Goal: Transaction & Acquisition: Purchase product/service

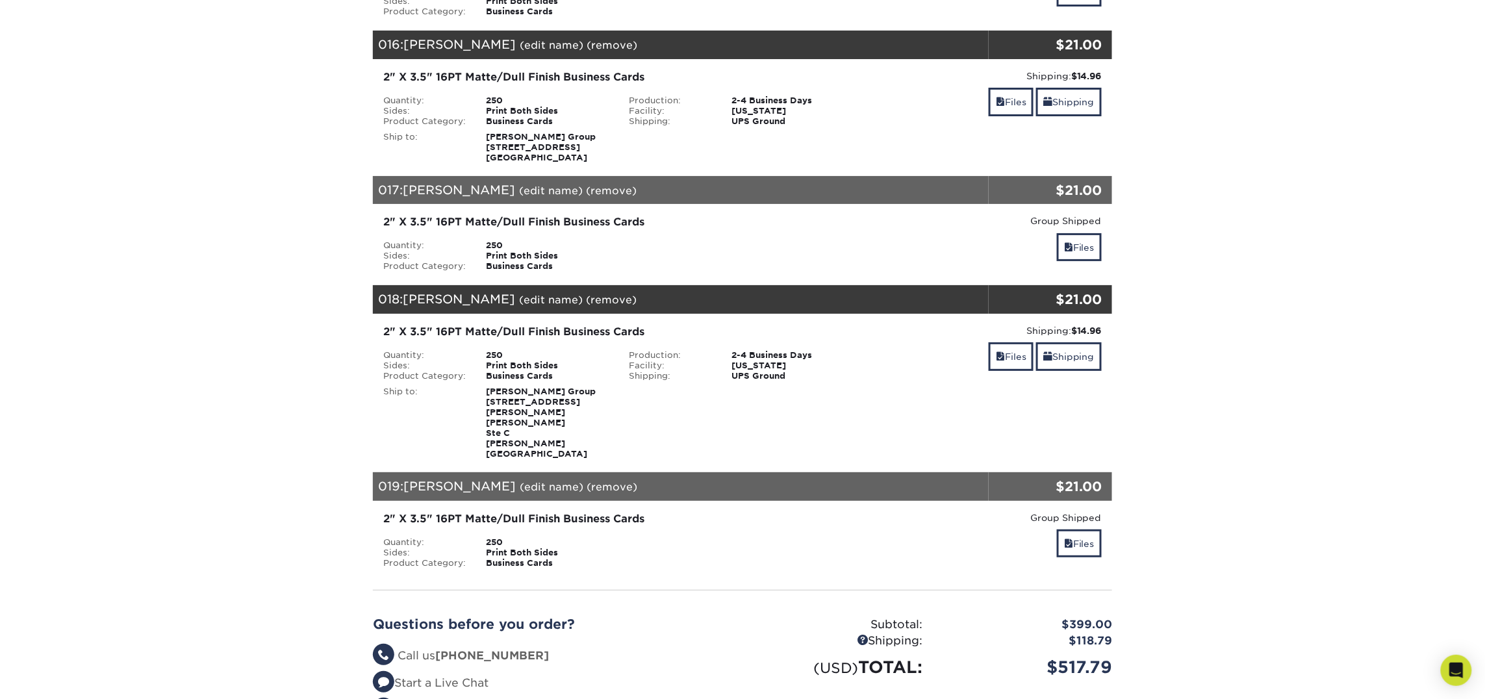
scroll to position [2197, 0]
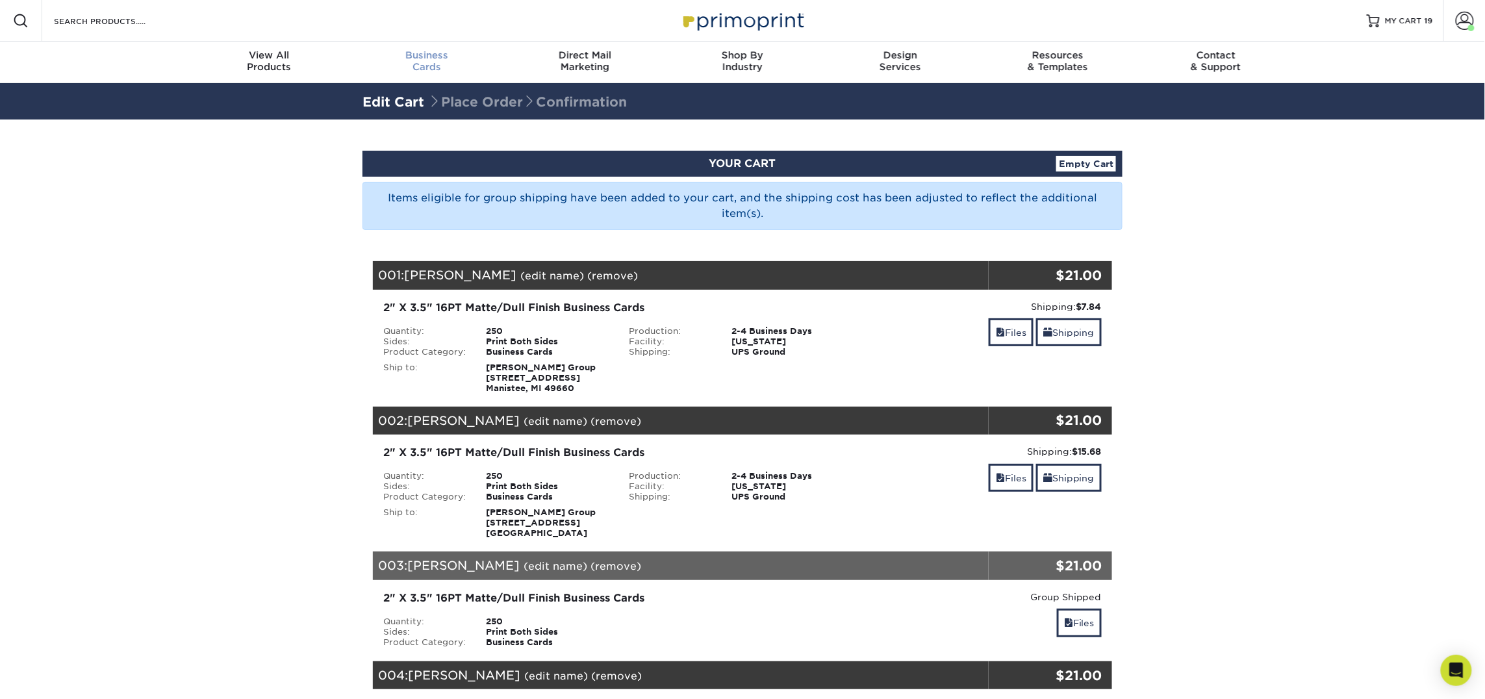
scroll to position [1, 0]
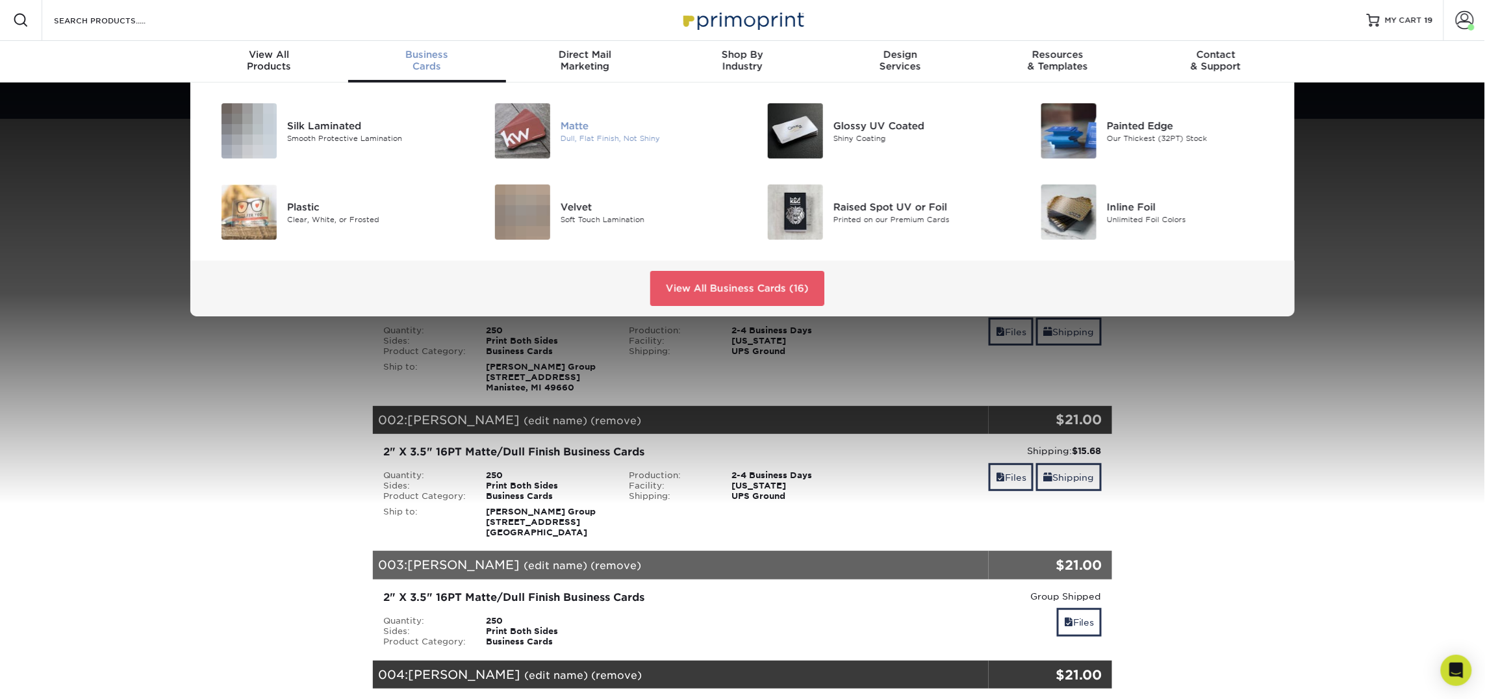
click at [543, 114] on img at bounding box center [522, 130] width 55 height 55
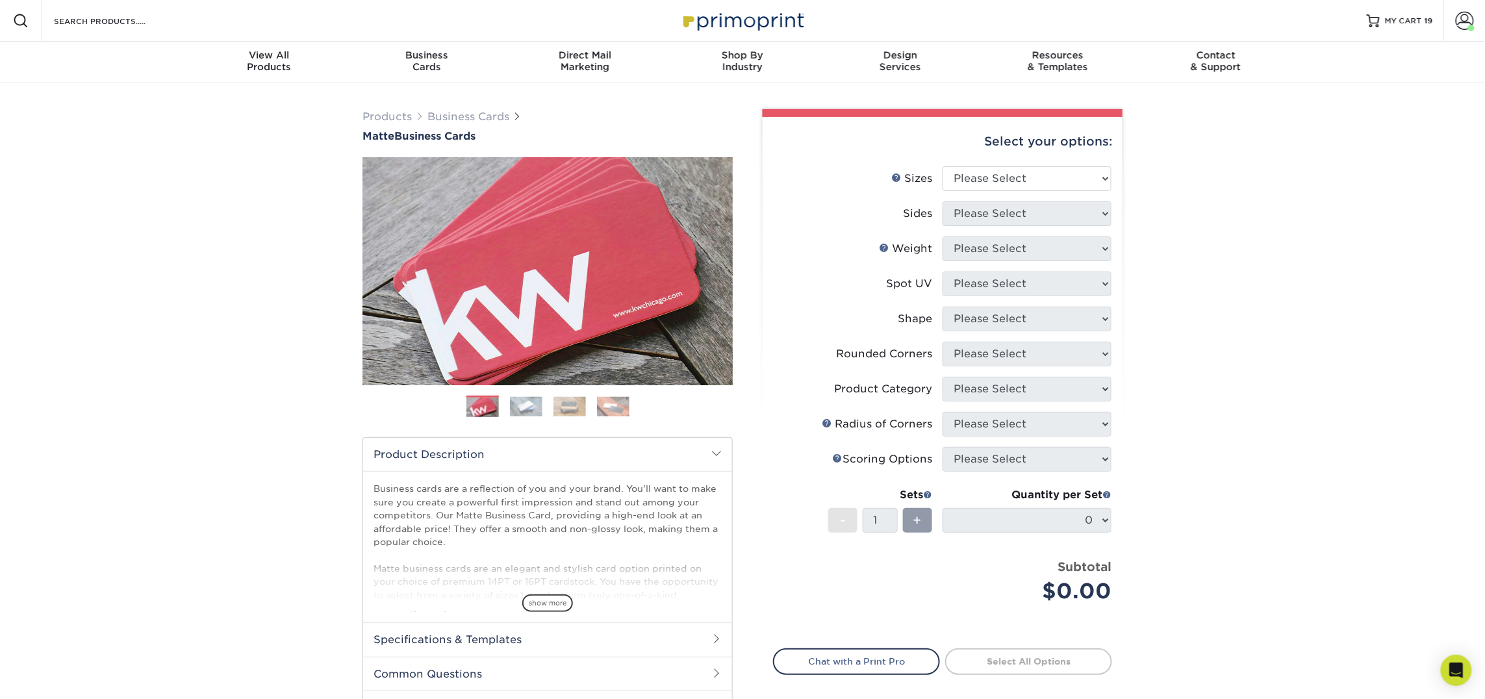
click at [985, 192] on li "Sizes Help Sizes Please Select 1.5" x 3.5" - Mini 1.75" x 3.5" - Mini 2" x 2" -…" at bounding box center [943, 183] width 338 height 35
click at [991, 183] on select "Please Select 1.5" x 3.5" - Mini 1.75" x 3.5" - Mini 2" x 2" - Square 2" x 3" -…" at bounding box center [1026, 178] width 169 height 25
select select "2.00x3.50"
click at [942, 166] on select "Please Select 1.5" x 3.5" - Mini 1.75" x 3.5" - Mini 2" x 2" - Square 2" x 3" -…" at bounding box center [1026, 178] width 169 height 25
click at [983, 201] on select "Please Select Print Both Sides Print Front Only" at bounding box center [1026, 213] width 169 height 25
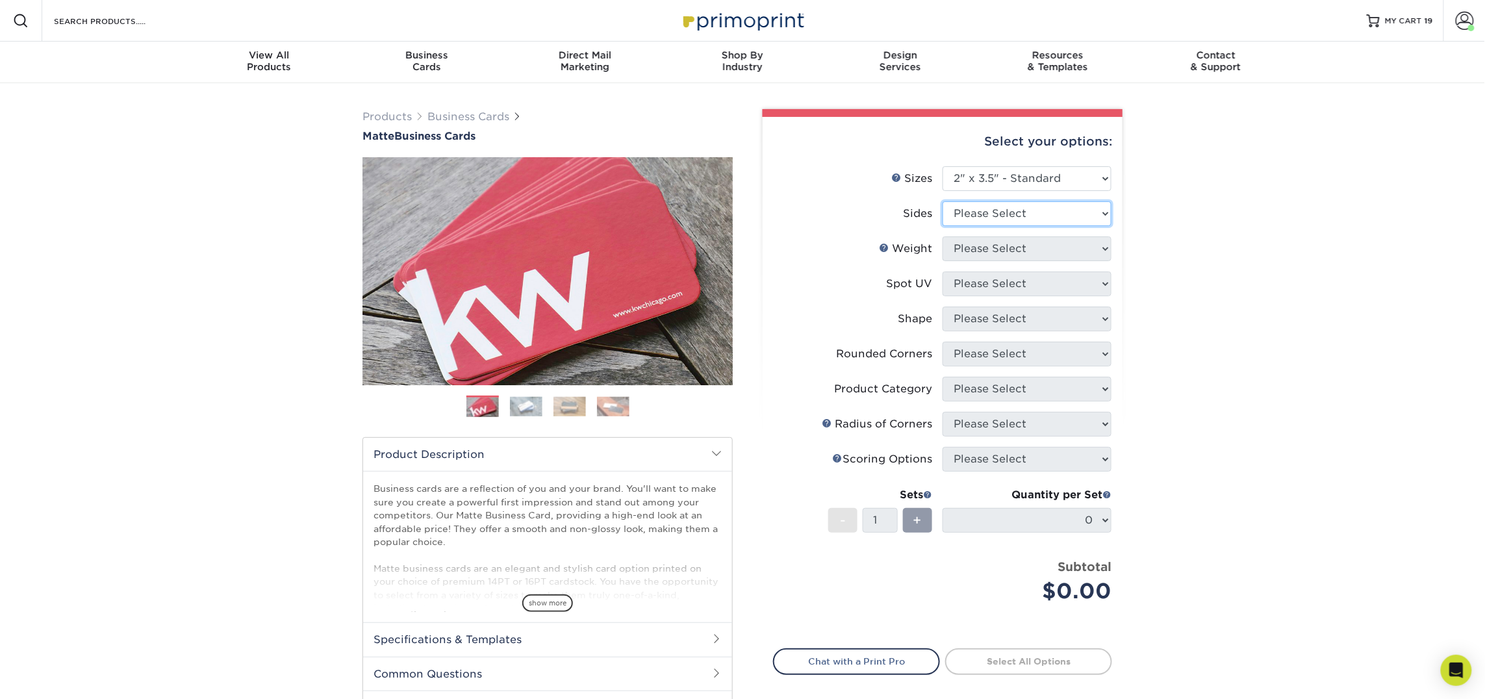
select select "13abbda7-1d64-4f25-8bb2-c179b224825d"
click at [942, 201] on select "Please Select Print Both Sides Print Front Only" at bounding box center [1026, 213] width 169 height 25
click at [986, 251] on select "Please Select" at bounding box center [1026, 248] width 169 height 25
select select "16PT"
click at [942, 236] on select "Please Select 16PT 14PT" at bounding box center [1026, 248] width 169 height 25
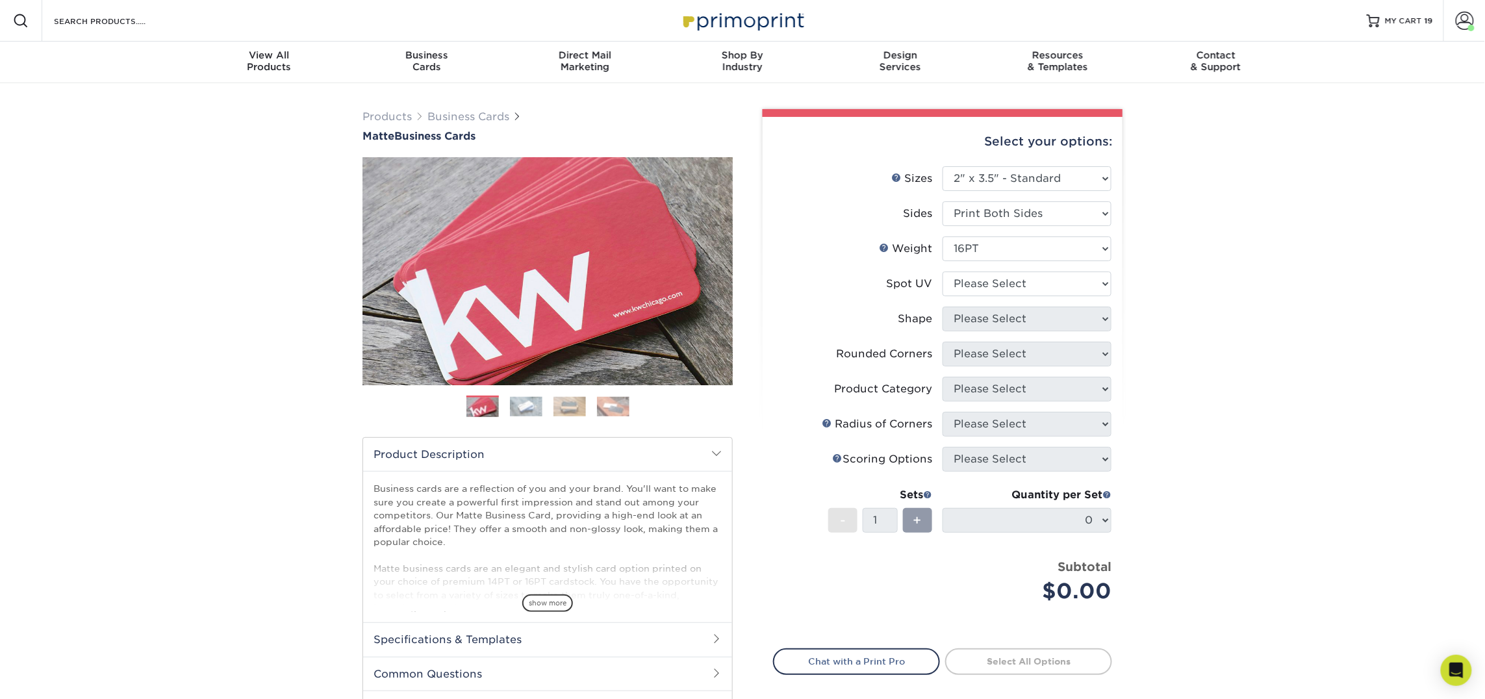
click at [979, 297] on li "Spot UV Please Select No Spot UV Front and Back (Both Sides) Front Only Back On…" at bounding box center [943, 288] width 338 height 35
click at [983, 289] on select "Please Select No Spot UV Front and Back (Both Sides) Front Only Back Only" at bounding box center [1026, 283] width 169 height 25
select select "3"
click at [942, 271] on select "Please Select No Spot UV Front and Back (Both Sides) Front Only Back Only" at bounding box center [1026, 283] width 169 height 25
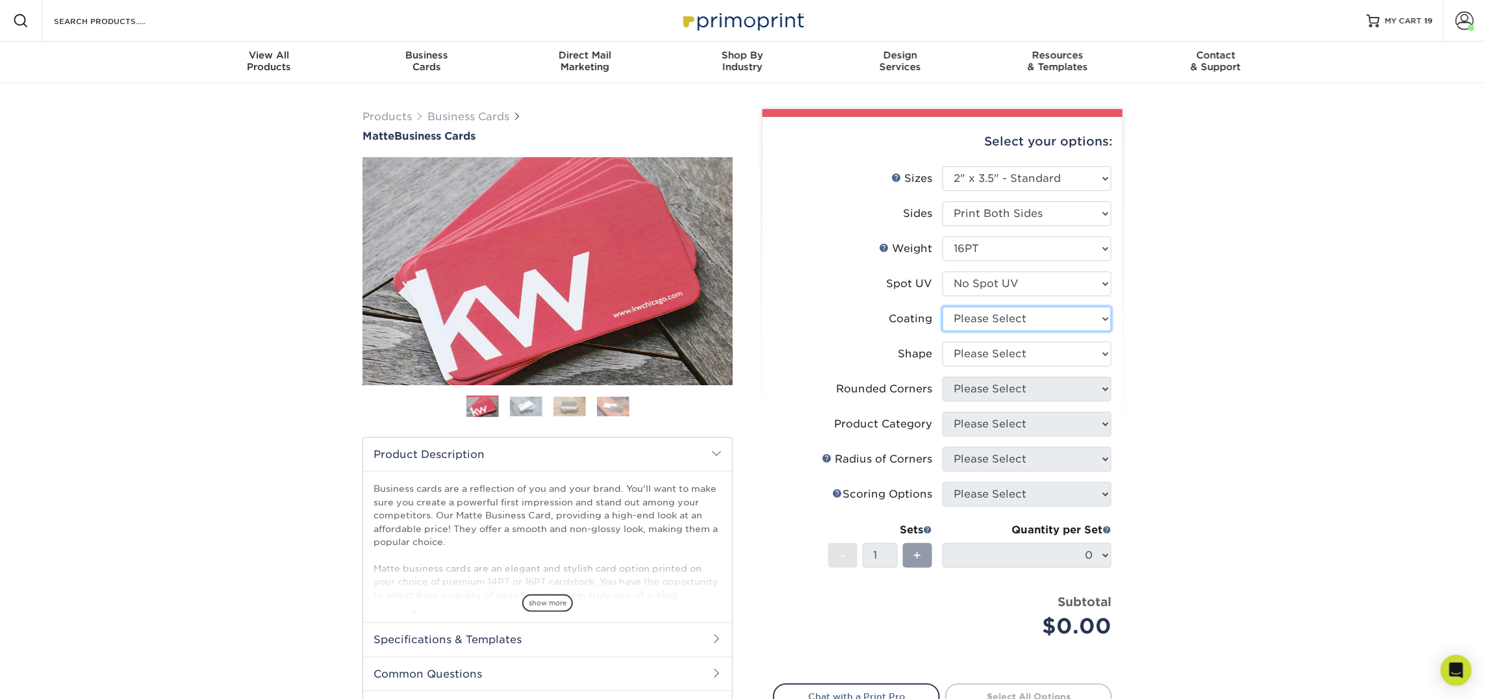
click at [983, 327] on select at bounding box center [1026, 319] width 169 height 25
select select "121bb7b5-3b4d-429f-bd8d-bbf80e953313"
click at [942, 307] on select at bounding box center [1026, 319] width 169 height 25
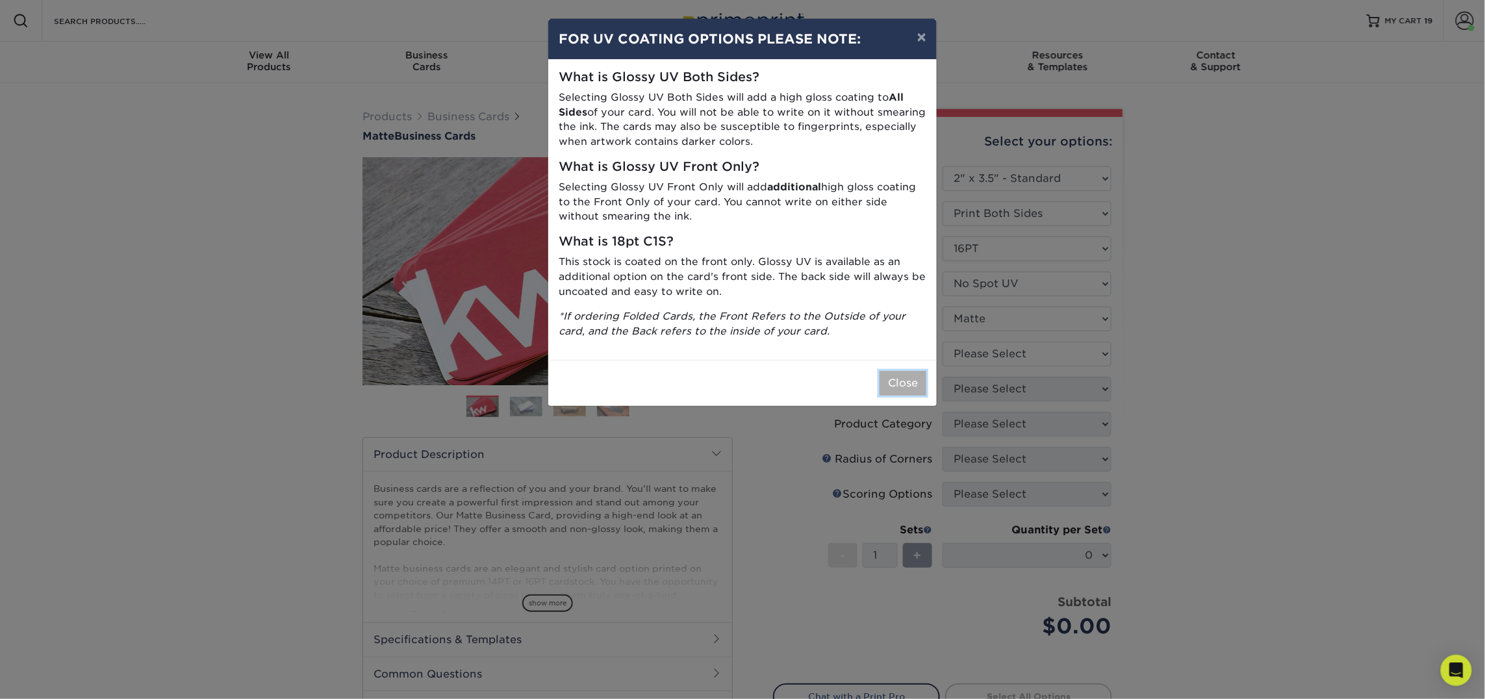
click at [902, 383] on button "Close" at bounding box center [902, 383] width 47 height 25
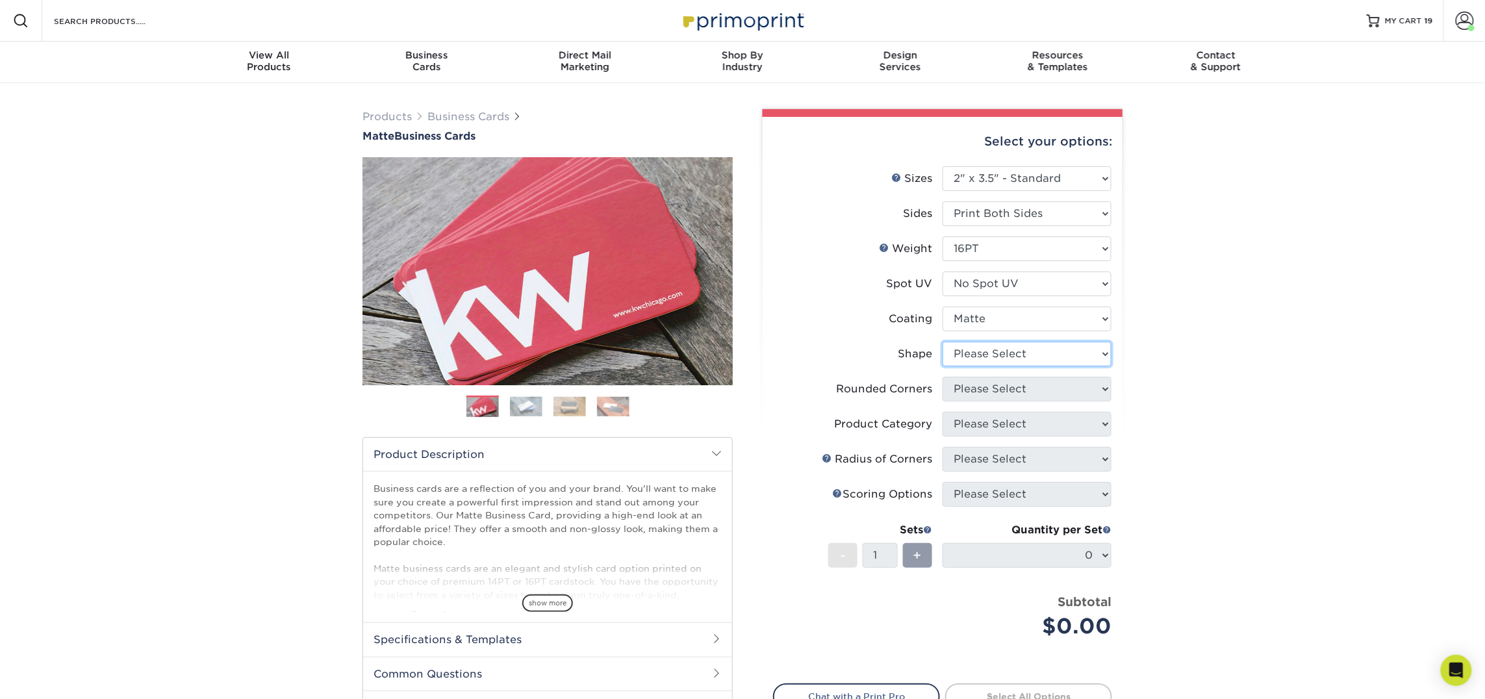
click at [976, 364] on select "Please Select Standard Oval" at bounding box center [1026, 354] width 169 height 25
select select "standard"
click at [942, 342] on select "Please Select Standard Oval" at bounding box center [1026, 354] width 169 height 25
click at [989, 392] on select "Please Select Yes - Round 2 Corners Yes - Round 4 Corners No" at bounding box center [1026, 389] width 169 height 25
select select "0"
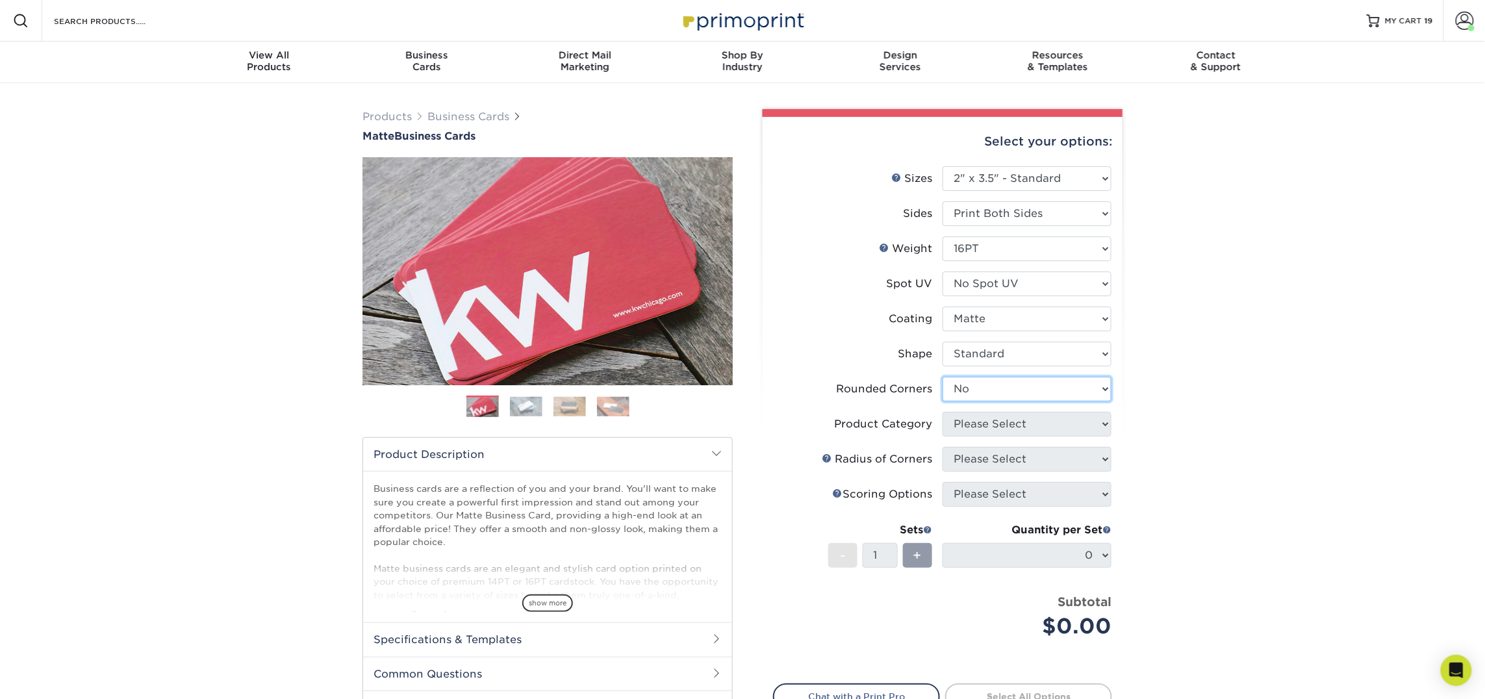
click at [942, 377] on select "Please Select Yes - Round 2 Corners Yes - Round 4 Corners No" at bounding box center [1026, 389] width 169 height 25
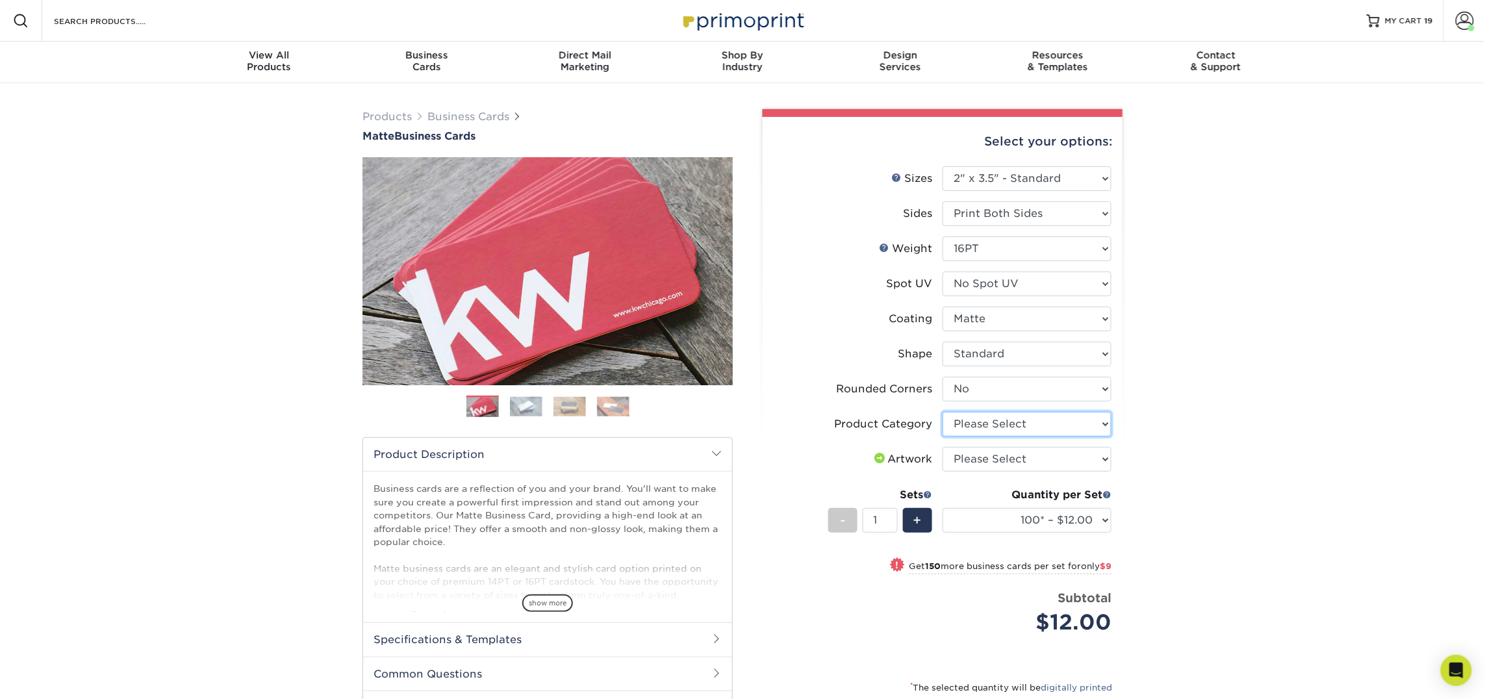
click at [985, 423] on select "Please Select Business Cards" at bounding box center [1026, 424] width 169 height 25
select select "3b5148f1-0588-4f88-a218-97bcfdce65c1"
click at [942, 412] on select "Please Select Business Cards" at bounding box center [1026, 424] width 169 height 25
click at [989, 457] on select "Please Select I will upload files I need a design - $100" at bounding box center [1026, 459] width 169 height 25
select select "upload"
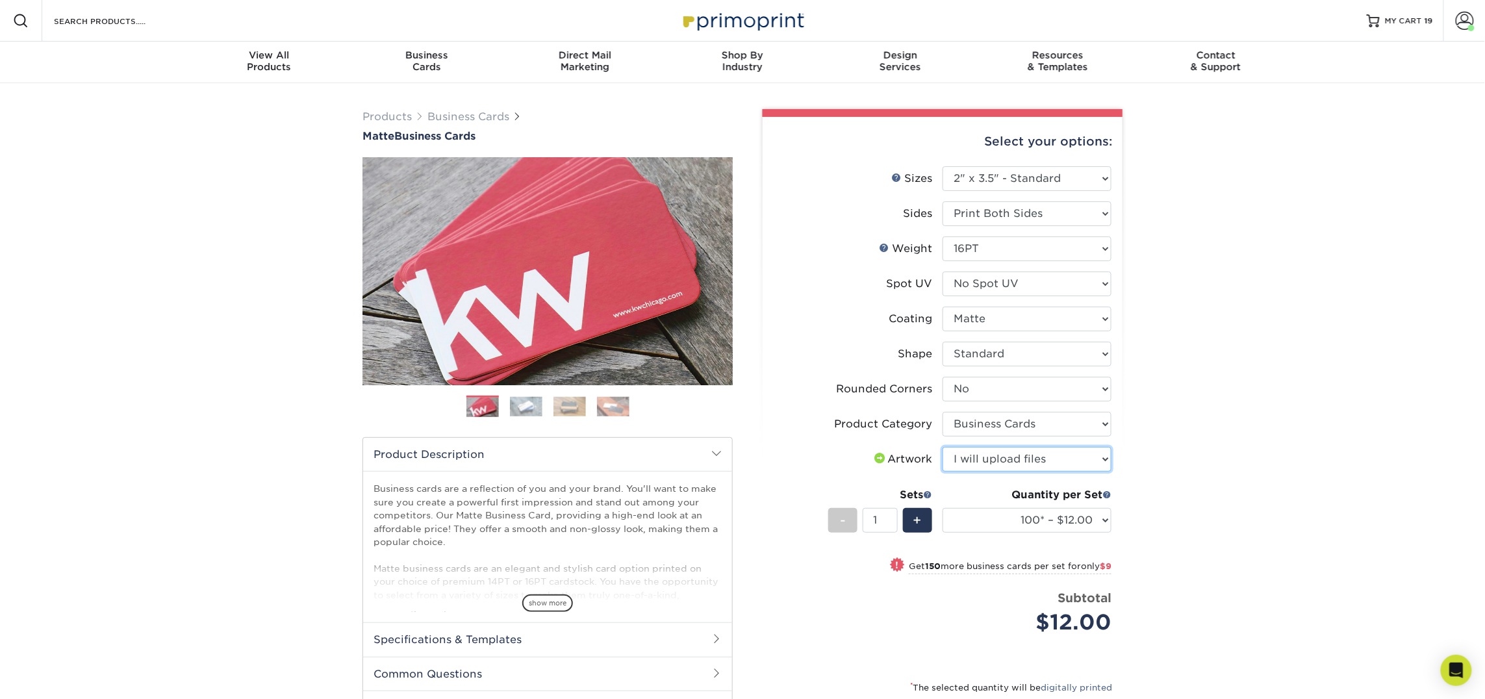
click at [942, 447] on select "Please Select I will upload files I need a design - $100" at bounding box center [1026, 459] width 169 height 25
click at [1003, 518] on select "100* – $12.00 250* – $21.00 500 – $42.00 1000 – $53.00 2500 – $95.00 5000 – $18…" at bounding box center [1026, 520] width 169 height 25
select select "250* – $21.00"
click at [942, 508] on select "100* – $12.00 250* – $21.00 500 – $42.00 1000 – $53.00 2500 – $95.00 5000 – $18…" at bounding box center [1026, 520] width 169 height 25
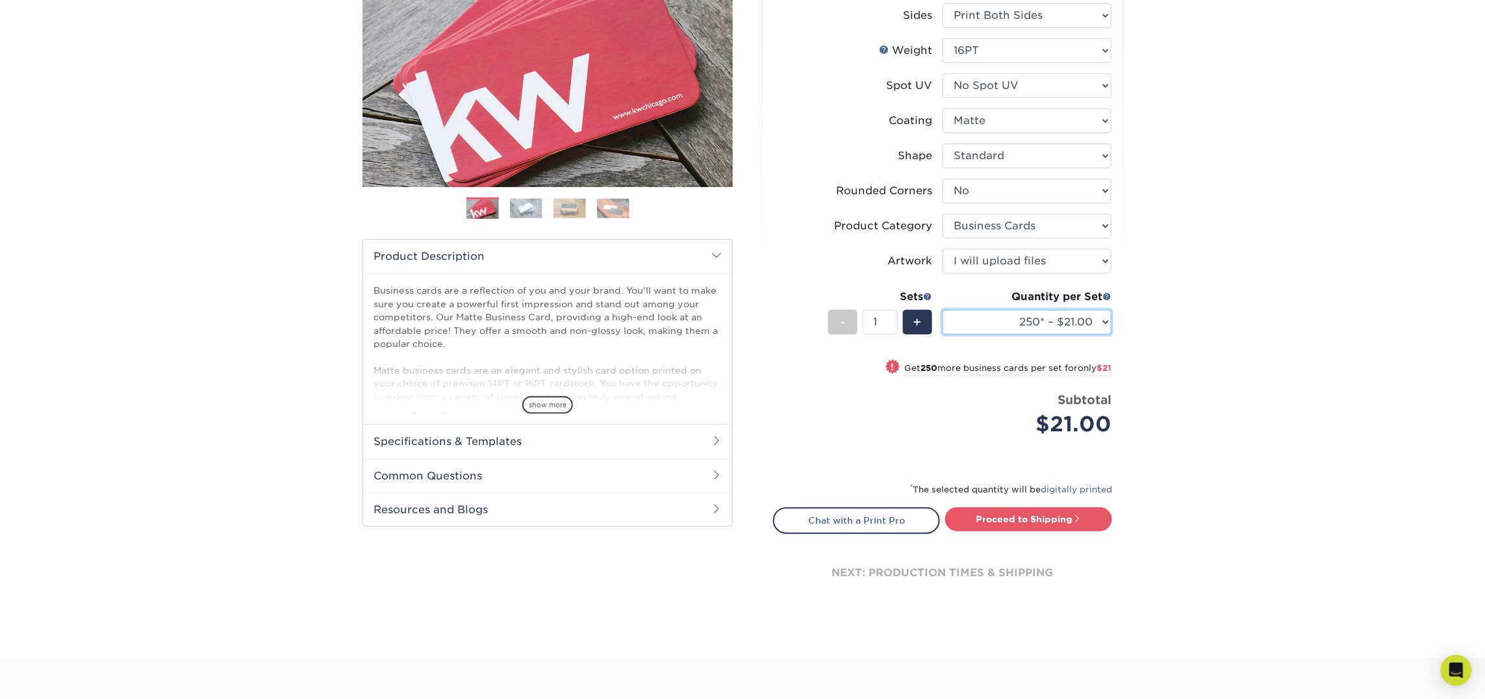
scroll to position [200, 0]
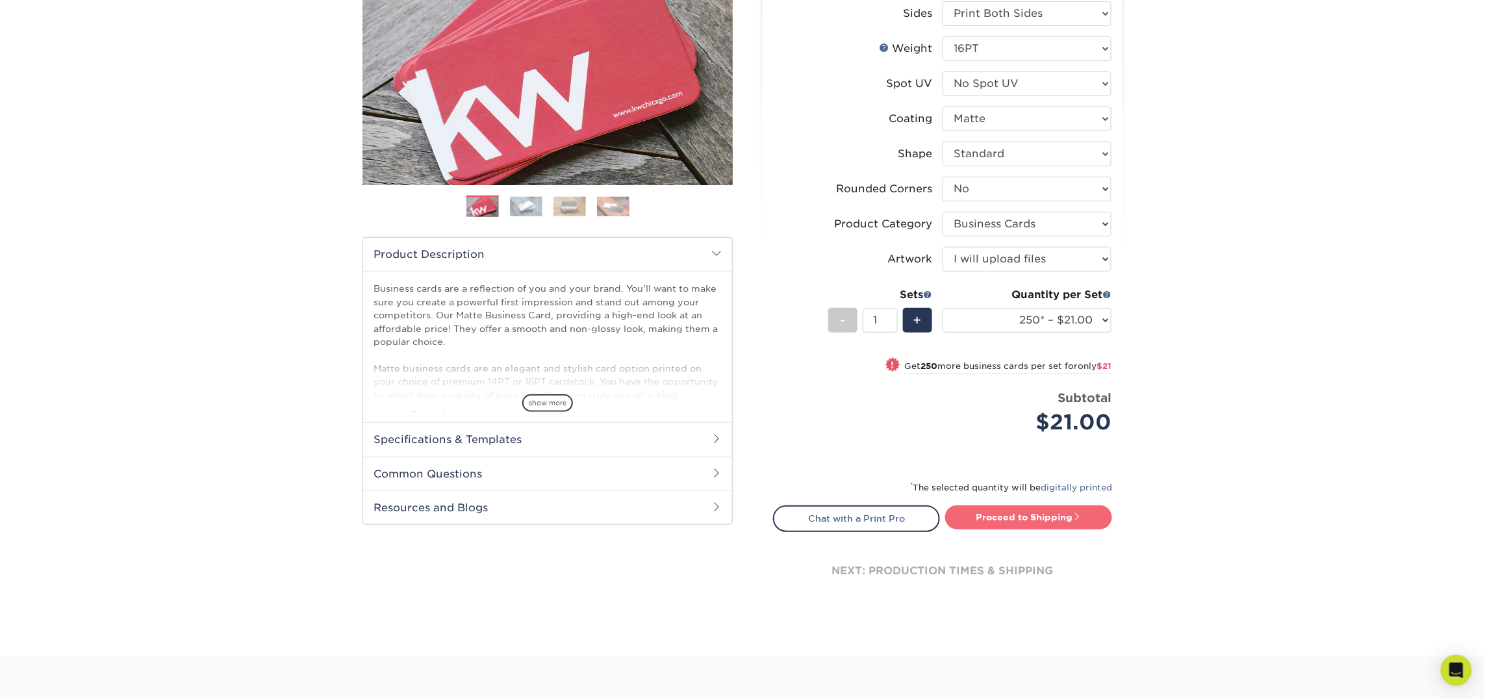
click at [1031, 511] on link "Proceed to Shipping" at bounding box center [1028, 516] width 167 height 23
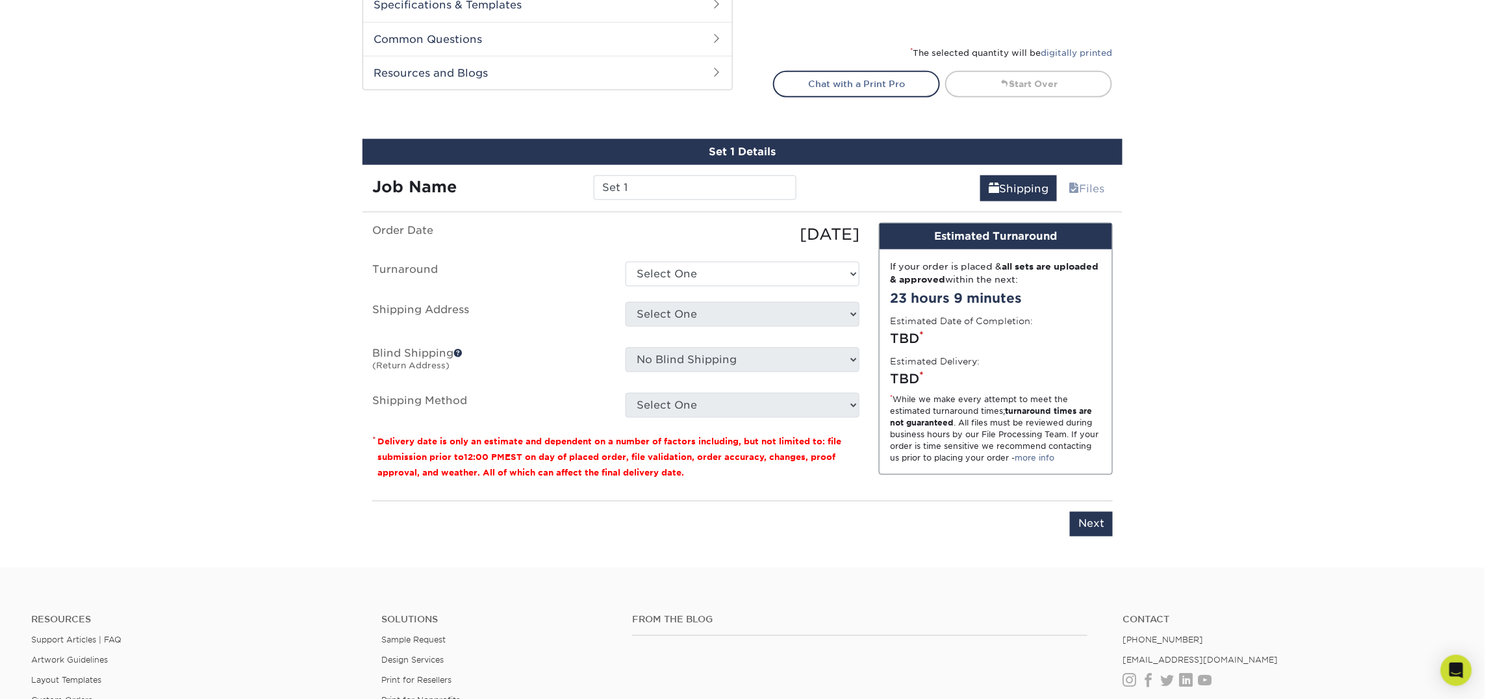
scroll to position [738, 0]
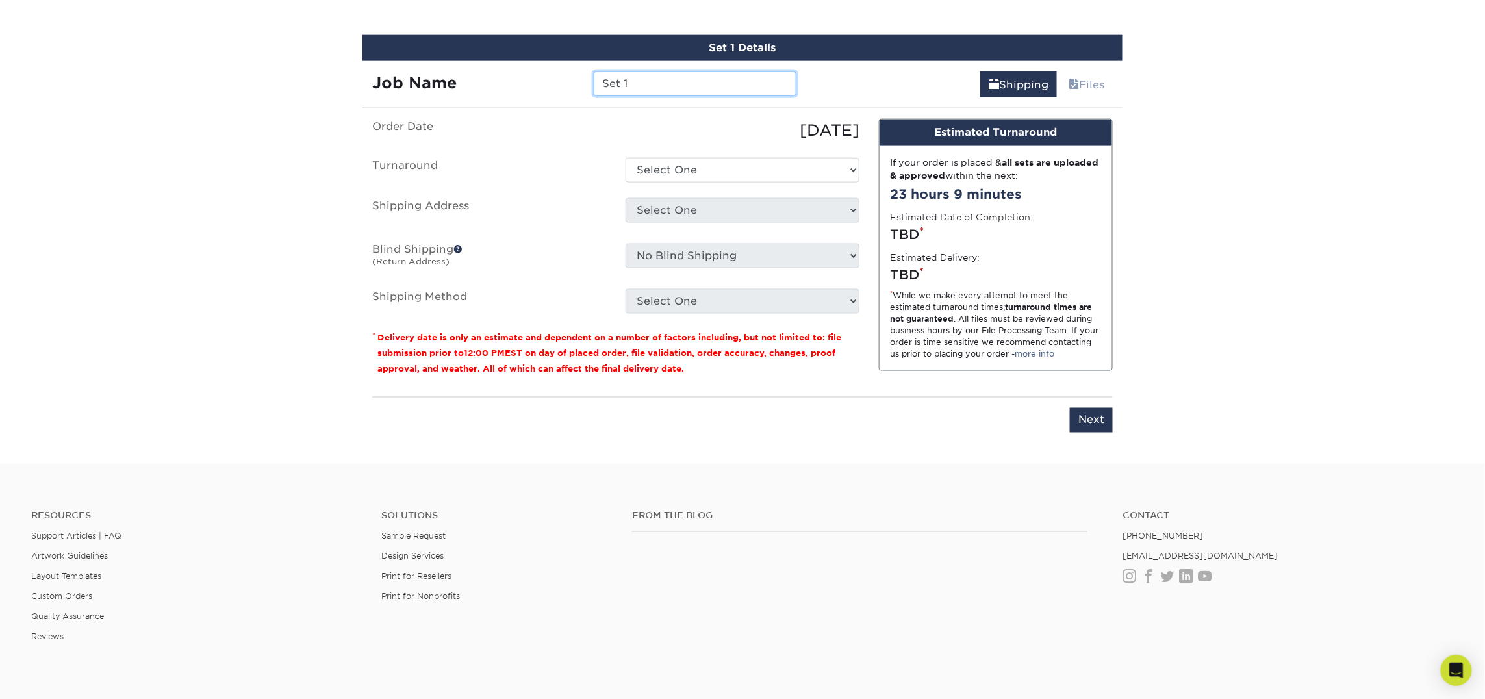
click at [626, 86] on input "Set 1" at bounding box center [695, 83] width 202 height 25
click at [627, 86] on input "Set 1" at bounding box center [695, 83] width 202 height 25
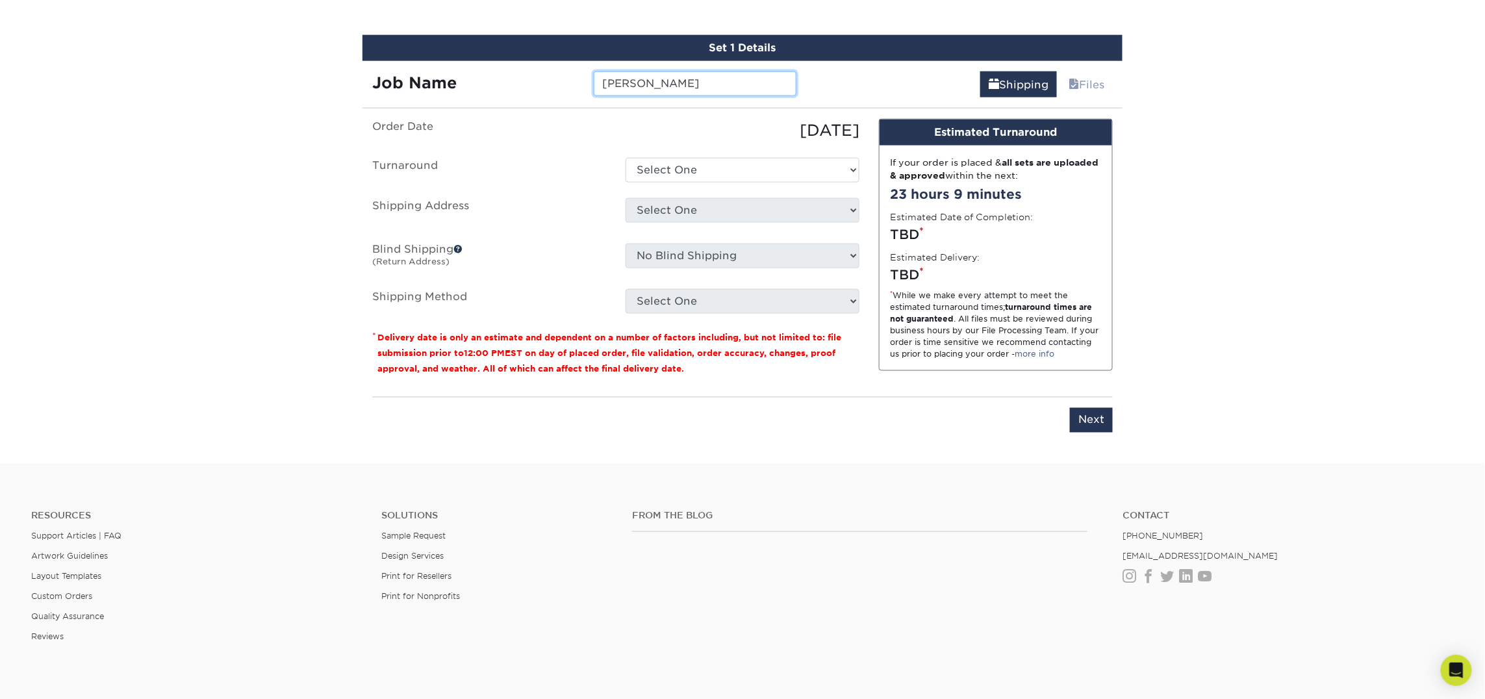
type input "[PERSON_NAME]"
click at [746, 159] on select "Select One 2-4 Business Days 2 Day Next Business Day" at bounding box center [742, 170] width 234 height 25
select select "23721297-b68b-4846-ba83-3171e6bd9d78"
click at [625, 158] on select "Select One 2-4 Business Days 2 Day Next Business Day" at bounding box center [742, 170] width 234 height 25
click at [744, 206] on select "Select One Atlanta Office Bingham Farms Byron Center Dawsonville, GA Office Dun…" at bounding box center [742, 210] width 234 height 25
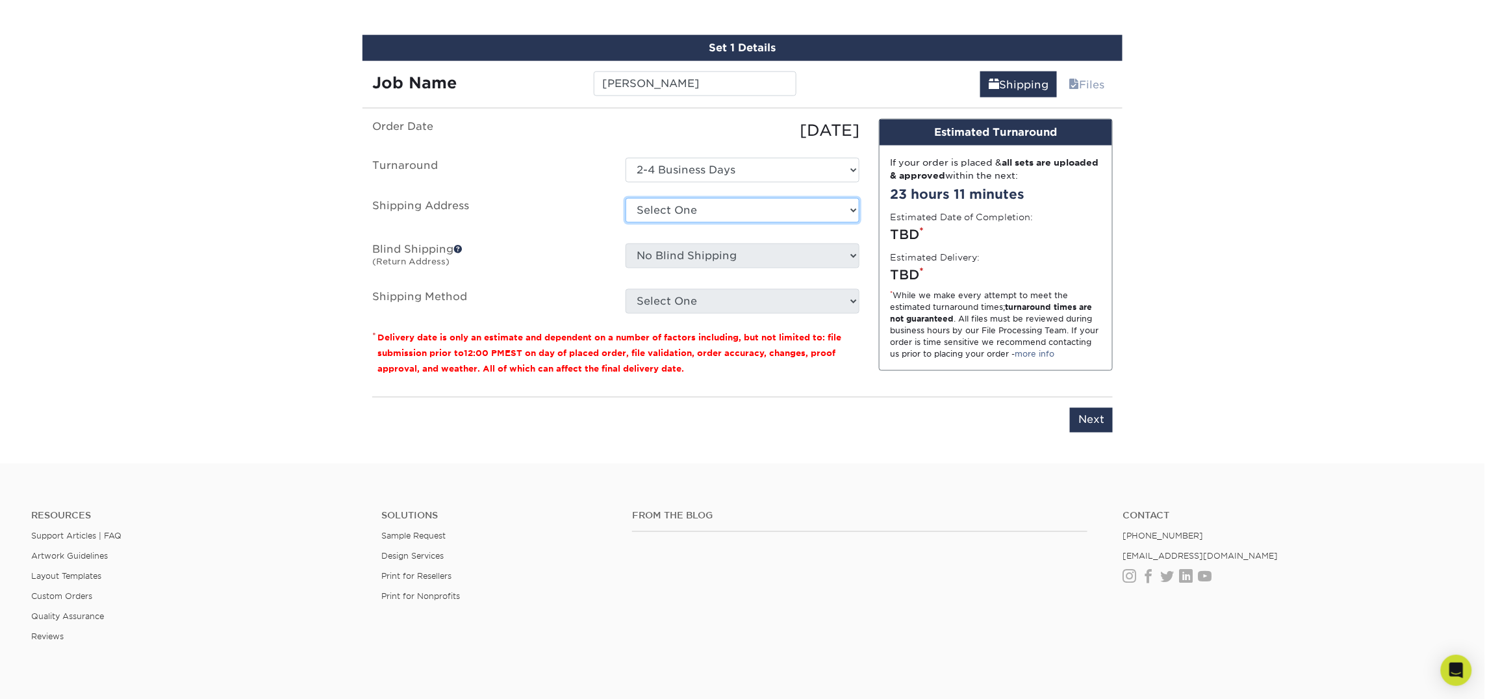
click at [661, 207] on select "Select One Atlanta Office Bingham Farms Byron Center Dawsonville, GA Office Dun…" at bounding box center [742, 210] width 234 height 25
select select "245442"
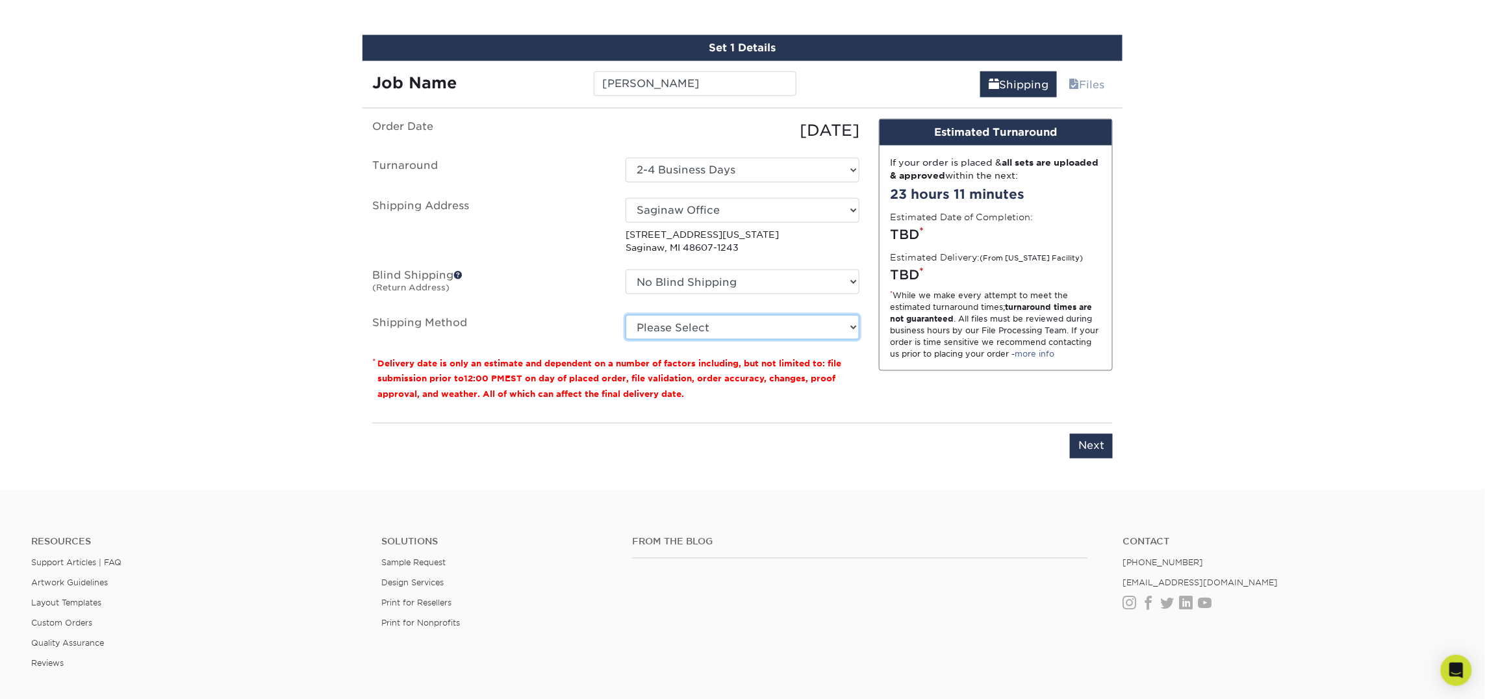
click at [709, 329] on select "Please Select Ground Shipping (+$7.84) 3 Day Shipping Service (+$18.69) 2 Day A…" at bounding box center [742, 327] width 234 height 25
select select "03"
click at [625, 315] on select "Please Select Ground Shipping (+$7.84) 3 Day Shipping Service (+$18.69) 2 Day A…" at bounding box center [742, 327] width 234 height 25
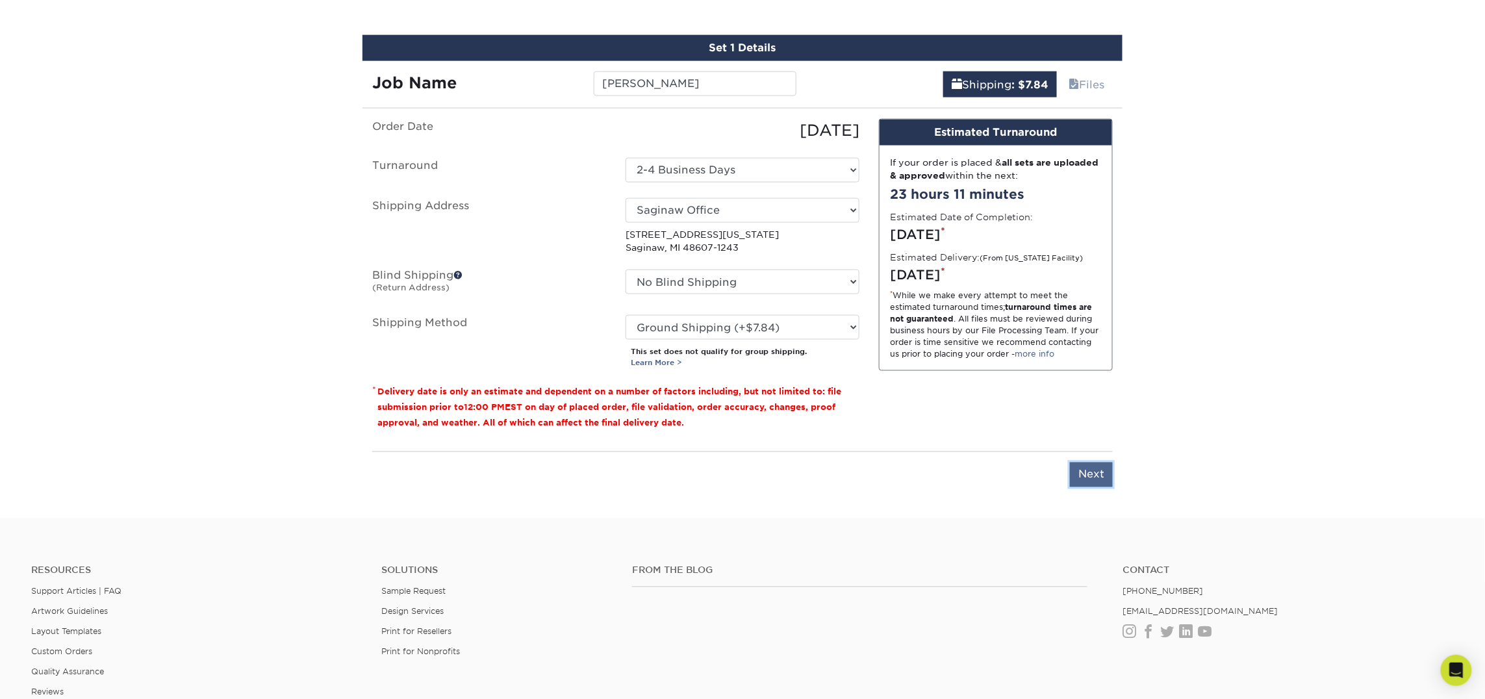
click at [1095, 476] on input "Next" at bounding box center [1091, 474] width 43 height 25
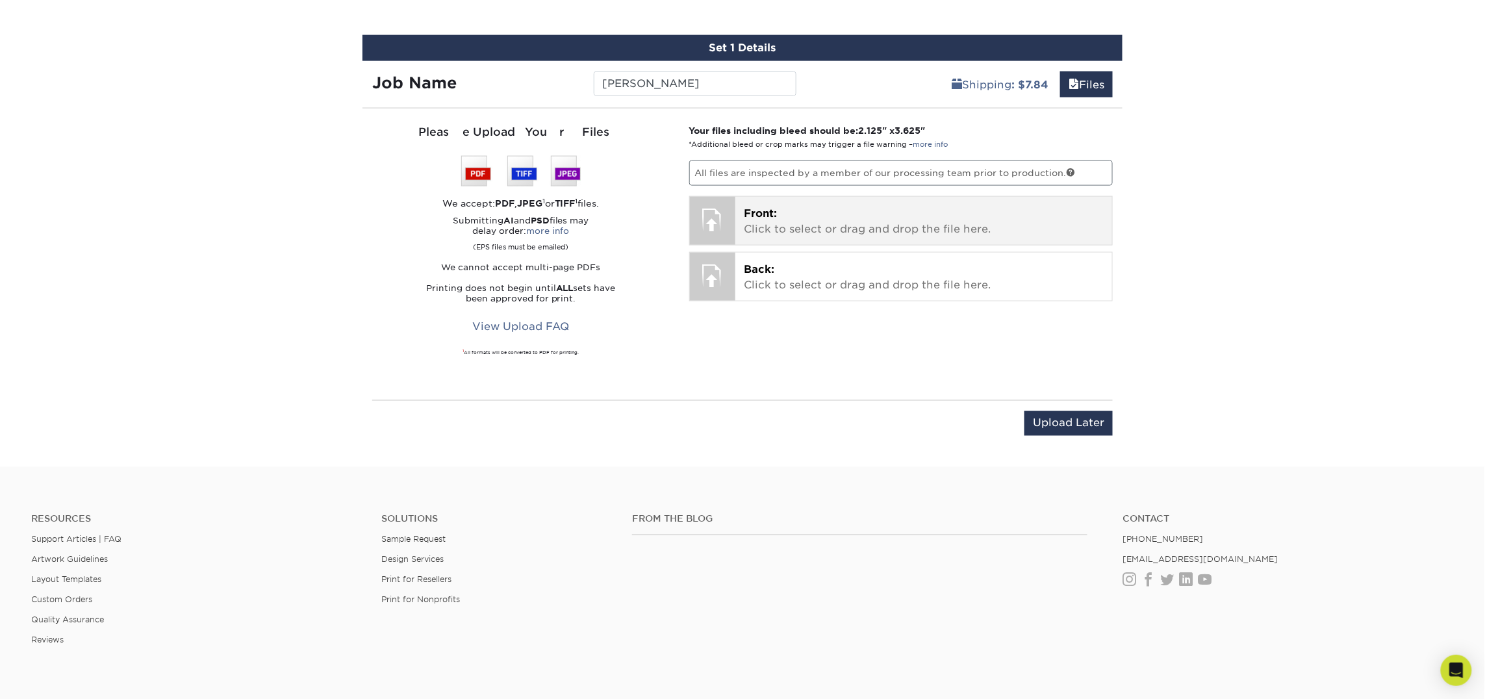
click at [827, 223] on p "Front: Click to select or drag and drop the file here." at bounding box center [923, 221] width 359 height 31
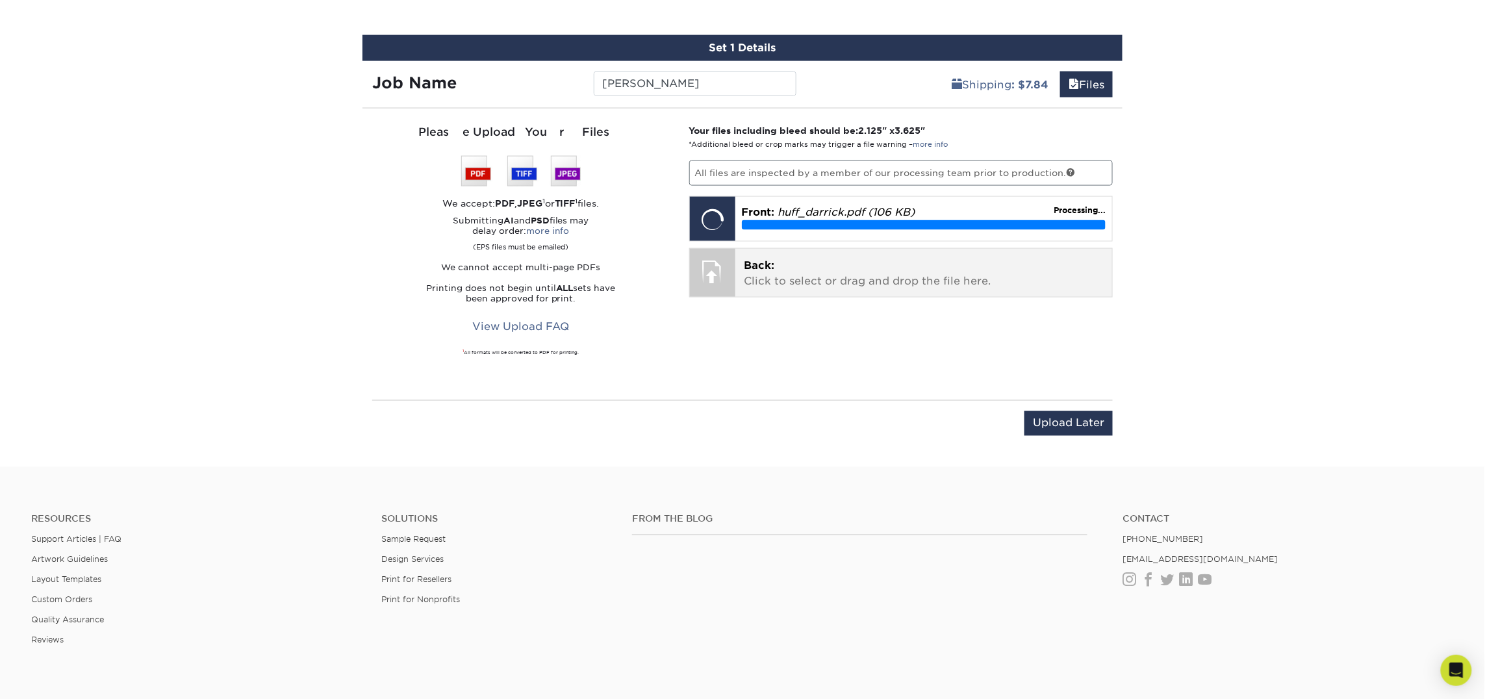
click at [778, 279] on p "Back: Click to select or drag and drop the file here." at bounding box center [923, 273] width 359 height 31
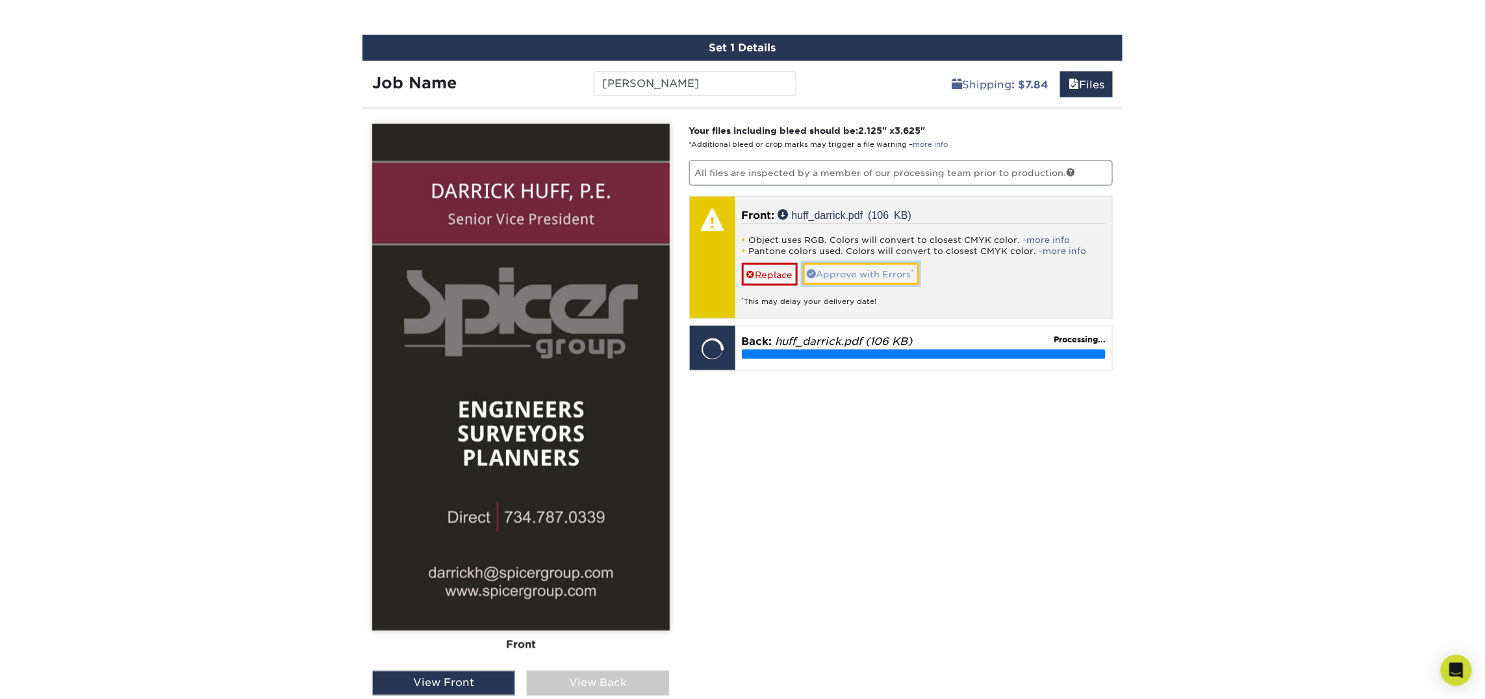
click at [838, 273] on link "Approve with Errors *" at bounding box center [861, 274] width 116 height 22
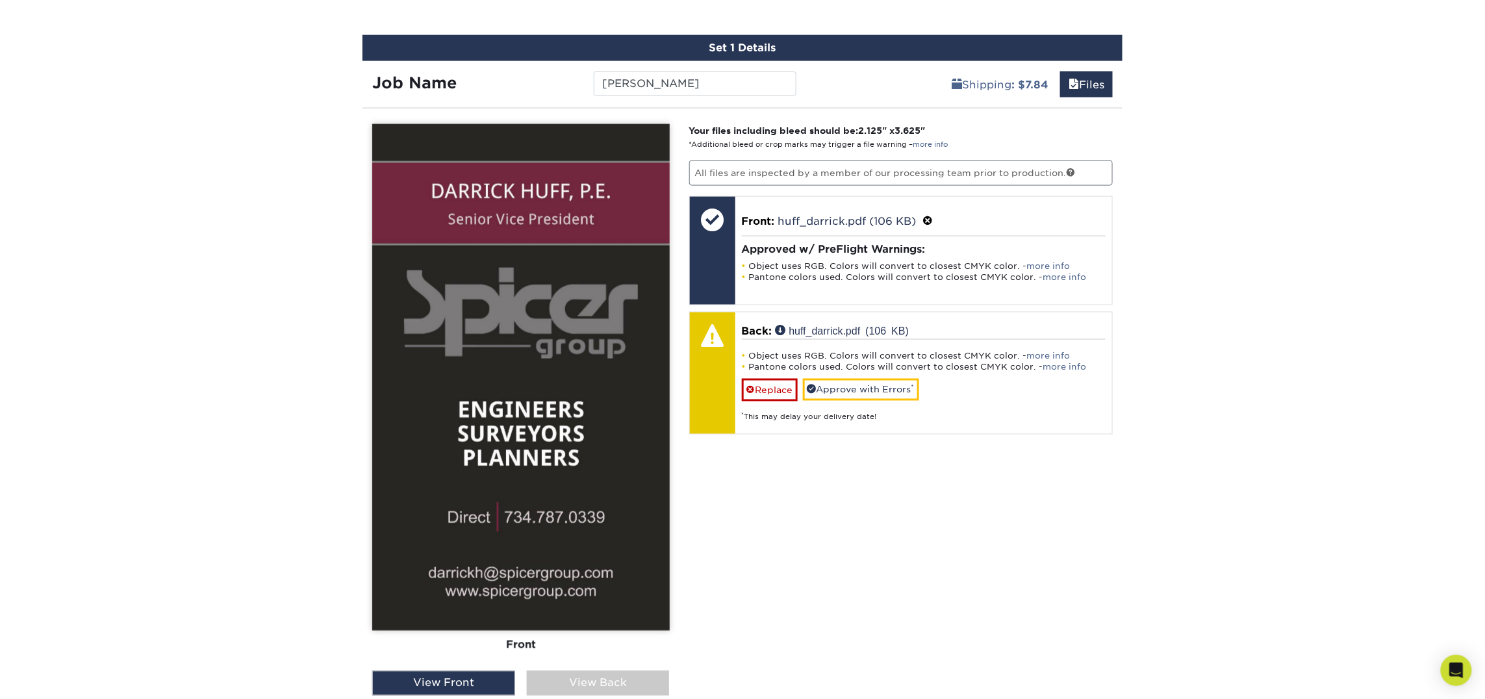
drag, startPoint x: 588, startPoint y: 677, endPoint x: 544, endPoint y: 683, distance: 45.3
click at [588, 677] on div "View Back" at bounding box center [598, 683] width 143 height 25
click at [460, 683] on div "View Front" at bounding box center [443, 683] width 143 height 25
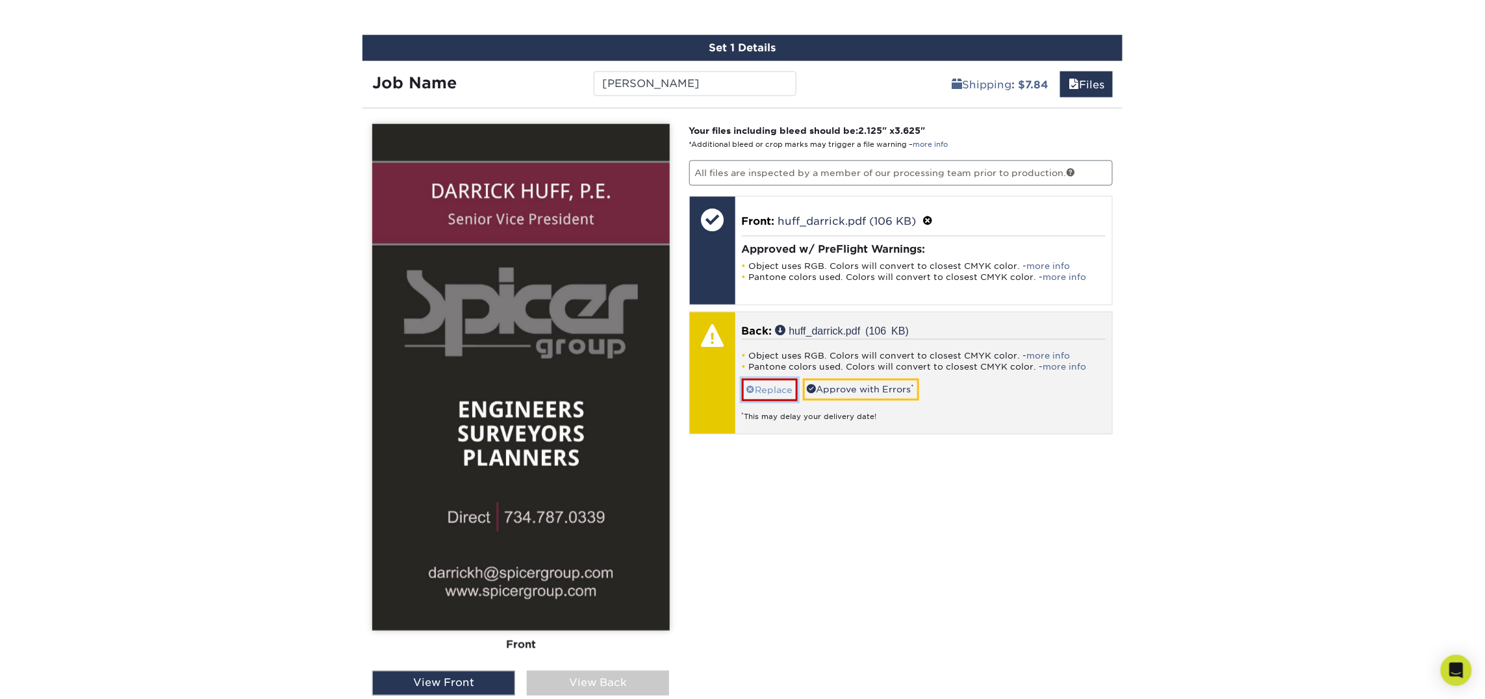
click at [785, 392] on link "Replace" at bounding box center [770, 390] width 56 height 23
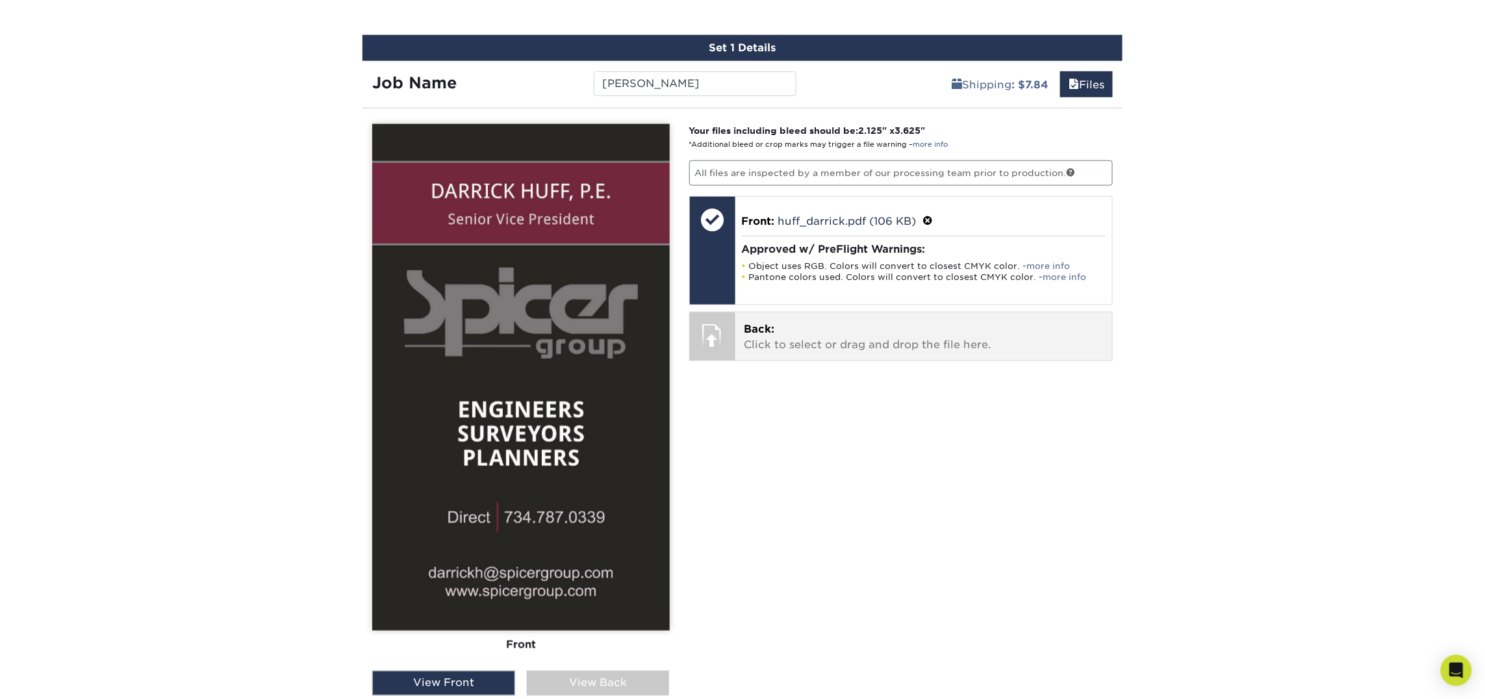
click at [807, 349] on p "Back: Click to select or drag and drop the file here." at bounding box center [923, 336] width 359 height 31
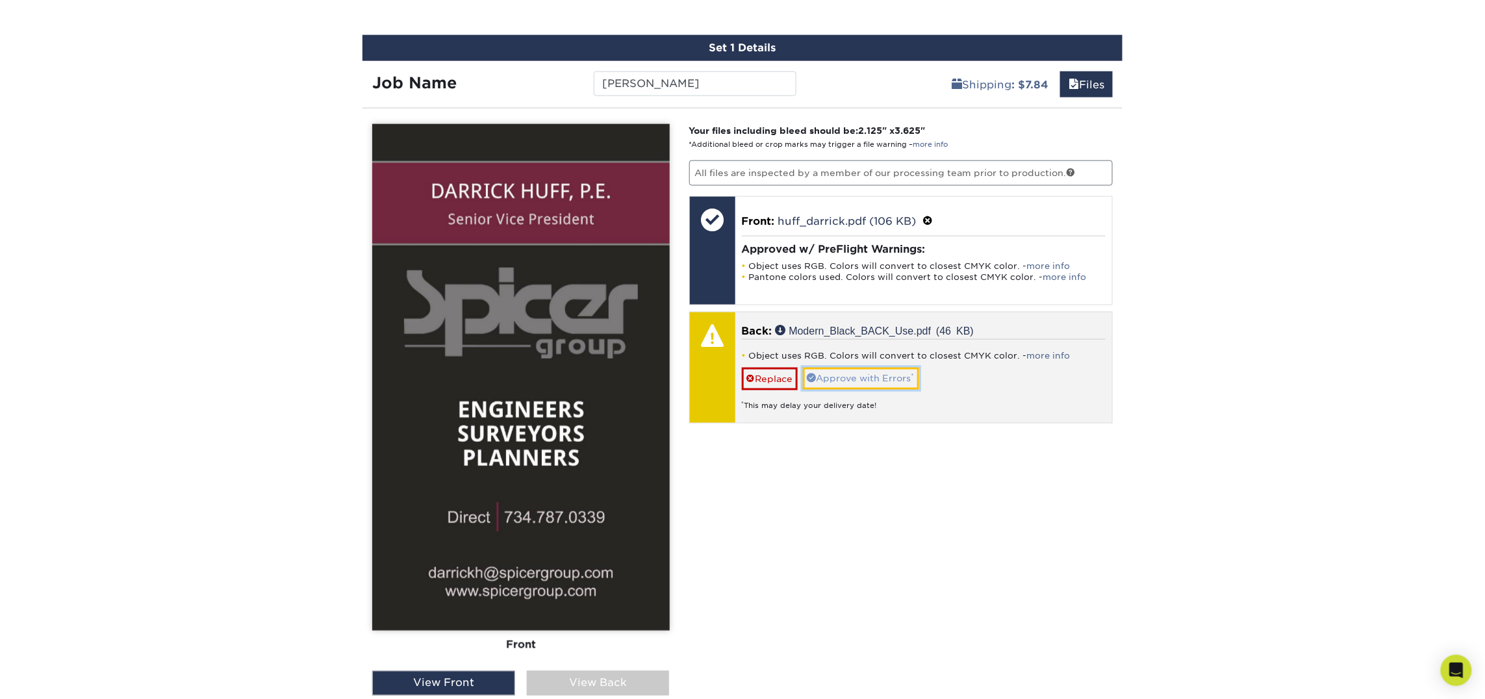
click at [876, 381] on link "Approve with Errors *" at bounding box center [861, 379] width 116 height 22
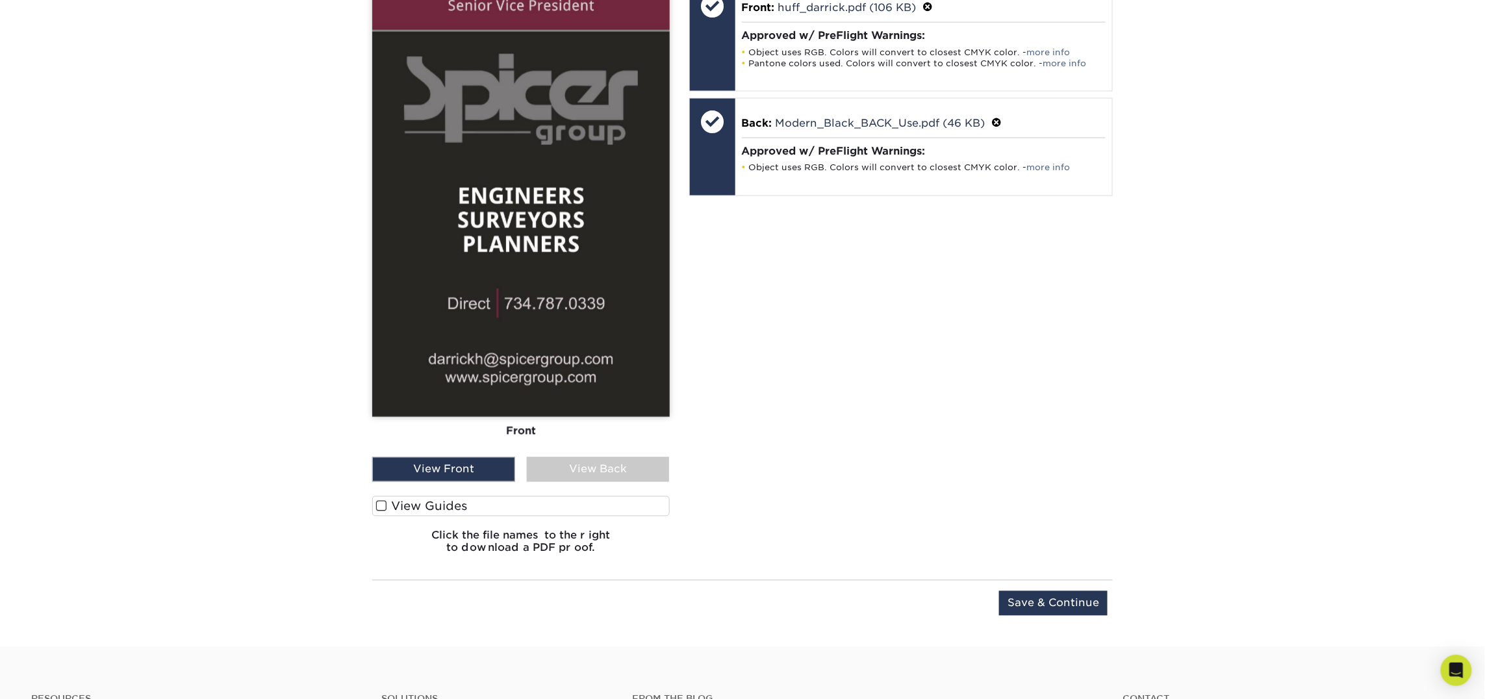
scroll to position [953, 0]
click at [1035, 597] on input "Save & Continue" at bounding box center [1053, 602] width 108 height 25
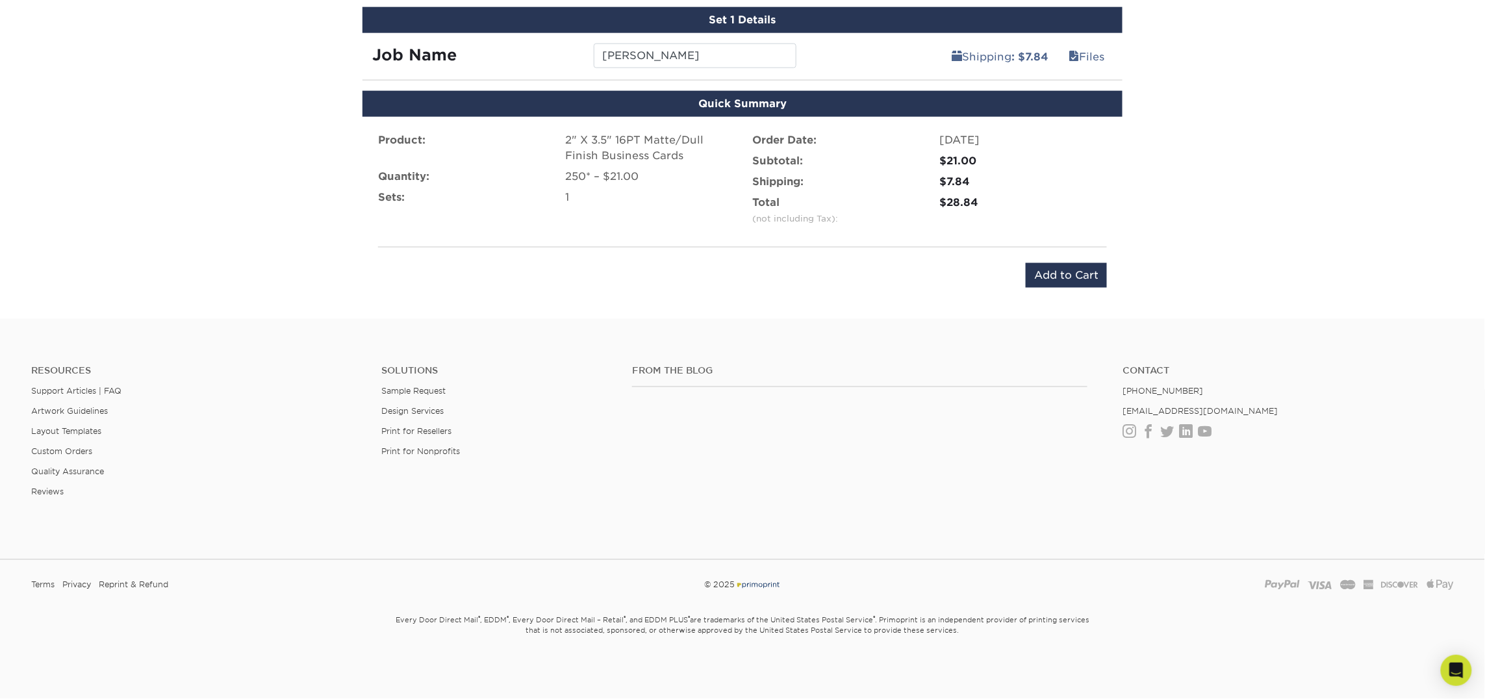
scroll to position [766, 0]
click at [1060, 278] on input "Add to Cart" at bounding box center [1066, 275] width 81 height 25
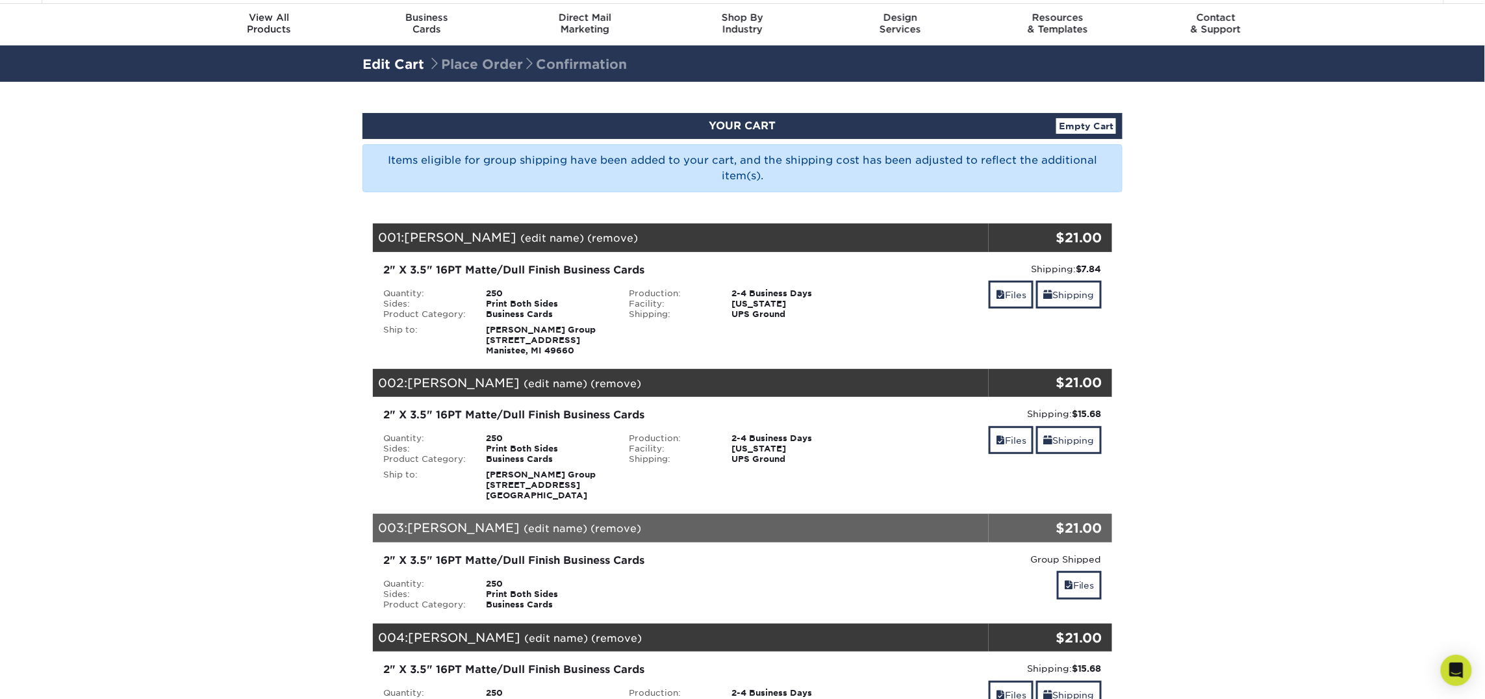
scroll to position [39, 0]
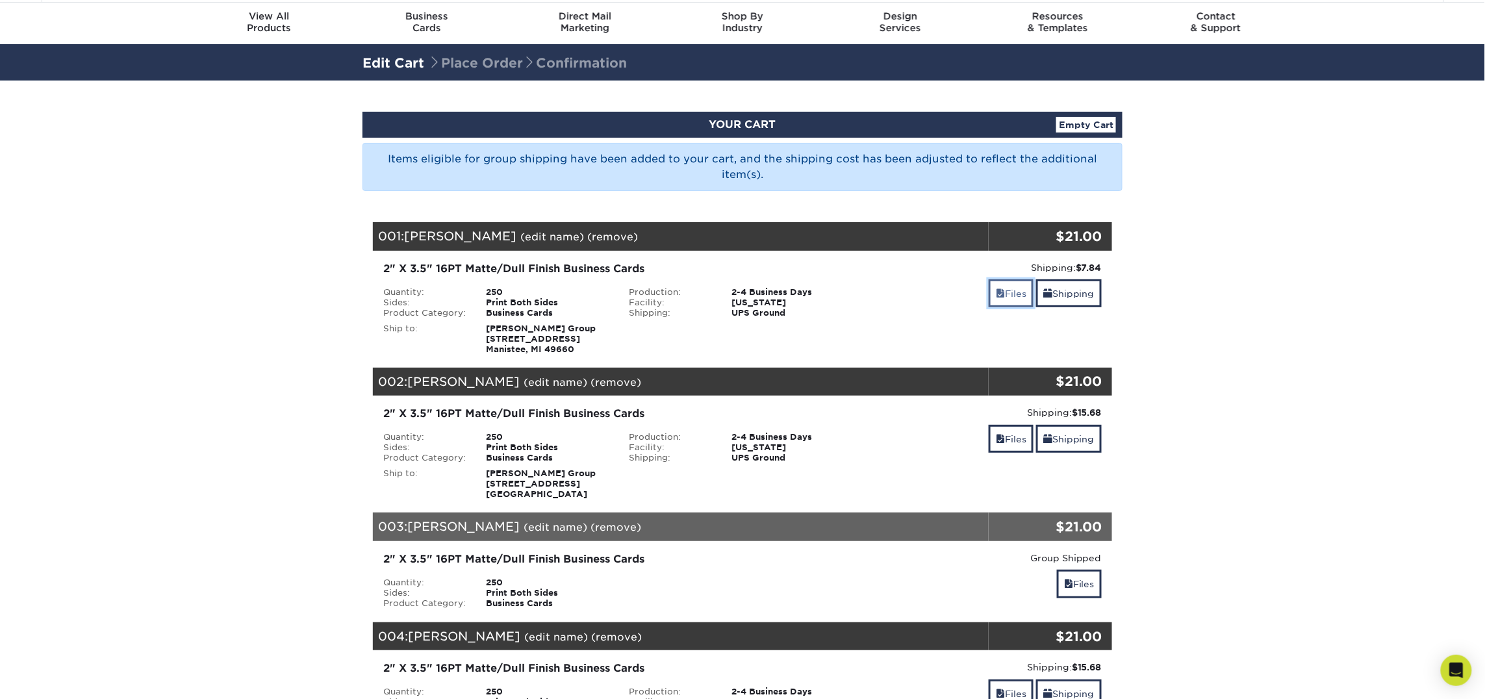
click at [997, 294] on span at bounding box center [1000, 293] width 9 height 10
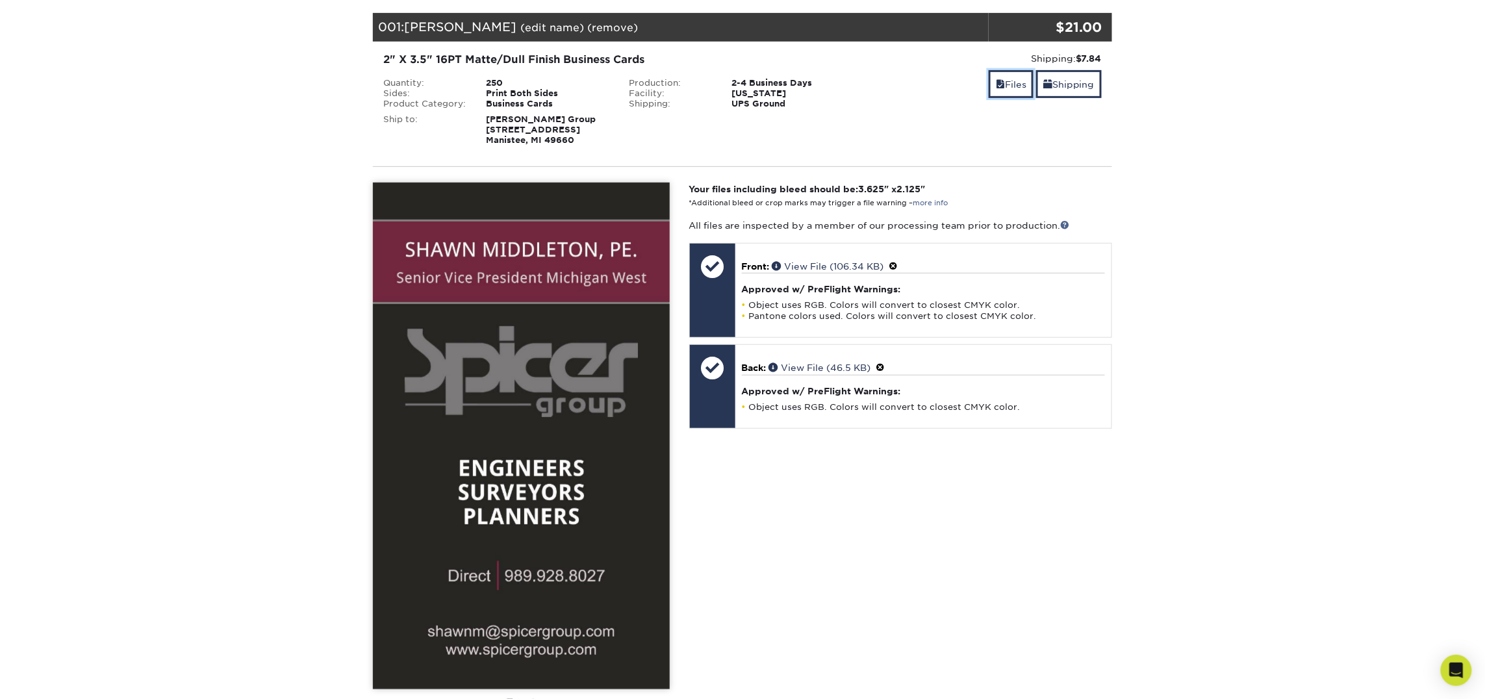
scroll to position [270, 0]
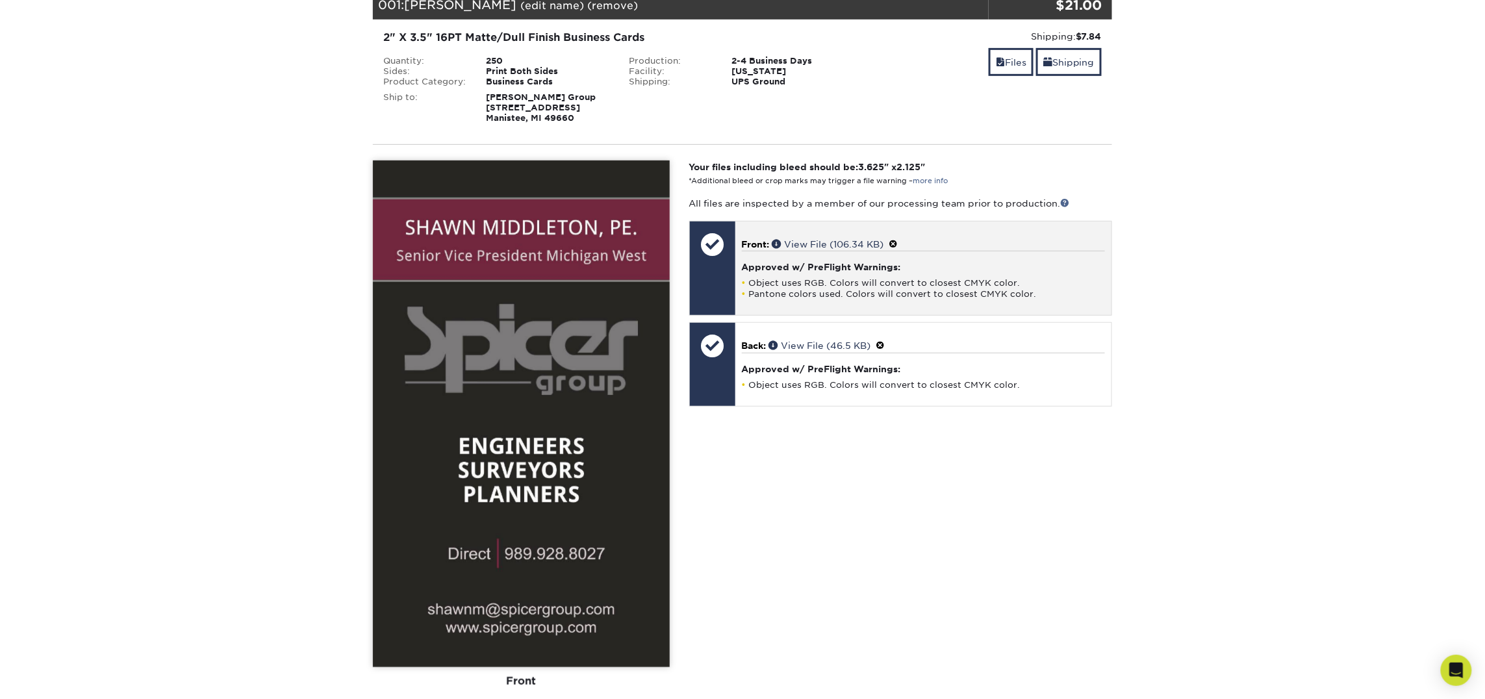
click at [898, 242] on span at bounding box center [893, 244] width 9 height 10
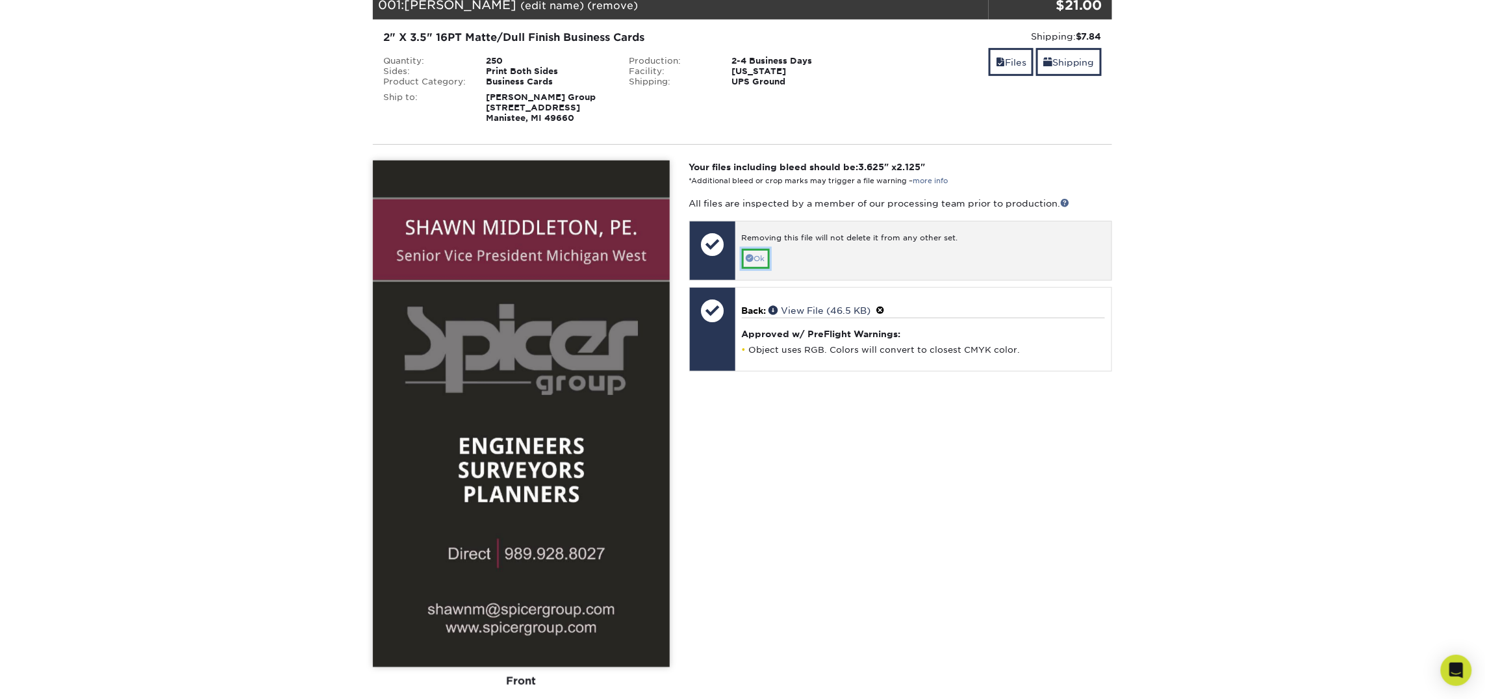
click at [753, 256] on link "Ok" at bounding box center [756, 259] width 28 height 20
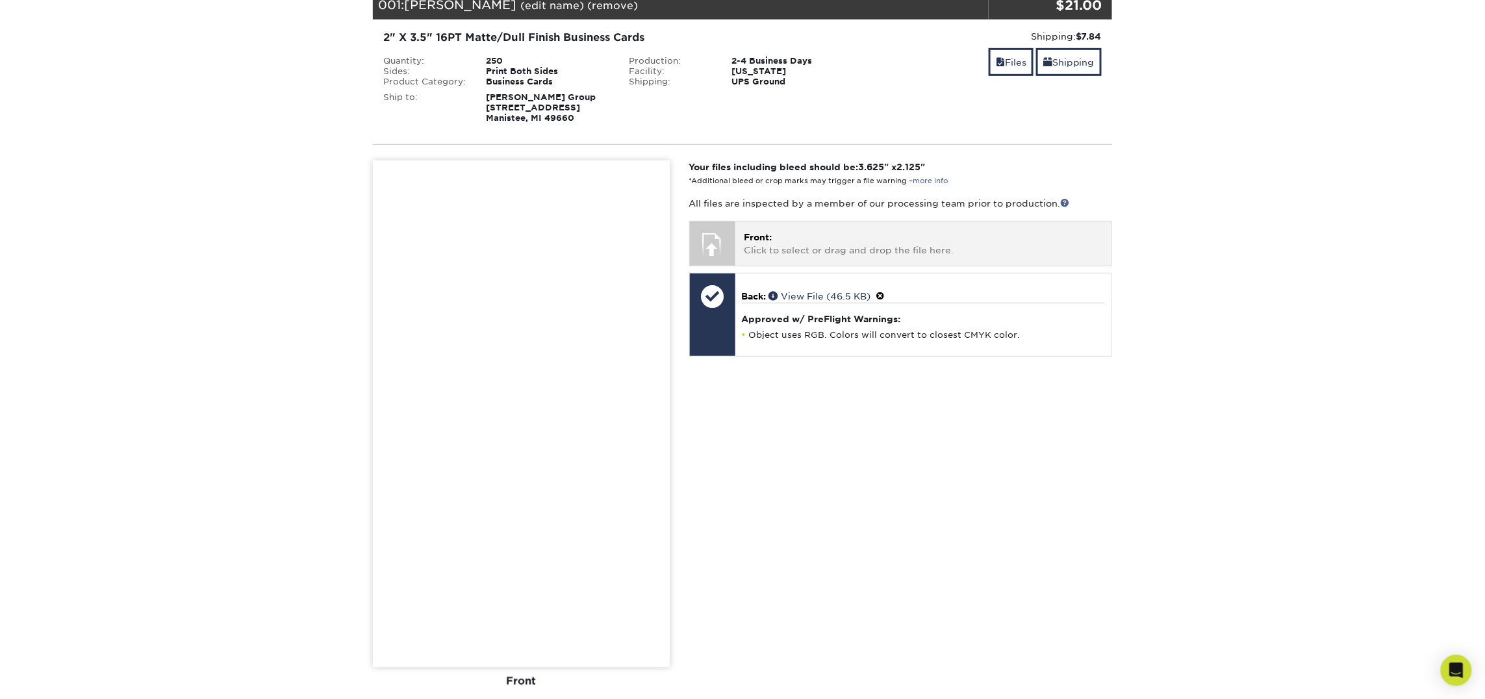
click at [809, 247] on p "Front: Click to select or drag and drop the file here." at bounding box center [923, 244] width 358 height 27
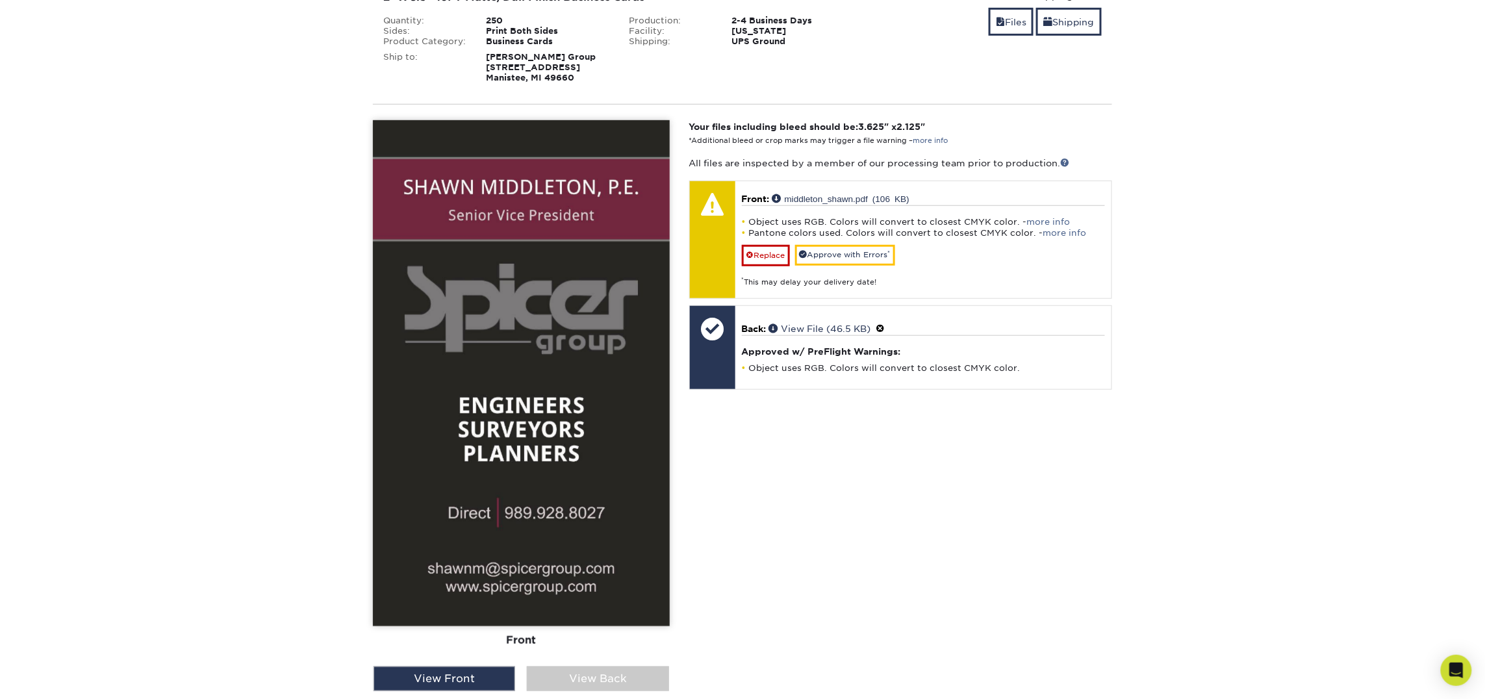
scroll to position [323, 0]
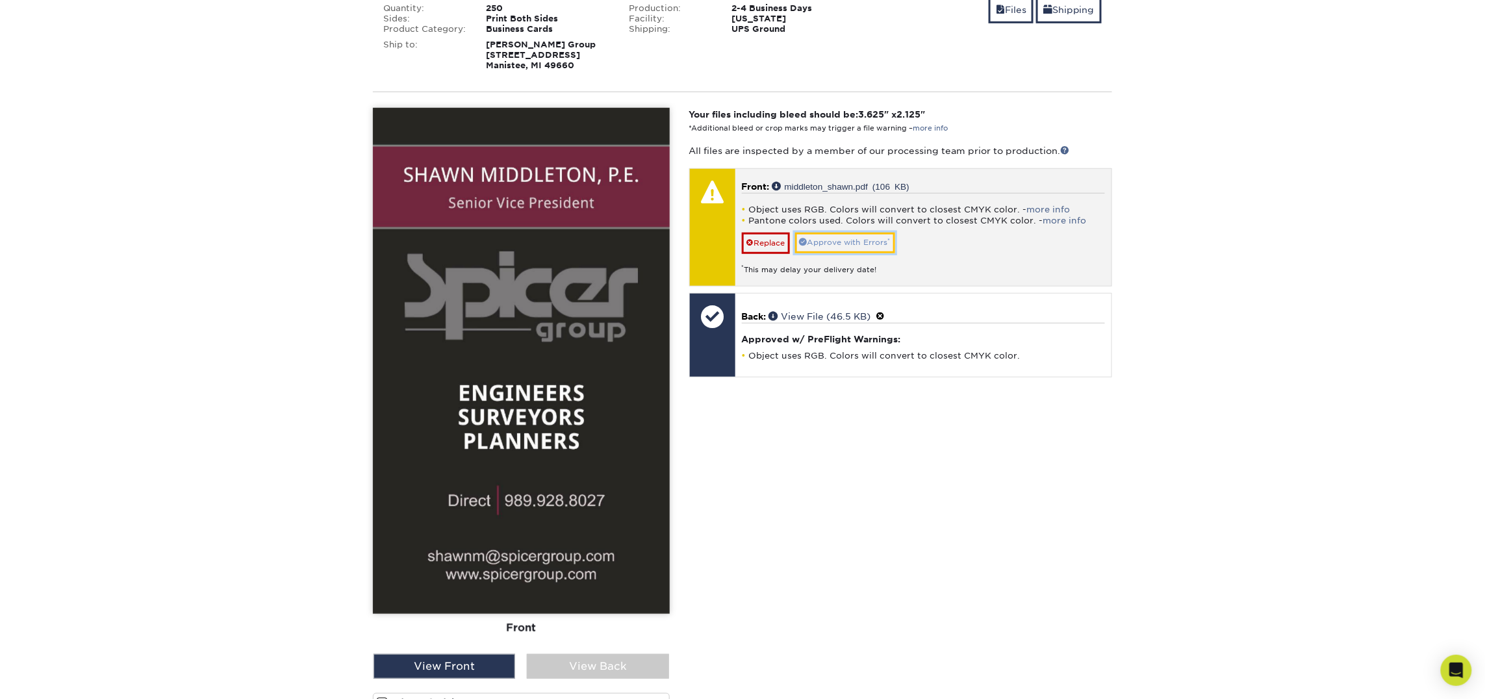
click at [819, 239] on link "Approve with Errors *" at bounding box center [845, 243] width 100 height 20
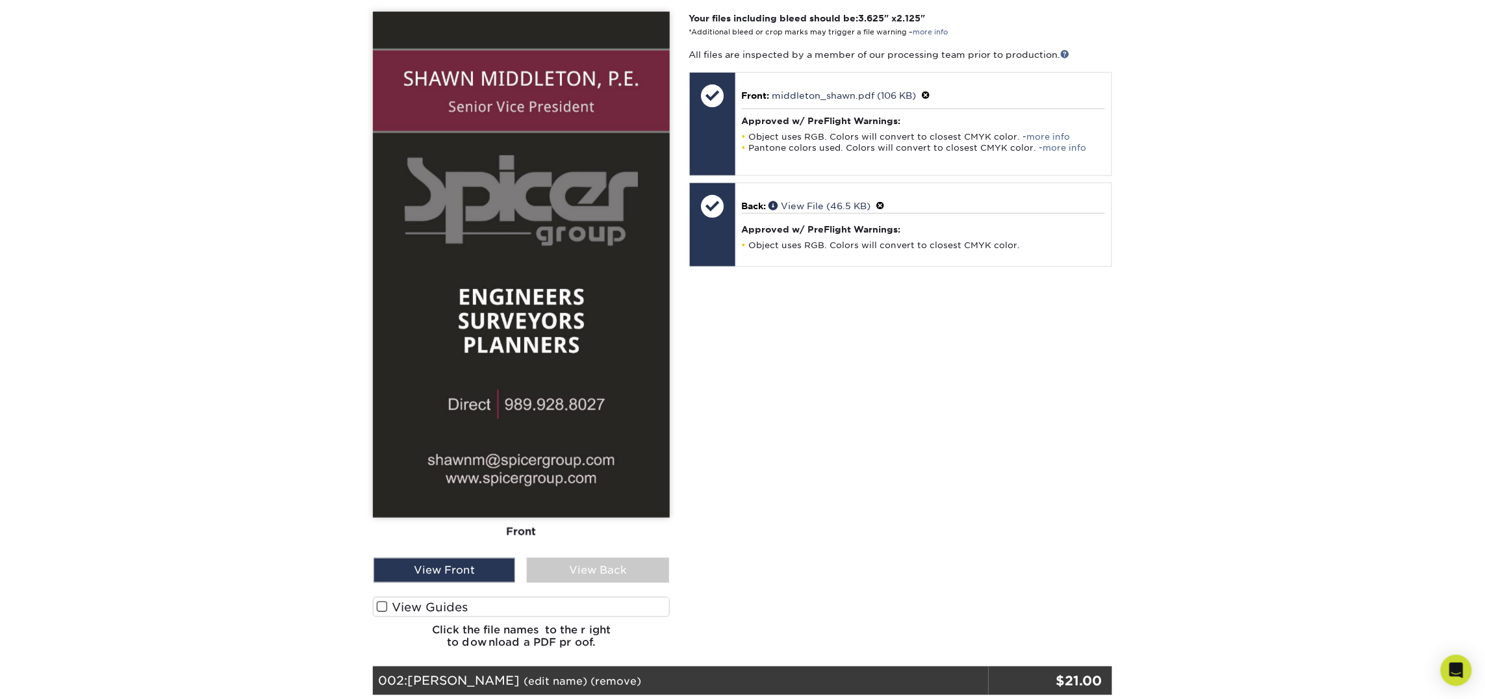
scroll to position [0, 0]
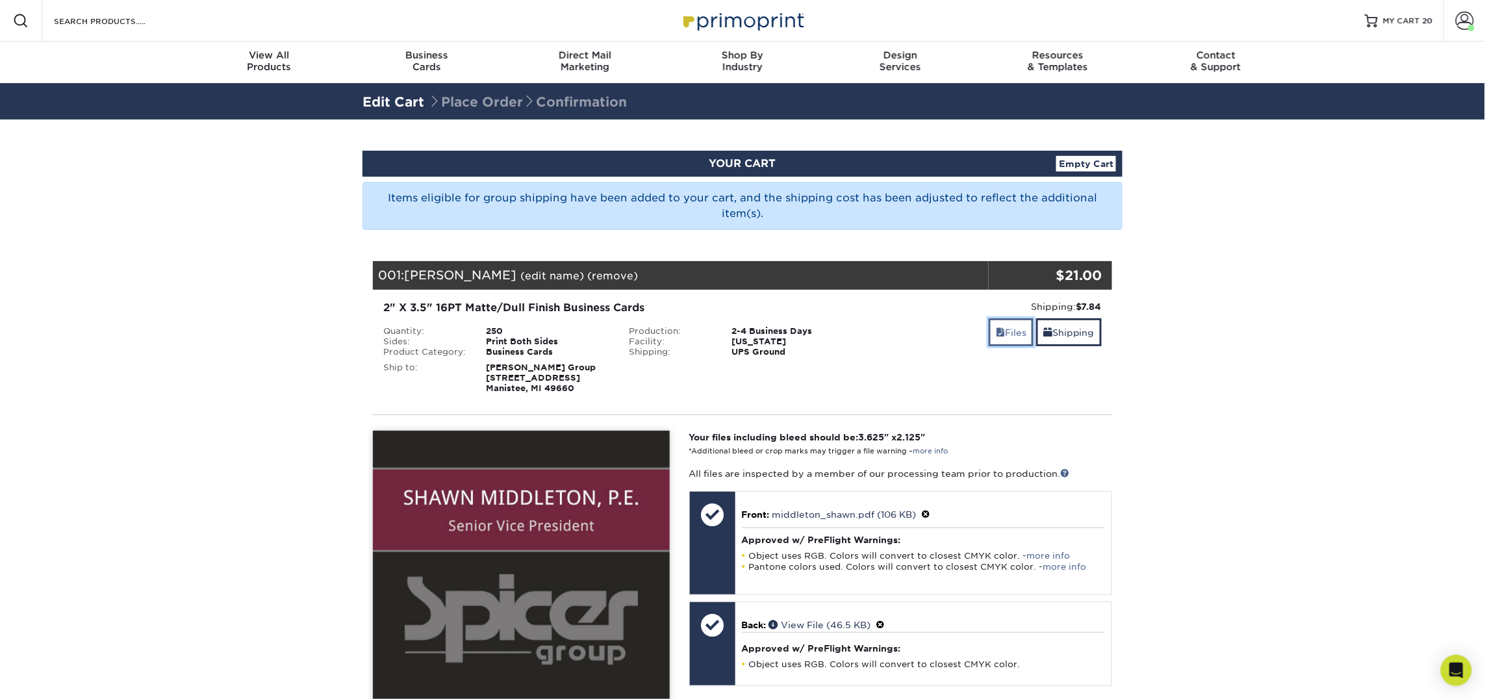
click at [999, 329] on span at bounding box center [1000, 332] width 9 height 10
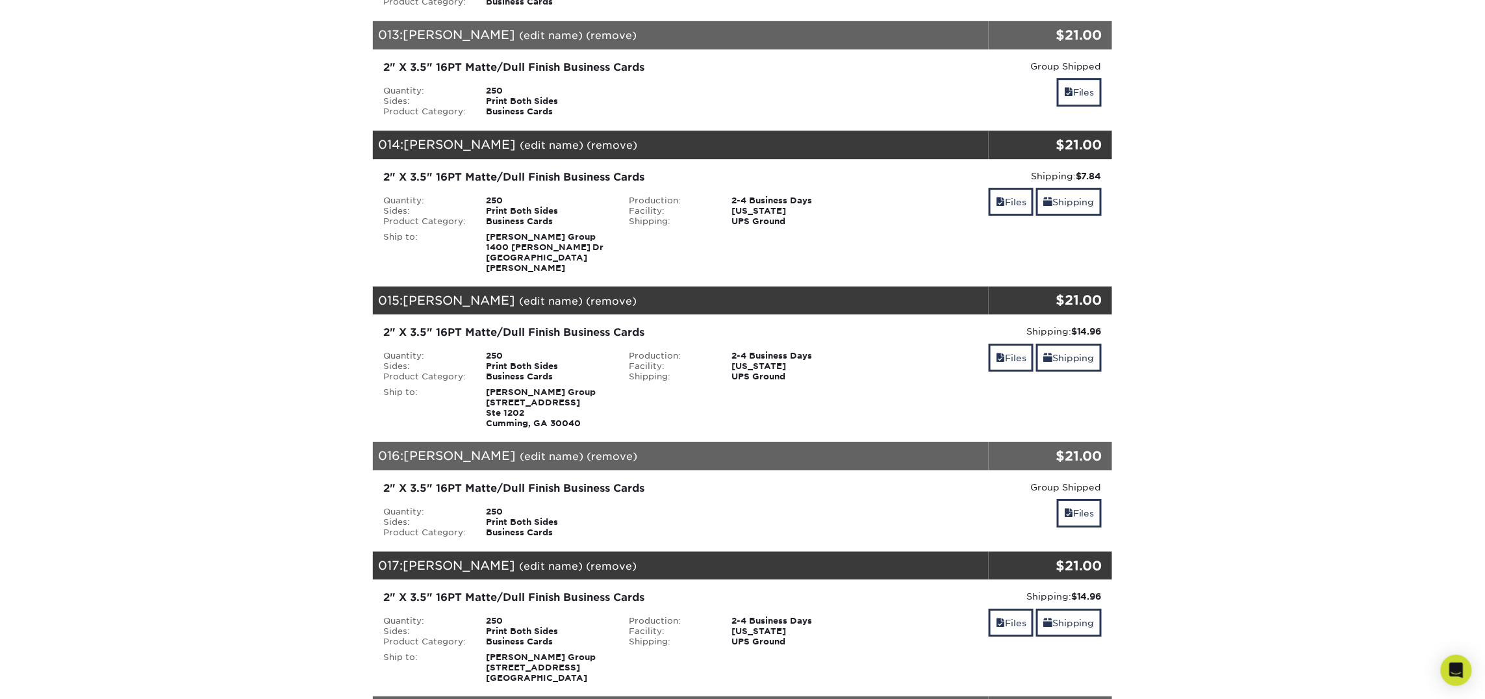
scroll to position [1788, 0]
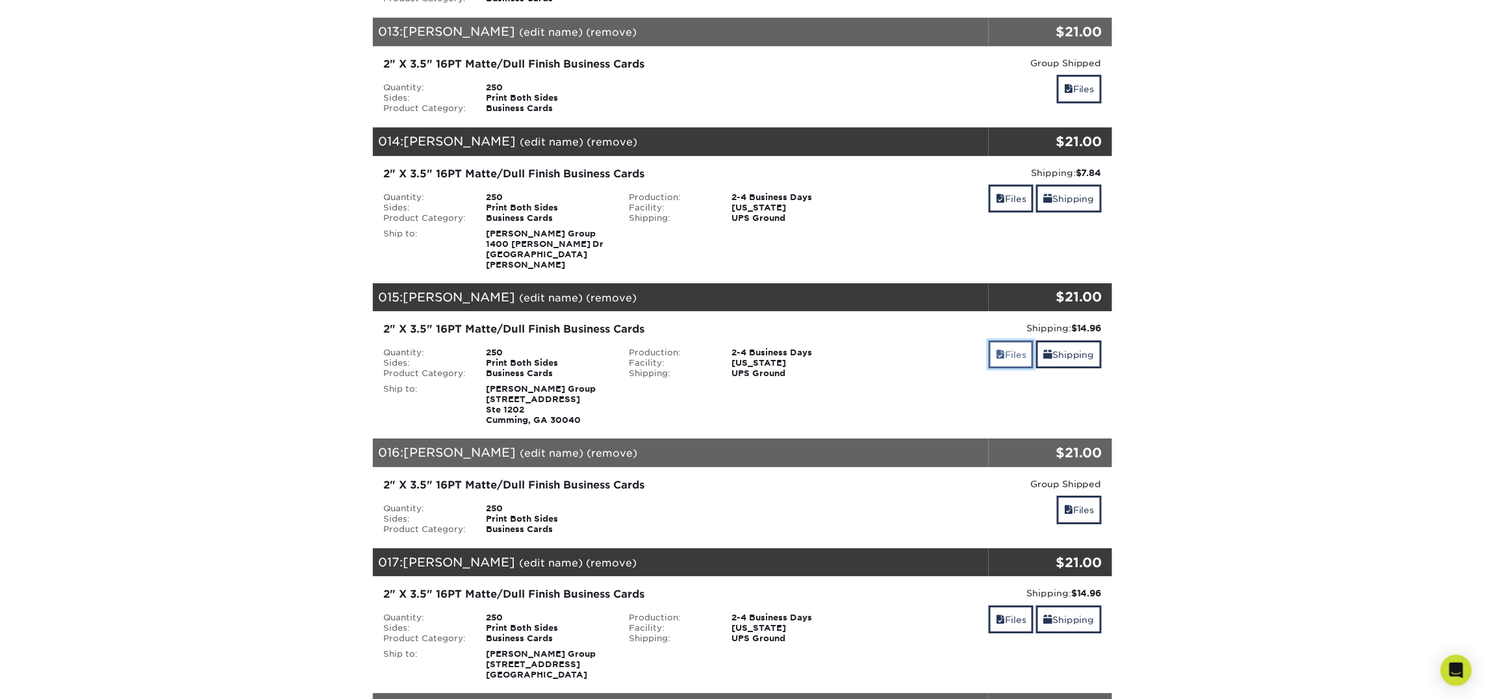
click at [1007, 340] on link "Files" at bounding box center [1011, 354] width 45 height 28
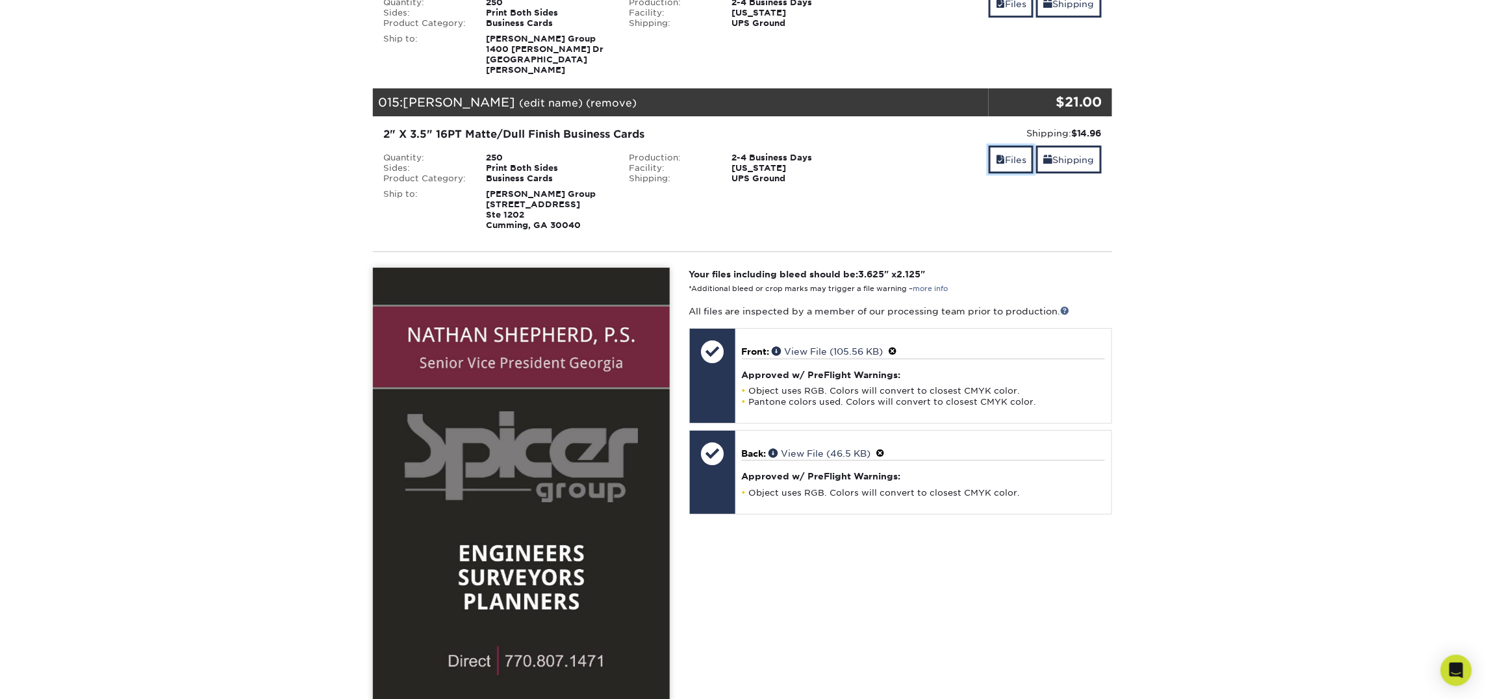
scroll to position [1984, 0]
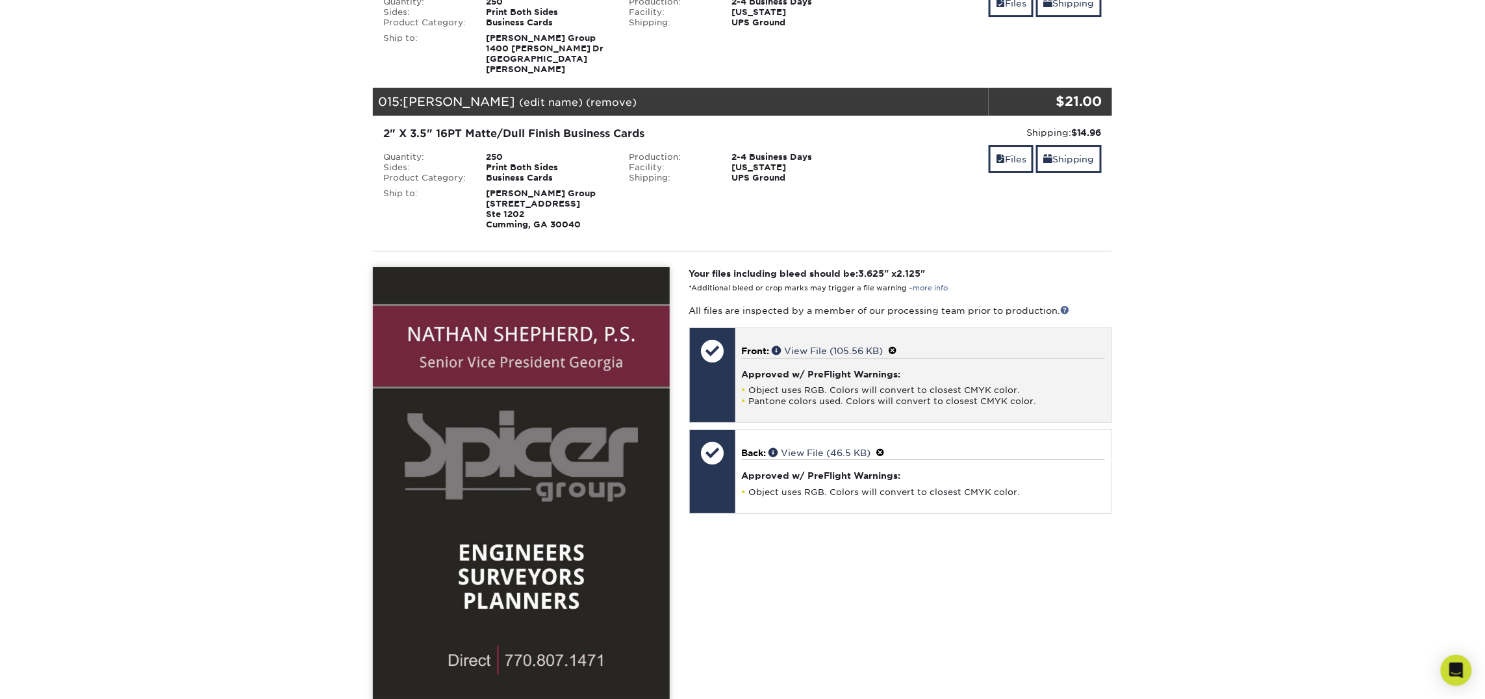
click at [898, 346] on span at bounding box center [893, 351] width 9 height 10
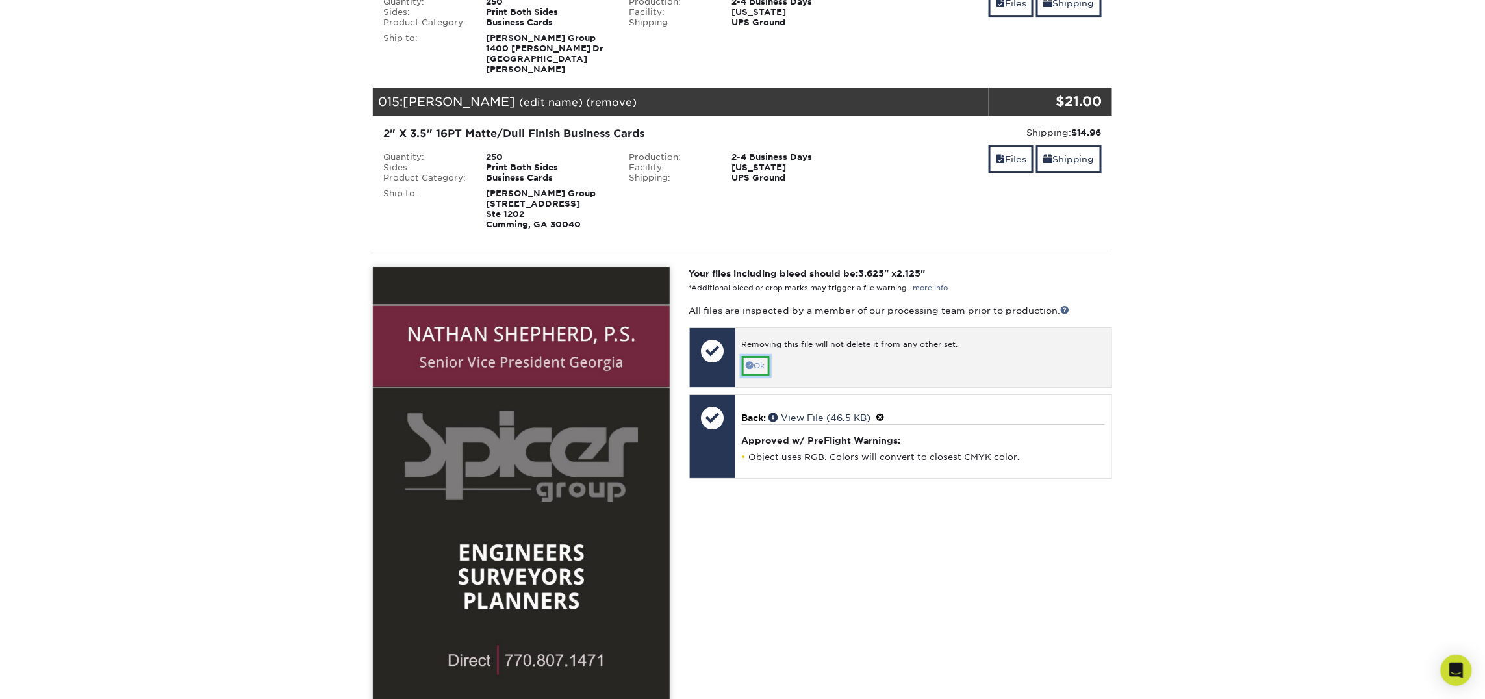
click at [759, 356] on link "Ok" at bounding box center [756, 366] width 28 height 20
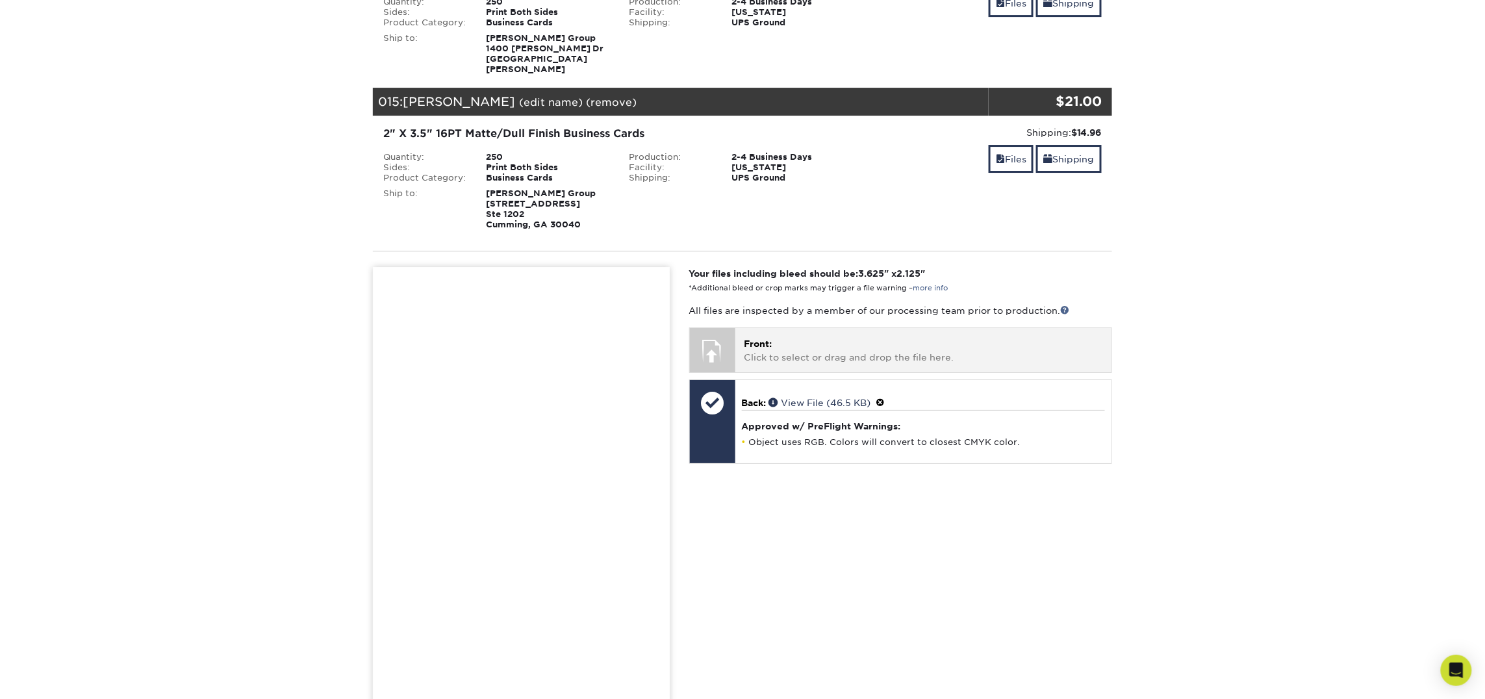
click at [800, 337] on p "Front: Click to select or drag and drop the file here." at bounding box center [923, 350] width 358 height 27
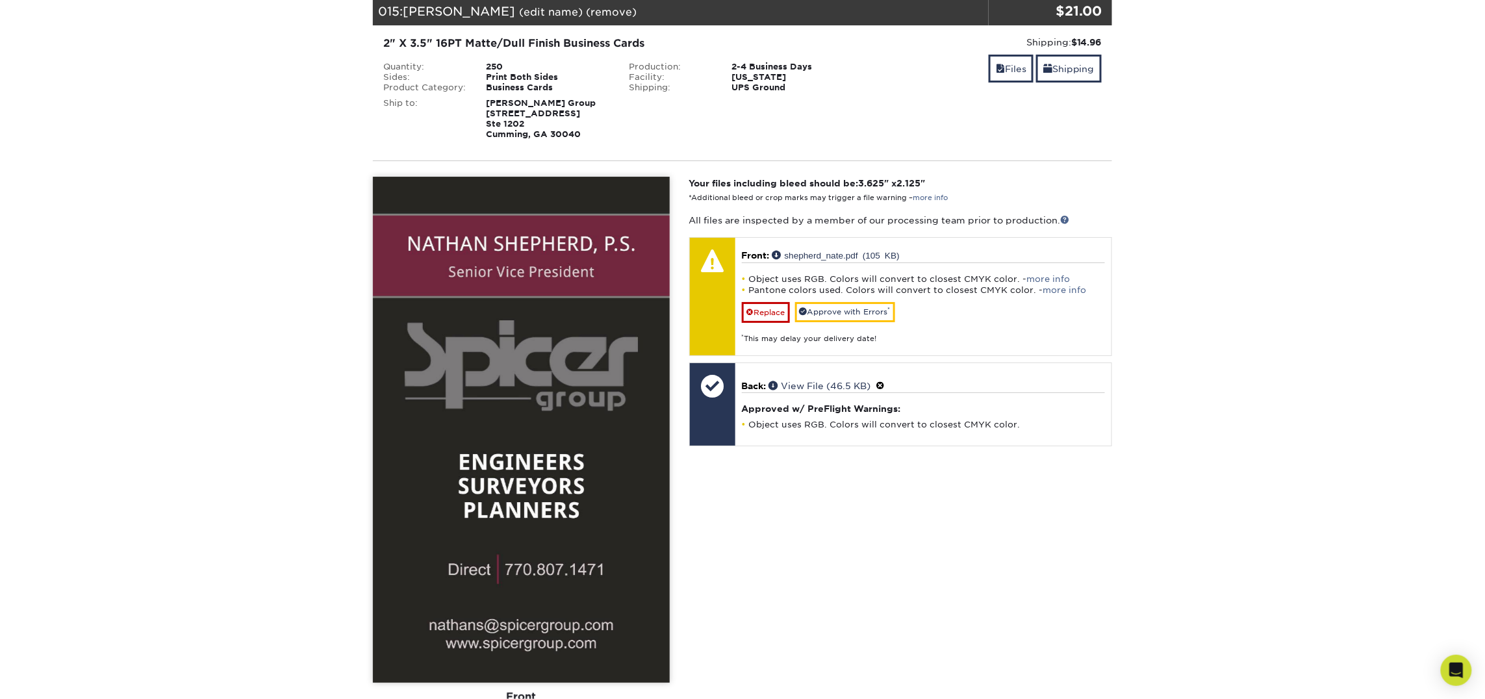
scroll to position [2099, 0]
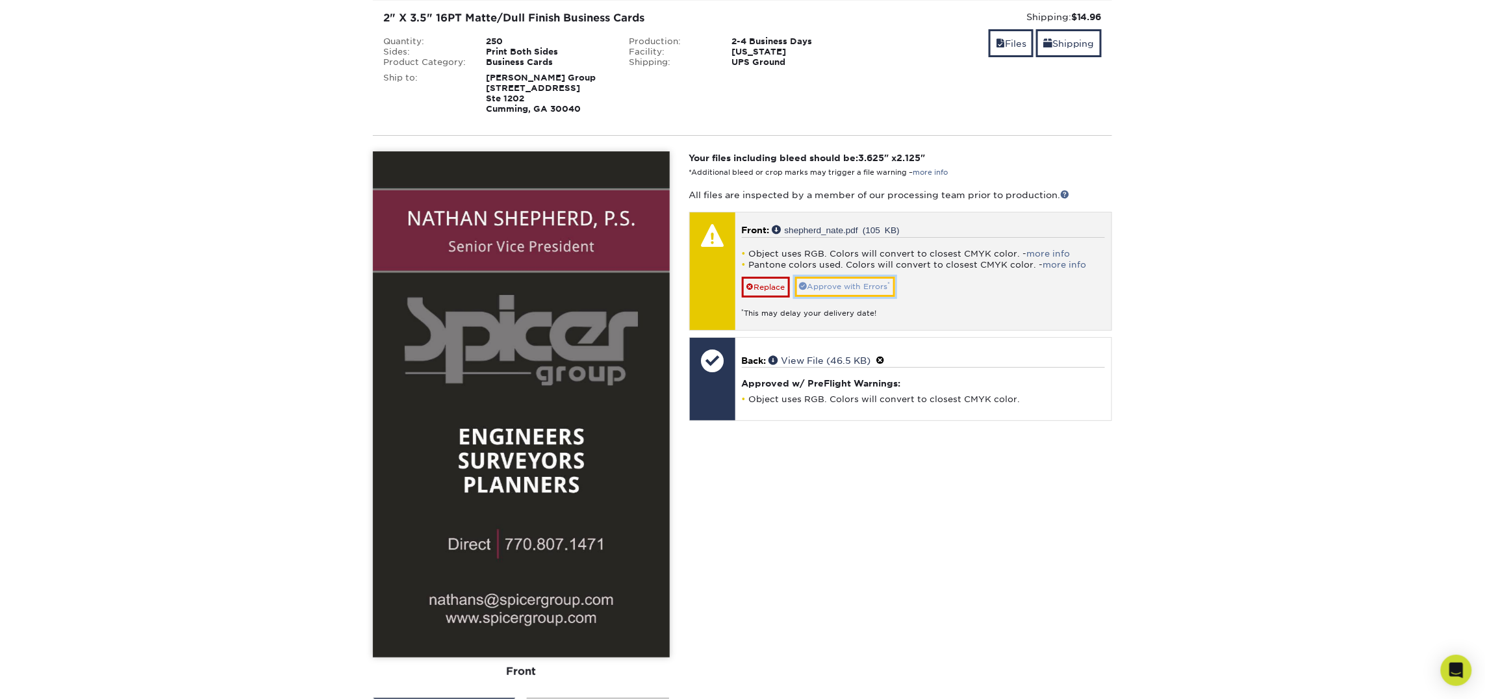
click at [831, 277] on link "Approve with Errors *" at bounding box center [845, 287] width 100 height 20
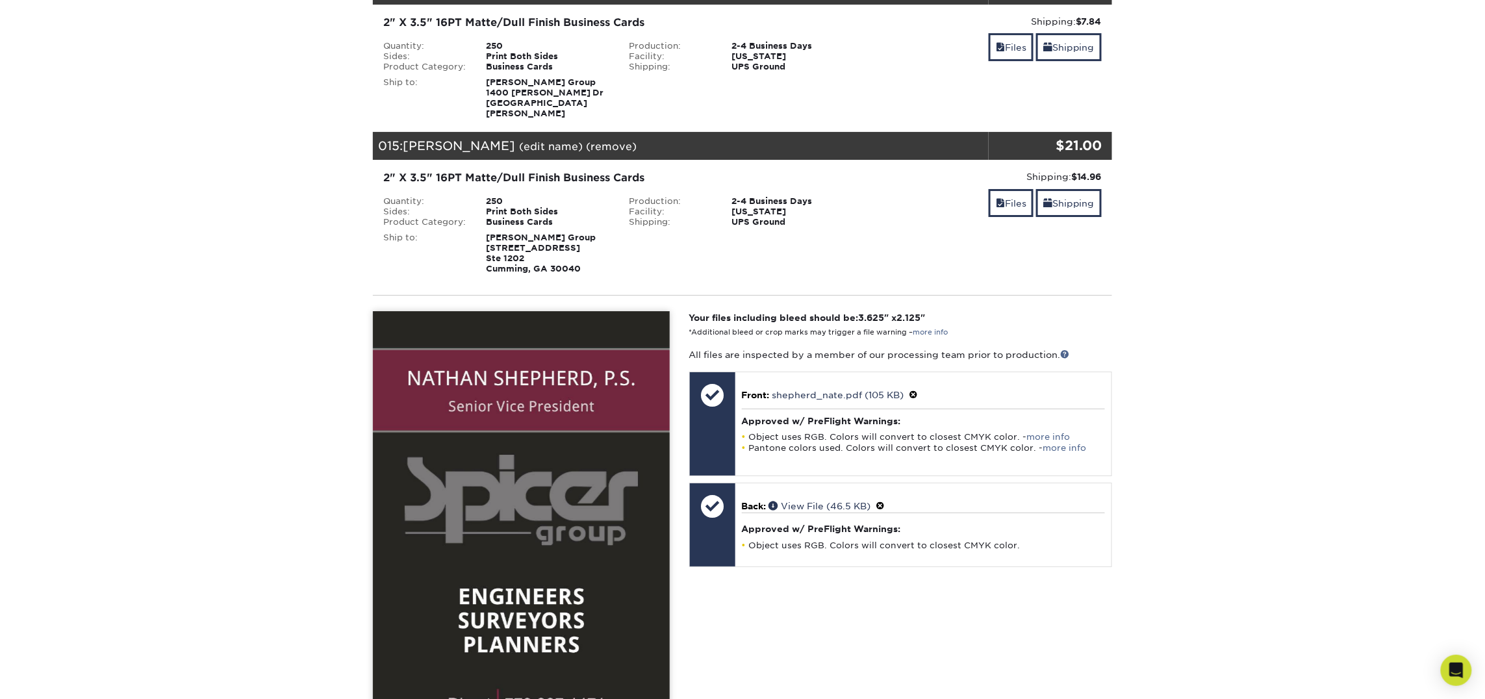
scroll to position [1939, 0]
click at [1012, 190] on link "Files" at bounding box center [1011, 204] width 45 height 28
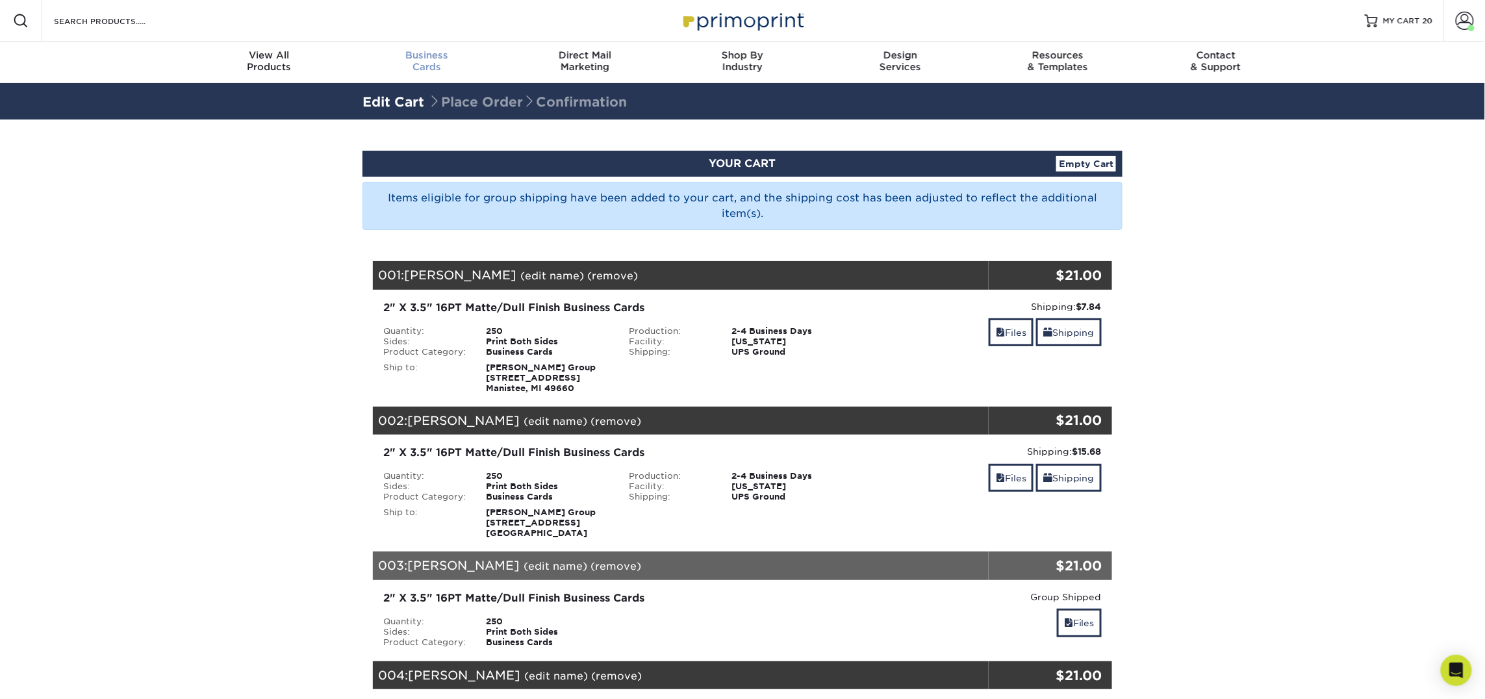
scroll to position [1, 0]
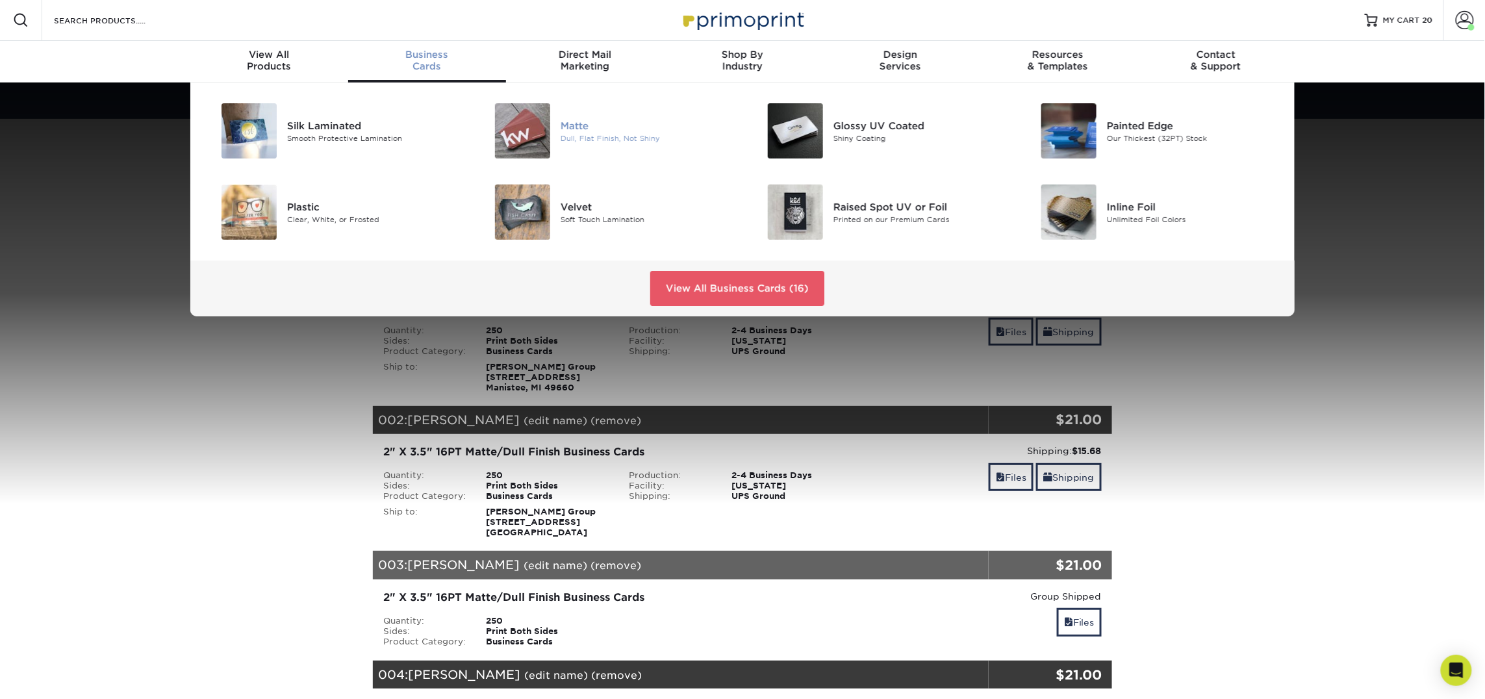
click at [546, 128] on img at bounding box center [522, 130] width 55 height 55
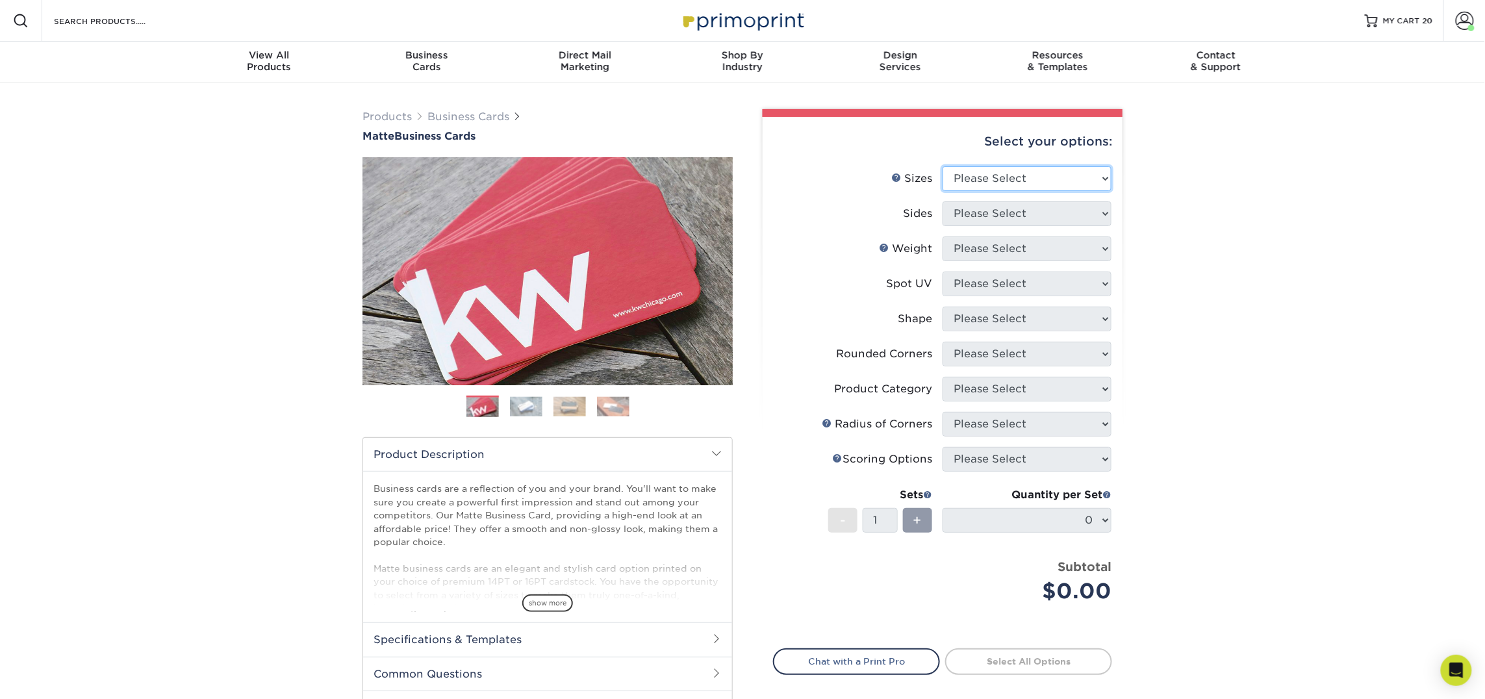
click at [1011, 179] on select "Please Select 1.5" x 3.5" - Mini 1.75" x 3.5" - Mini 2" x 2" - Square 2" x 3" -…" at bounding box center [1026, 178] width 169 height 25
select select "2.00x3.50"
click at [942, 166] on select "Please Select 1.5" x 3.5" - Mini 1.75" x 3.5" - Mini 2" x 2" - Square 2" x 3" -…" at bounding box center [1026, 178] width 169 height 25
click at [988, 215] on select "Please Select Print Both Sides Print Front Only" at bounding box center [1026, 213] width 169 height 25
select select "13abbda7-1d64-4f25-8bb2-c179b224825d"
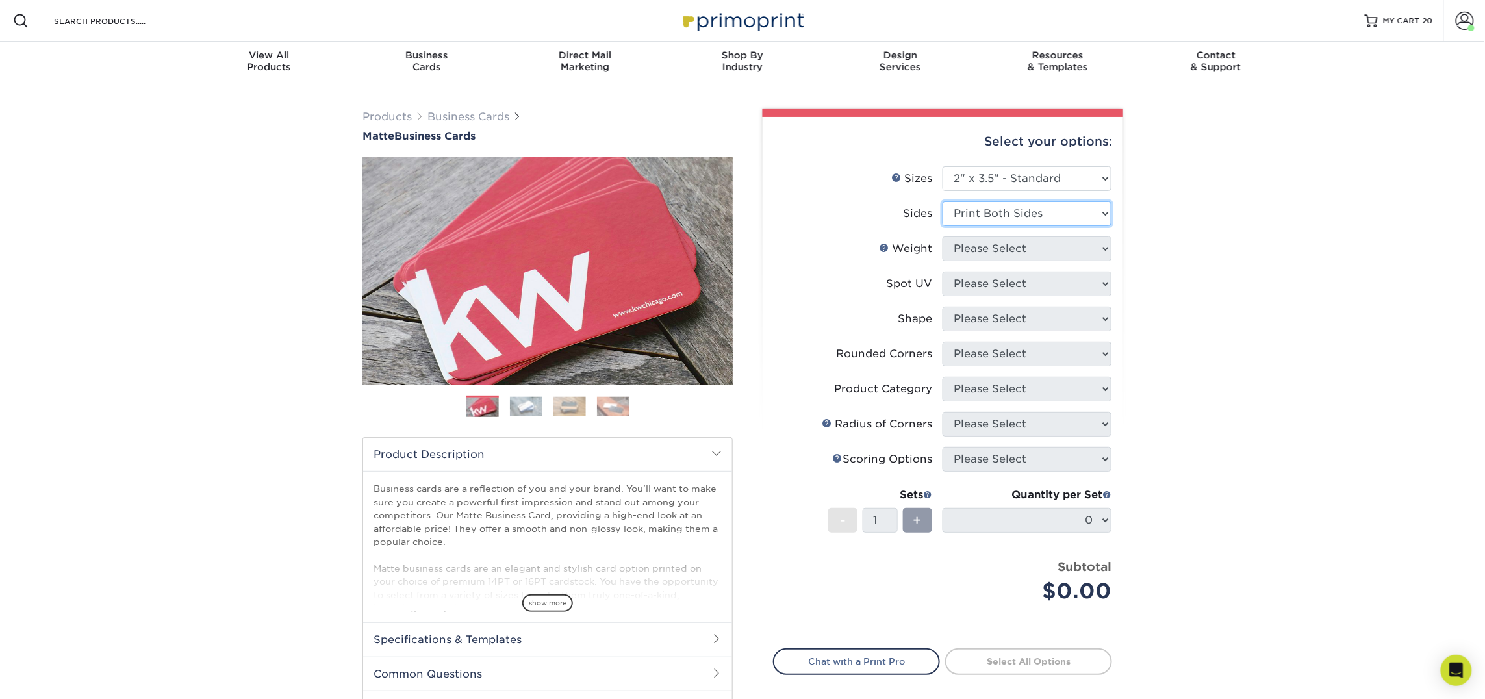
click at [942, 201] on select "Please Select Print Both Sides Print Front Only" at bounding box center [1026, 213] width 169 height 25
click at [988, 247] on select "Please Select 16PT 14PT" at bounding box center [1026, 248] width 169 height 25
select select "16PT"
click at [942, 236] on select "Please Select 16PT 14PT" at bounding box center [1026, 248] width 169 height 25
click at [999, 286] on select "Please Select No Spot UV Front and Back (Both Sides) Front Only Back Only" at bounding box center [1026, 283] width 169 height 25
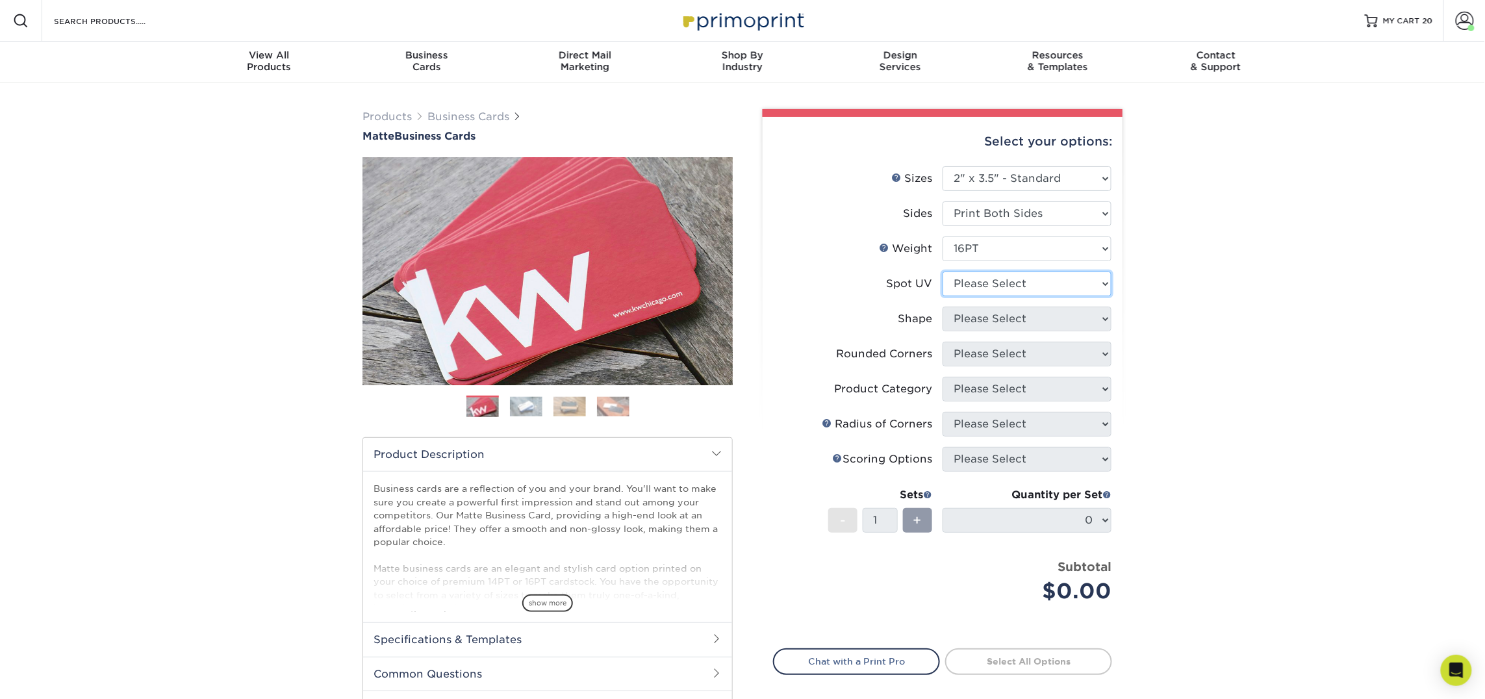
select select "3"
click at [942, 271] on select "Please Select No Spot UV Front and Back (Both Sides) Front Only Back Only" at bounding box center [1026, 283] width 169 height 25
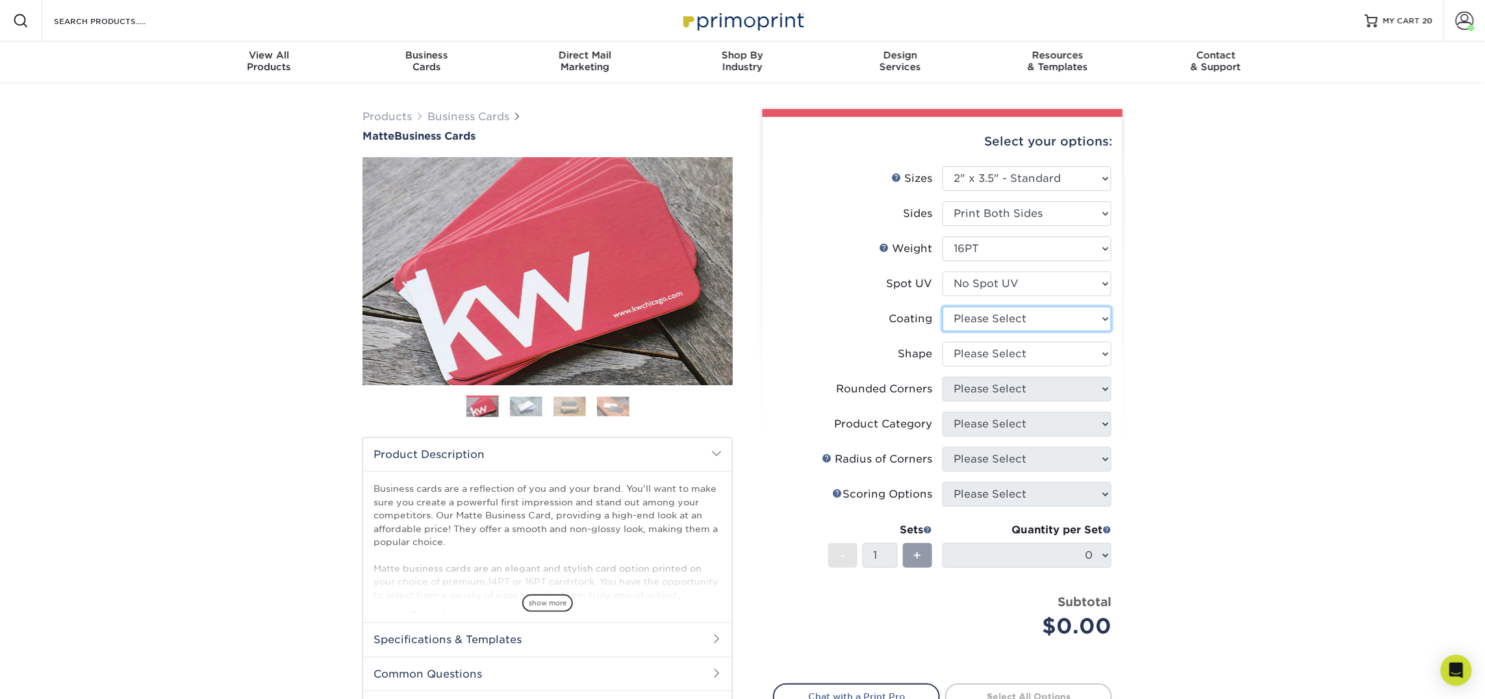
click at [990, 327] on select at bounding box center [1026, 319] width 169 height 25
select select "121bb7b5-3b4d-429f-bd8d-bbf80e953313"
click at [942, 307] on select at bounding box center [1026, 319] width 169 height 25
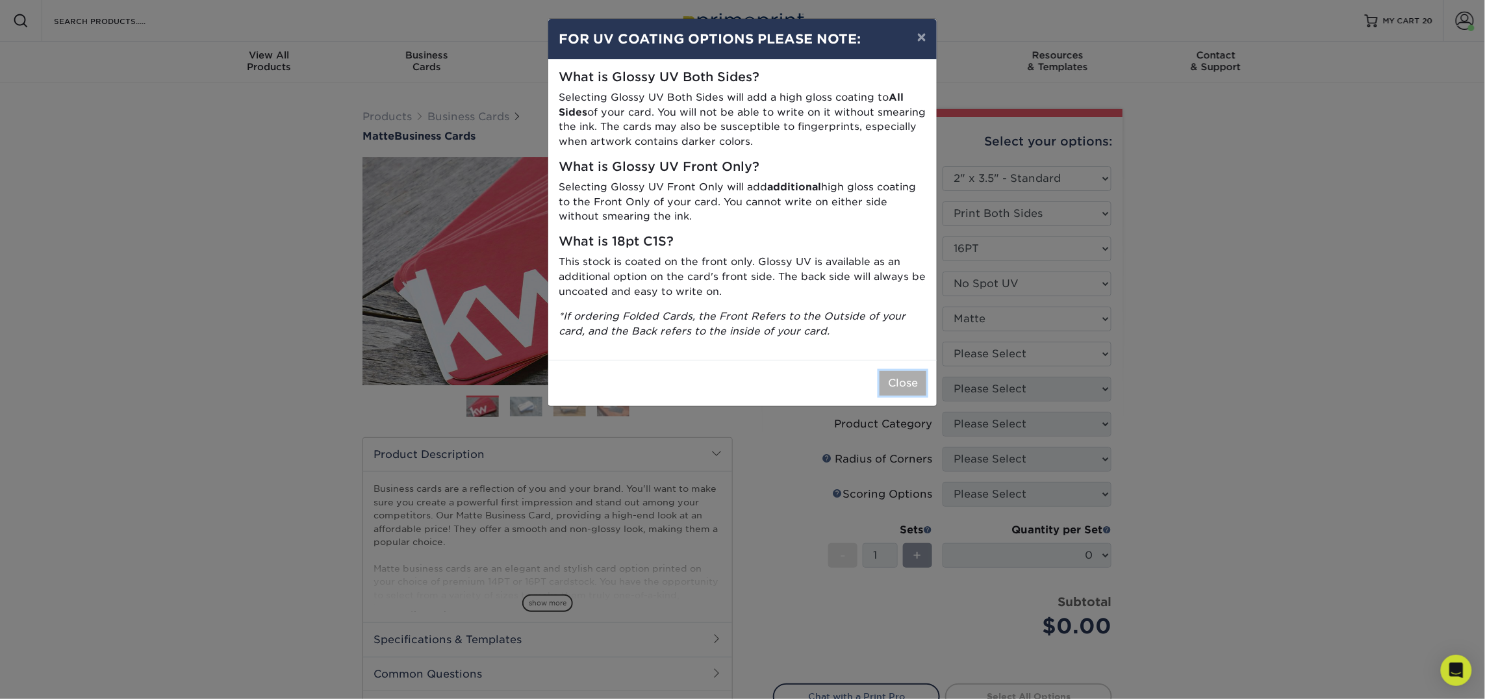
click at [884, 390] on button "Close" at bounding box center [902, 383] width 47 height 25
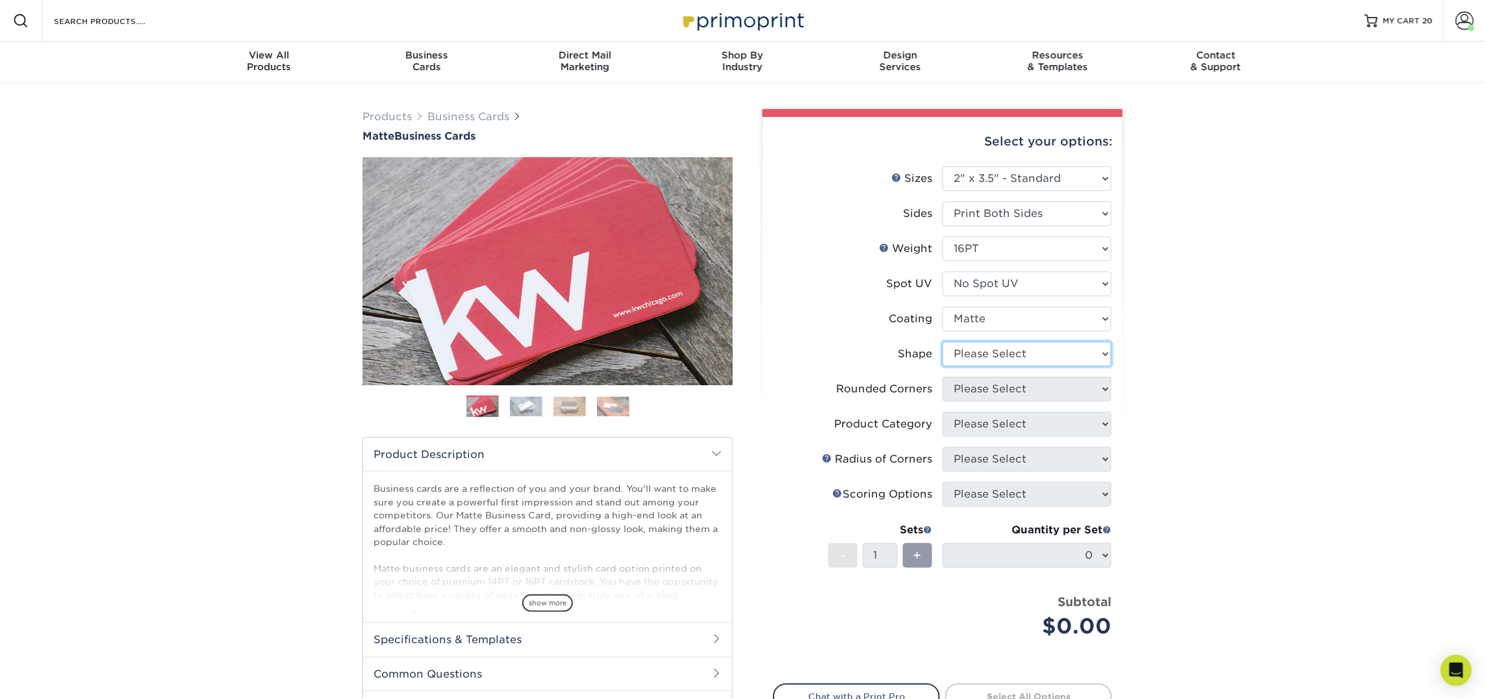
click at [950, 349] on select "Please Select Standard Oval" at bounding box center [1026, 354] width 169 height 25
select select "standard"
click at [942, 342] on select "Please Select Standard Oval" at bounding box center [1026, 354] width 169 height 25
click at [972, 391] on select "Please Select Yes - Round 2 Corners Yes - Round 4 Corners No" at bounding box center [1026, 389] width 169 height 25
select select "0"
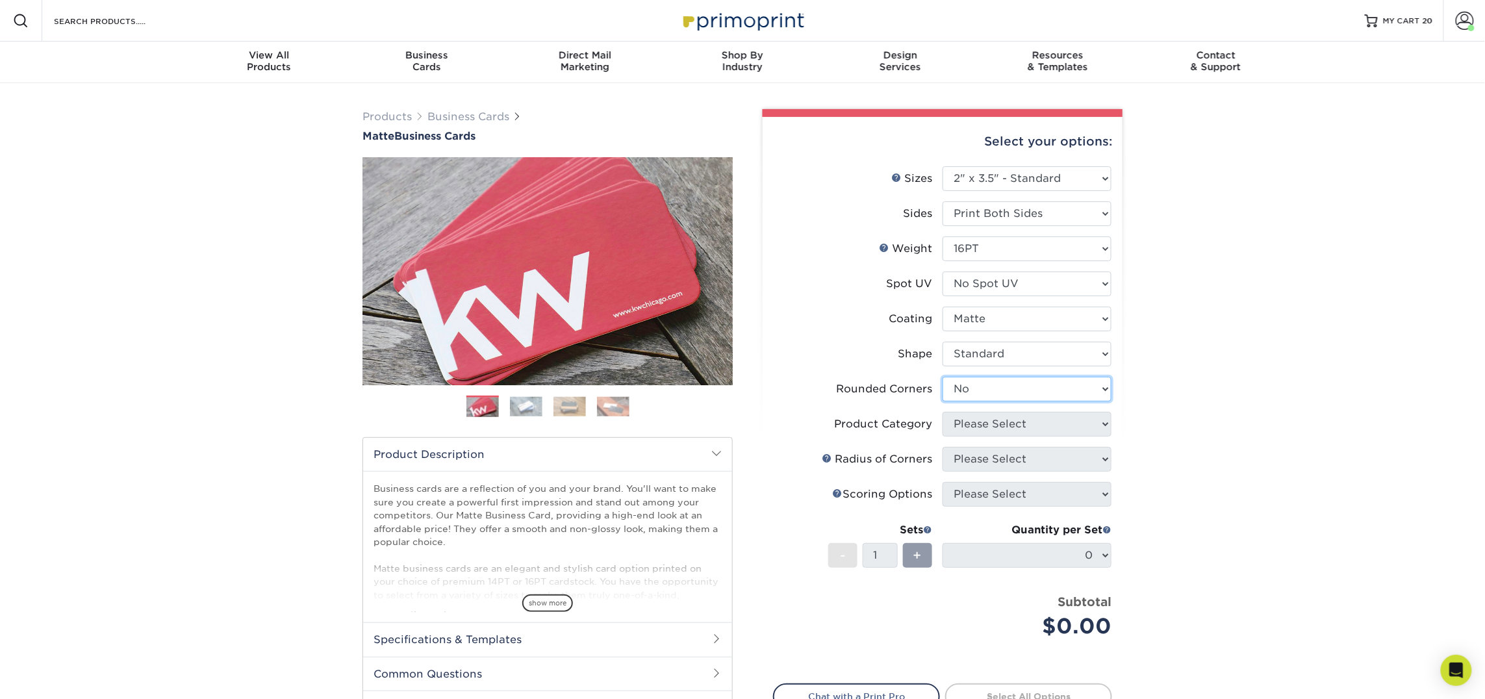
click at [942, 377] on select "Please Select Yes - Round 2 Corners Yes - Round 4 Corners No" at bounding box center [1026, 389] width 169 height 25
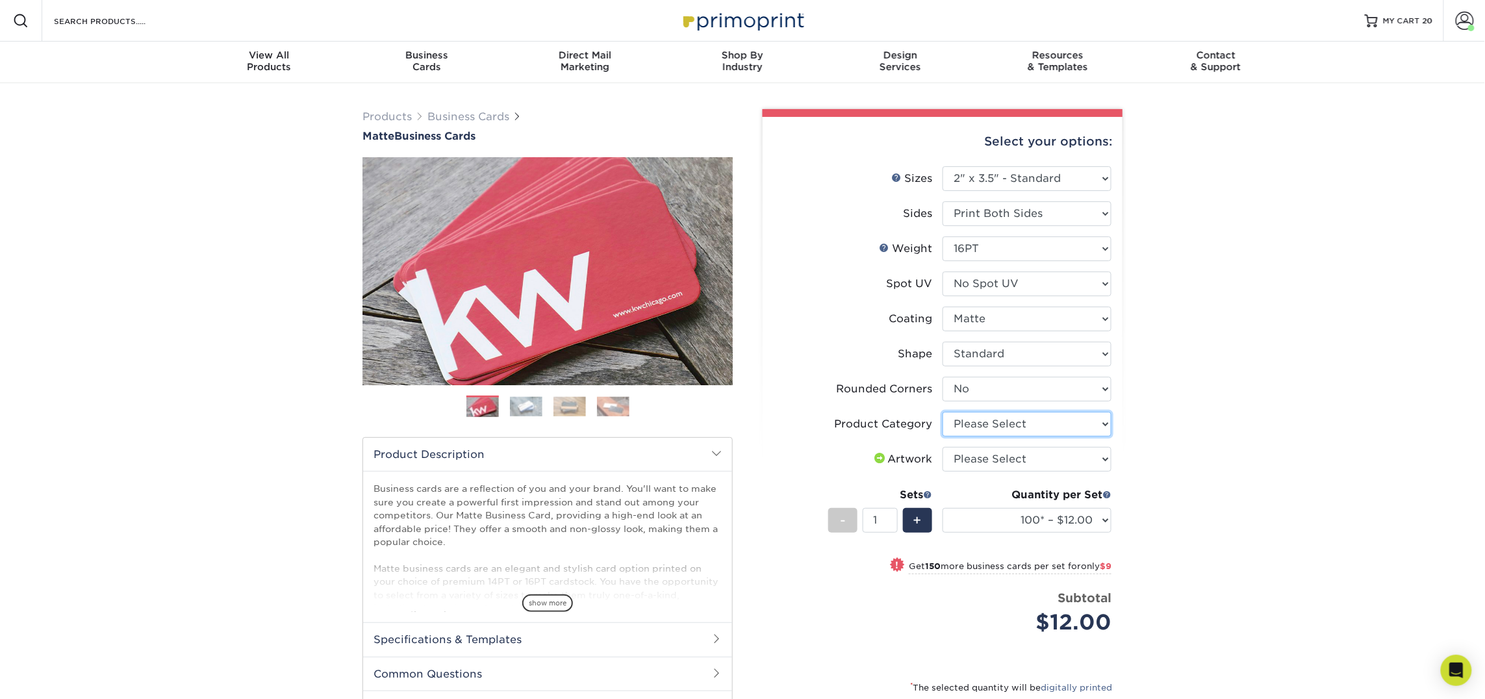
click at [998, 424] on select "Please Select Business Cards" at bounding box center [1026, 424] width 169 height 25
select select "3b5148f1-0588-4f88-a218-97bcfdce65c1"
click at [942, 412] on select "Please Select Business Cards" at bounding box center [1026, 424] width 169 height 25
click at [998, 453] on select "Please Select I will upload files I need a design - $100" at bounding box center [1026, 459] width 169 height 25
select select "upload"
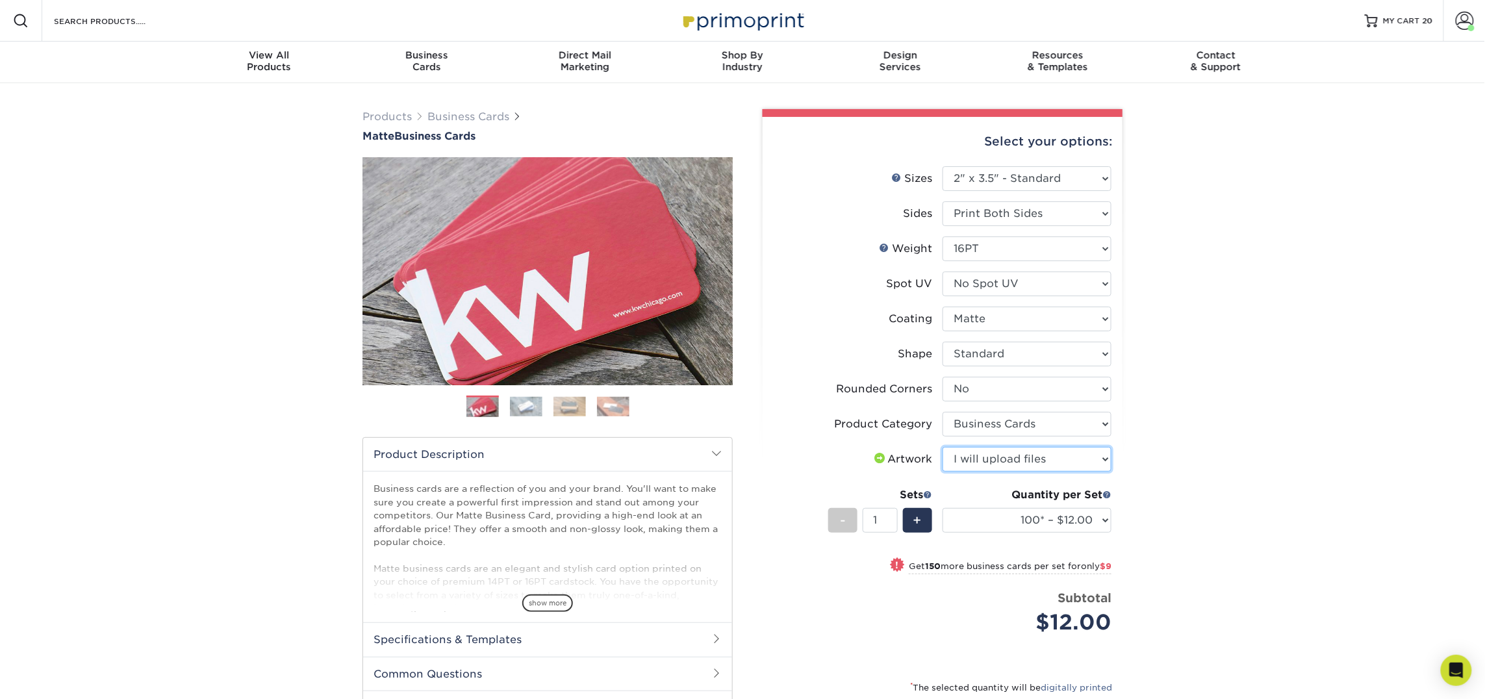
click at [942, 447] on select "Please Select I will upload files I need a design - $100" at bounding box center [1026, 459] width 169 height 25
click at [1002, 512] on select "100* – $12.00 250* – $21.00 500 – $42.00 1000 – $53.00 2500 – $95.00 5000 – $18…" at bounding box center [1026, 520] width 169 height 25
select select "250* – $21.00"
click at [942, 508] on select "100* – $12.00 250* – $21.00 500 – $42.00 1000 – $53.00 2500 – $95.00 5000 – $18…" at bounding box center [1026, 520] width 169 height 25
click at [1141, 507] on div "Products Business Cards Matte Business Cards Previous Next 100 $ 9" at bounding box center [742, 470] width 1485 height 774
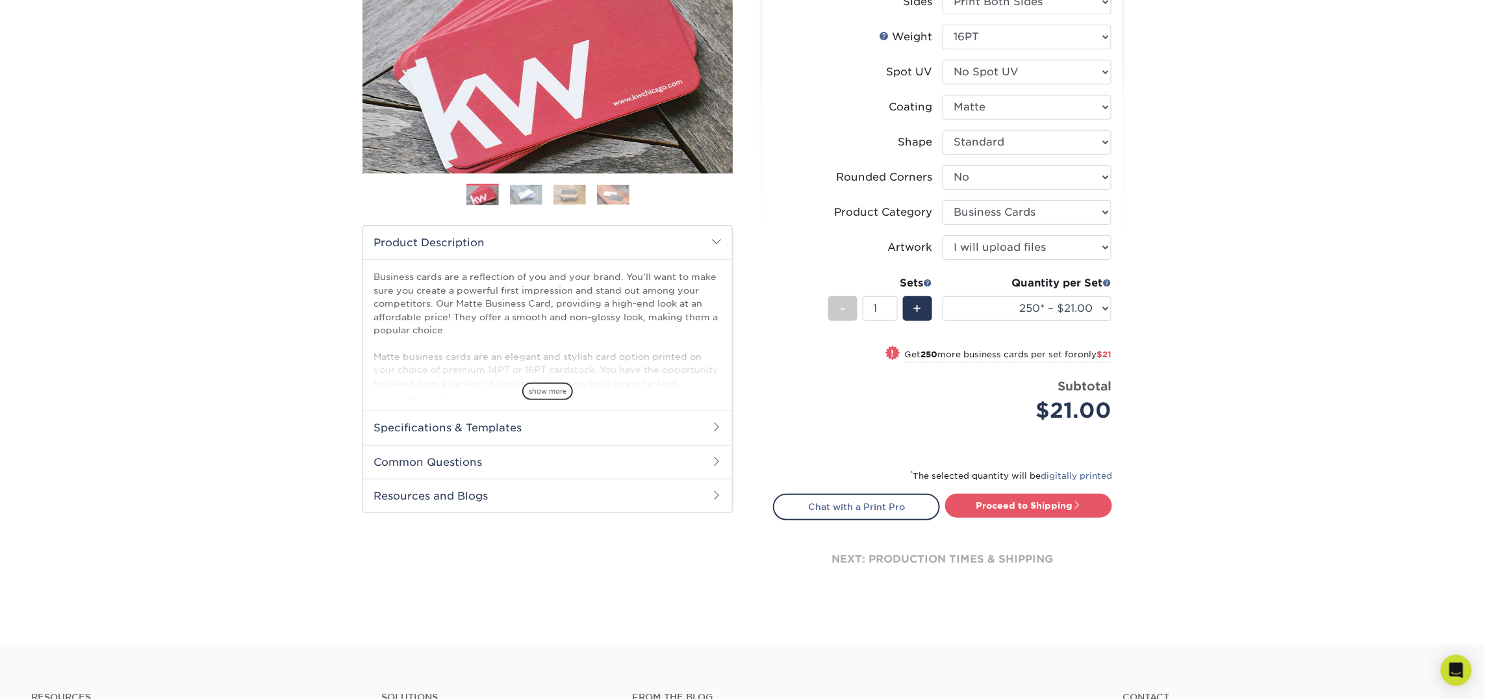
scroll to position [216, 0]
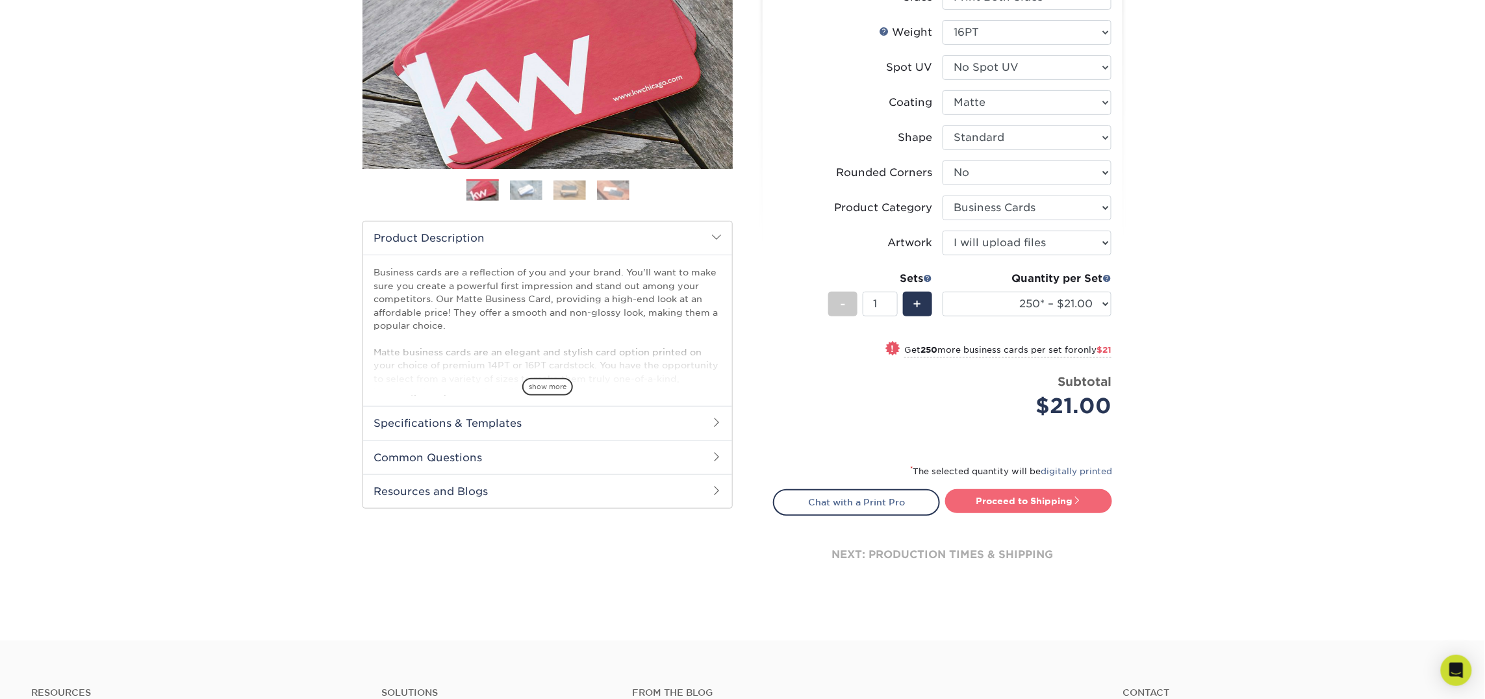
click at [1072, 491] on link "Proceed to Shipping" at bounding box center [1028, 500] width 167 height 23
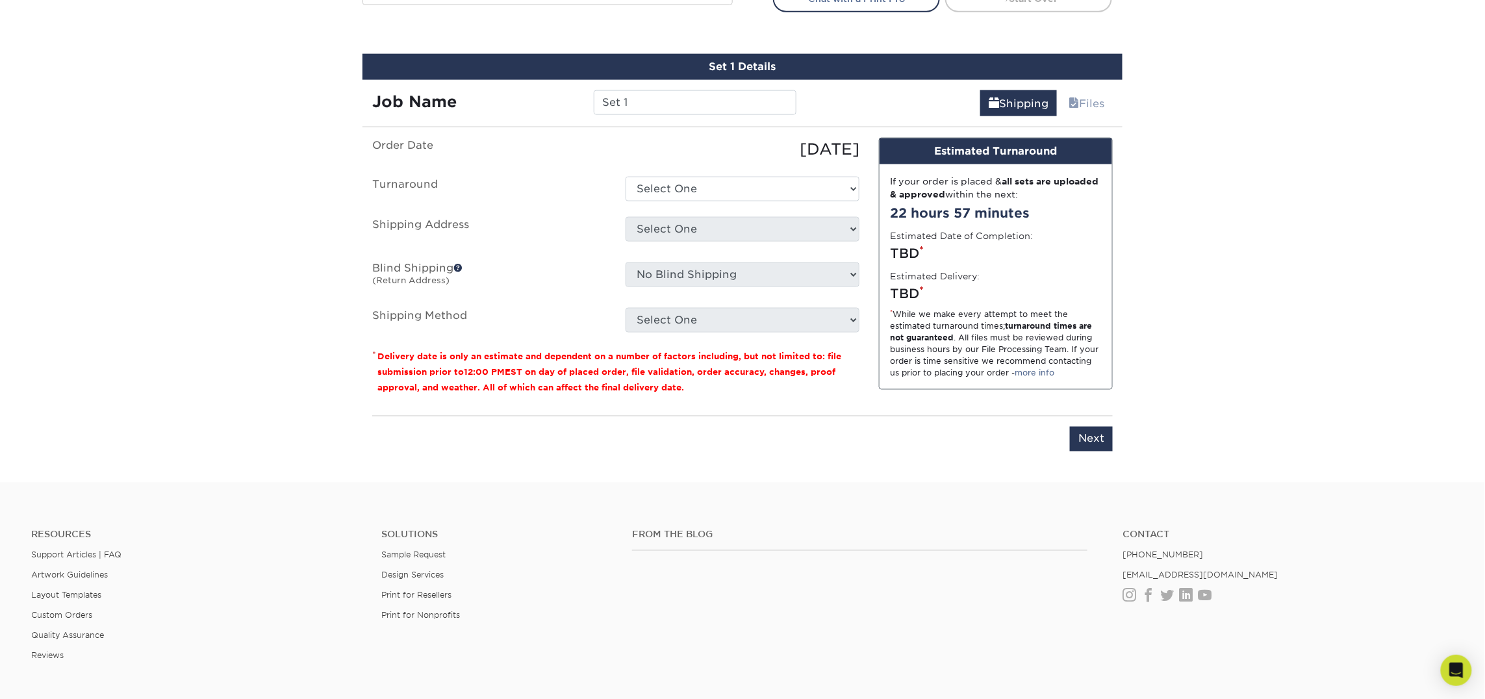
scroll to position [738, 0]
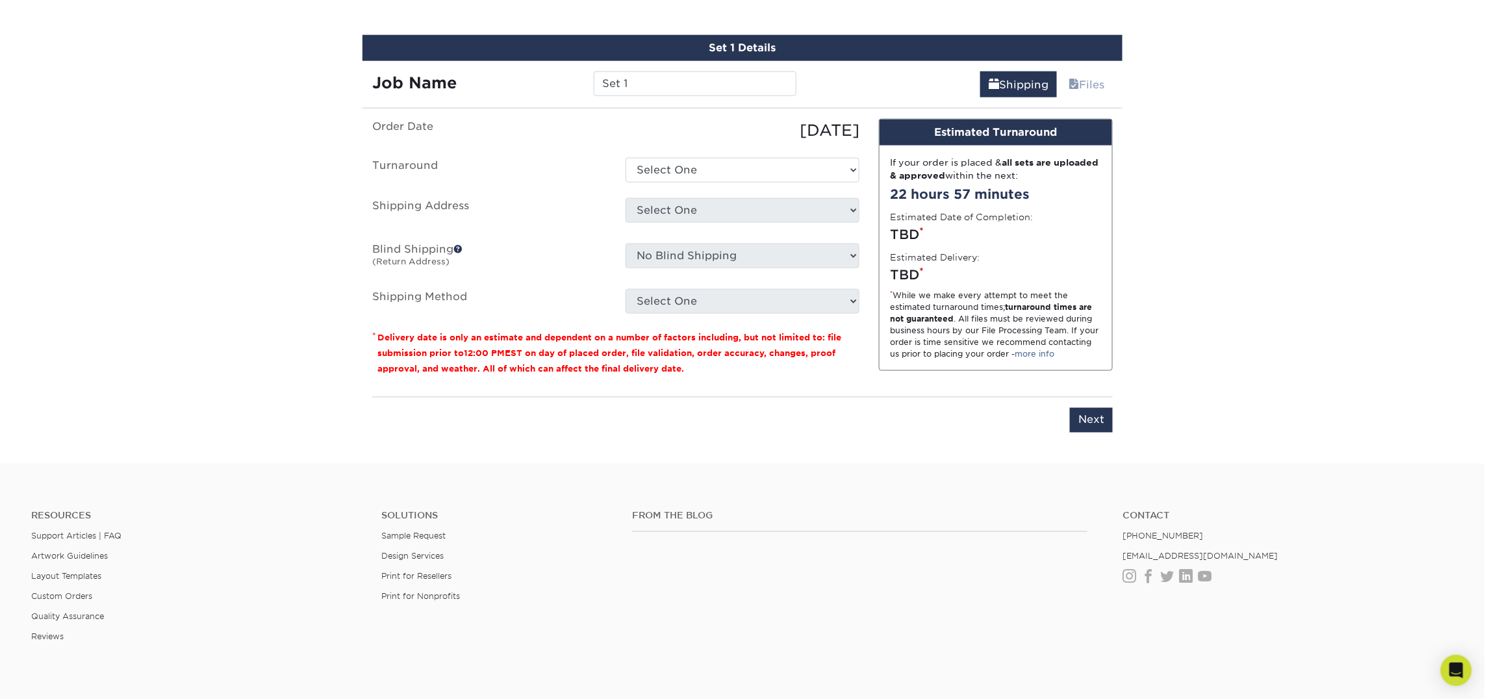
click at [702, 95] on div "Job Name Set 1" at bounding box center [584, 79] width 444 height 36
click at [716, 79] on input "Set 1" at bounding box center [695, 83] width 202 height 25
type input "Mark Norton"
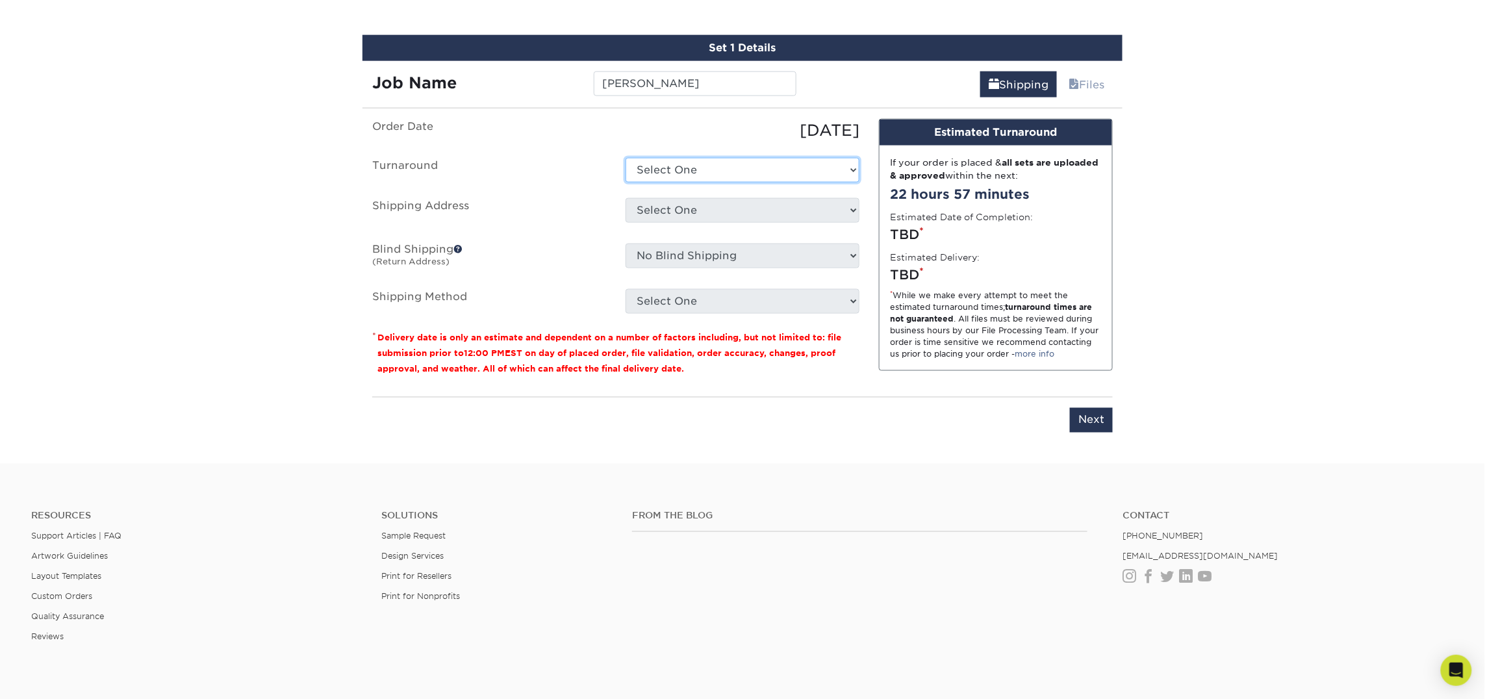
click at [675, 177] on select "Select One 2-4 Business Days 2 Day Next Business Day" at bounding box center [742, 170] width 234 height 25
select select "23721297-b68b-4846-ba83-3171e6bd9d78"
click at [625, 158] on select "Select One 2-4 Business Days 2 Day Next Business Day" at bounding box center [742, 170] width 234 height 25
click at [675, 207] on select "Select One Atlanta Office [PERSON_NAME][GEOGRAPHIC_DATA] [PERSON_NAME][GEOGRAPH…" at bounding box center [742, 210] width 234 height 25
select select "245442"
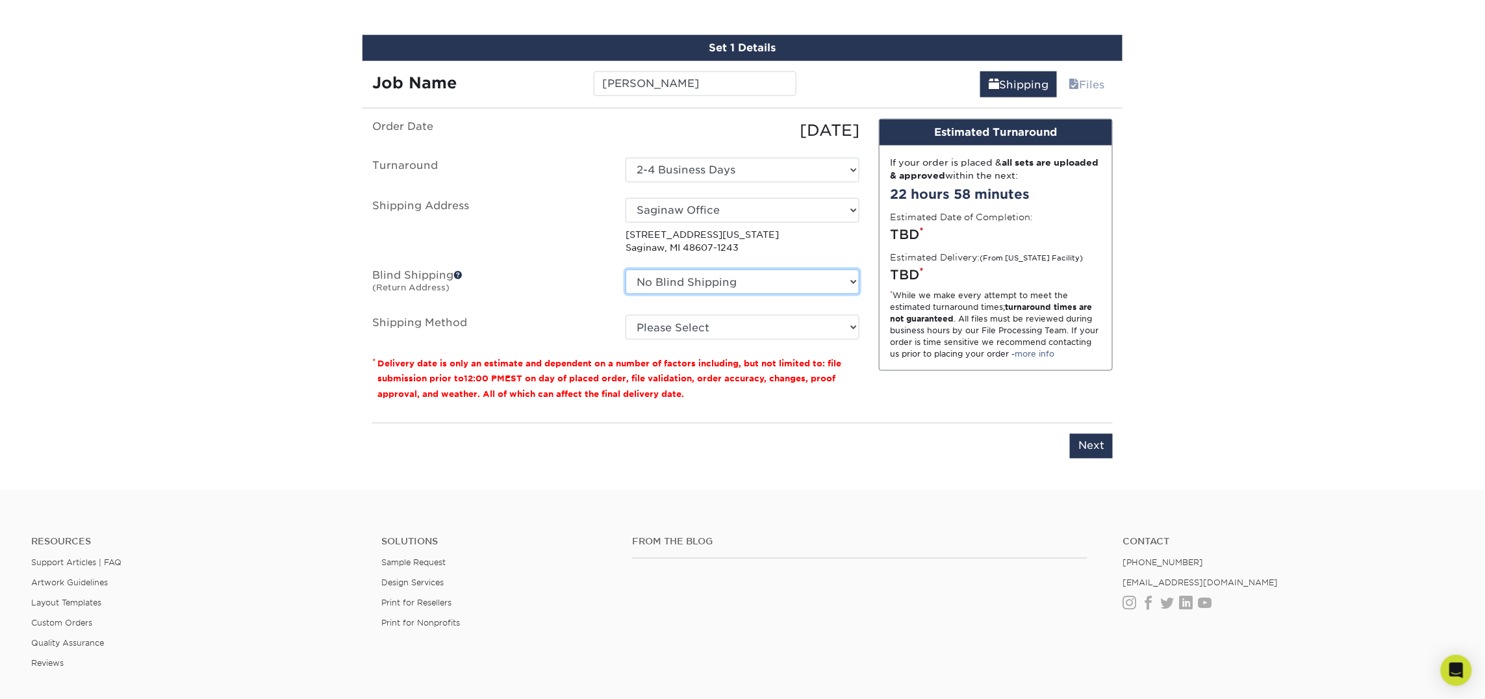
click at [697, 284] on select "No Blind Shipping Atlanta Office Bingham Farms Byron Center Dawsonville, GA Off…" at bounding box center [742, 282] width 234 height 25
select select "245442"
click at [625, 270] on select "No Blind Shipping Atlanta Office Bingham Farms Byron Center Dawsonville, GA Off…" at bounding box center [742, 282] width 234 height 25
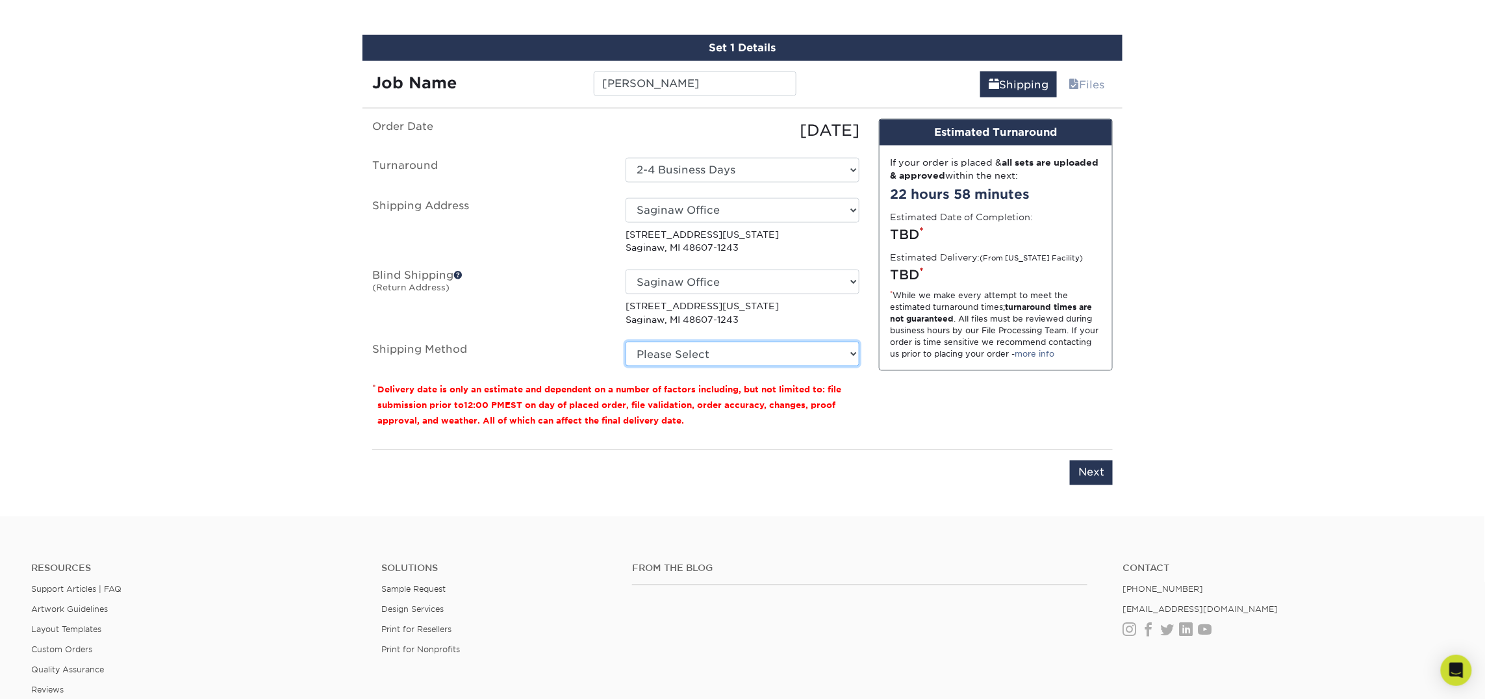
click at [710, 357] on select "Please Select Ground Shipping (+$7.84) 3 Day Shipping Service (+$18.69) 2 Day A…" at bounding box center [742, 354] width 234 height 25
select select "03"
click at [625, 342] on select "Please Select Ground Shipping (+$7.84) 3 Day Shipping Service (+$18.69) 2 Day A…" at bounding box center [742, 354] width 234 height 25
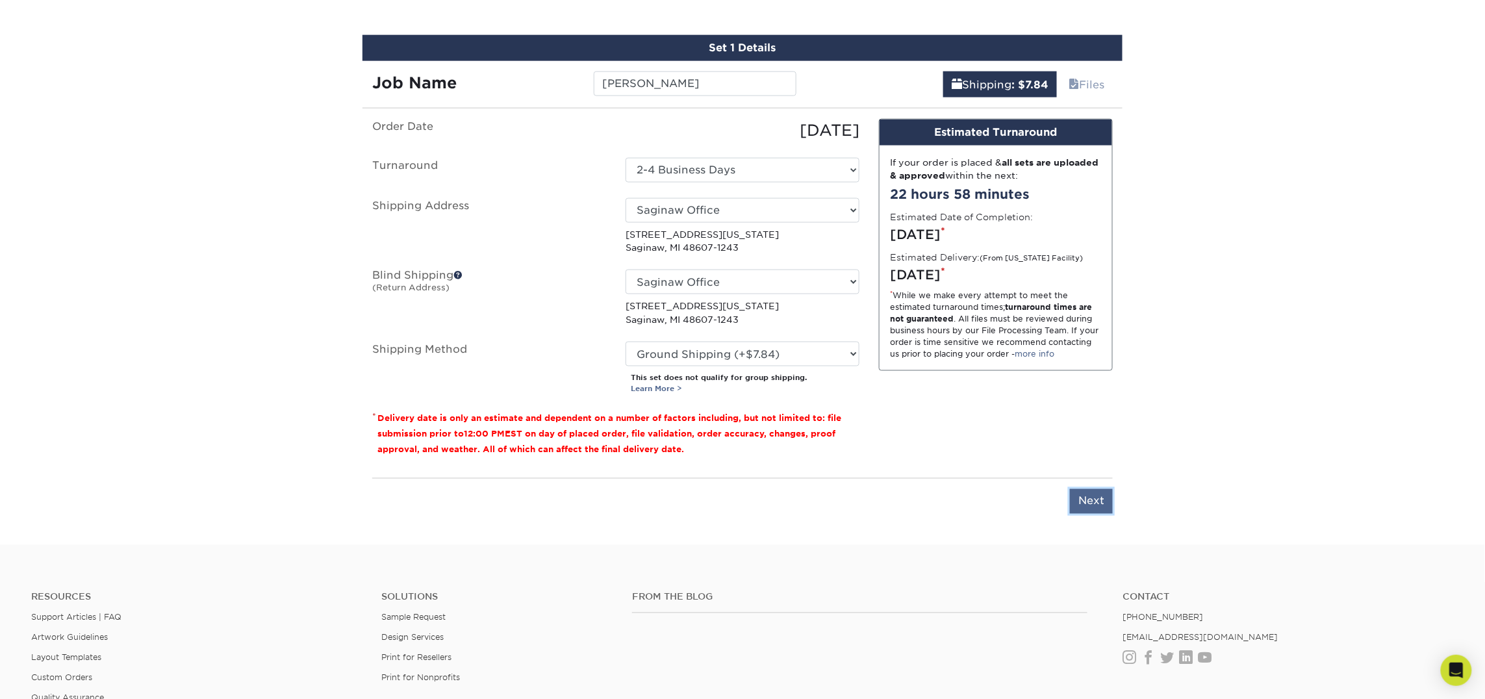
click at [1082, 498] on input "Next" at bounding box center [1091, 501] width 43 height 25
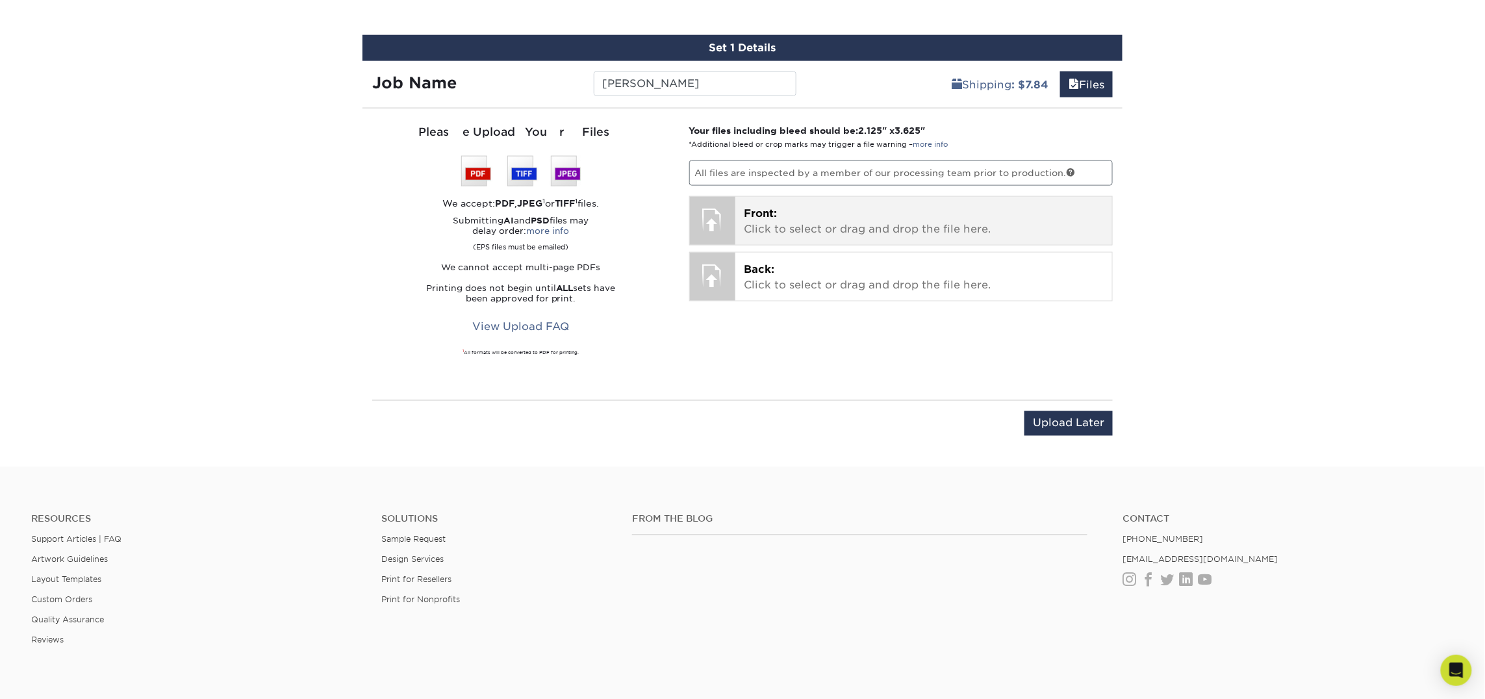
click at [817, 203] on div "Front: Click to select or drag and drop the file here. Choose file" at bounding box center [923, 221] width 377 height 48
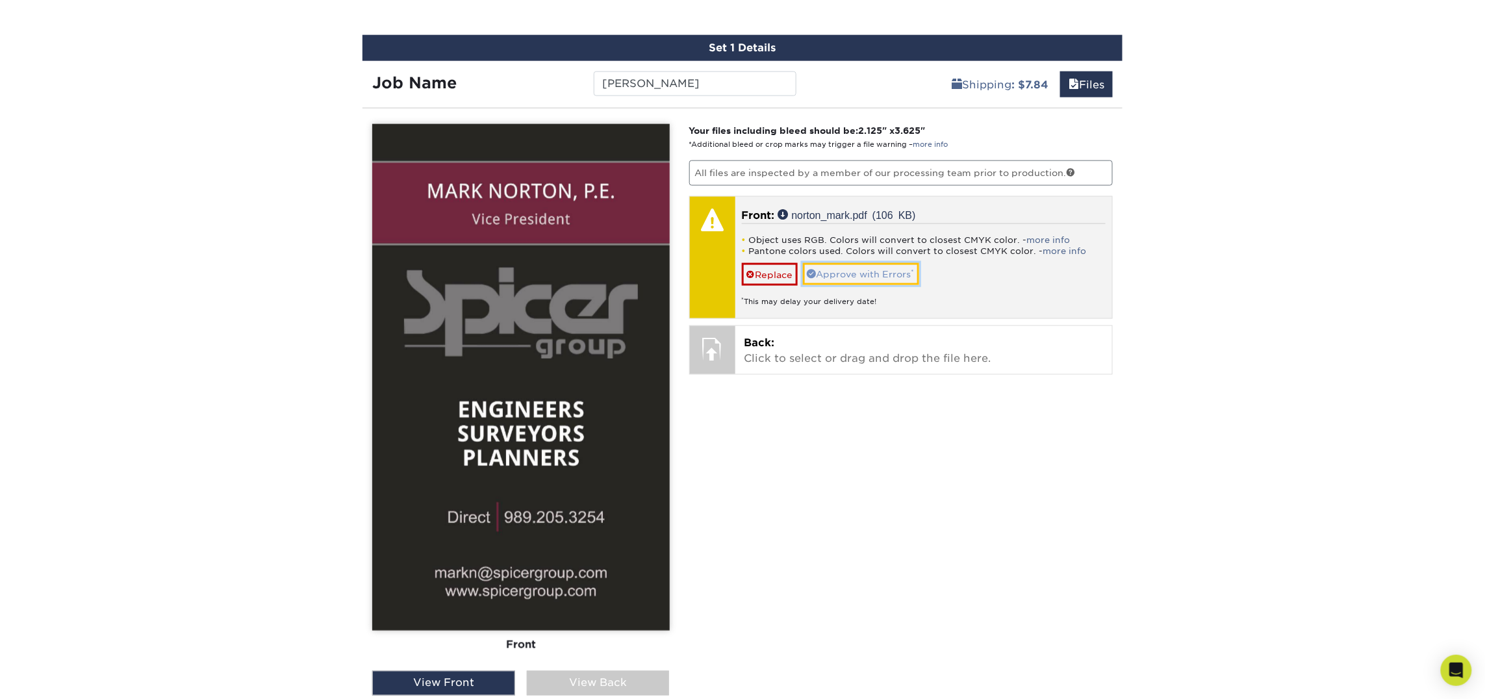
click at [880, 276] on link "Approve with Errors *" at bounding box center [861, 274] width 116 height 22
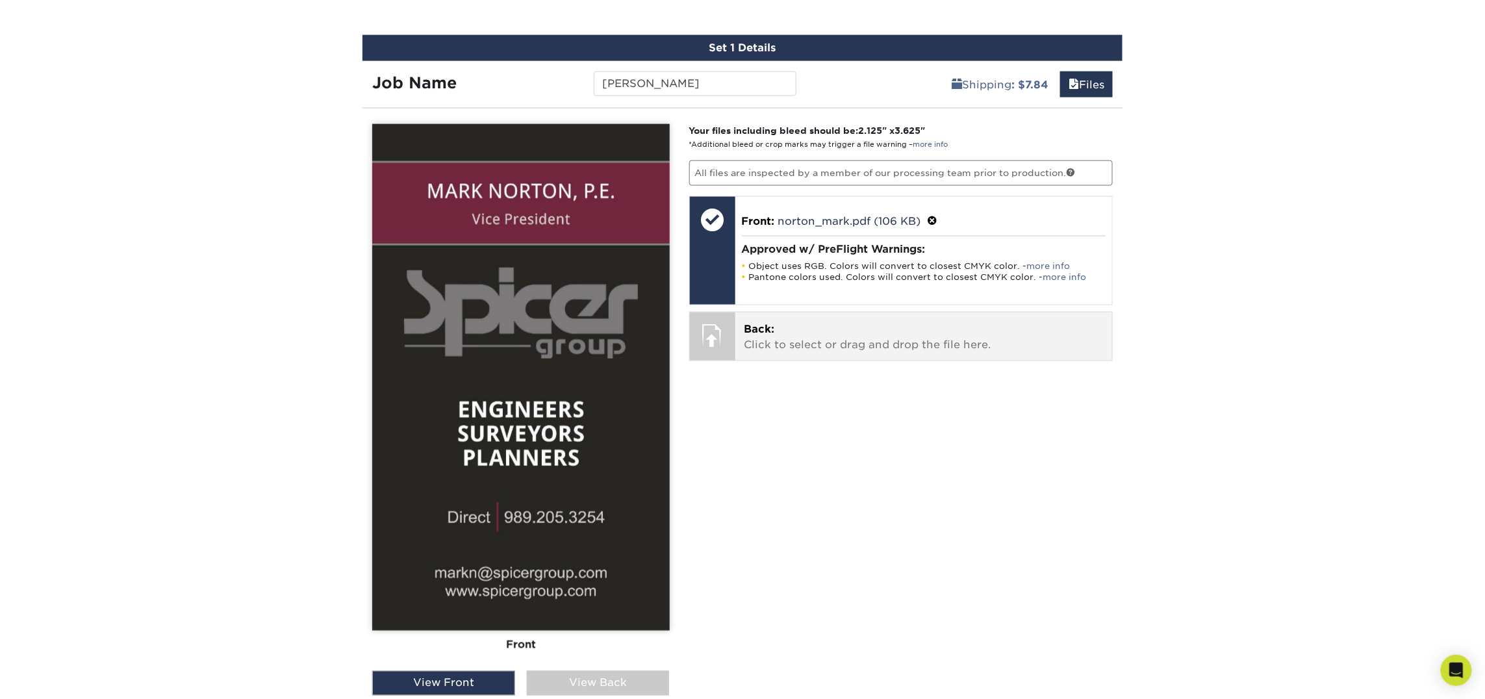
click at [865, 340] on p "Back: Click to select or drag and drop the file here." at bounding box center [923, 336] width 359 height 31
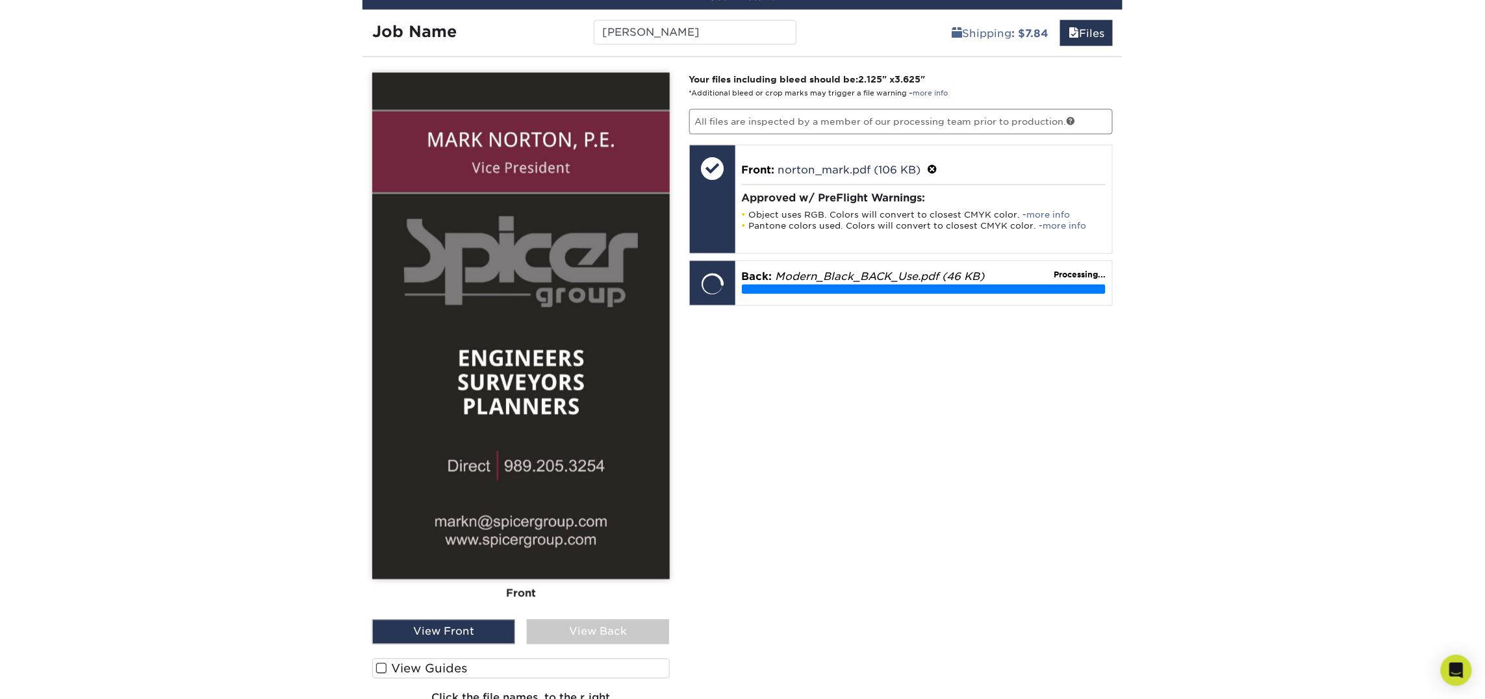
scroll to position [773, 0]
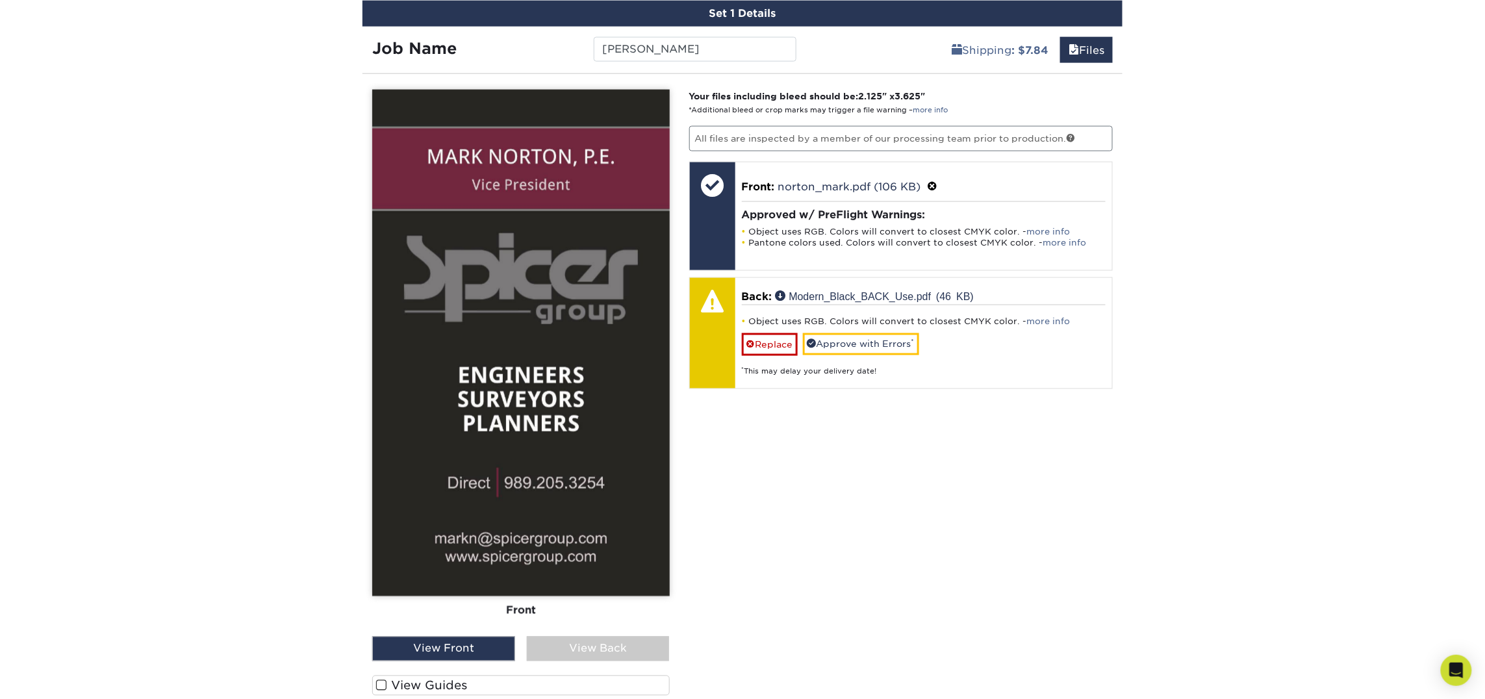
click at [605, 645] on div "View Back" at bounding box center [598, 649] width 143 height 25
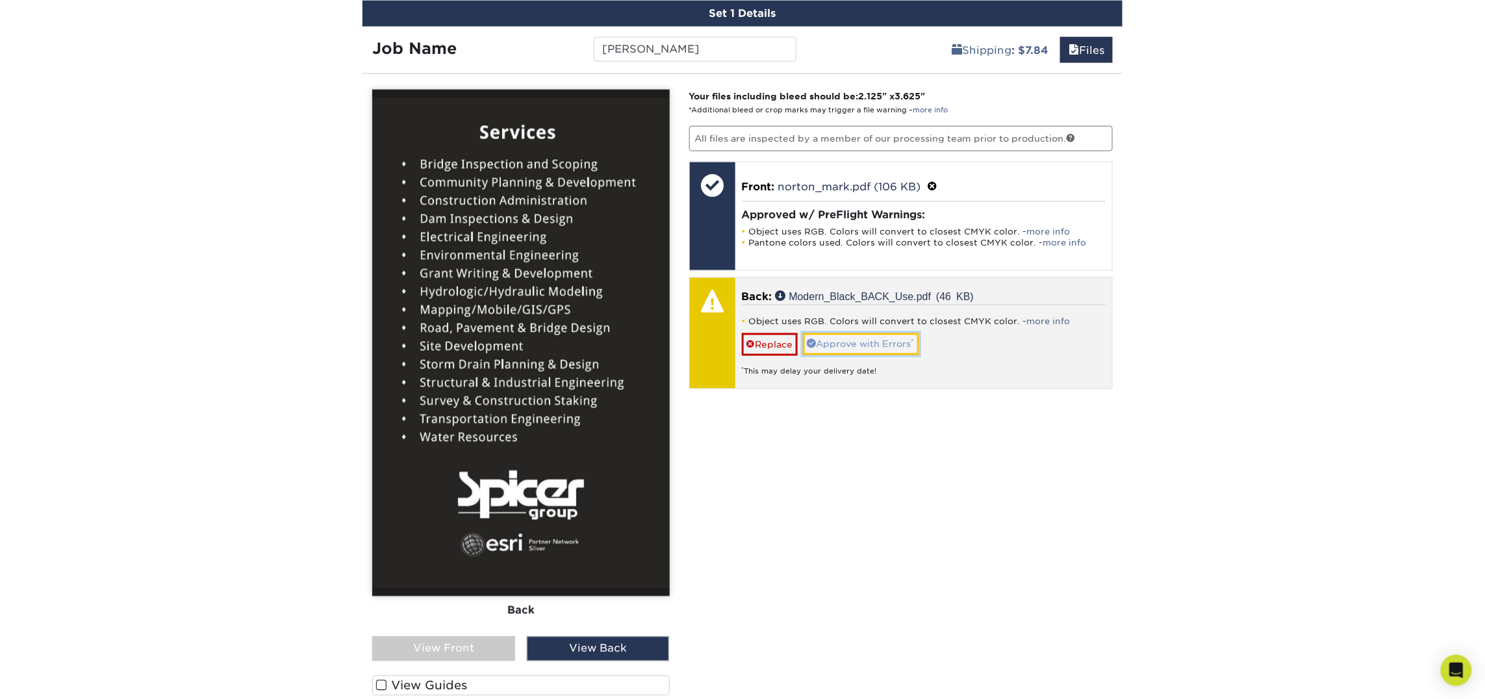
click at [864, 349] on link "Approve with Errors *" at bounding box center [861, 344] width 116 height 22
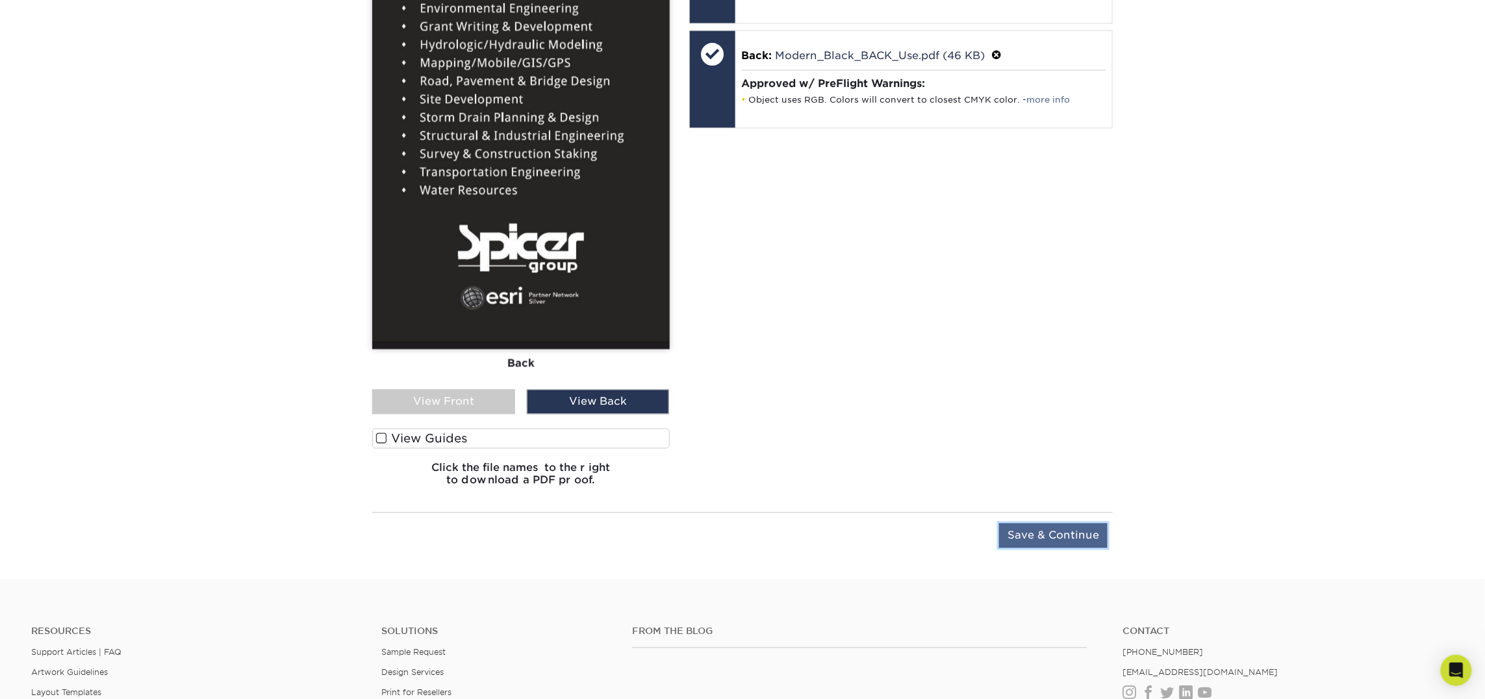
click at [1070, 541] on input "Save & Continue" at bounding box center [1053, 535] width 108 height 25
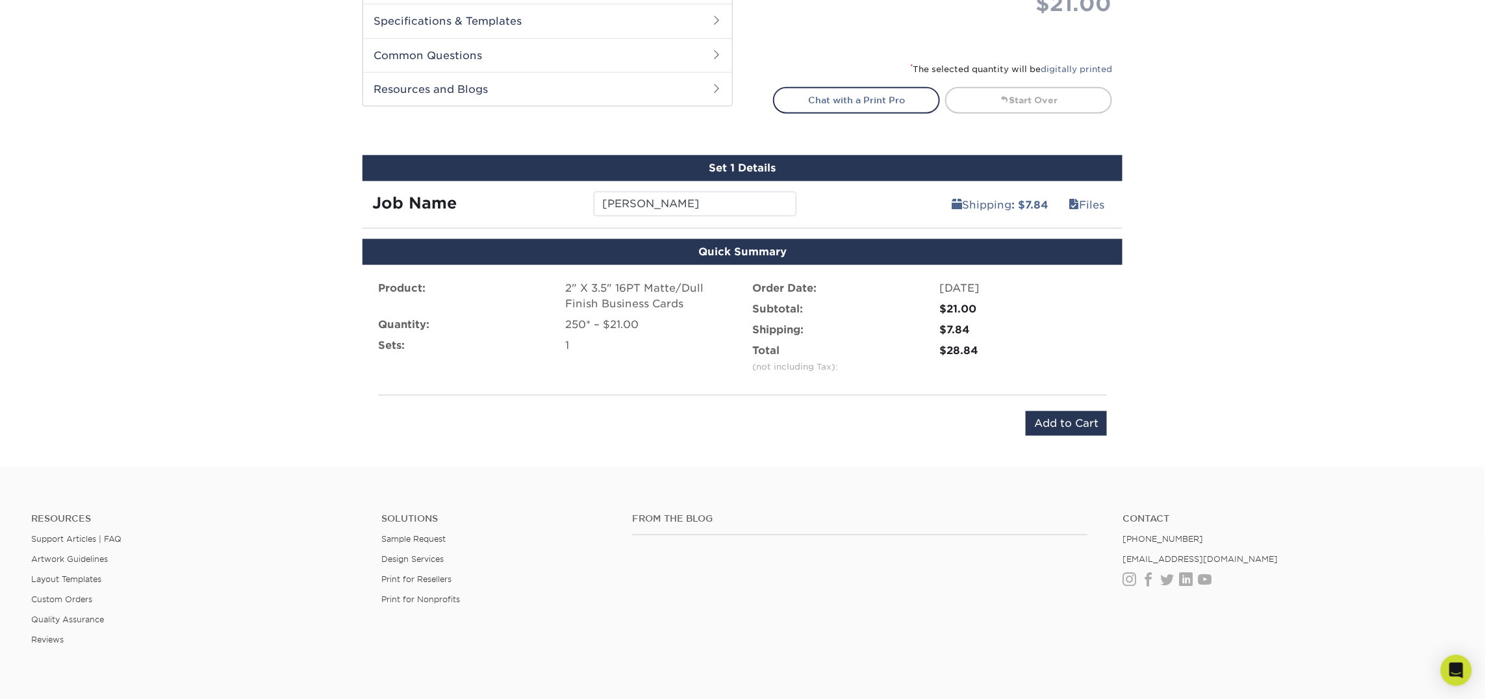
scroll to position [609, 0]
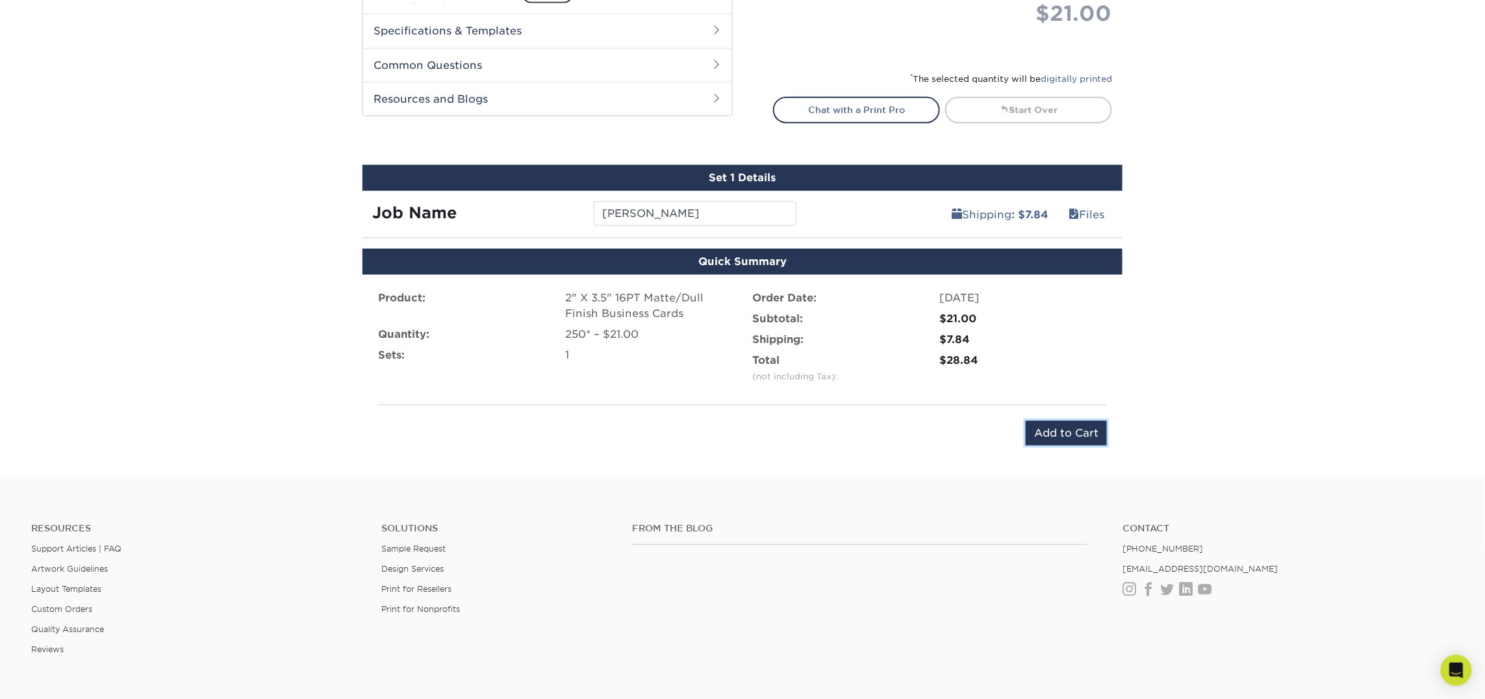
click at [1033, 431] on input "Add to Cart" at bounding box center [1066, 433] width 81 height 25
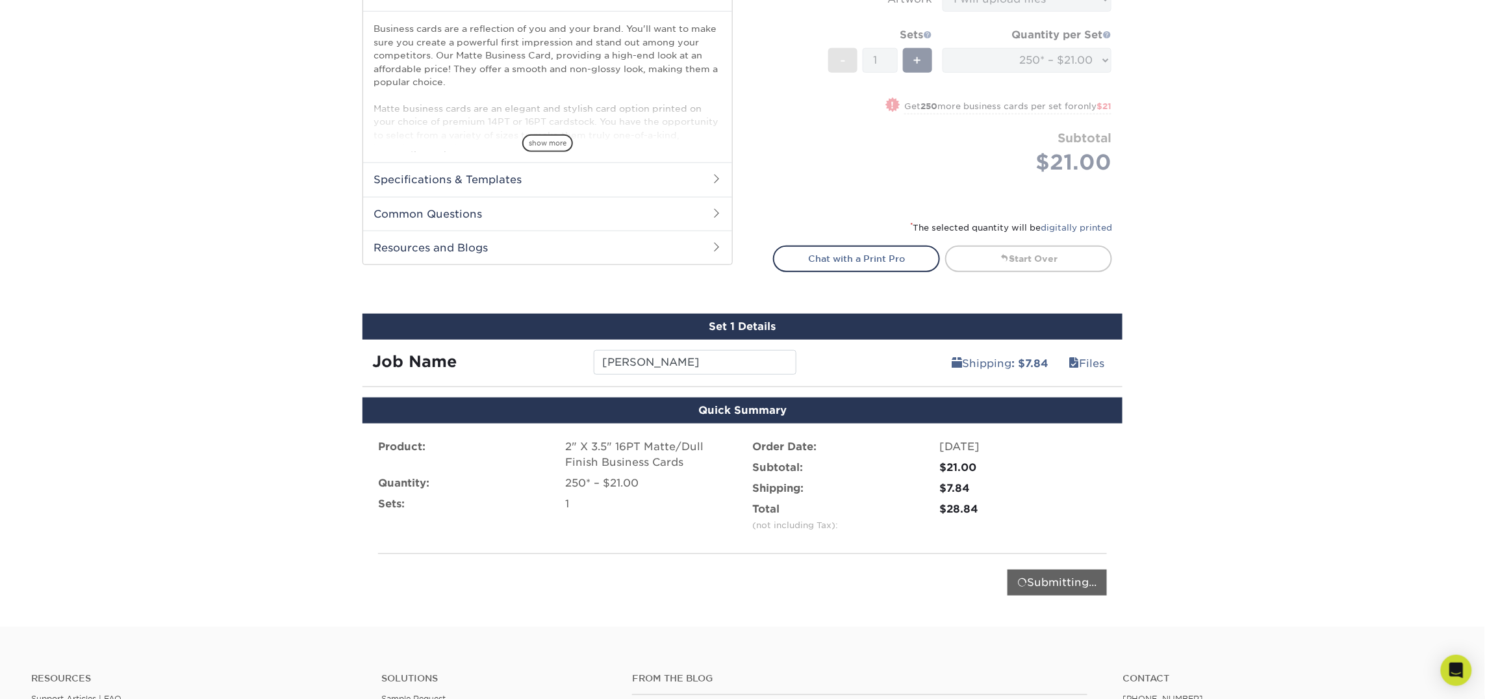
scroll to position [440, 0]
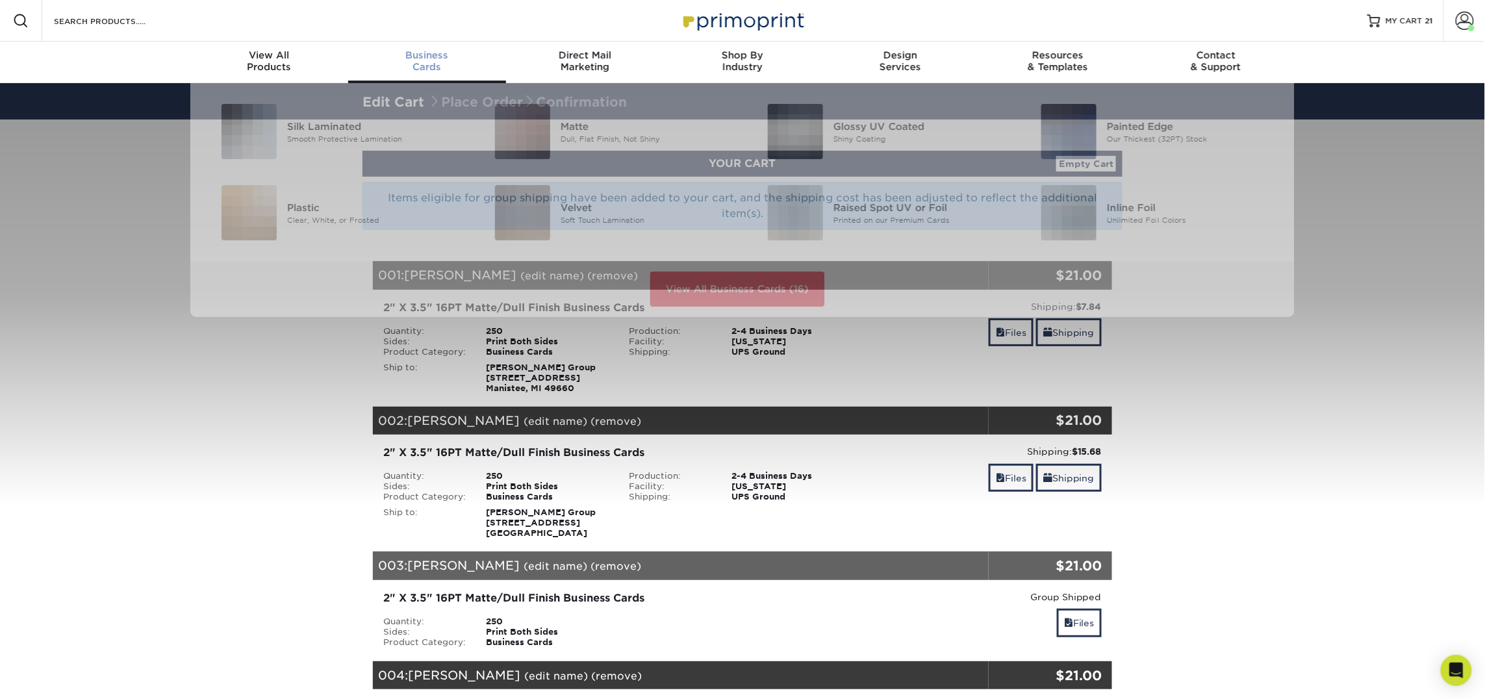
scroll to position [1, 0]
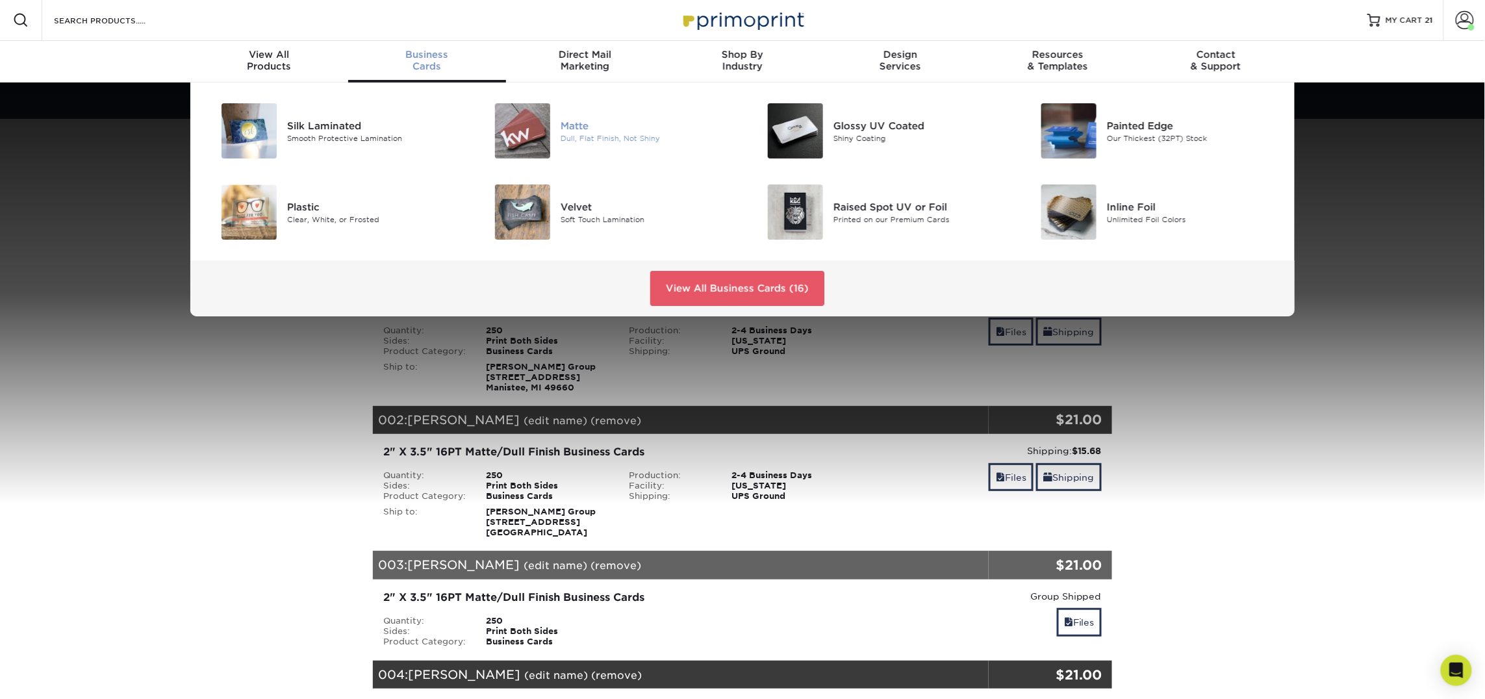
click at [570, 126] on div "Matte" at bounding box center [647, 125] width 172 height 14
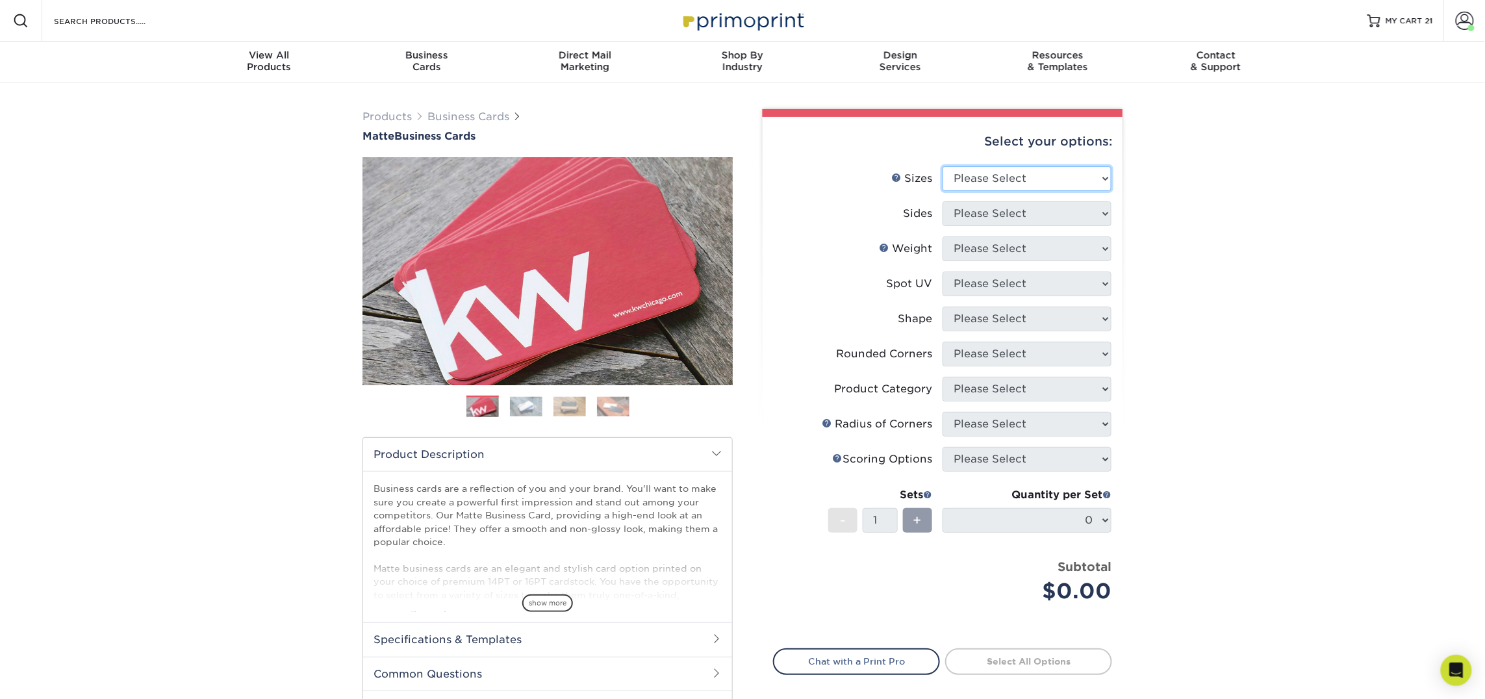
click at [969, 178] on select "Please Select 1.5" x 3.5" - Mini 1.75" x 3.5" - Mini 2" x 2" - Square 2" x 3" -…" at bounding box center [1026, 178] width 169 height 25
select select "2.00x3.50"
click at [942, 166] on select "Please Select 1.5" x 3.5" - Mini 1.75" x 3.5" - Mini 2" x 2" - Square 2" x 3" -…" at bounding box center [1026, 178] width 169 height 25
click at [1009, 216] on select "Please Select Print Both Sides Print Front Only" at bounding box center [1026, 213] width 169 height 25
select select "13abbda7-1d64-4f25-8bb2-c179b224825d"
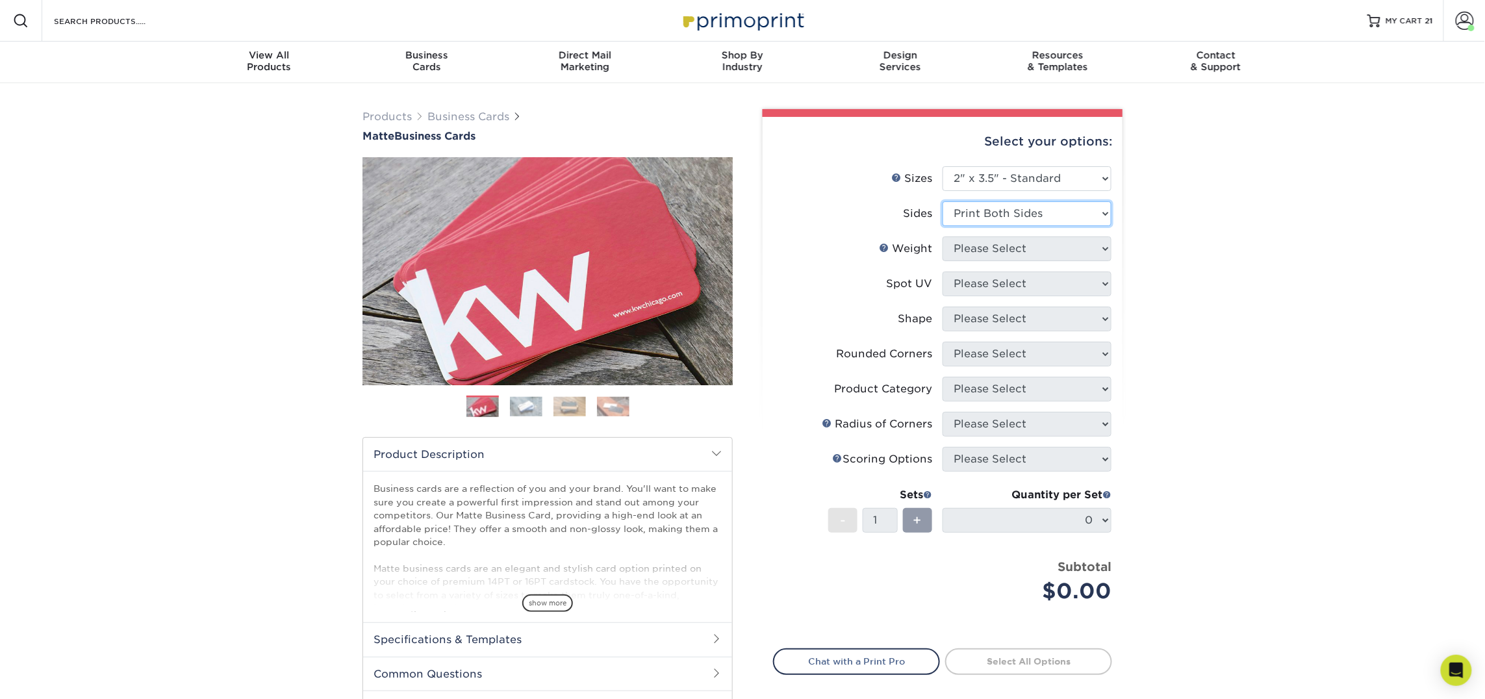
click at [942, 201] on select "Please Select Print Both Sides Print Front Only" at bounding box center [1026, 213] width 169 height 25
click at [1012, 244] on select "Please Select" at bounding box center [1026, 248] width 169 height 25
select select "16PT"
click at [942, 236] on select "Please Select 16PT 14PT" at bounding box center [1026, 248] width 169 height 25
click at [1011, 284] on select "Please Select No Spot UV Front and Back (Both Sides) Front Only Back Only" at bounding box center [1026, 283] width 169 height 25
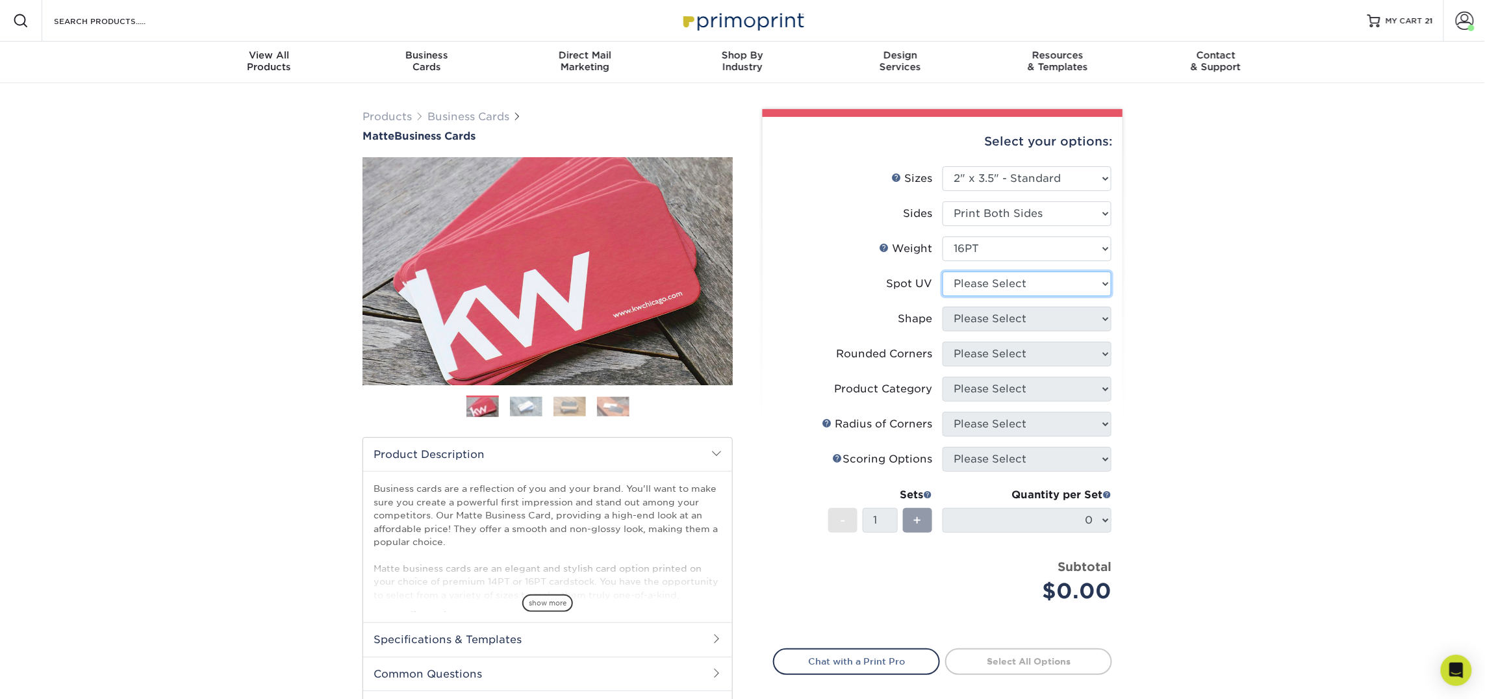
select select "3"
click at [942, 271] on select "Please Select No Spot UV Front and Back (Both Sides) Front Only Back Only" at bounding box center [1026, 283] width 169 height 25
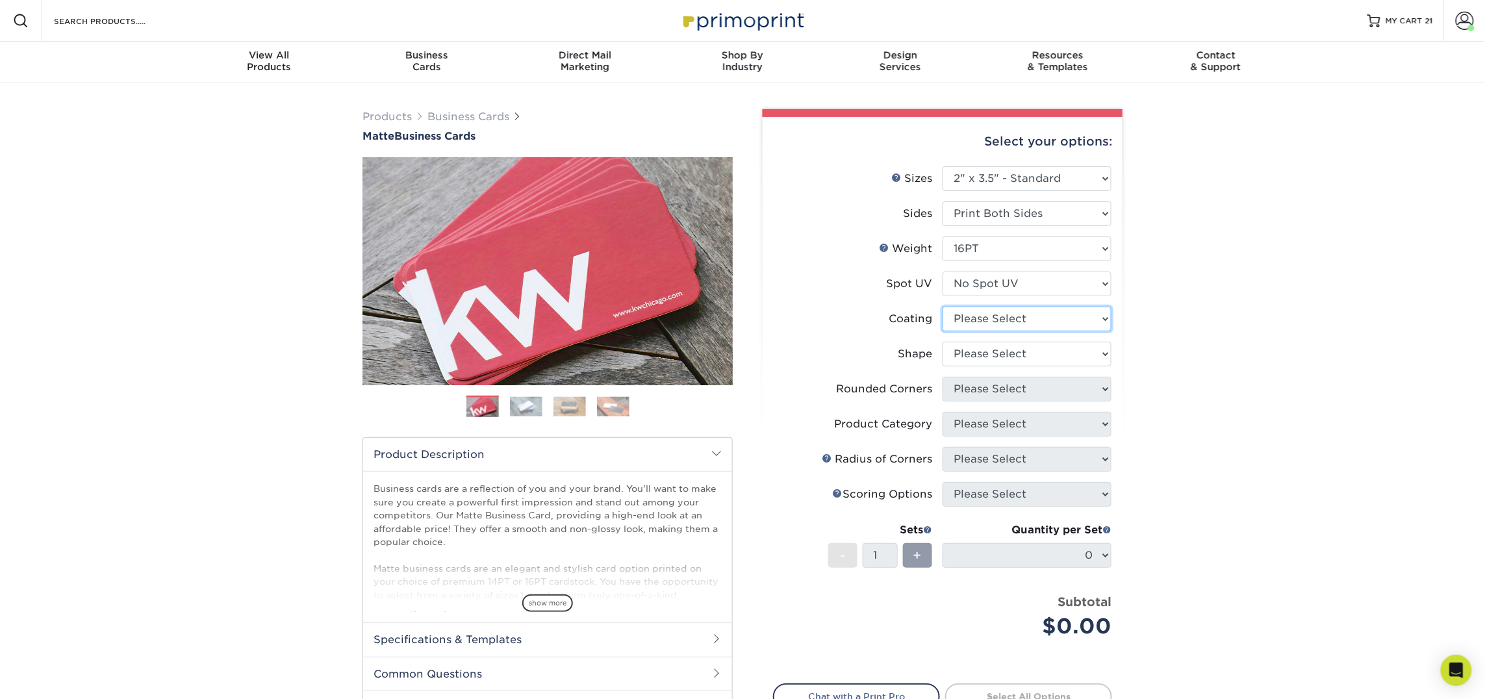
click at [1018, 316] on select at bounding box center [1026, 319] width 169 height 25
select select "121bb7b5-3b4d-429f-bd8d-bbf80e953313"
click at [942, 307] on select at bounding box center [1026, 319] width 169 height 25
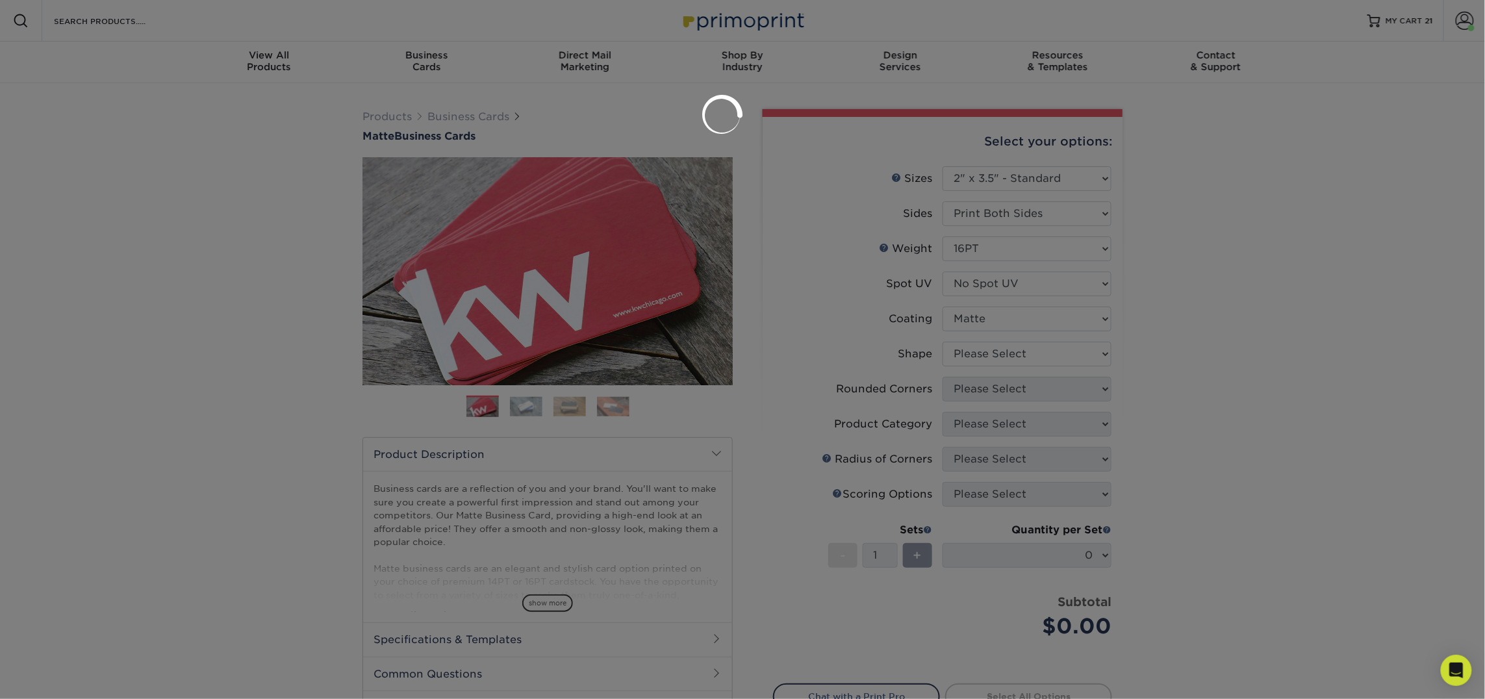
click at [1016, 355] on div at bounding box center [742, 349] width 1485 height 699
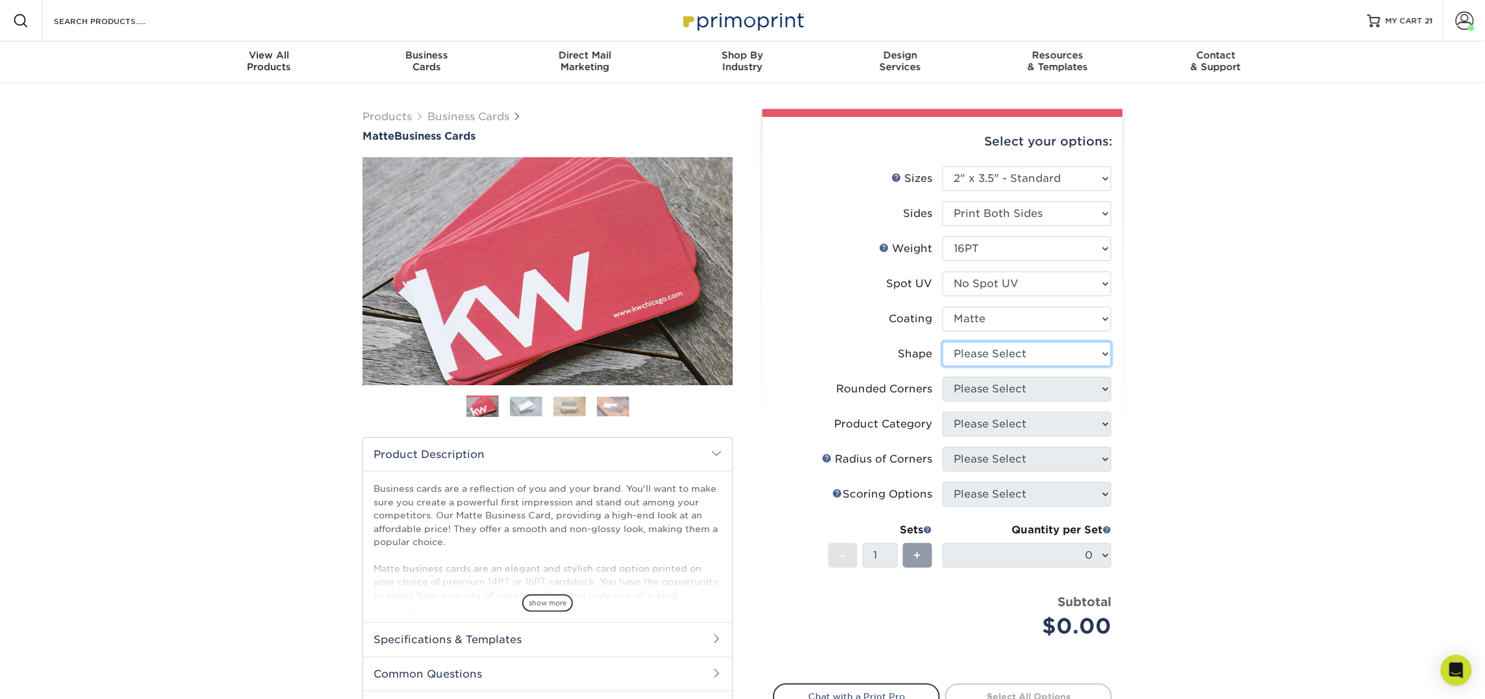
click at [1016, 355] on select "Please Select Standard Oval" at bounding box center [1026, 354] width 169 height 25
select select "standard"
click at [942, 342] on select "Please Select Standard Oval" at bounding box center [1026, 354] width 169 height 25
click at [1016, 389] on select "Please Select Yes - Round 2 Corners Yes - Round 4 Corners No" at bounding box center [1026, 389] width 169 height 25
select select "0"
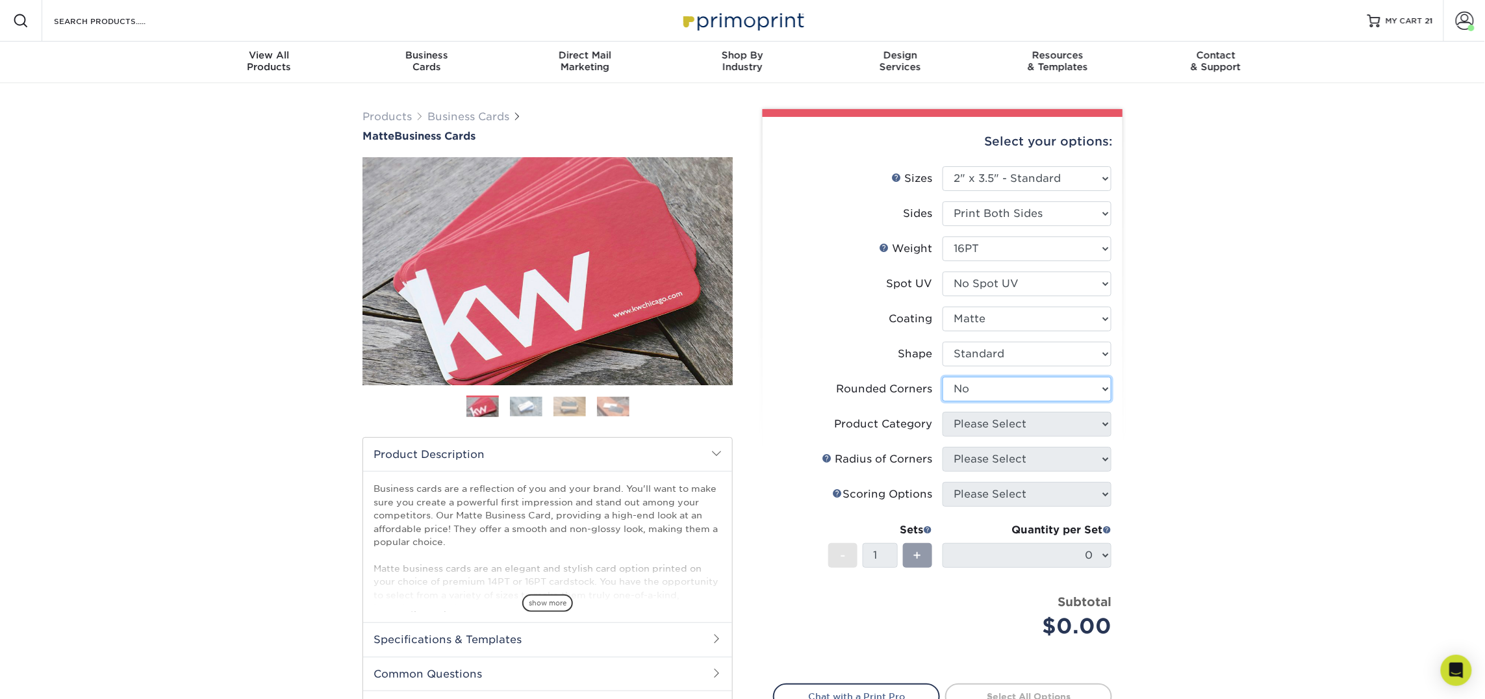
click at [942, 377] on select "Please Select Yes - Round 2 Corners Yes - Round 4 Corners No" at bounding box center [1026, 389] width 169 height 25
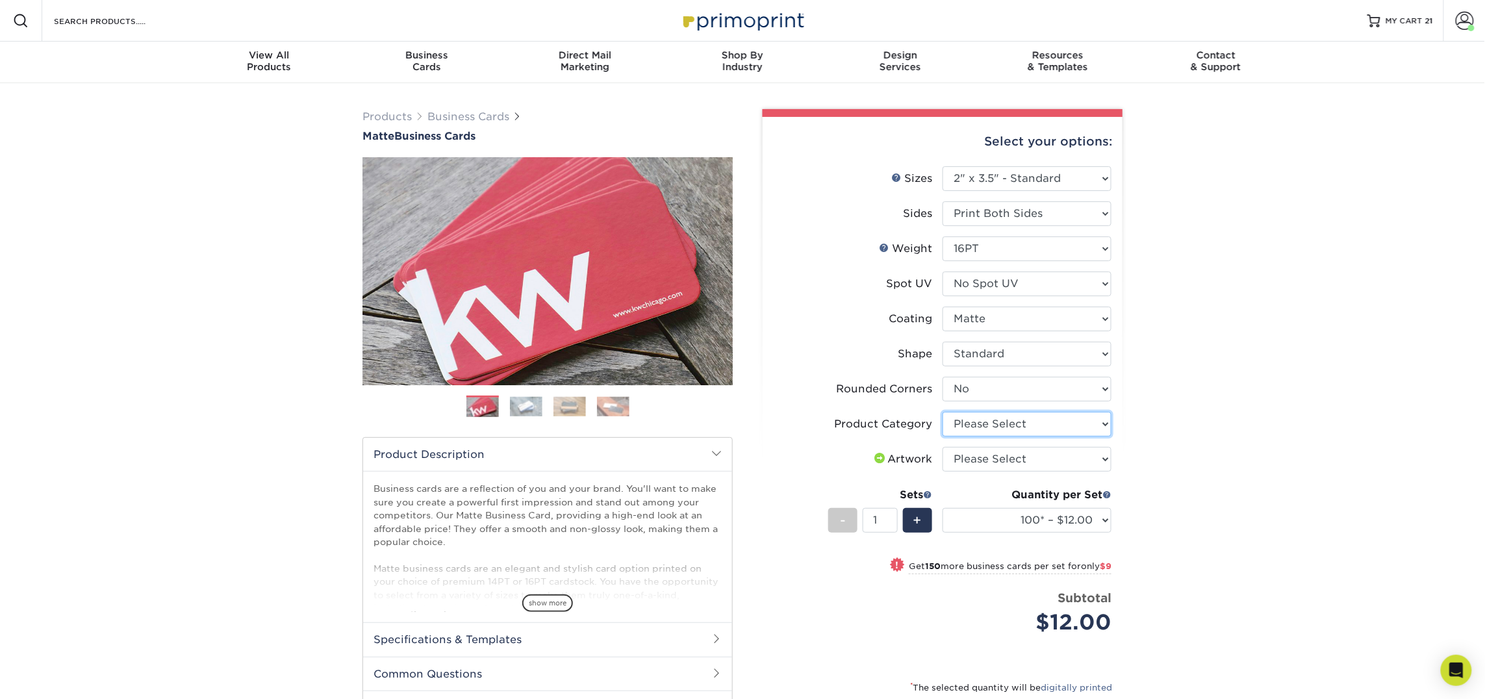
click at [1015, 426] on select "Please Select Business Cards" at bounding box center [1026, 424] width 169 height 25
select select "3b5148f1-0588-4f88-a218-97bcfdce65c1"
click at [942, 412] on select "Please Select Business Cards" at bounding box center [1026, 424] width 169 height 25
click at [1026, 453] on select "Please Select I will upload files I need a design - $100" at bounding box center [1026, 459] width 169 height 25
select select "upload"
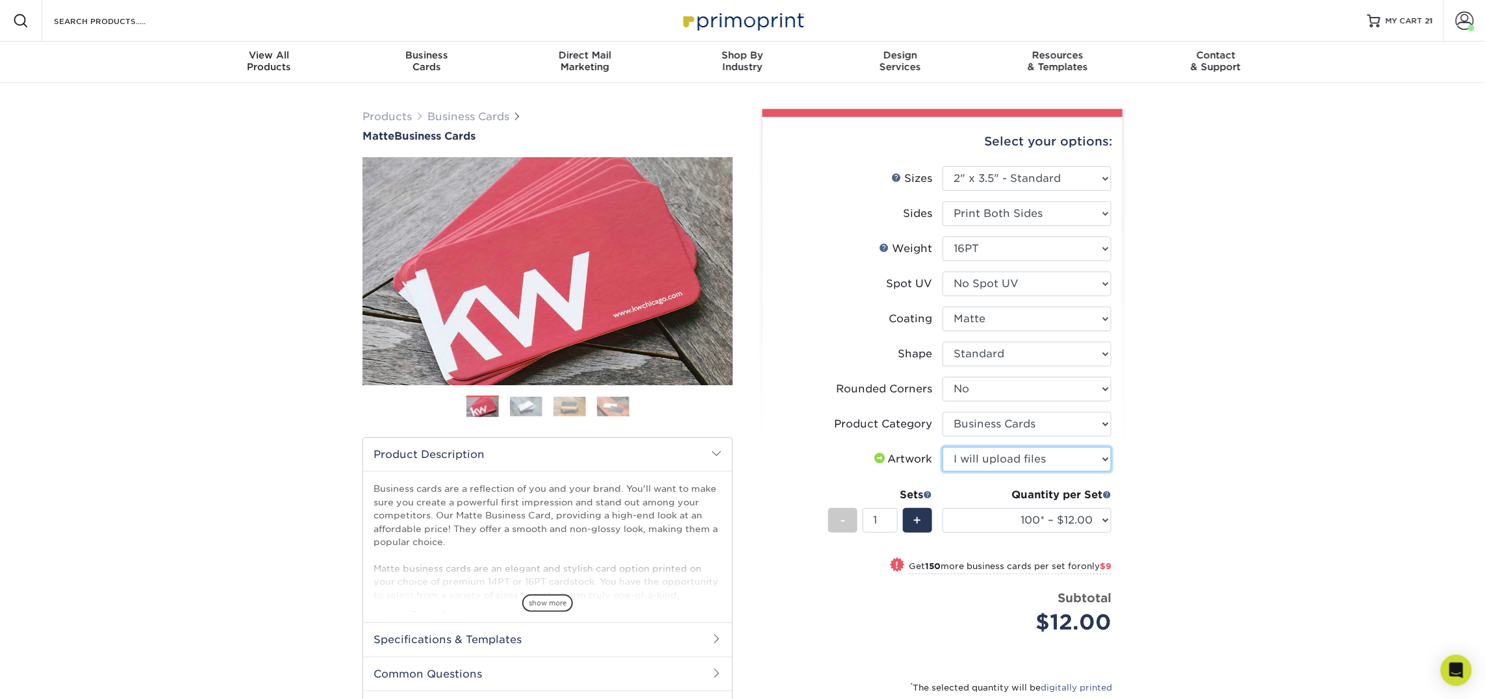
click at [942, 447] on select "Please Select I will upload files I need a design - $100" at bounding box center [1026, 459] width 169 height 25
click at [1038, 515] on select "100* – $12.00 250* – $21.00 500 – $42.00 1000 – $53.00 2500 – $95.00 5000 – $18…" at bounding box center [1026, 520] width 169 height 25
select select "250* – $21.00"
click at [942, 508] on select "100* – $12.00 250* – $21.00 500 – $42.00 1000 – $53.00 2500 – $95.00 5000 – $18…" at bounding box center [1026, 520] width 169 height 25
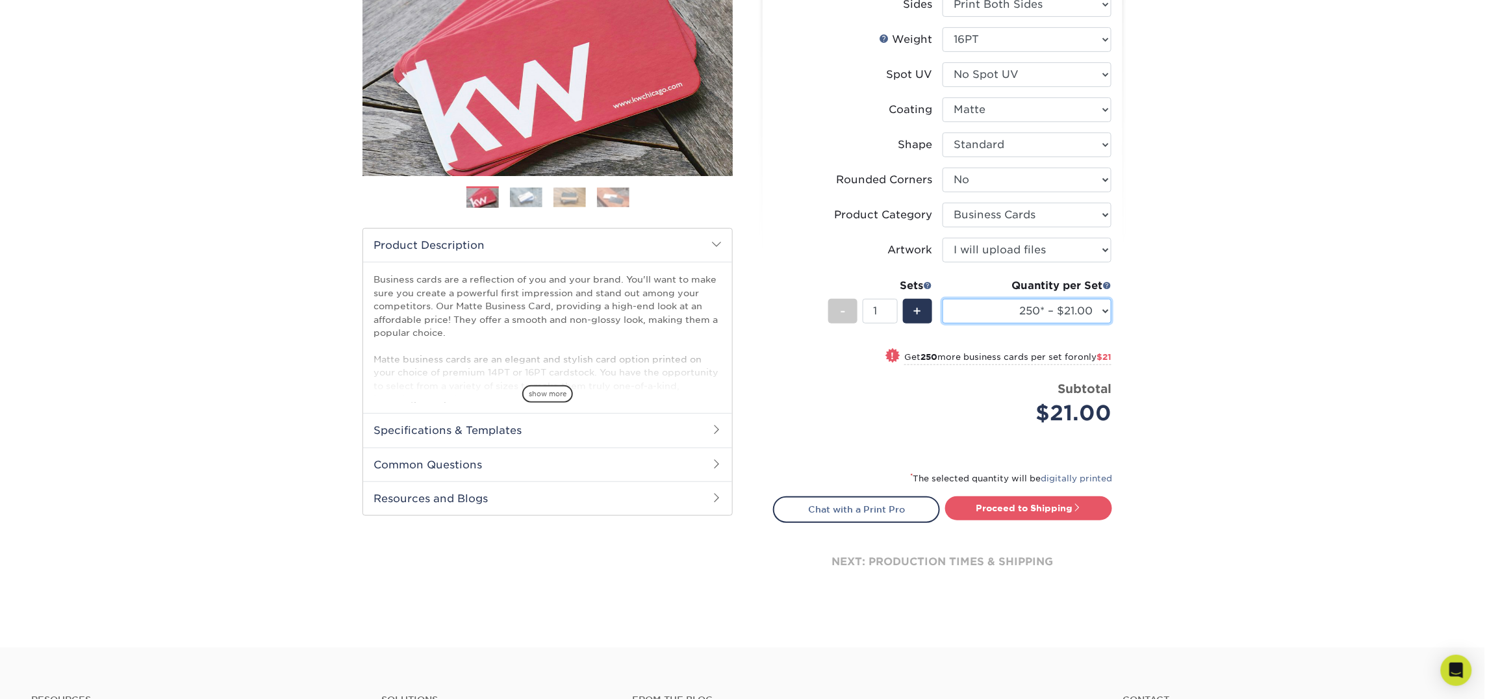
scroll to position [210, 0]
click at [1035, 516] on link "Proceed to Shipping" at bounding box center [1028, 506] width 167 height 23
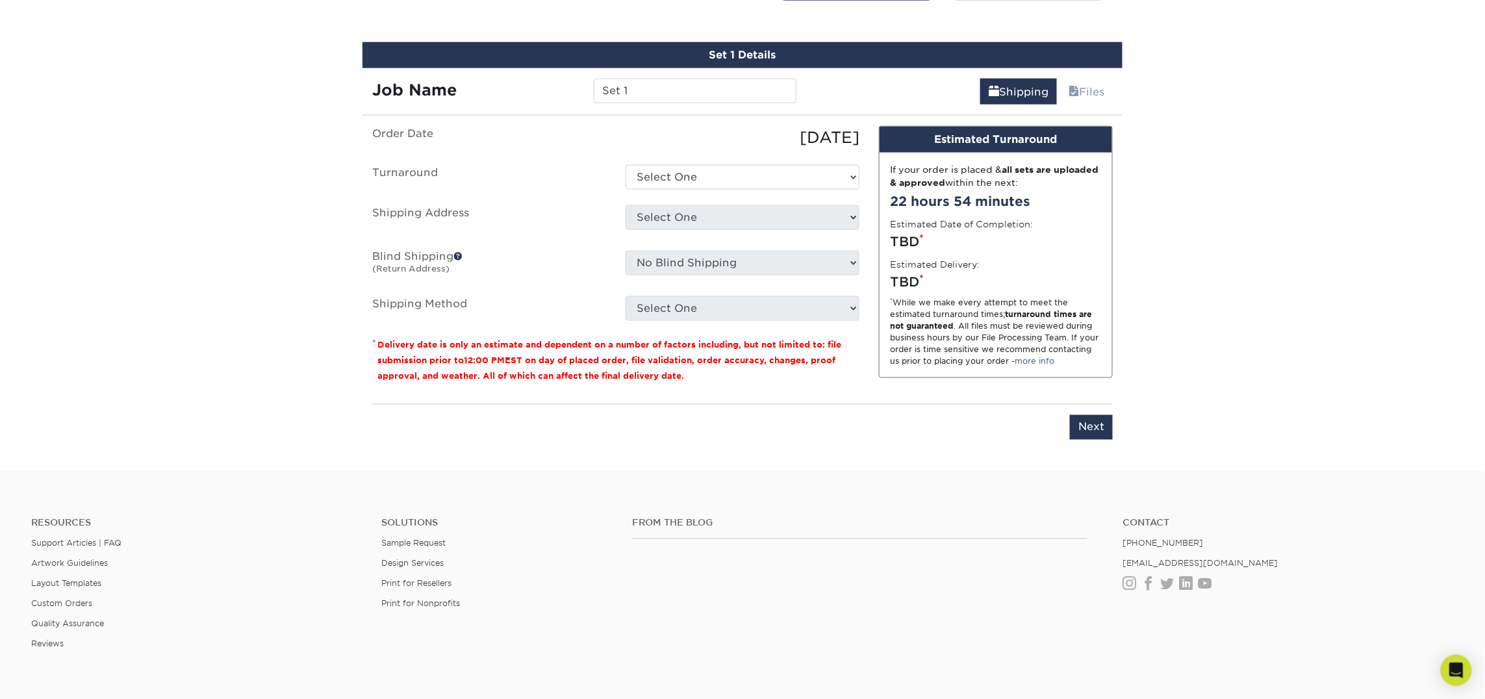
scroll to position [738, 0]
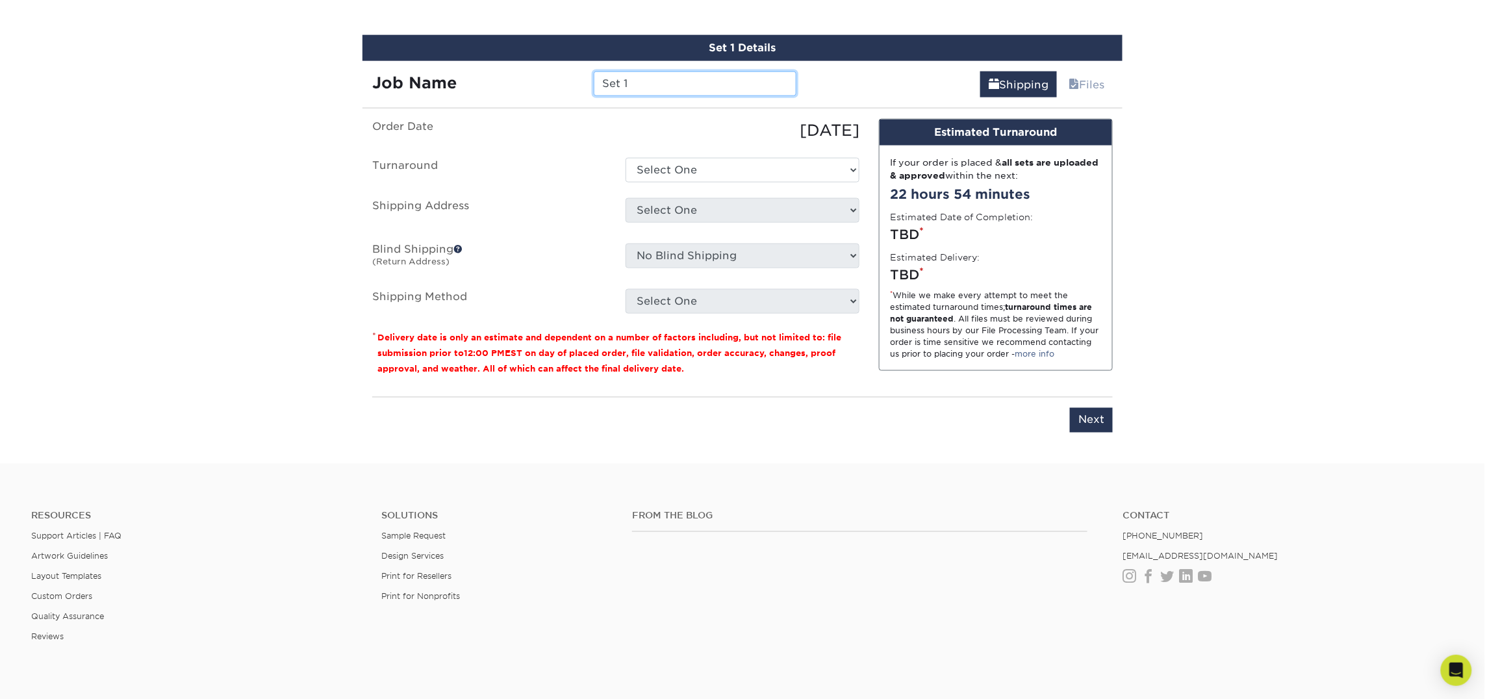
click at [684, 79] on input "Set 1" at bounding box center [695, 83] width 202 height 25
click at [681, 83] on input "Set 1" at bounding box center [695, 83] width 202 height 25
type input "S"
type input "[PERSON_NAME]"
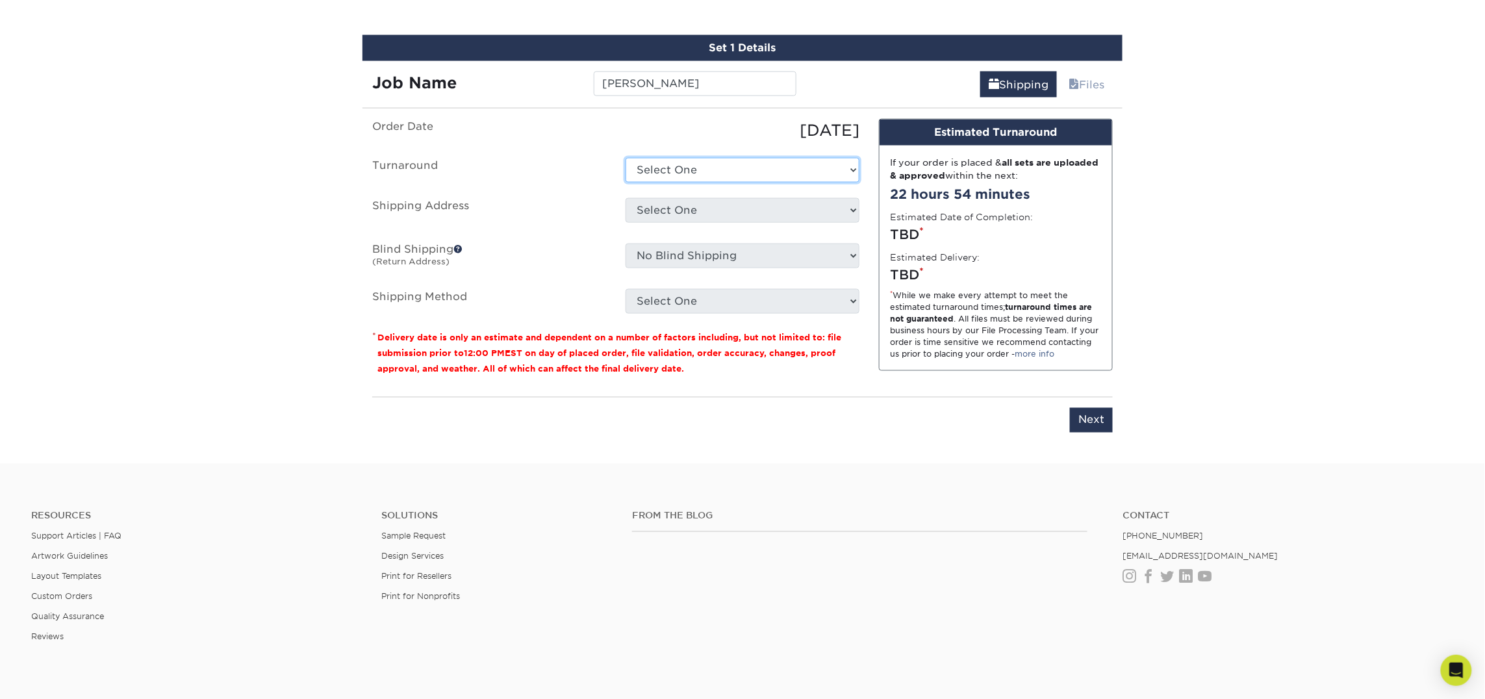
click at [777, 170] on select "Select One 2-4 Business Days 2 Day Next Business Day" at bounding box center [742, 170] width 234 height 25
select select "23721297-b68b-4846-ba83-3171e6bd9d78"
click at [625, 158] on select "Select One 2-4 Business Days 2 Day Next Business Day" at bounding box center [742, 170] width 234 height 25
click at [775, 206] on select "Select One Atlanta Office Bingham Farms Byron Center Dawsonville, GA Office Dun…" at bounding box center [742, 210] width 234 height 25
select select "260857"
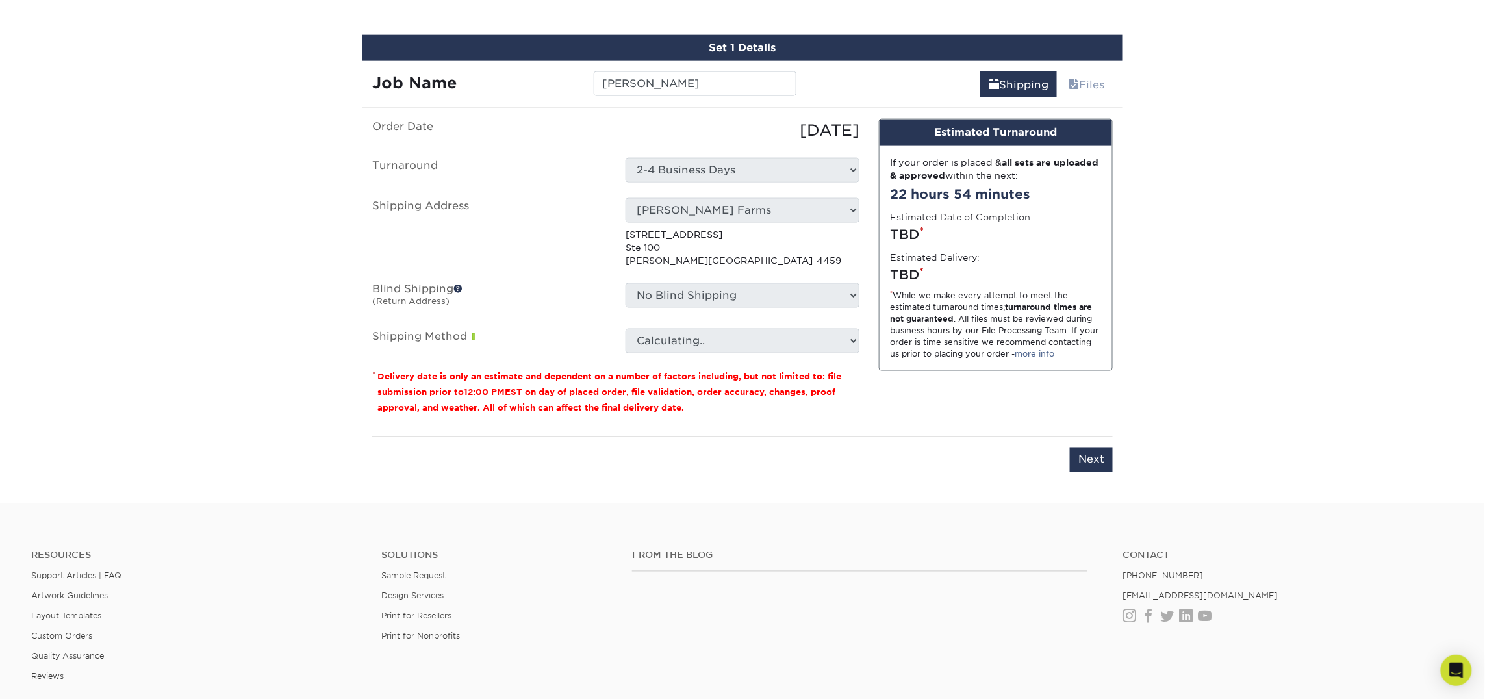
click at [691, 323] on ul "Order Date 09/24/2025 Turnaround Select One 2-4 Business Days 2 Day Next Busine…" at bounding box center [615, 236] width 487 height 234
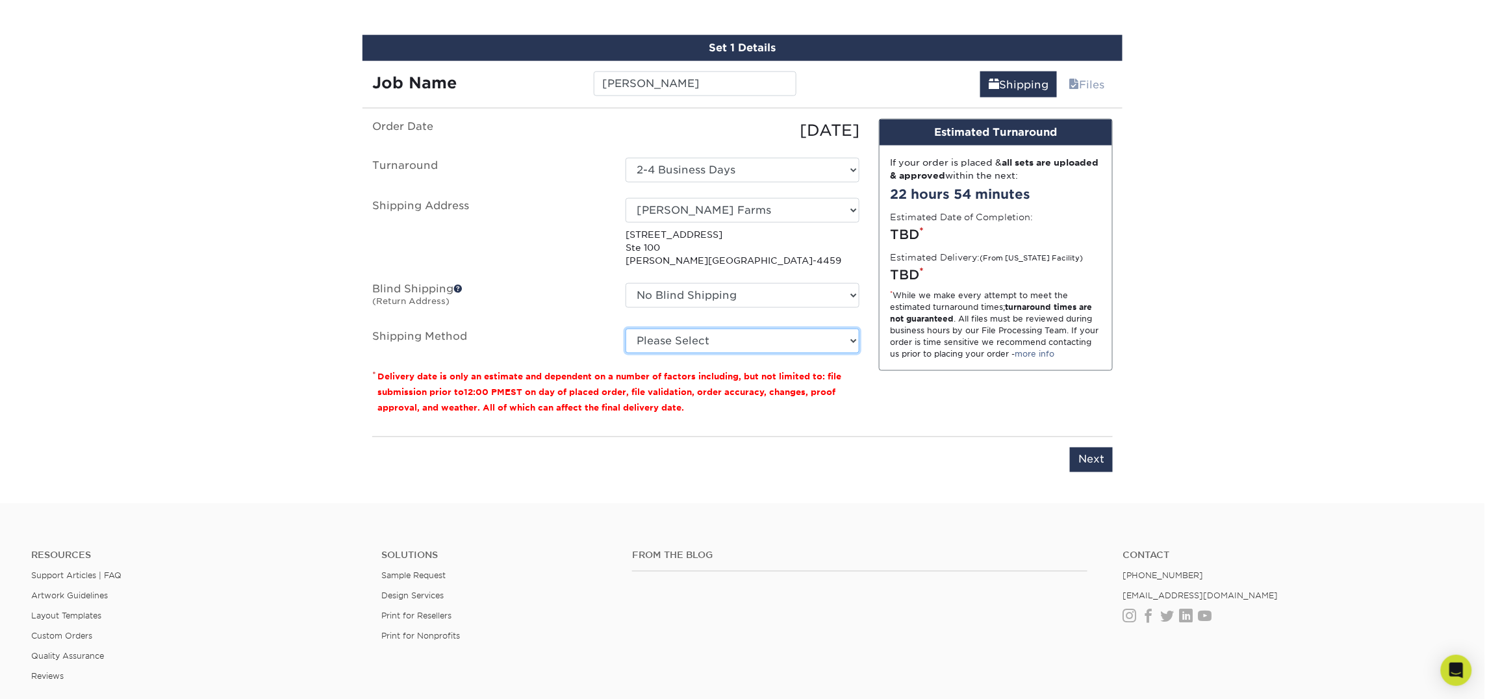
click at [692, 339] on select "Please Select Ground Shipping (+$7.84) 3 Day Shipping Service (+$15.34) 2 Day A…" at bounding box center [742, 341] width 234 height 25
select select "03"
click at [625, 329] on select "Please Select Ground Shipping (+$7.84) 3 Day Shipping Service (+$15.34) 2 Day A…" at bounding box center [742, 341] width 234 height 25
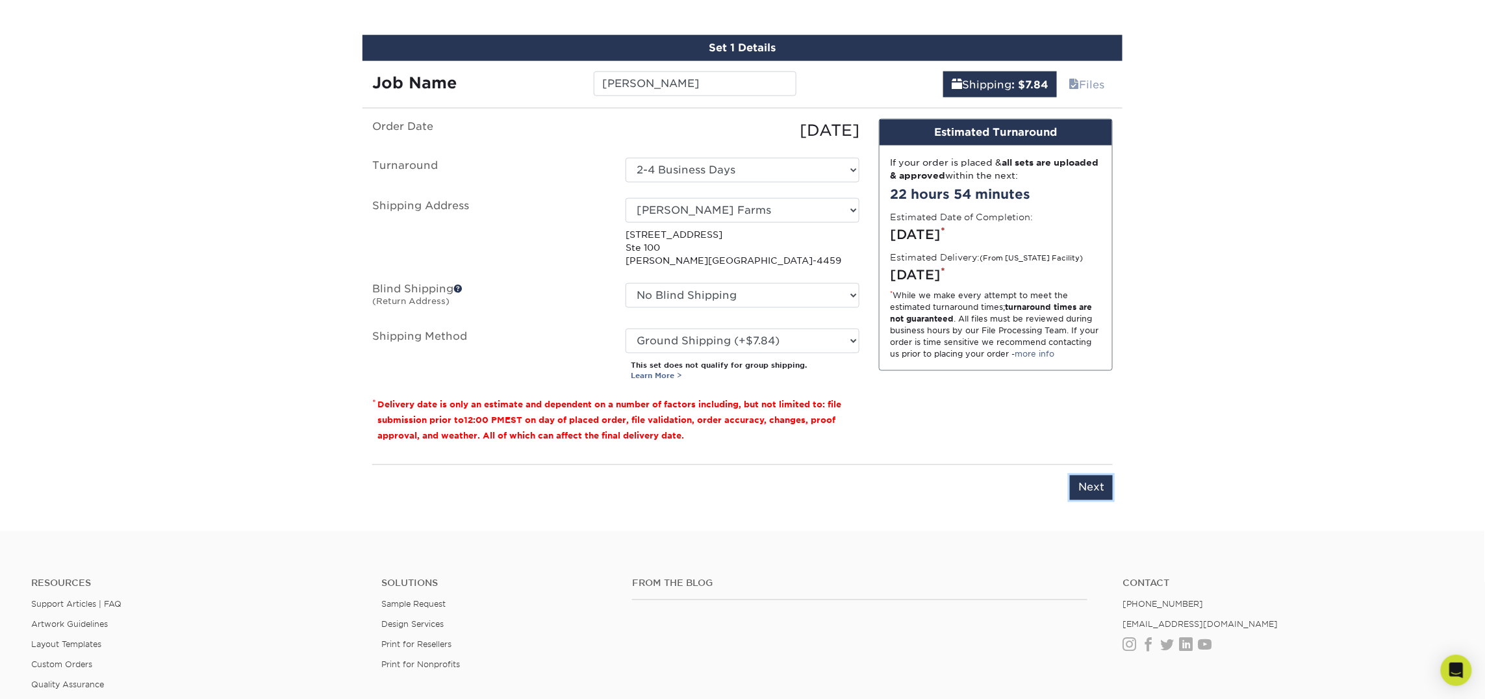
click at [1104, 483] on input "Next" at bounding box center [1091, 487] width 43 height 25
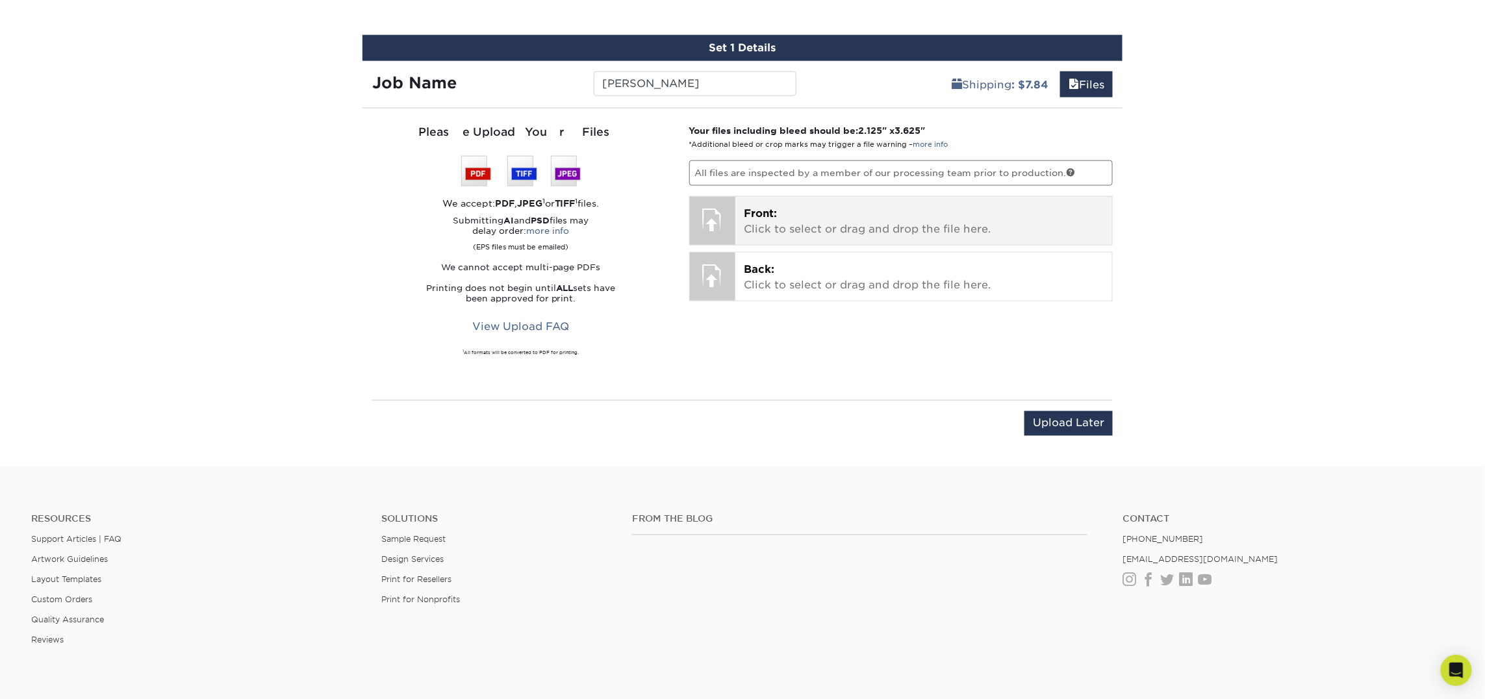
click at [785, 218] on p "Front: Click to select or drag and drop the file here." at bounding box center [923, 221] width 359 height 31
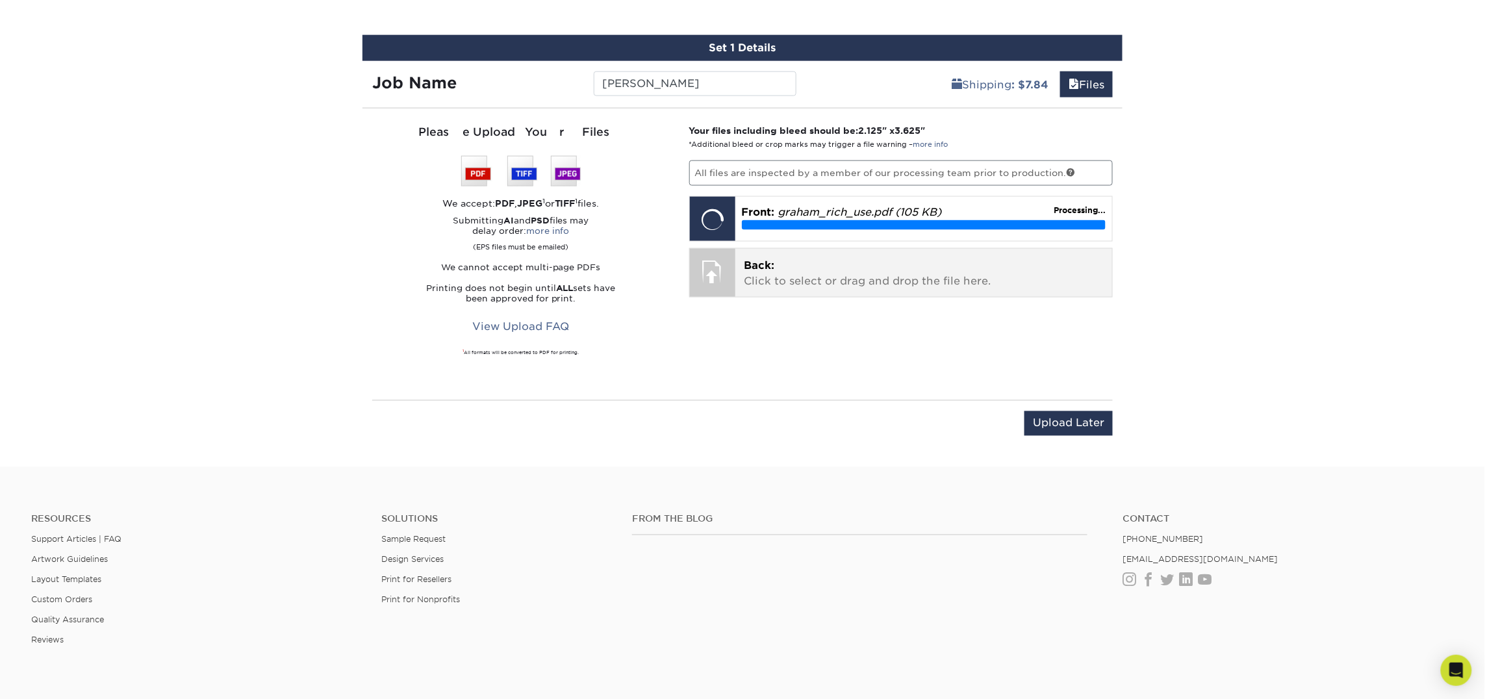
click at [801, 277] on p "Back: Click to select or drag and drop the file here." at bounding box center [923, 273] width 359 height 31
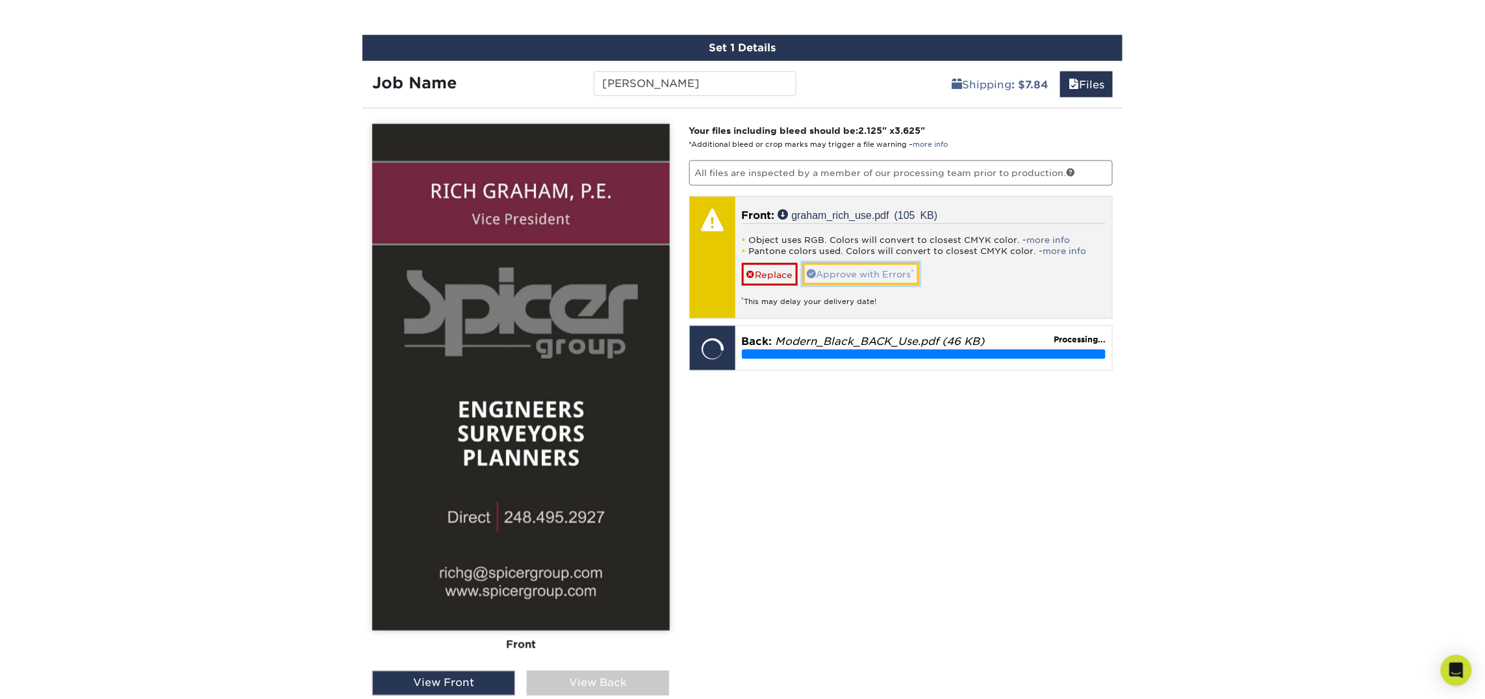
click at [835, 272] on link "Approve with Errors *" at bounding box center [861, 274] width 116 height 22
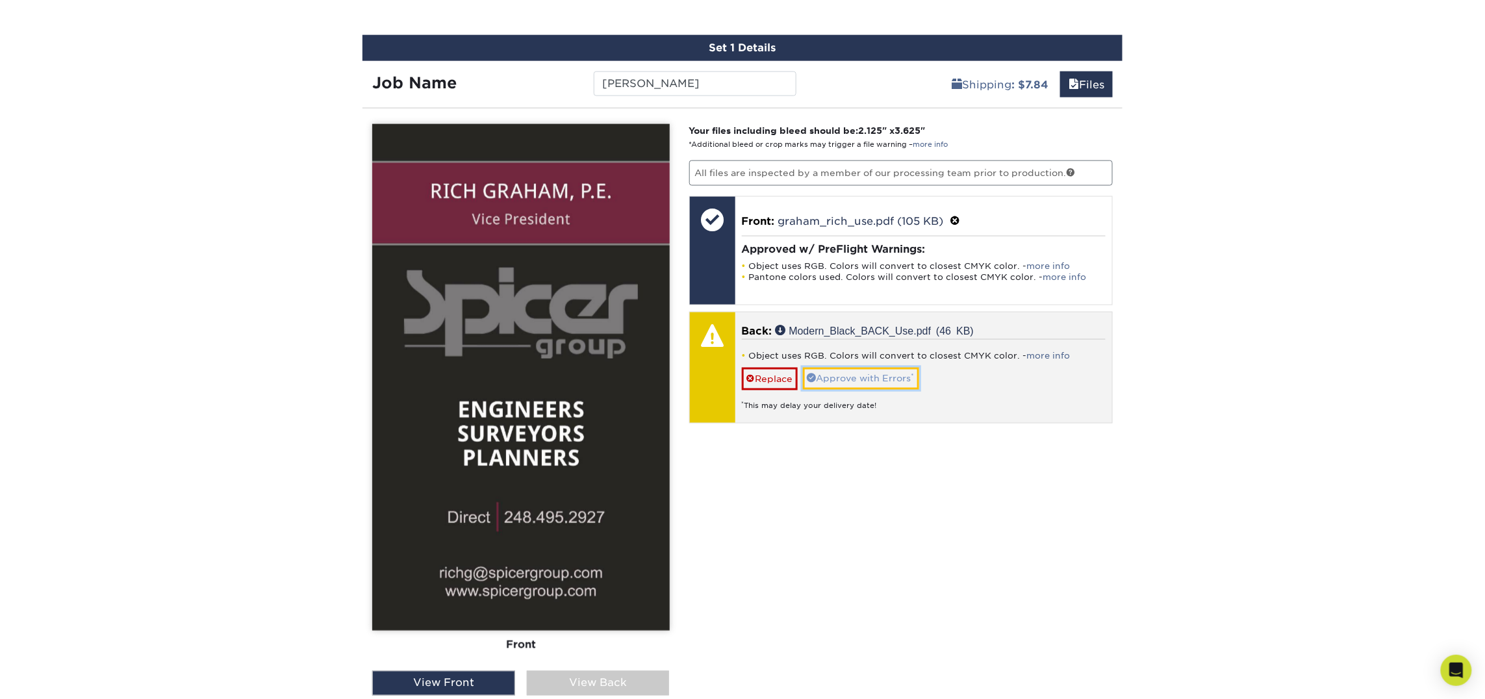
click at [883, 382] on link "Approve with Errors *" at bounding box center [861, 379] width 116 height 22
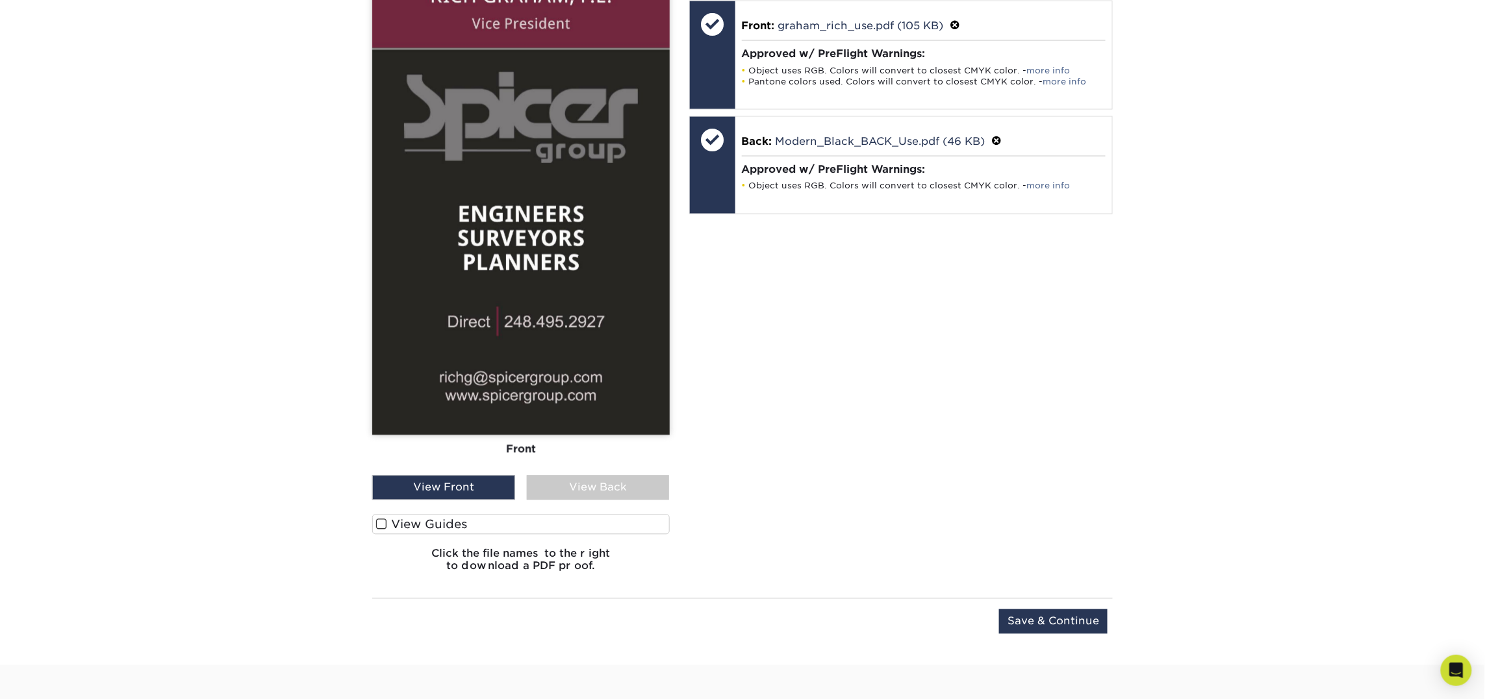
scroll to position [987, 0]
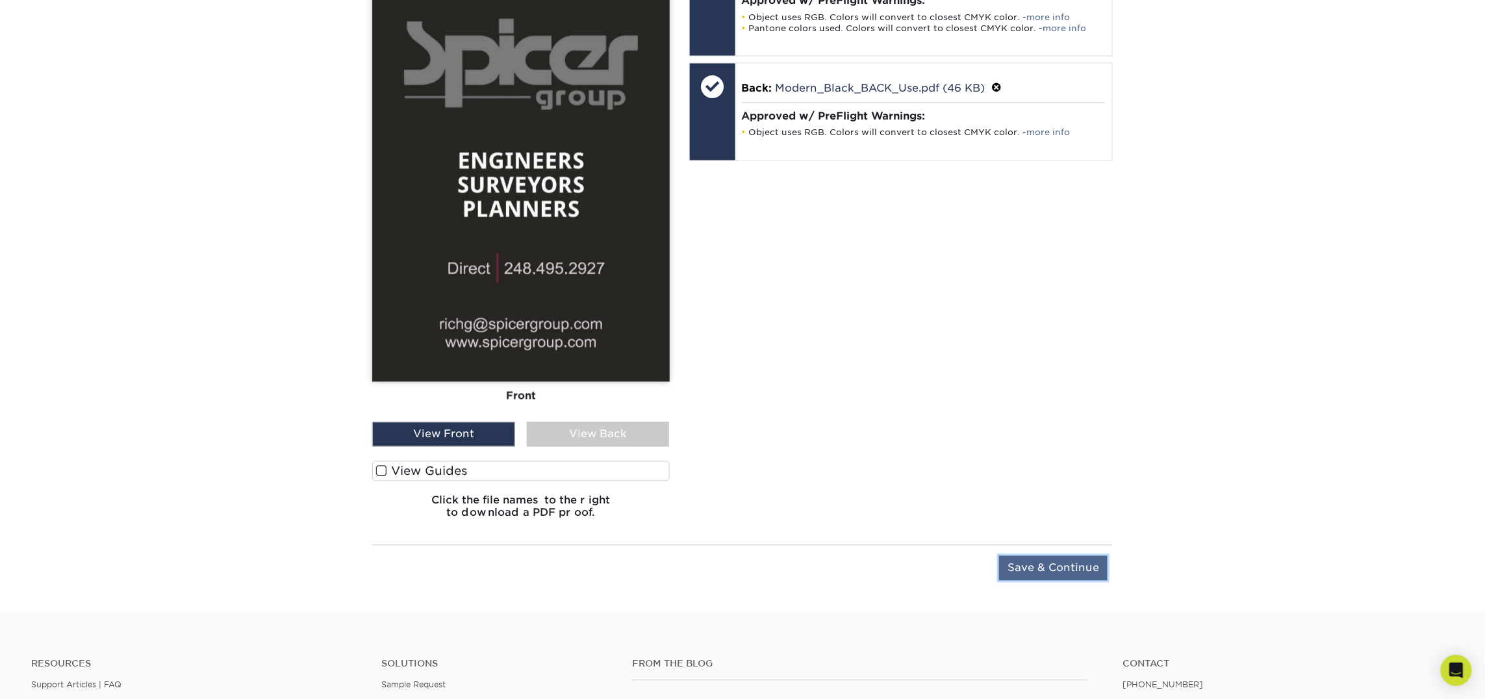
click at [1068, 571] on input "Save & Continue" at bounding box center [1053, 568] width 108 height 25
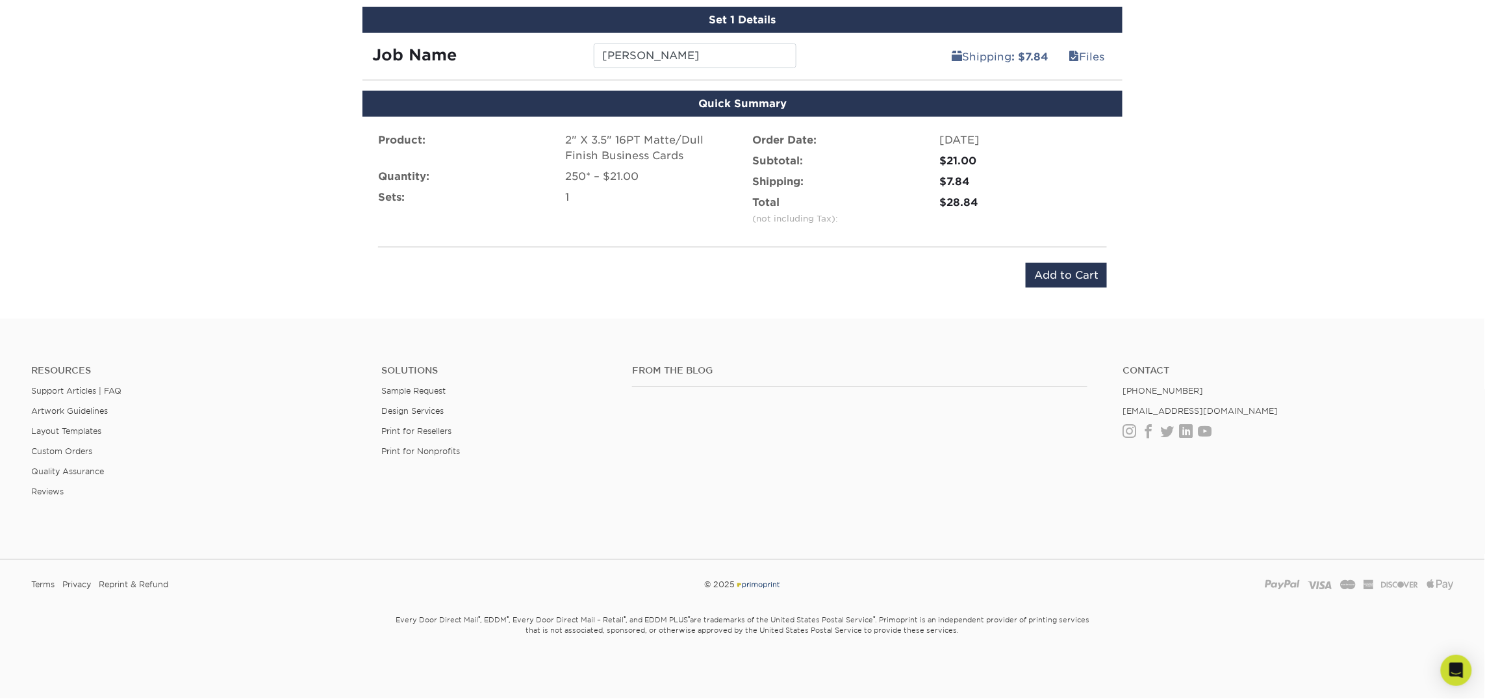
scroll to position [766, 0]
click at [1053, 278] on input "Add to Cart" at bounding box center [1066, 275] width 81 height 25
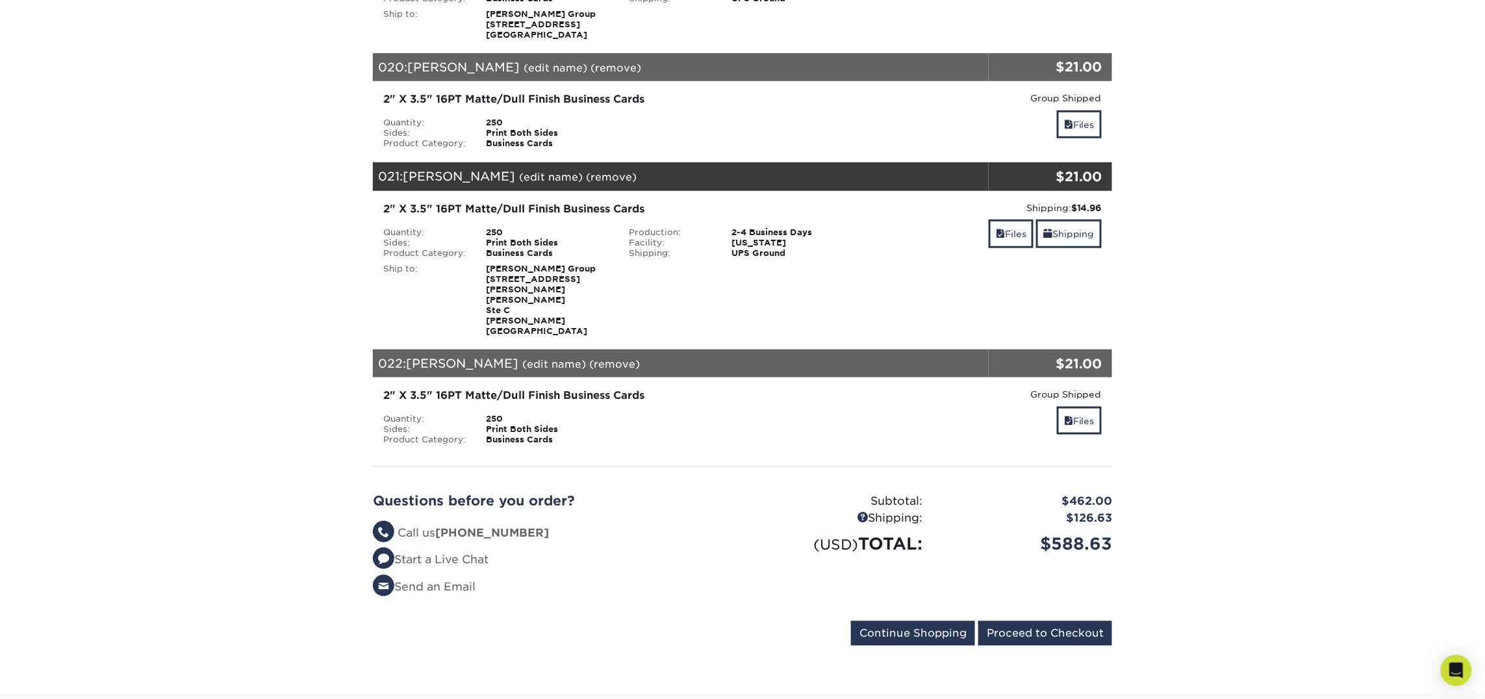
scroll to position [2641, 0]
click at [1078, 406] on link "Files" at bounding box center [1079, 420] width 45 height 28
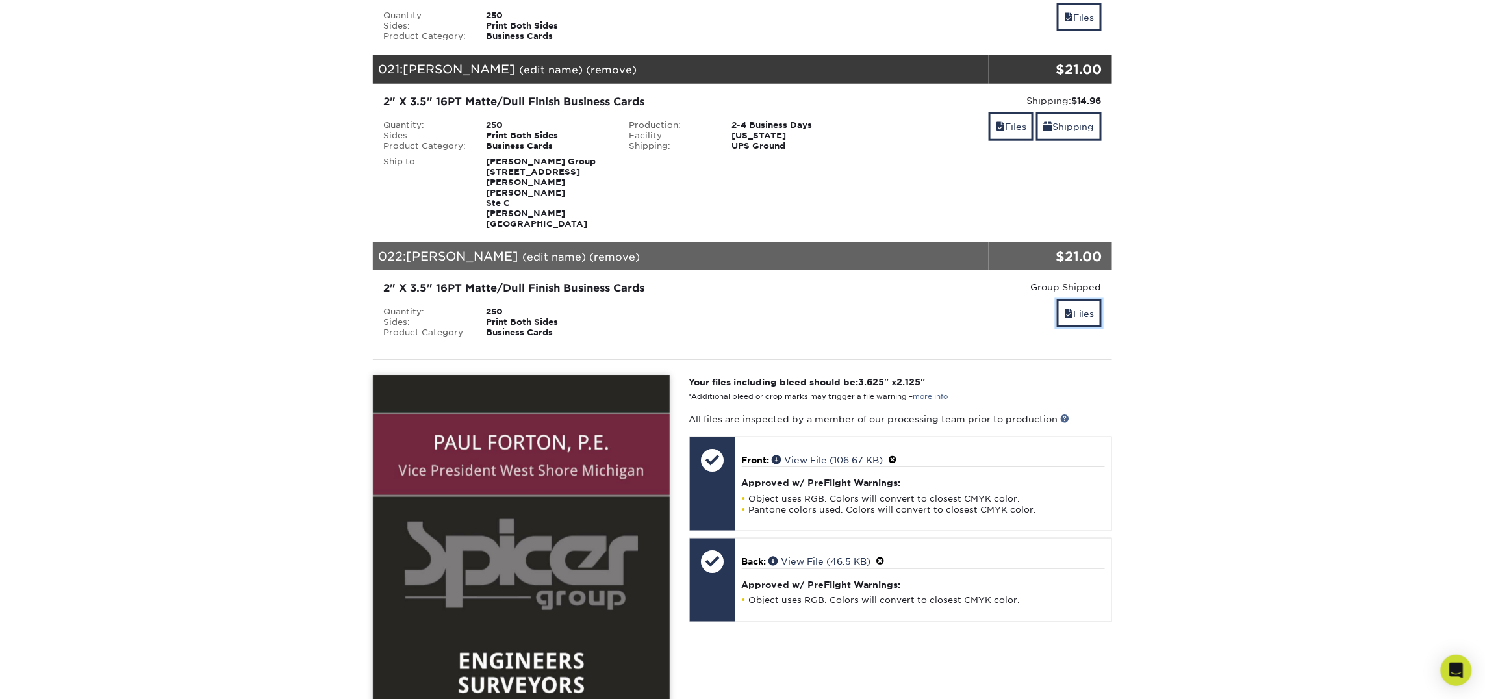
scroll to position [2757, 0]
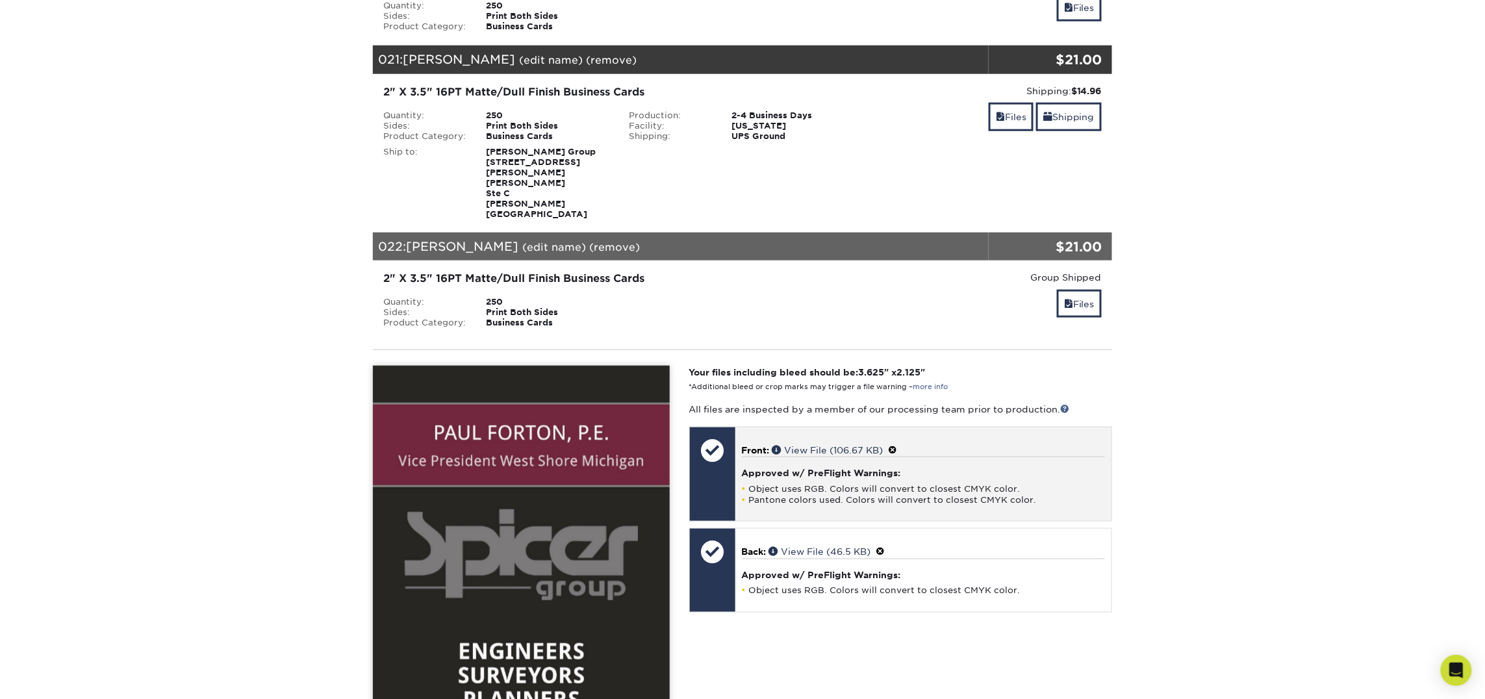
click at [898, 445] on span at bounding box center [893, 450] width 9 height 10
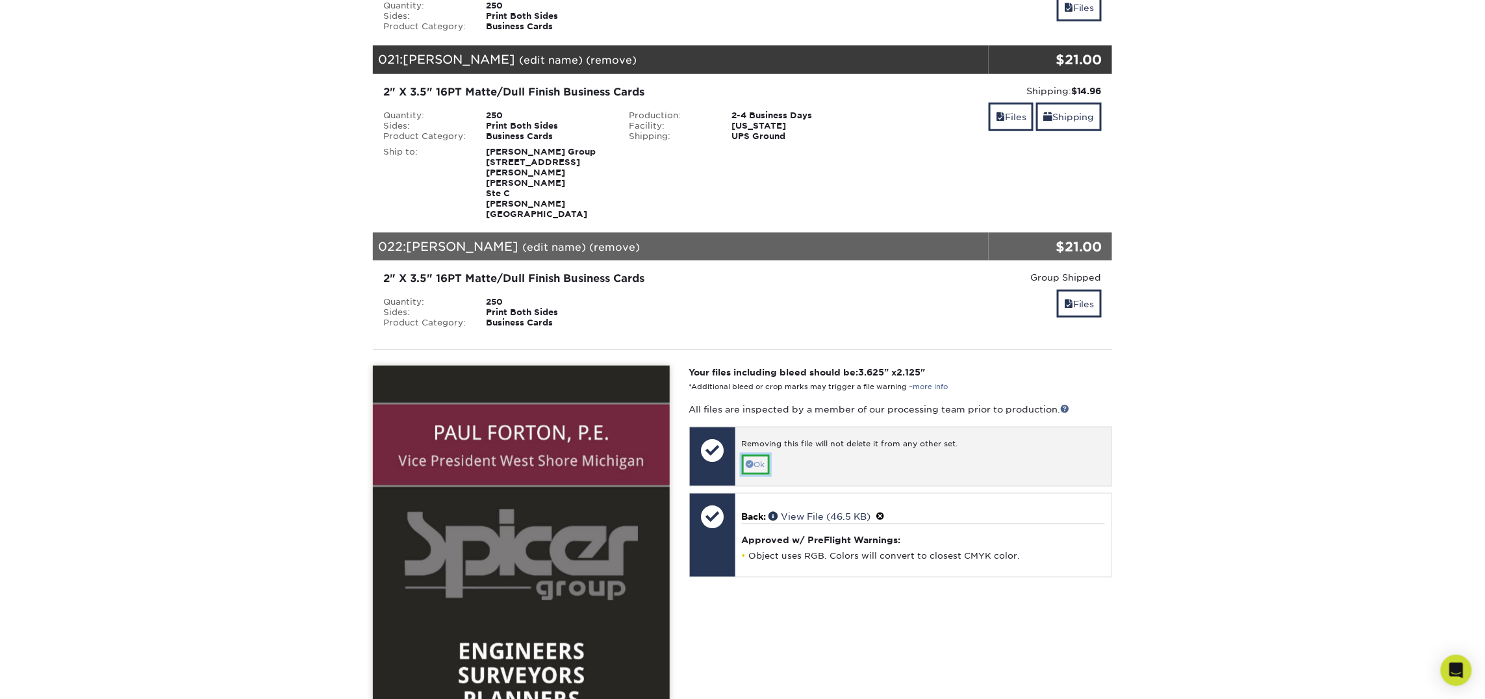
click at [763, 455] on link "Ok" at bounding box center [756, 465] width 28 height 20
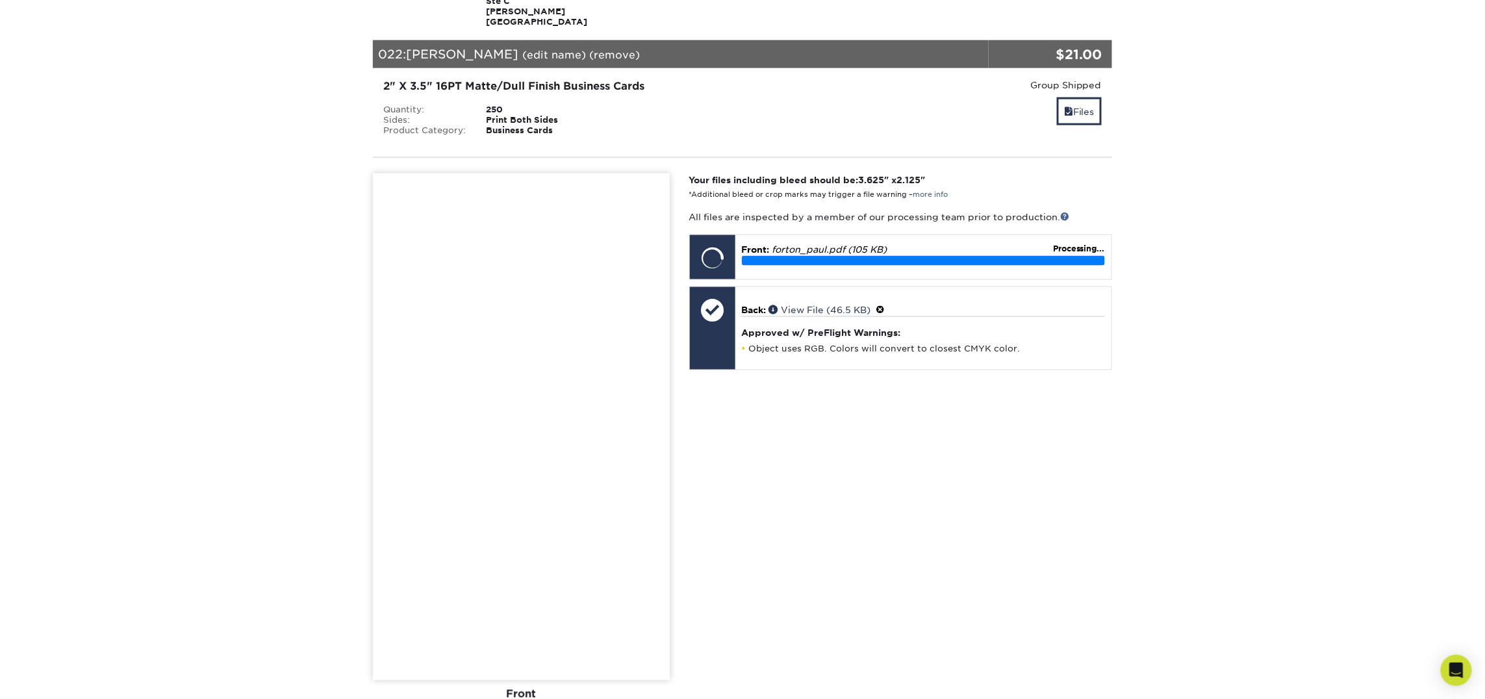
scroll to position [2959, 0]
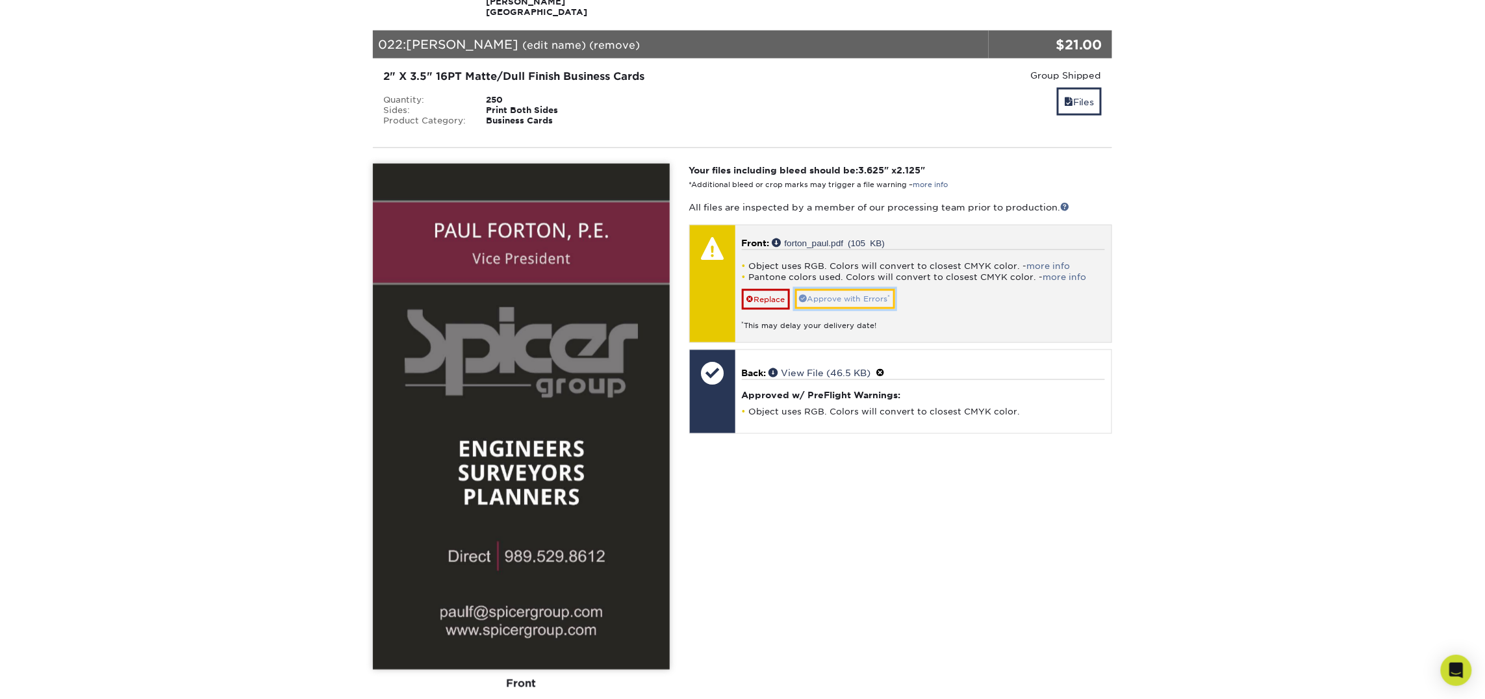
click at [849, 289] on link "Approve with Errors *" at bounding box center [845, 299] width 100 height 20
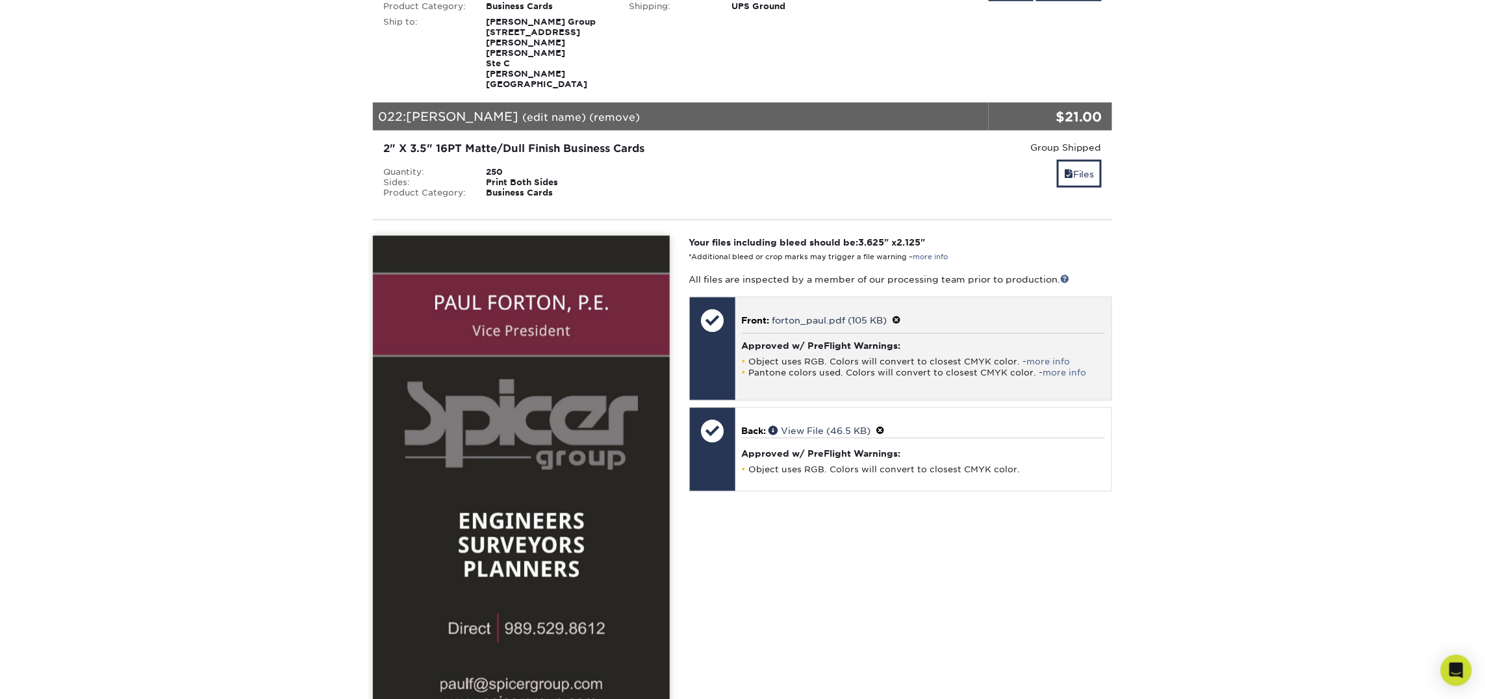
scroll to position [2882, 0]
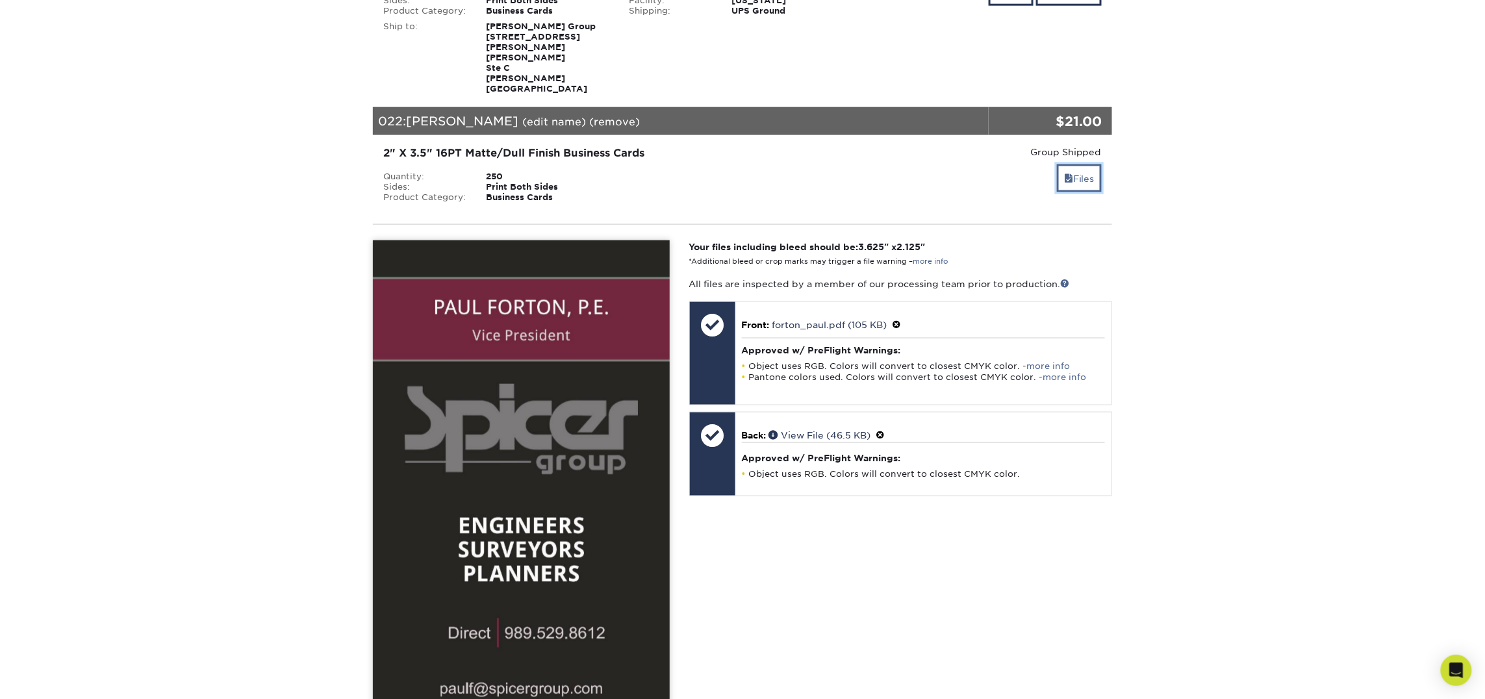
click at [1072, 164] on link "Files" at bounding box center [1079, 178] width 45 height 28
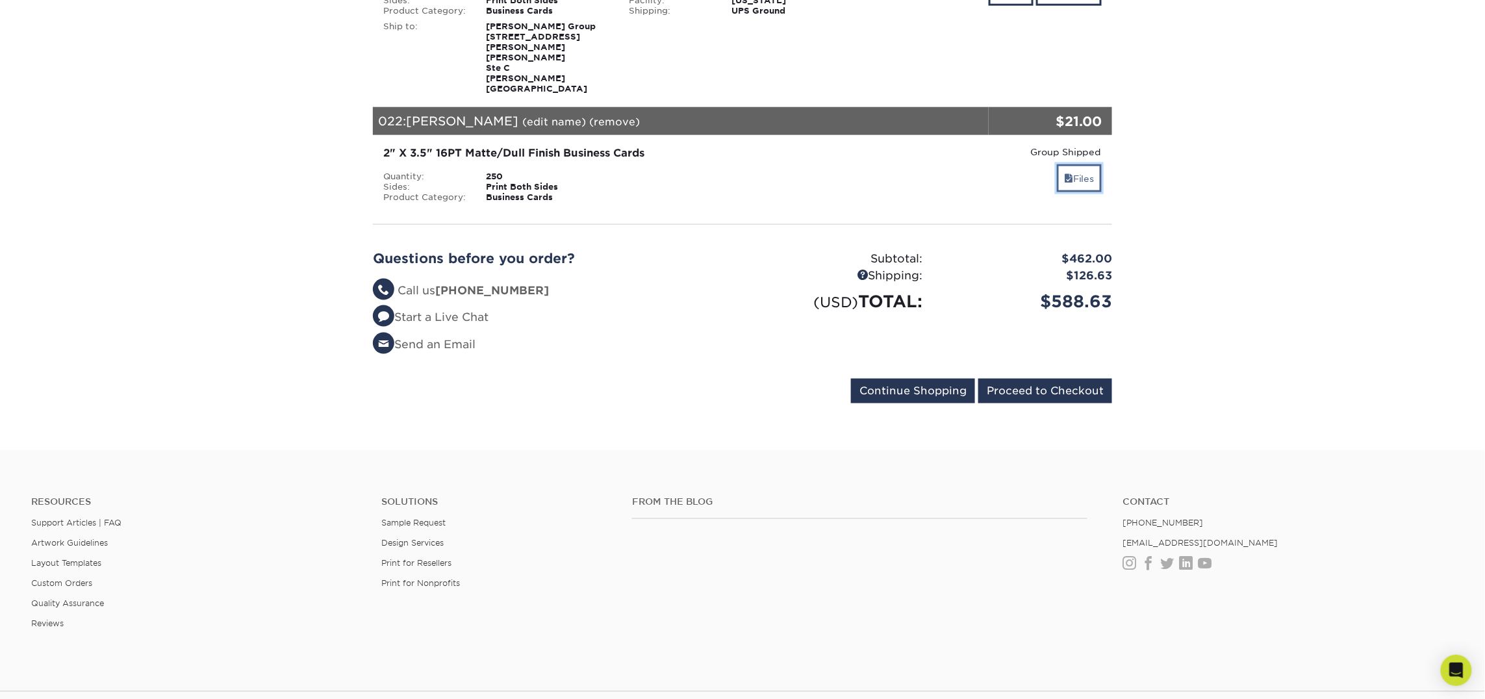
click at [1076, 164] on link "Files" at bounding box center [1079, 178] width 45 height 28
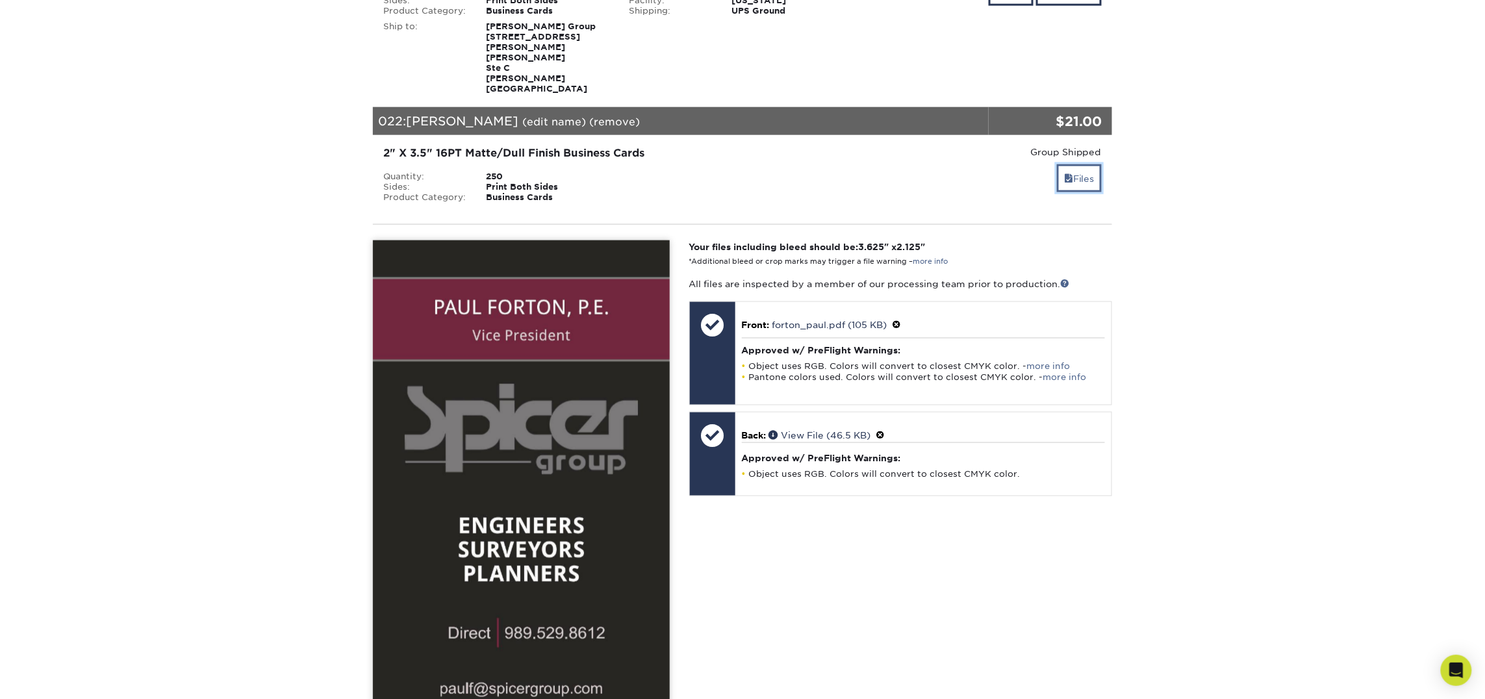
click at [1076, 164] on link "Files" at bounding box center [1079, 178] width 45 height 28
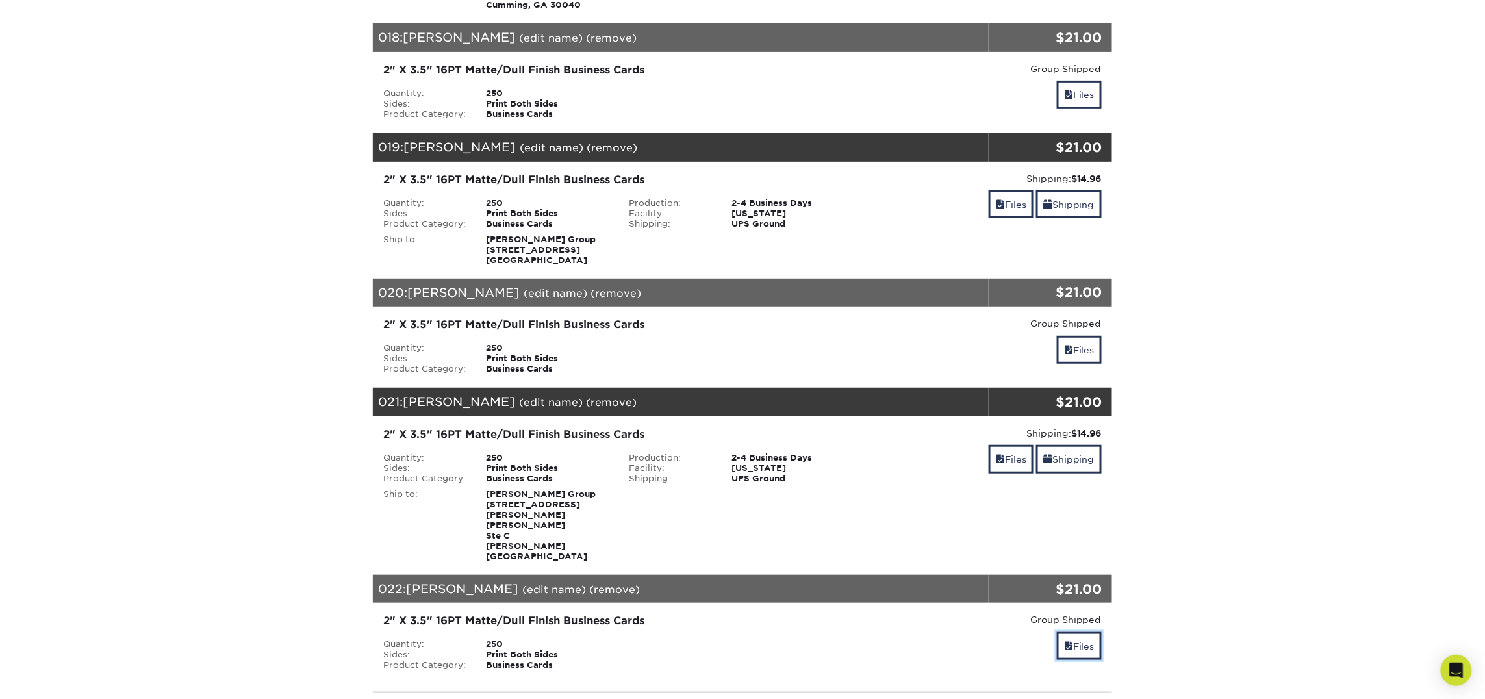
scroll to position [2414, 0]
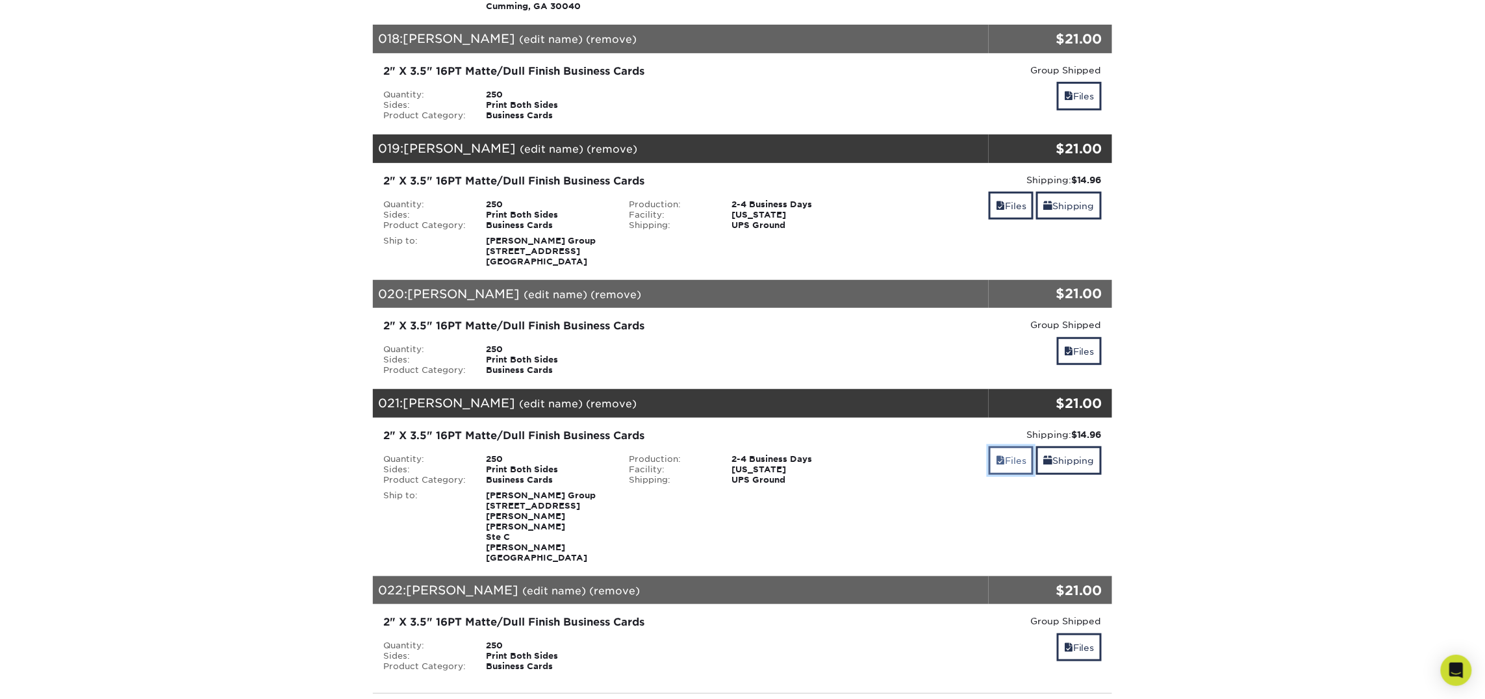
click at [1007, 446] on link "Files" at bounding box center [1011, 460] width 45 height 28
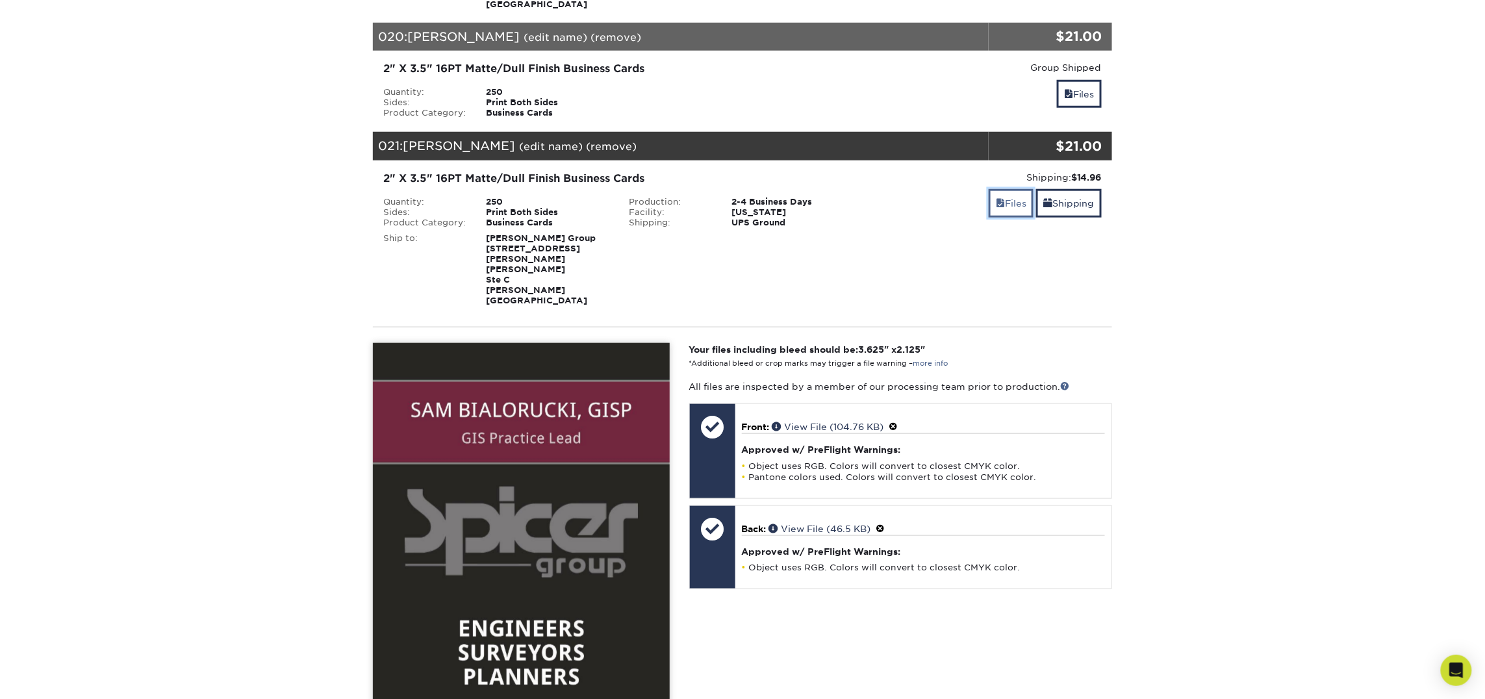
scroll to position [2671, 0]
click at [1006, 188] on link "Files" at bounding box center [1011, 202] width 45 height 28
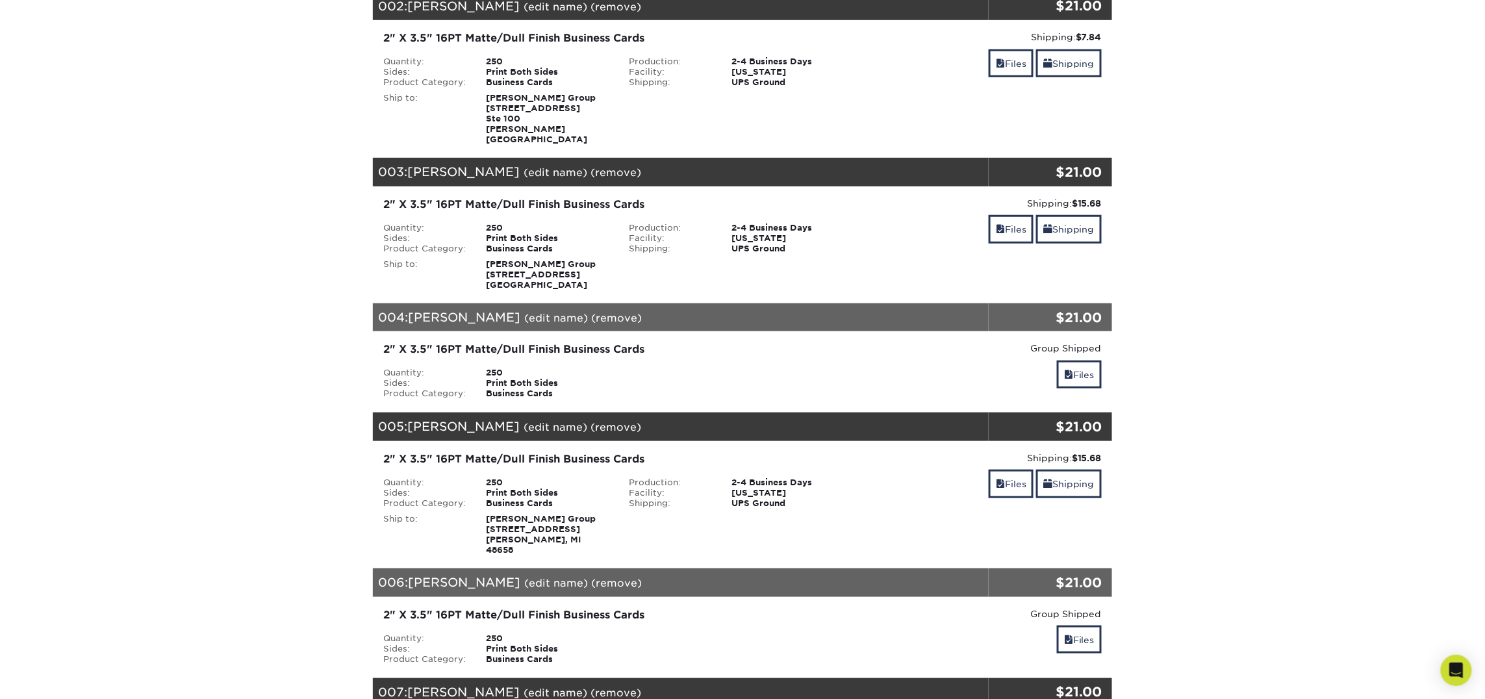
scroll to position [344, 0]
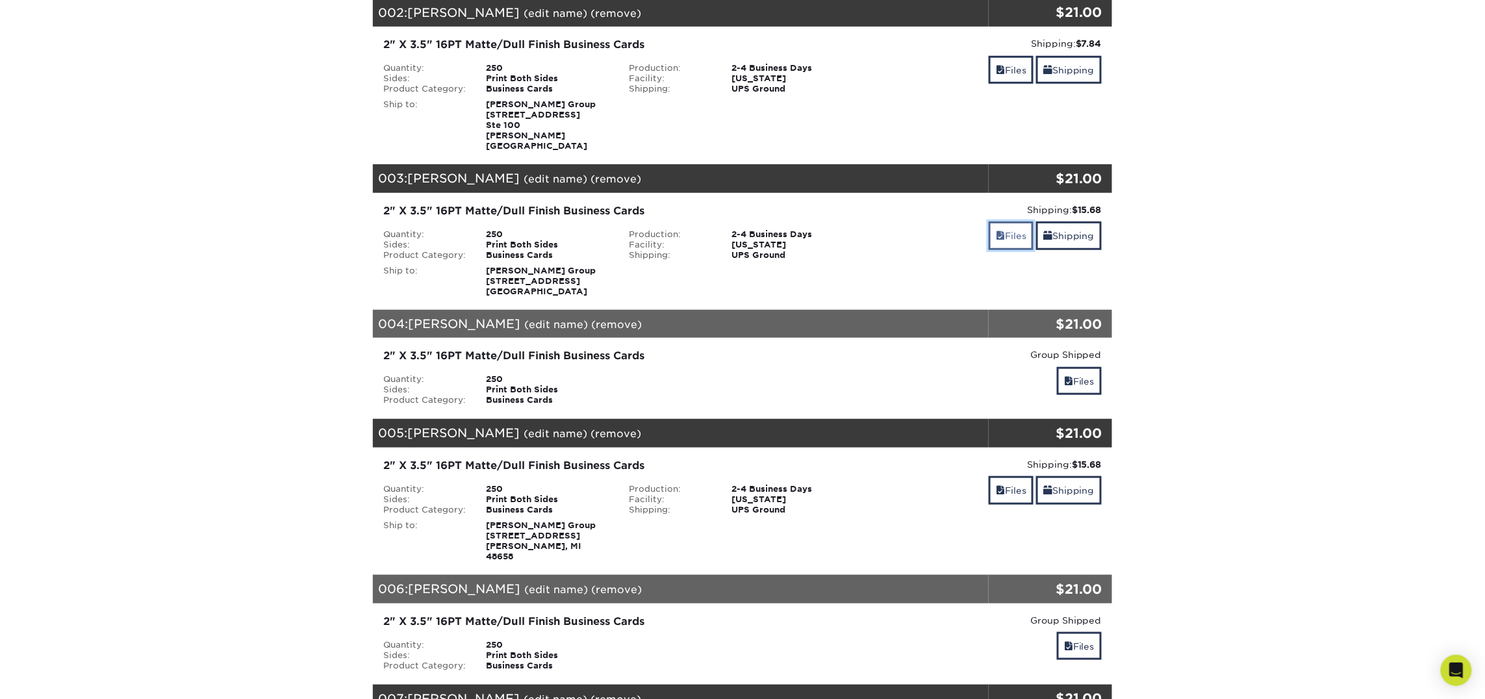
click at [1003, 224] on link "Files" at bounding box center [1011, 235] width 45 height 28
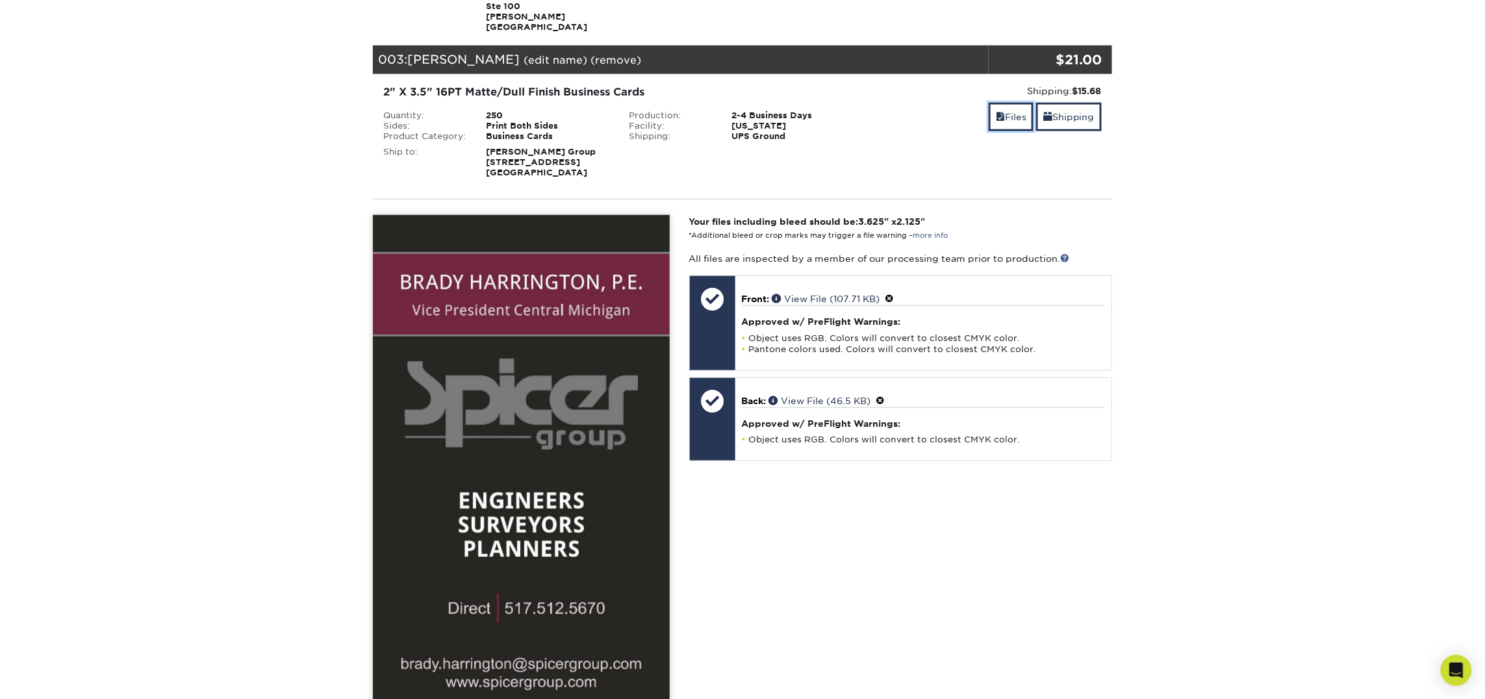
scroll to position [465, 0]
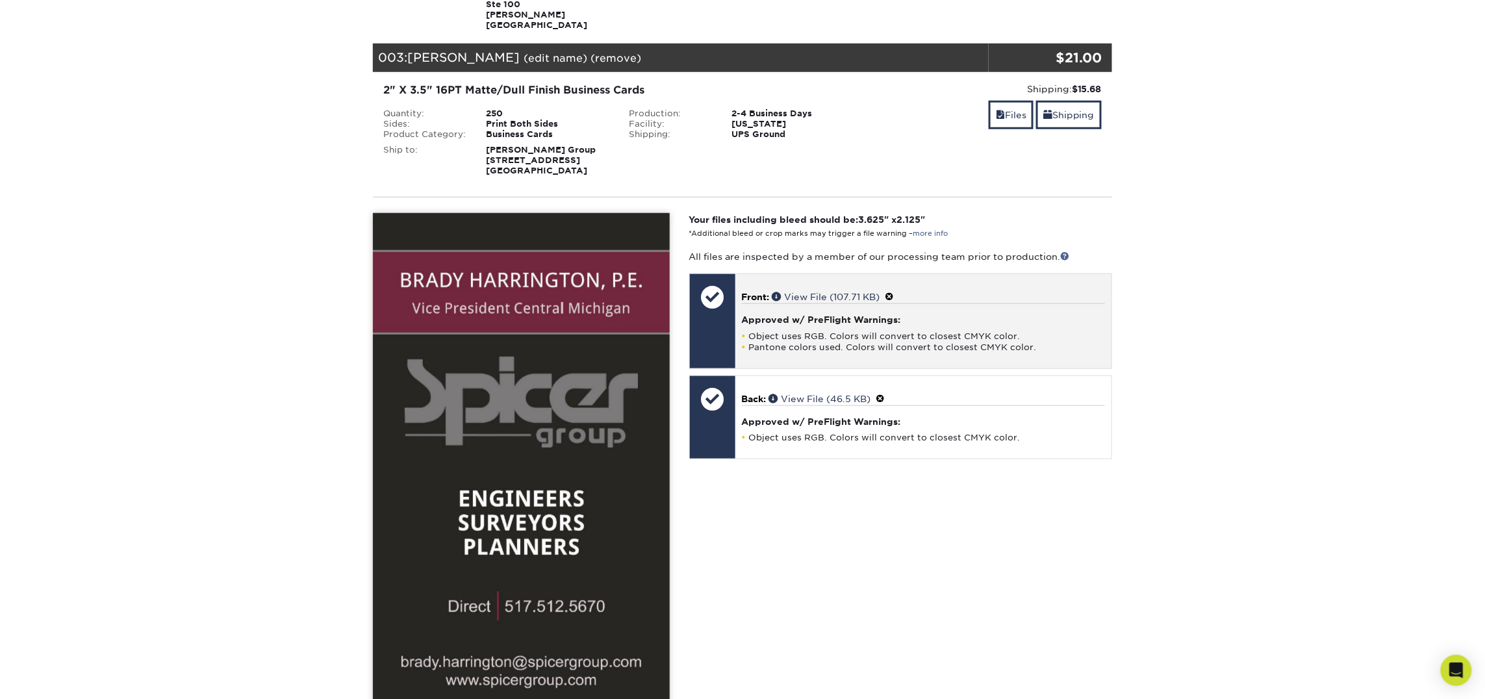
click at [894, 292] on span at bounding box center [889, 297] width 9 height 10
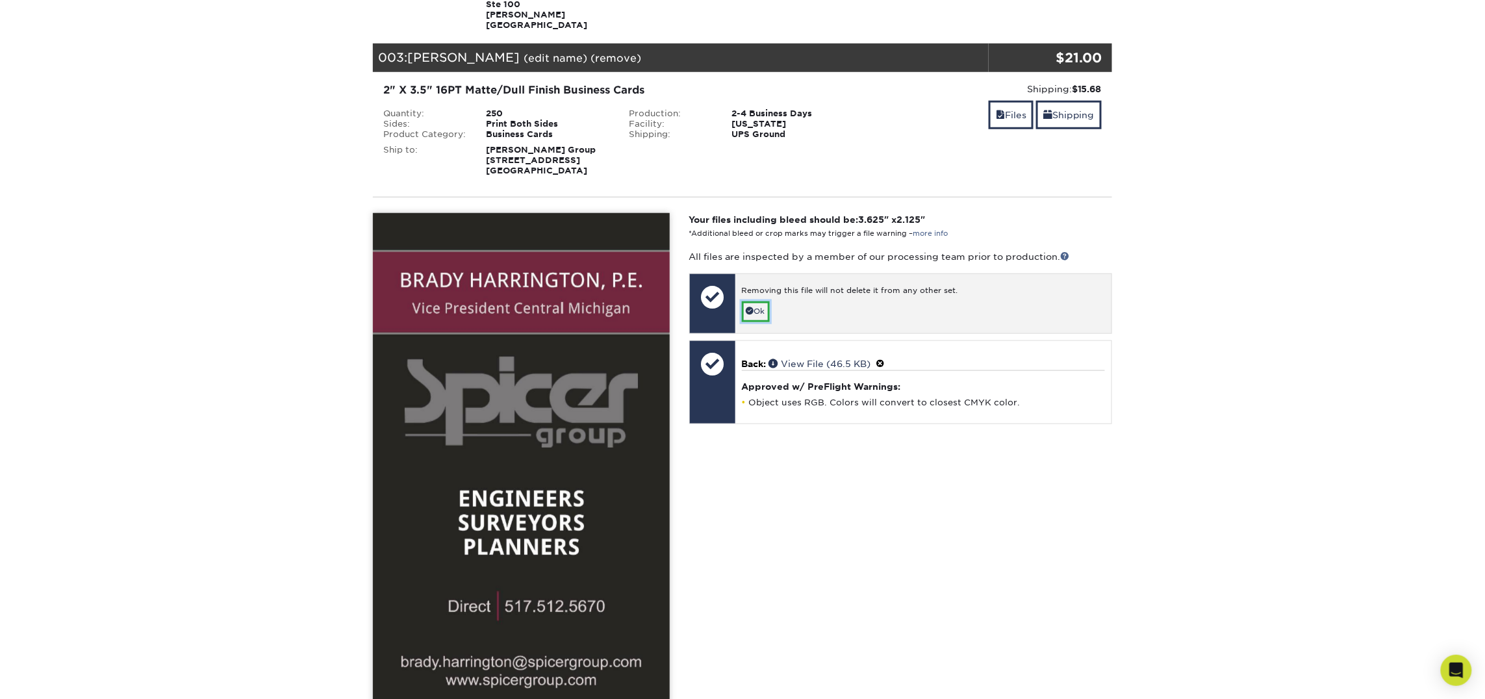
click at [759, 301] on link "Ok" at bounding box center [756, 311] width 28 height 20
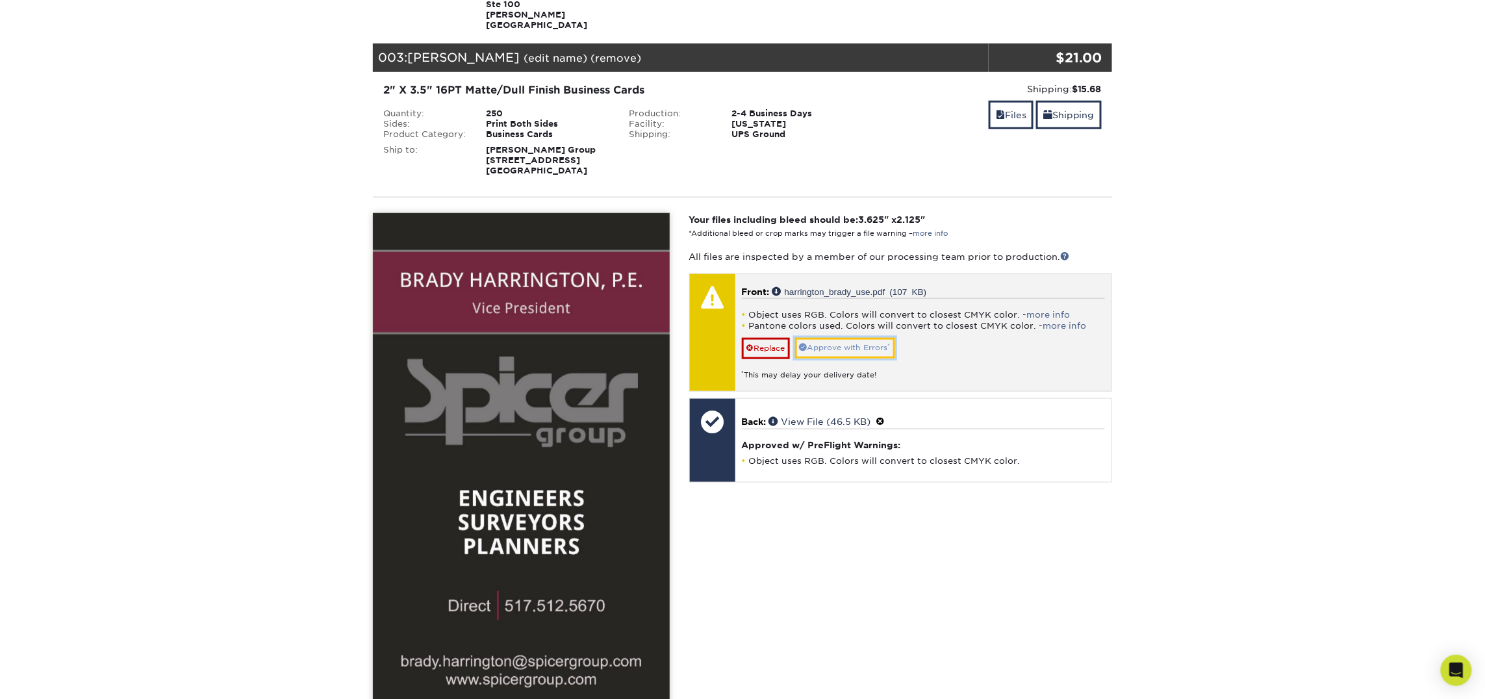
click at [843, 338] on link "Approve with Errors *" at bounding box center [845, 348] width 100 height 20
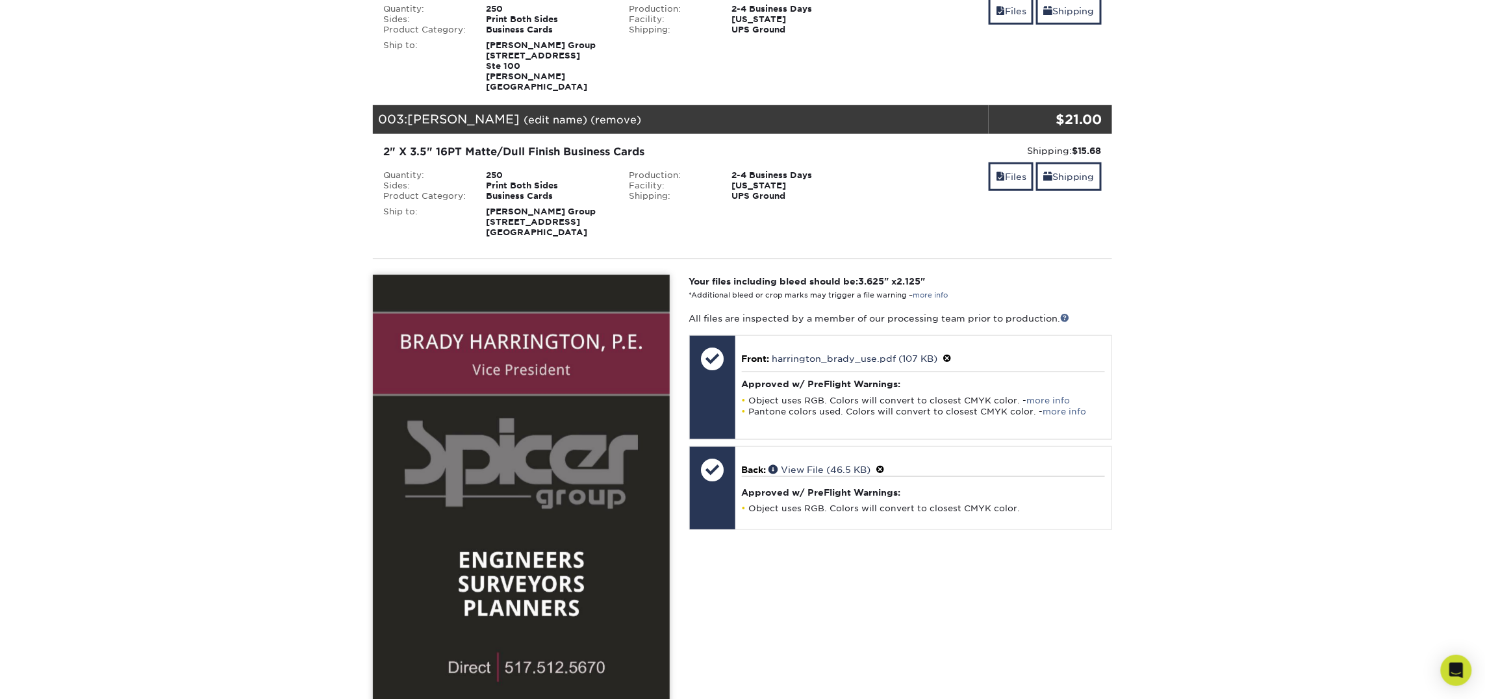
scroll to position [403, 0]
click at [1004, 164] on link "Files" at bounding box center [1011, 177] width 45 height 28
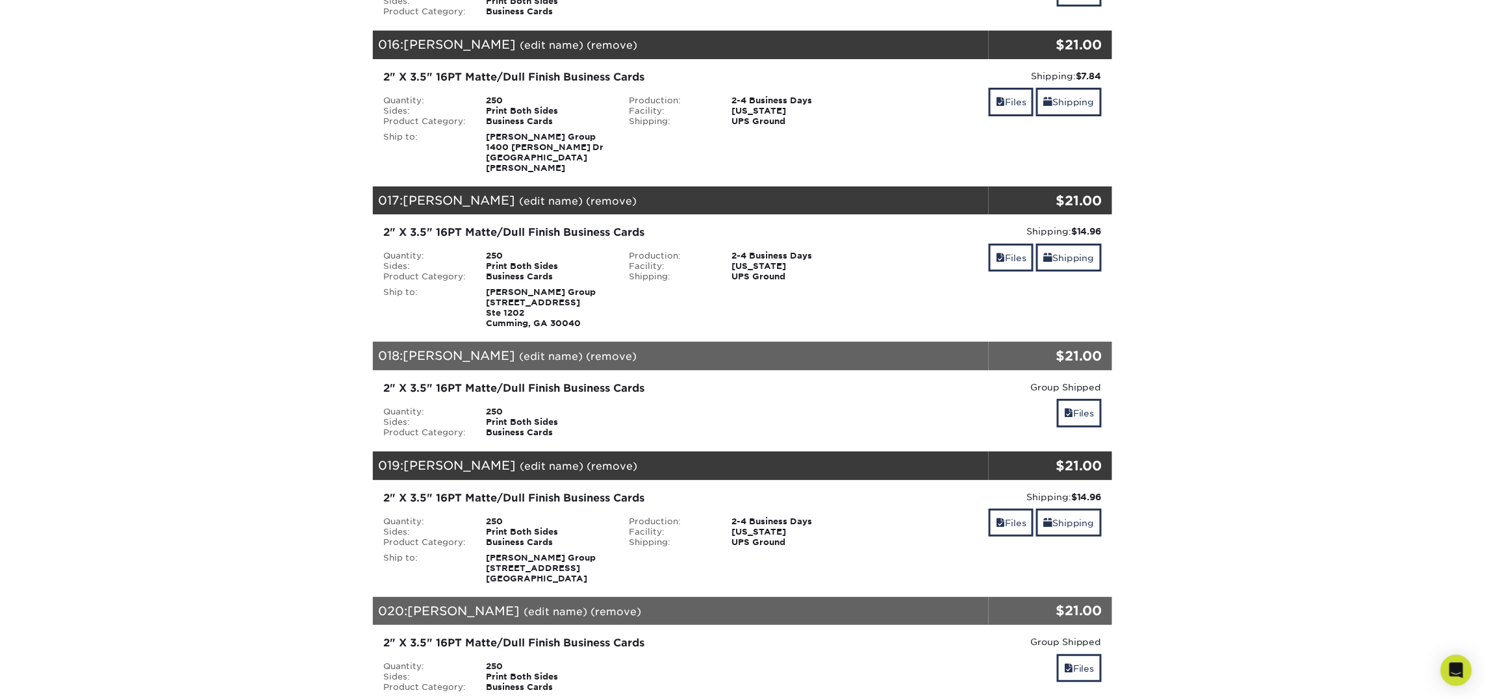
scroll to position [2102, 0]
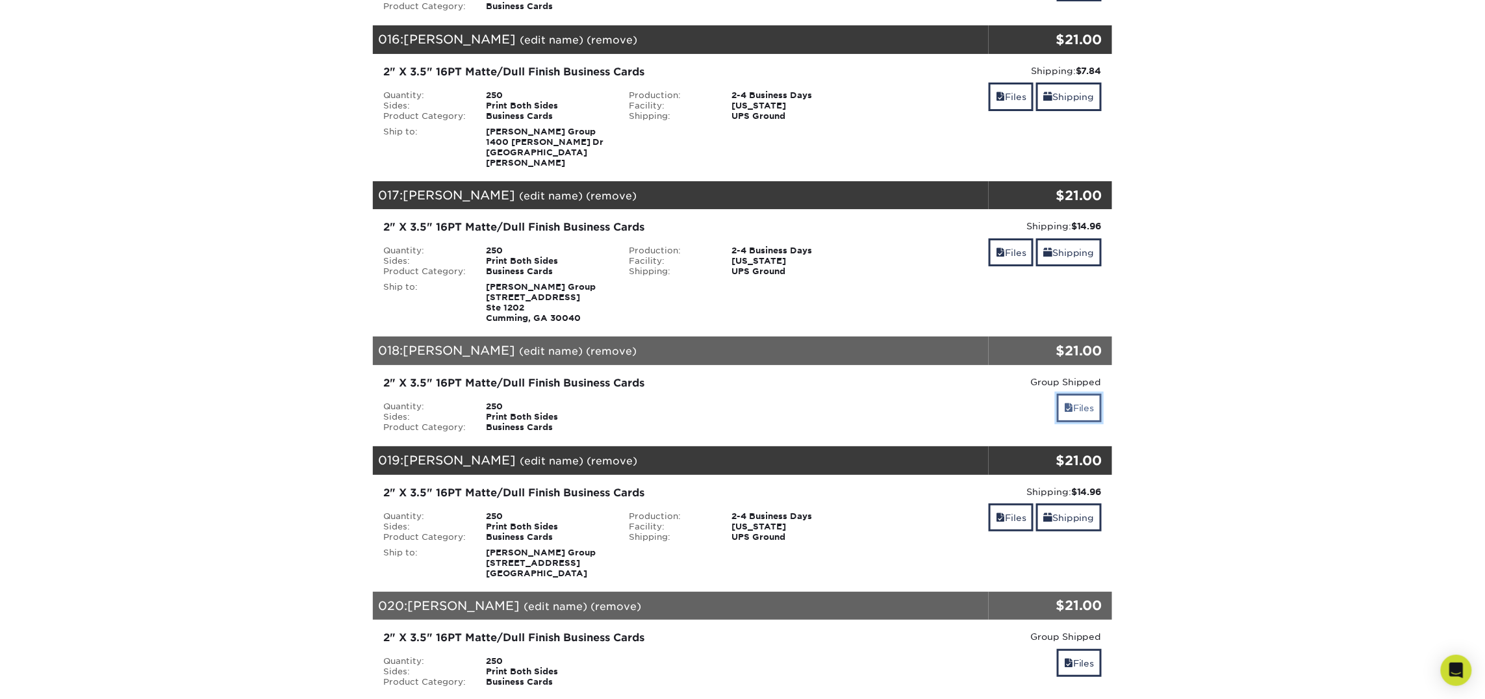
click at [1079, 394] on link "Files" at bounding box center [1079, 408] width 45 height 28
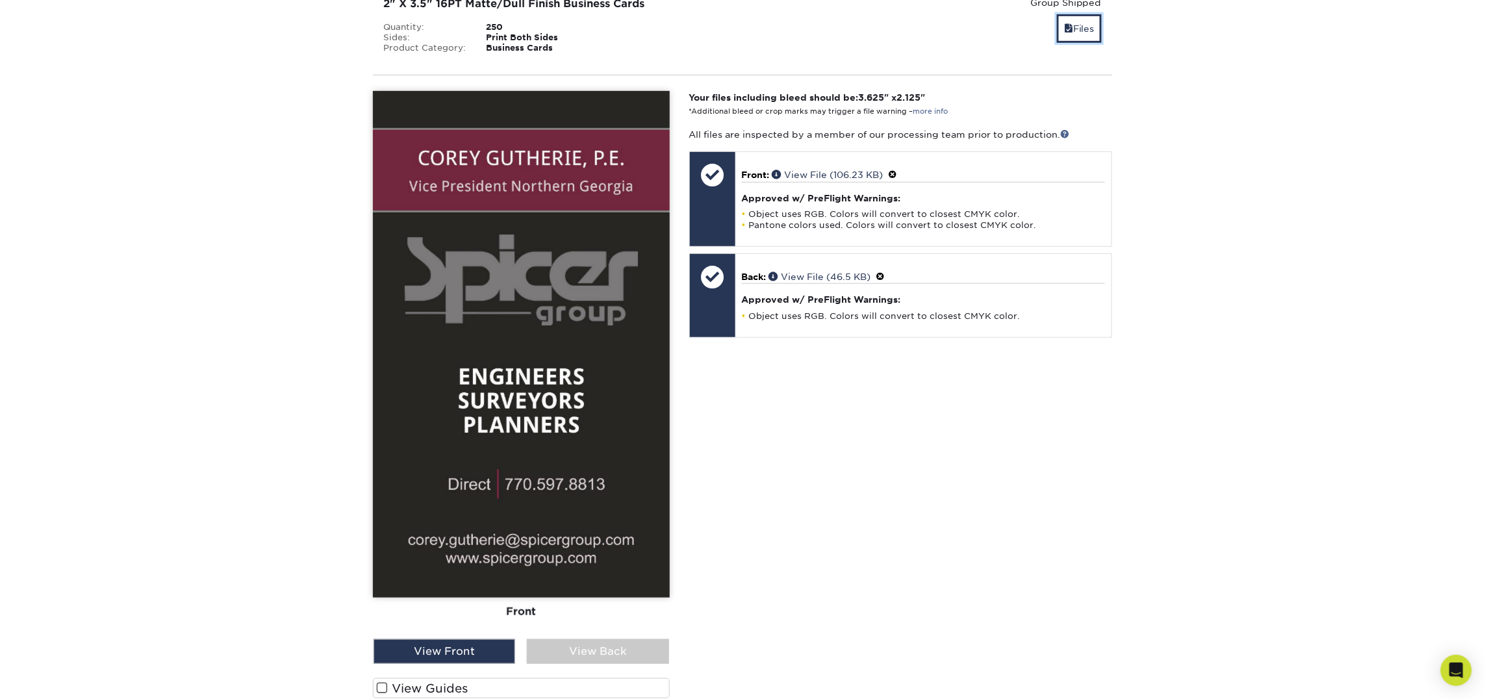
scroll to position [2485, 0]
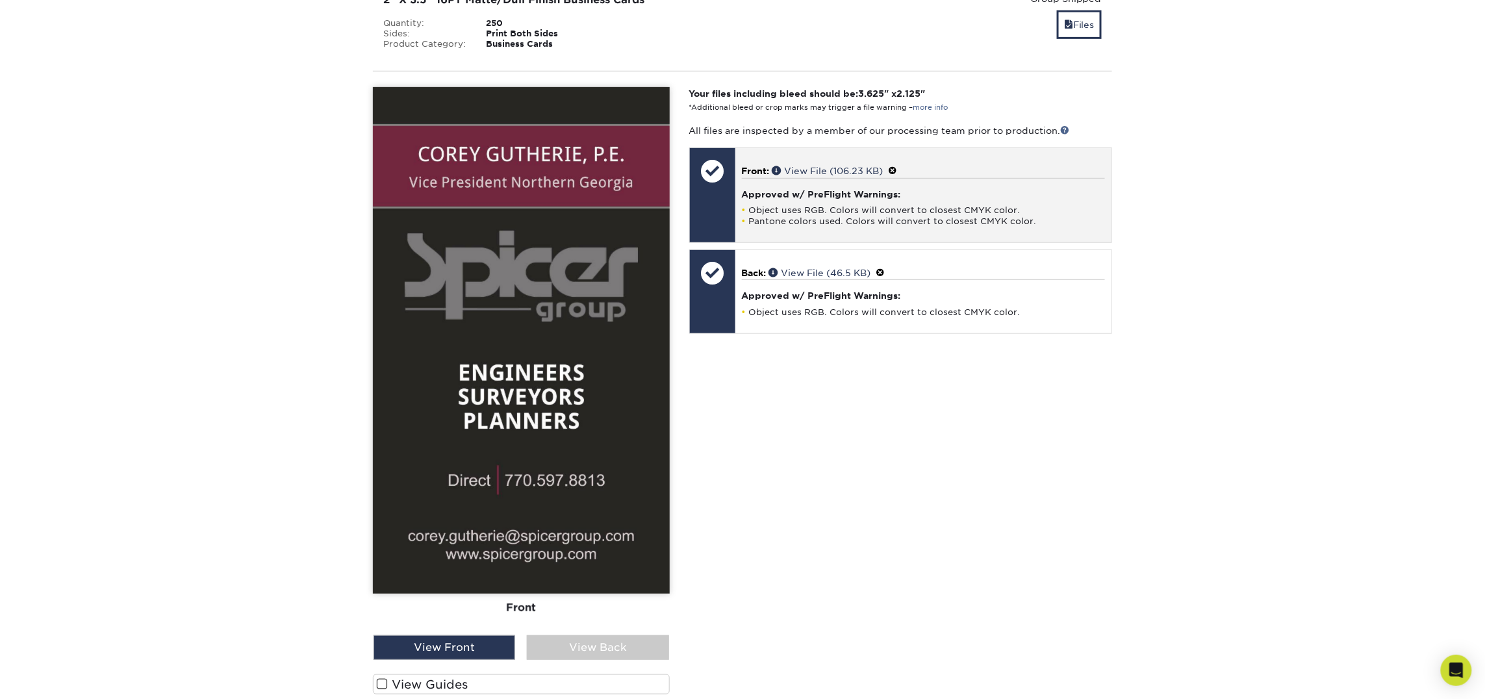
click at [898, 166] on span at bounding box center [893, 171] width 9 height 10
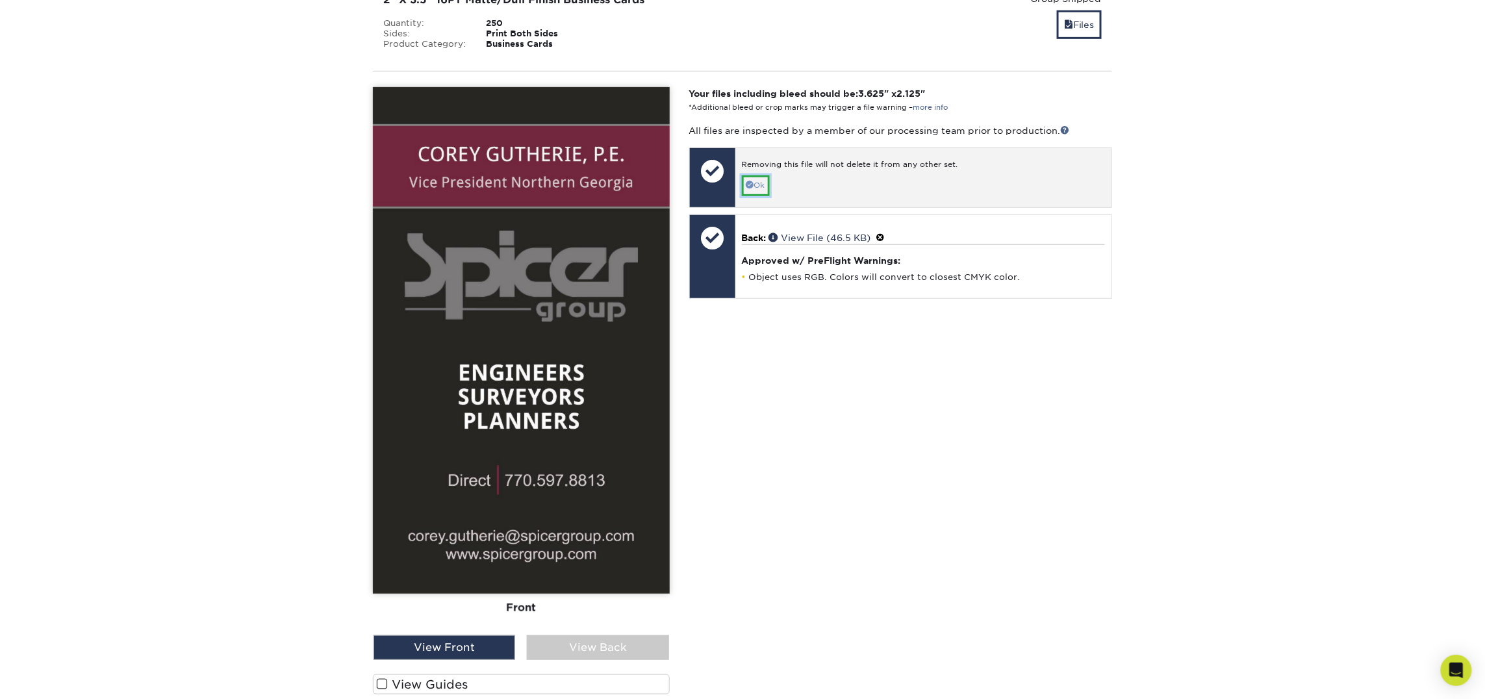
click at [753, 175] on link "Ok" at bounding box center [756, 185] width 28 height 20
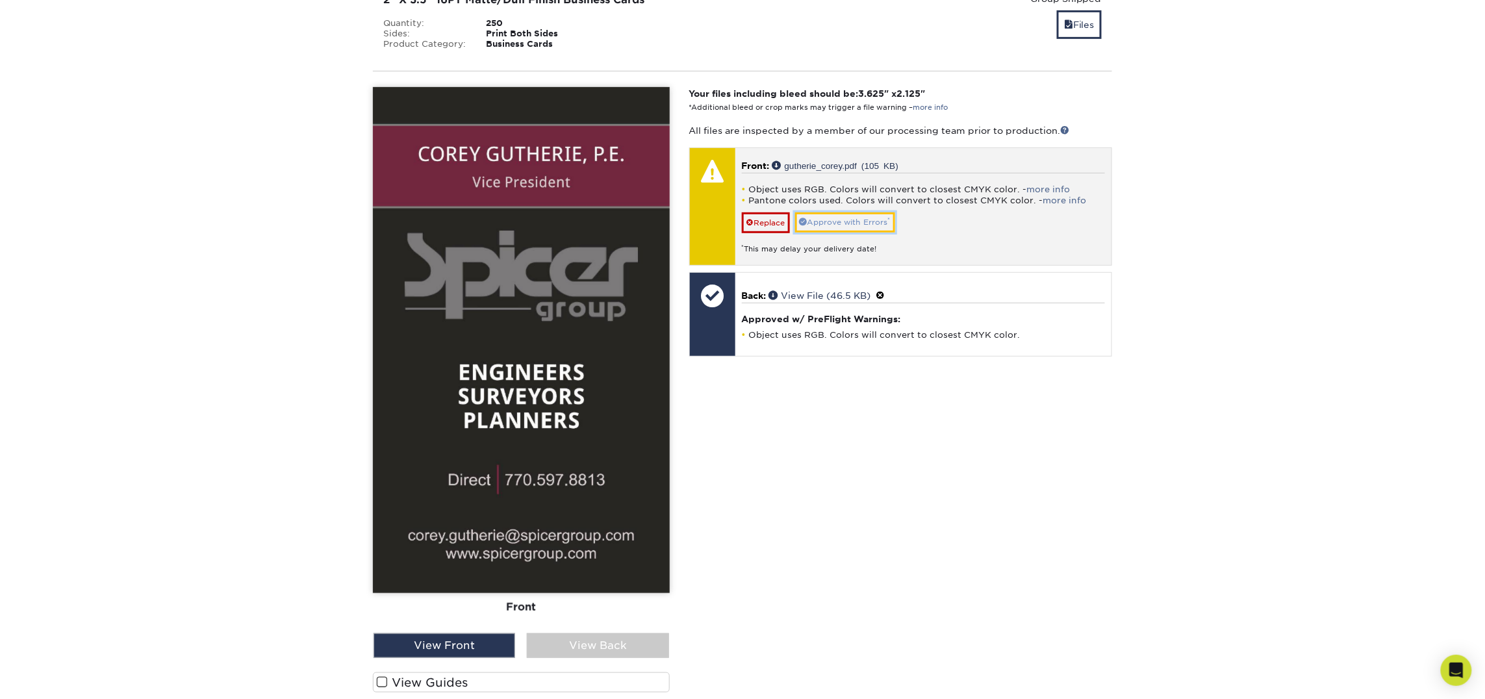
click at [866, 212] on link "Approve with Errors *" at bounding box center [845, 222] width 100 height 20
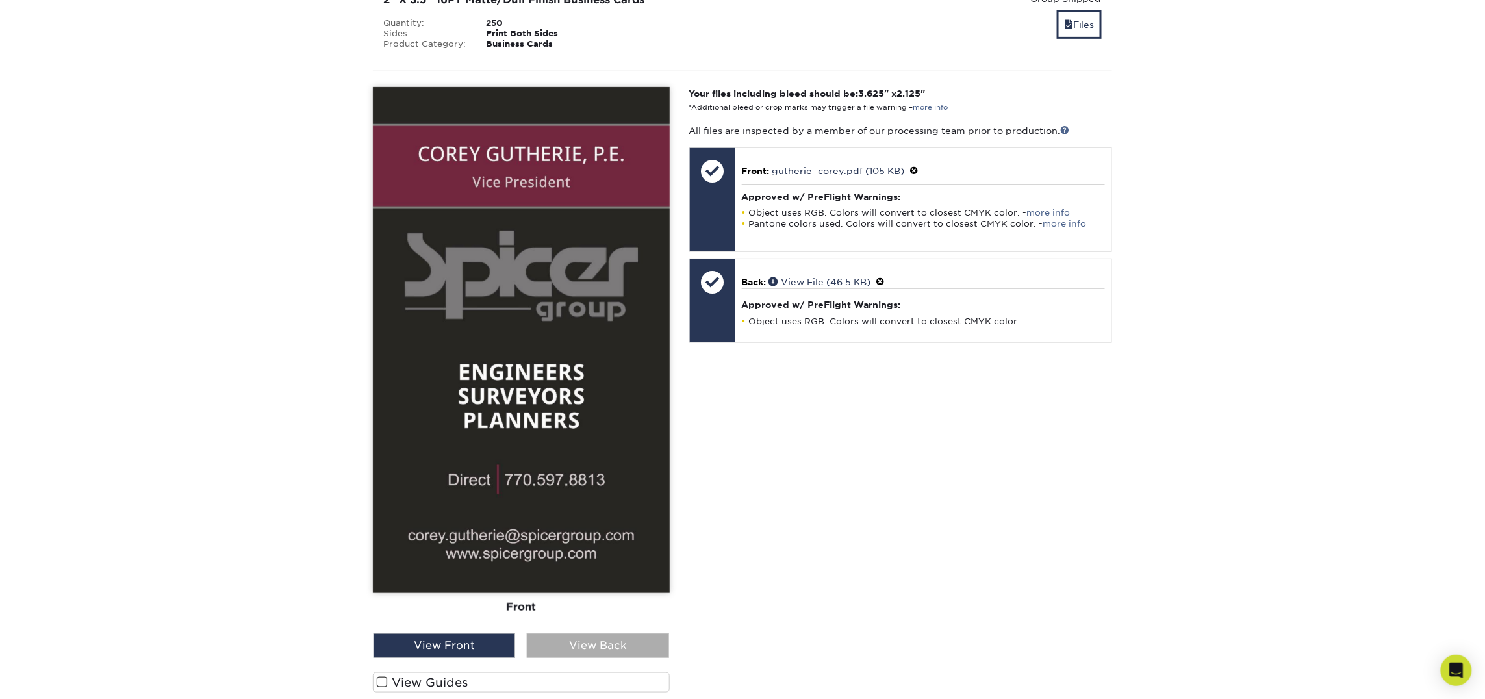
click at [603, 633] on div "View Back" at bounding box center [598, 645] width 142 height 25
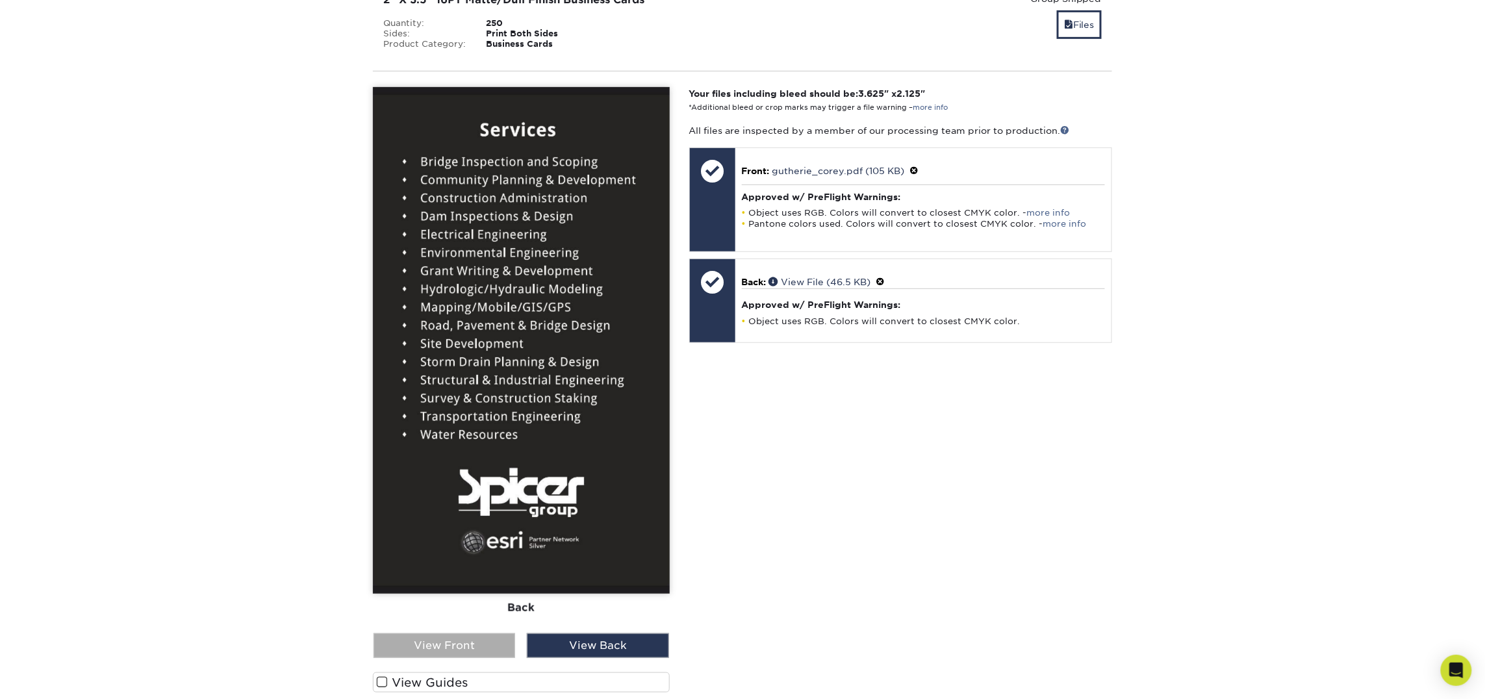
click at [444, 633] on div "View Front" at bounding box center [444, 645] width 142 height 25
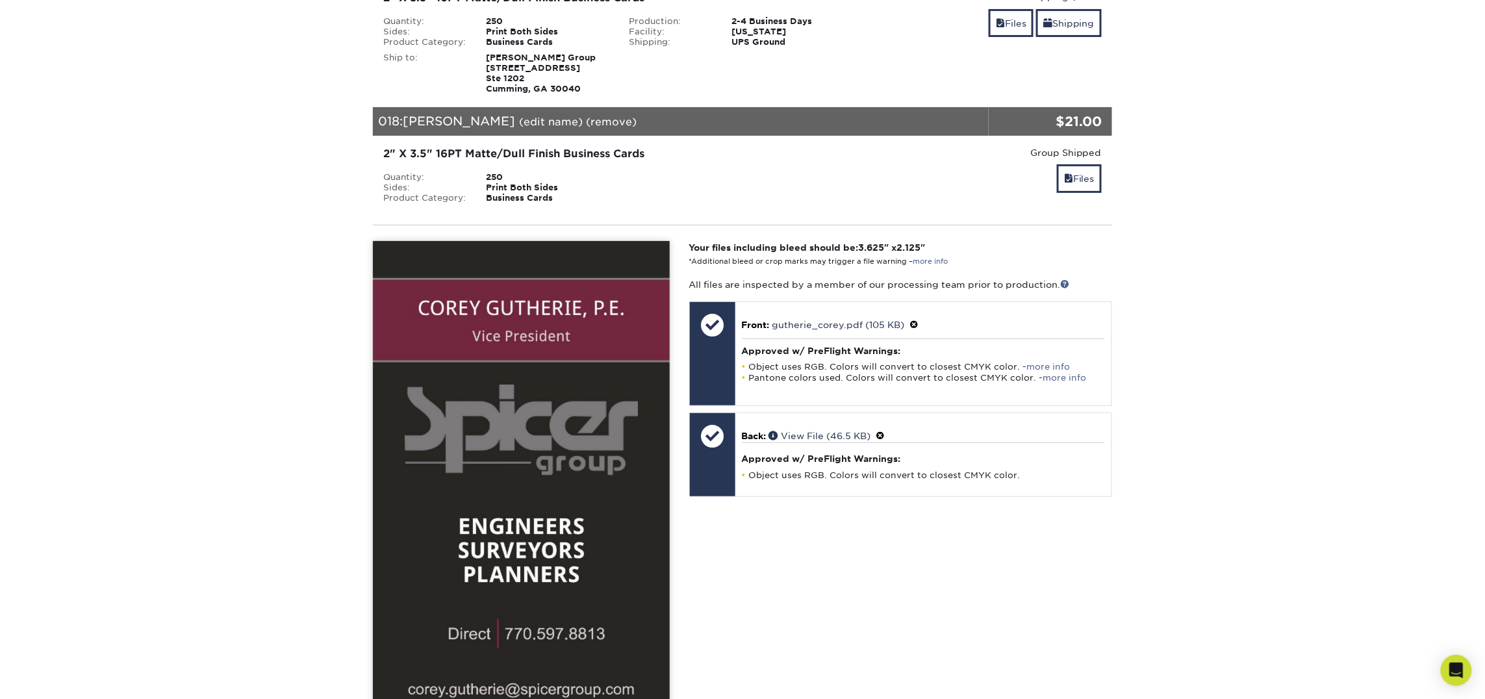
scroll to position [2317, 0]
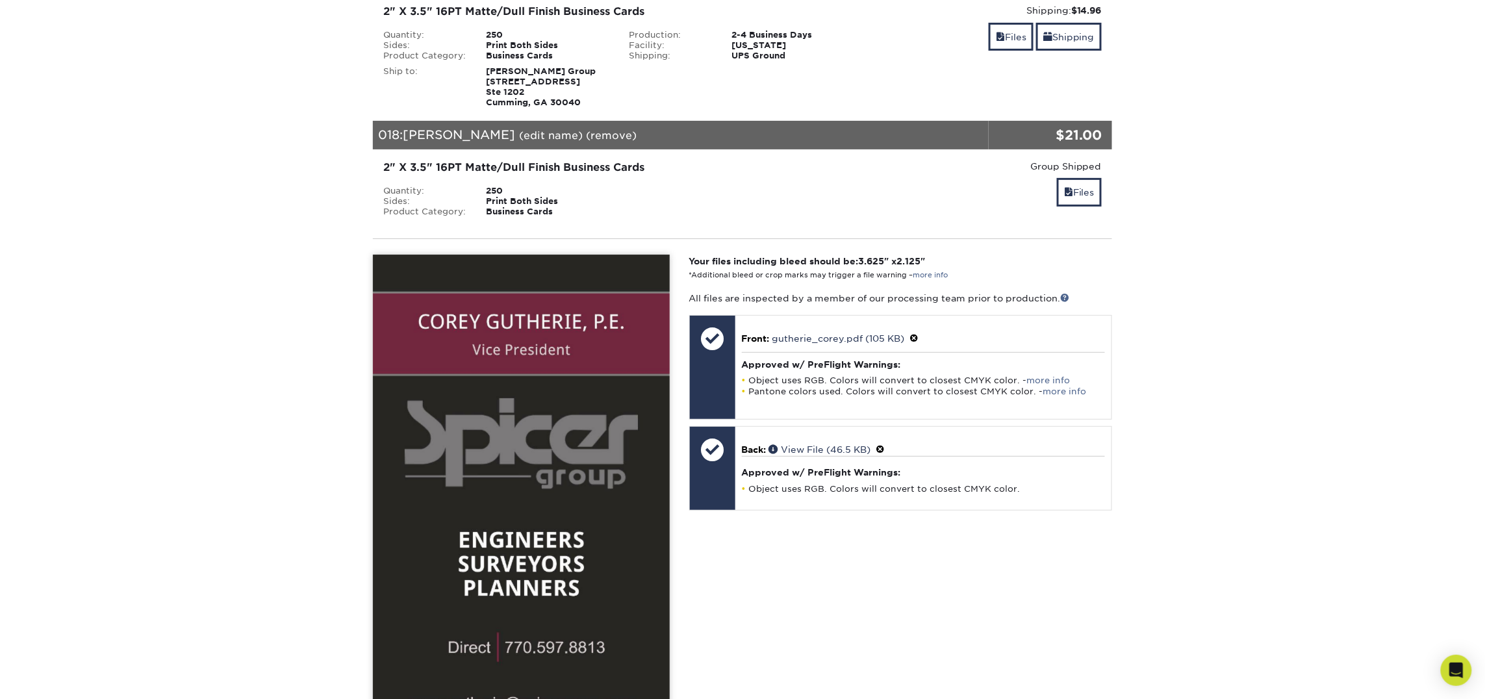
click at [1050, 178] on div "Files" at bounding box center [988, 193] width 227 height 31
click at [1081, 178] on link "Files" at bounding box center [1079, 192] width 45 height 28
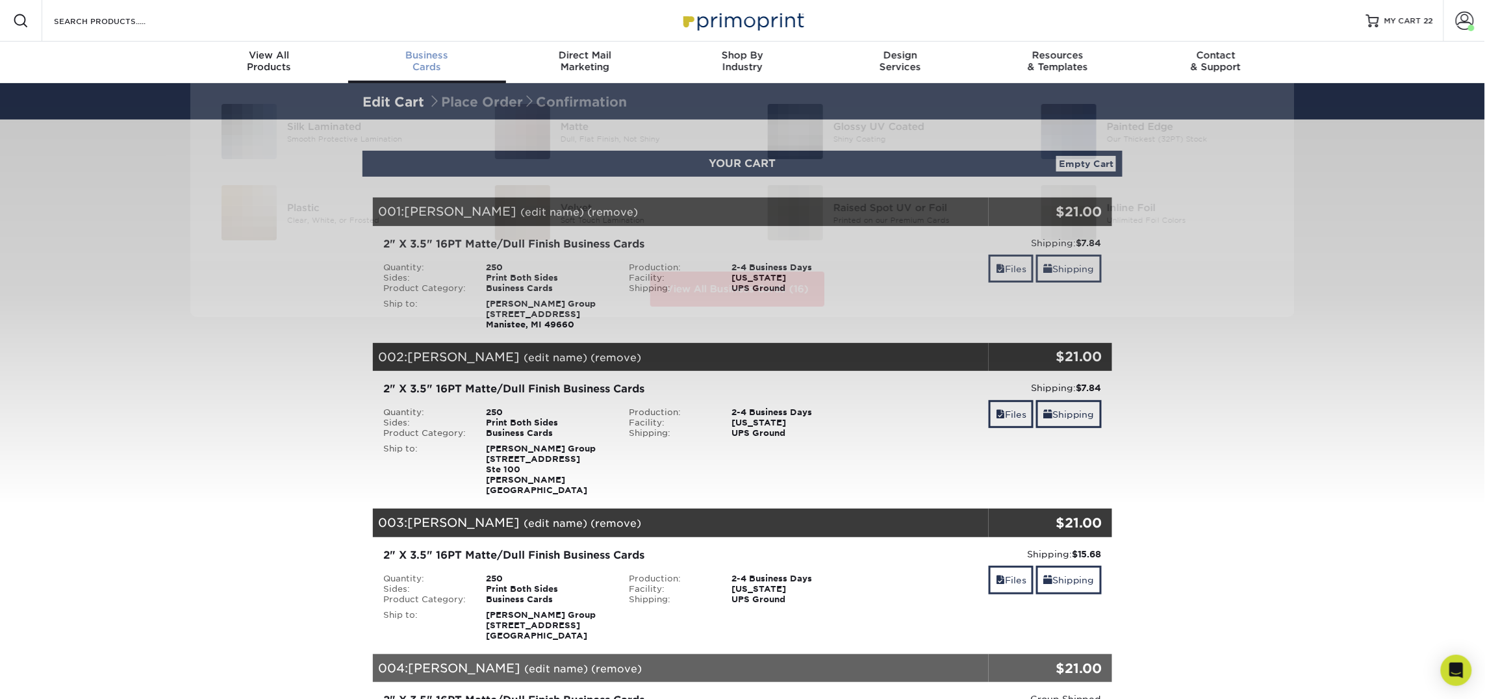
scroll to position [1, 0]
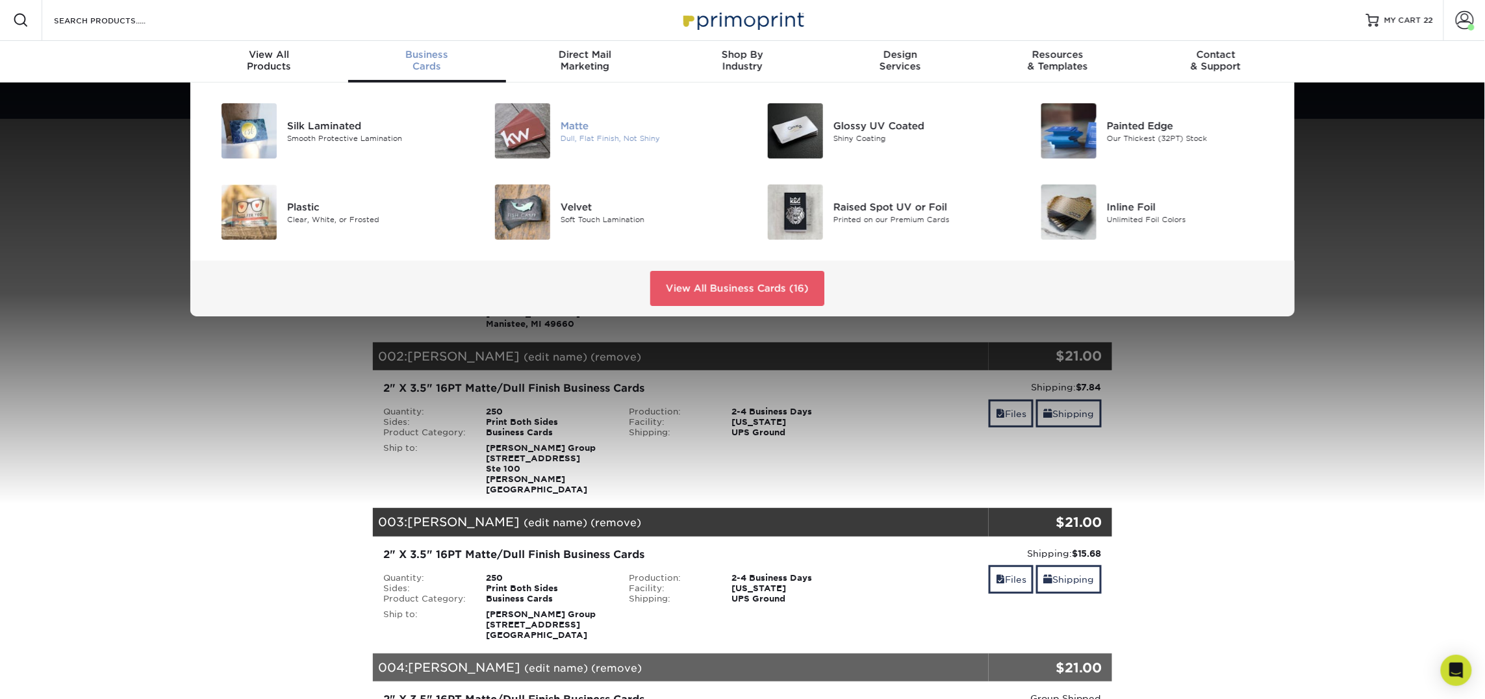
click at [542, 133] on img at bounding box center [522, 130] width 55 height 55
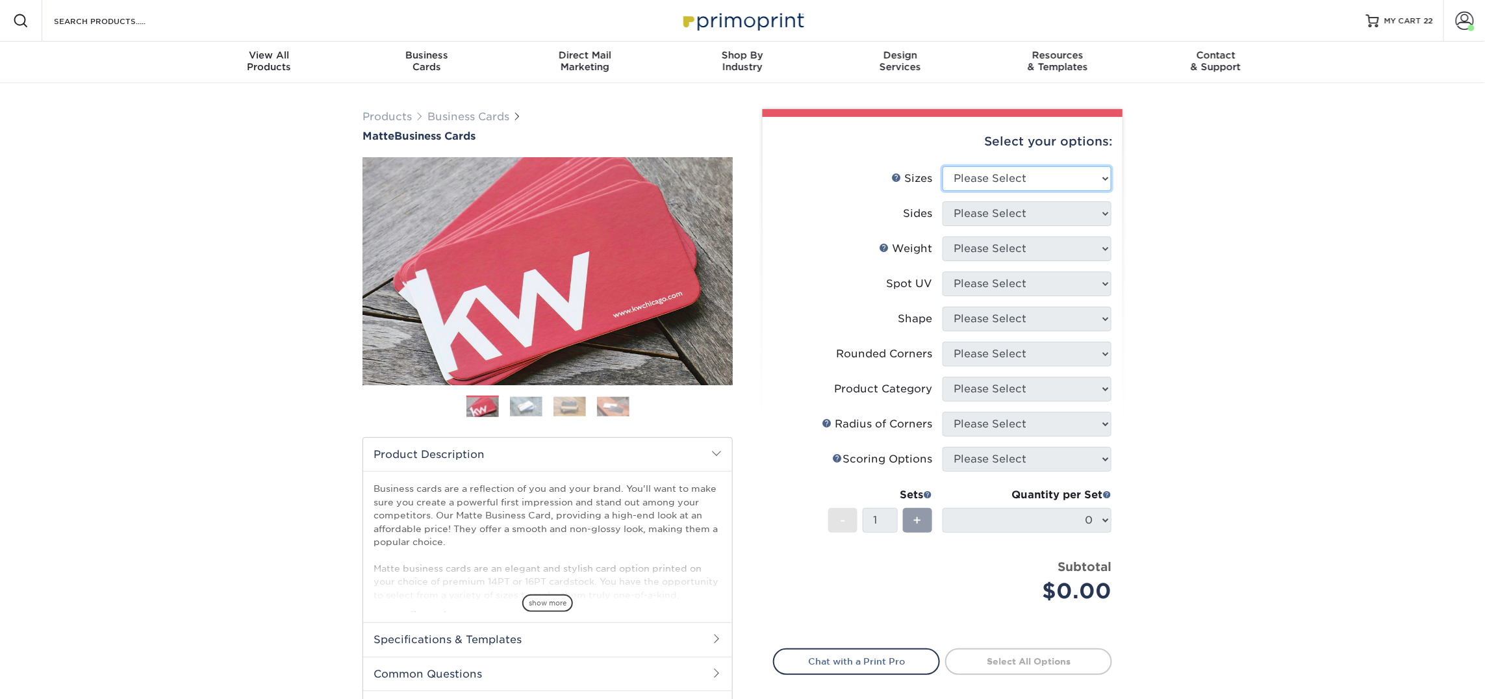
click at [975, 168] on select "Please Select 1.5" x 3.5" - Mini 1.75" x 3.5" - Mini 2" x 2" - Square 2" x 3" -…" at bounding box center [1026, 178] width 169 height 25
select select "2.00x3.50"
click at [942, 166] on select "Please Select 1.5" x 3.5" - Mini 1.75" x 3.5" - Mini 2" x 2" - Square 2" x 3" -…" at bounding box center [1026, 178] width 169 height 25
click at [987, 214] on select "Please Select Print Both Sides Print Front Only" at bounding box center [1026, 213] width 169 height 25
select select "13abbda7-1d64-4f25-8bb2-c179b224825d"
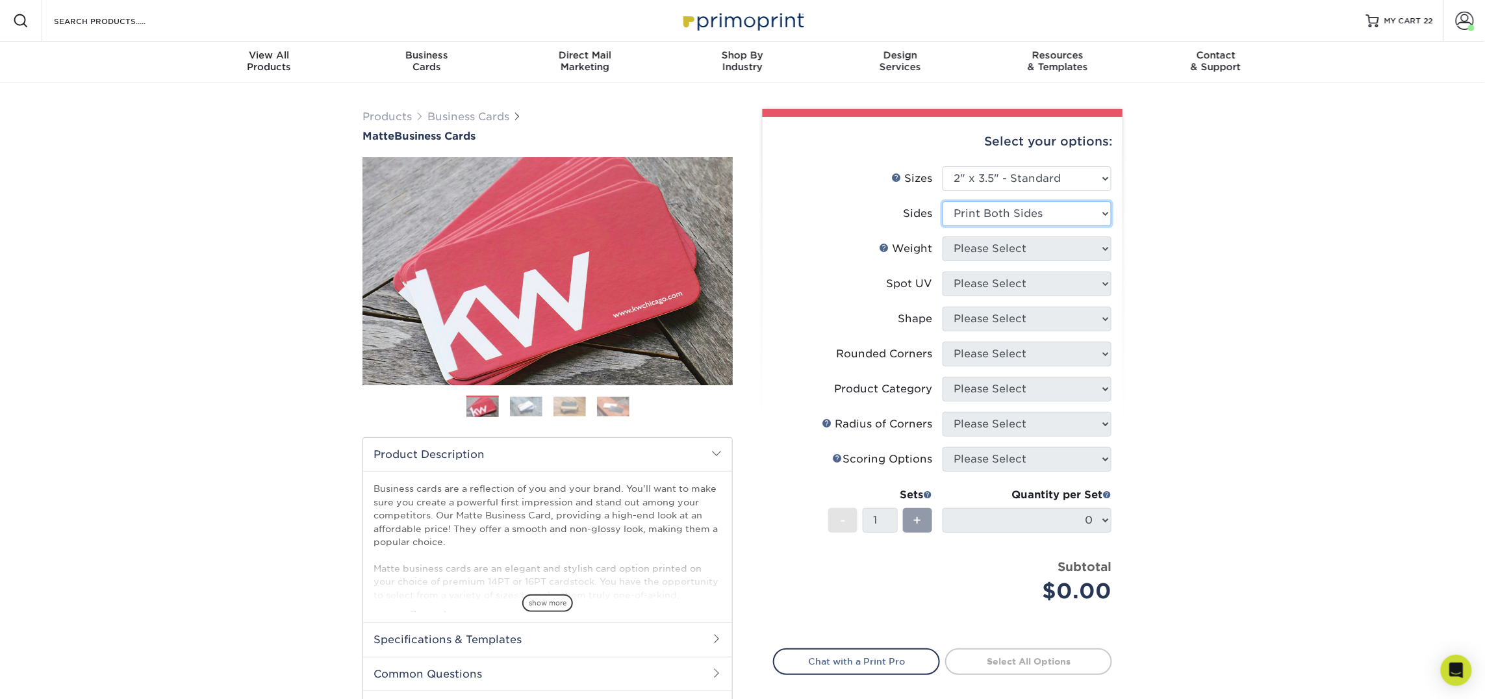
click at [942, 201] on select "Please Select Print Both Sides Print Front Only" at bounding box center [1026, 213] width 169 height 25
click at [985, 245] on select "Please Select" at bounding box center [1026, 248] width 169 height 25
select select "16PT"
click at [942, 236] on select "Please Select 16PT 14PT" at bounding box center [1026, 248] width 169 height 25
click at [985, 282] on select "Please Select No Spot UV Front and Back (Both Sides) Front Only Back Only" at bounding box center [1026, 283] width 169 height 25
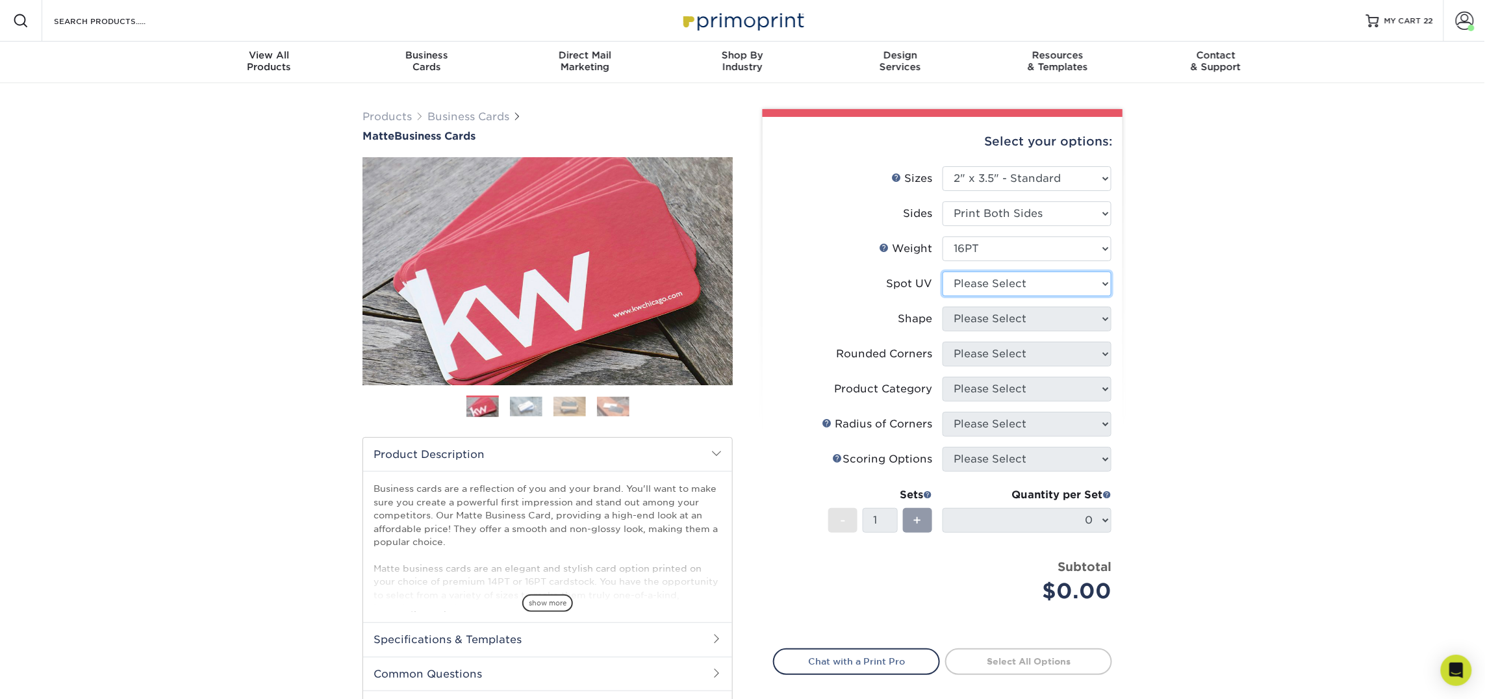
select select "3"
click at [942, 271] on select "Please Select No Spot UV Front and Back (Both Sides) Front Only Back Only" at bounding box center [1026, 283] width 169 height 25
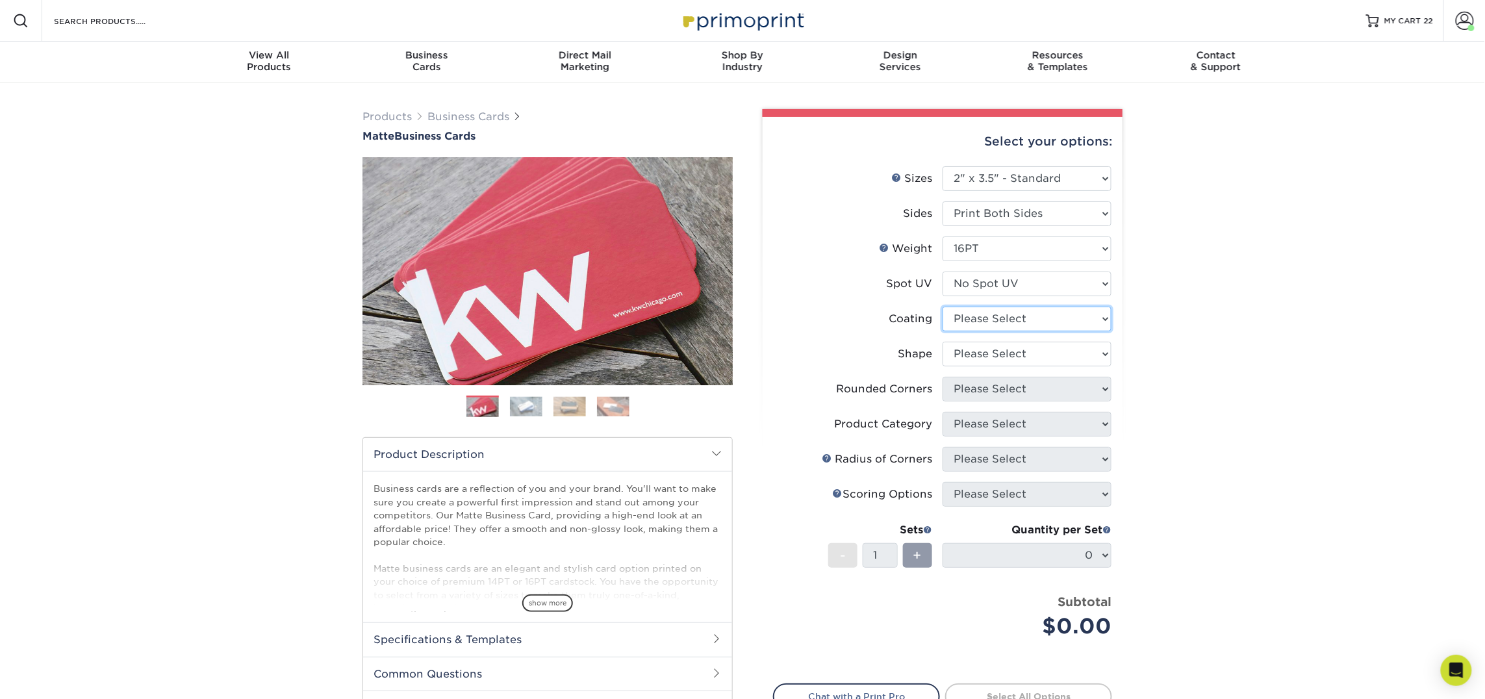
click at [982, 320] on select at bounding box center [1026, 319] width 169 height 25
select select "121bb7b5-3b4d-429f-bd8d-bbf80e953313"
click at [942, 307] on select at bounding box center [1026, 319] width 169 height 25
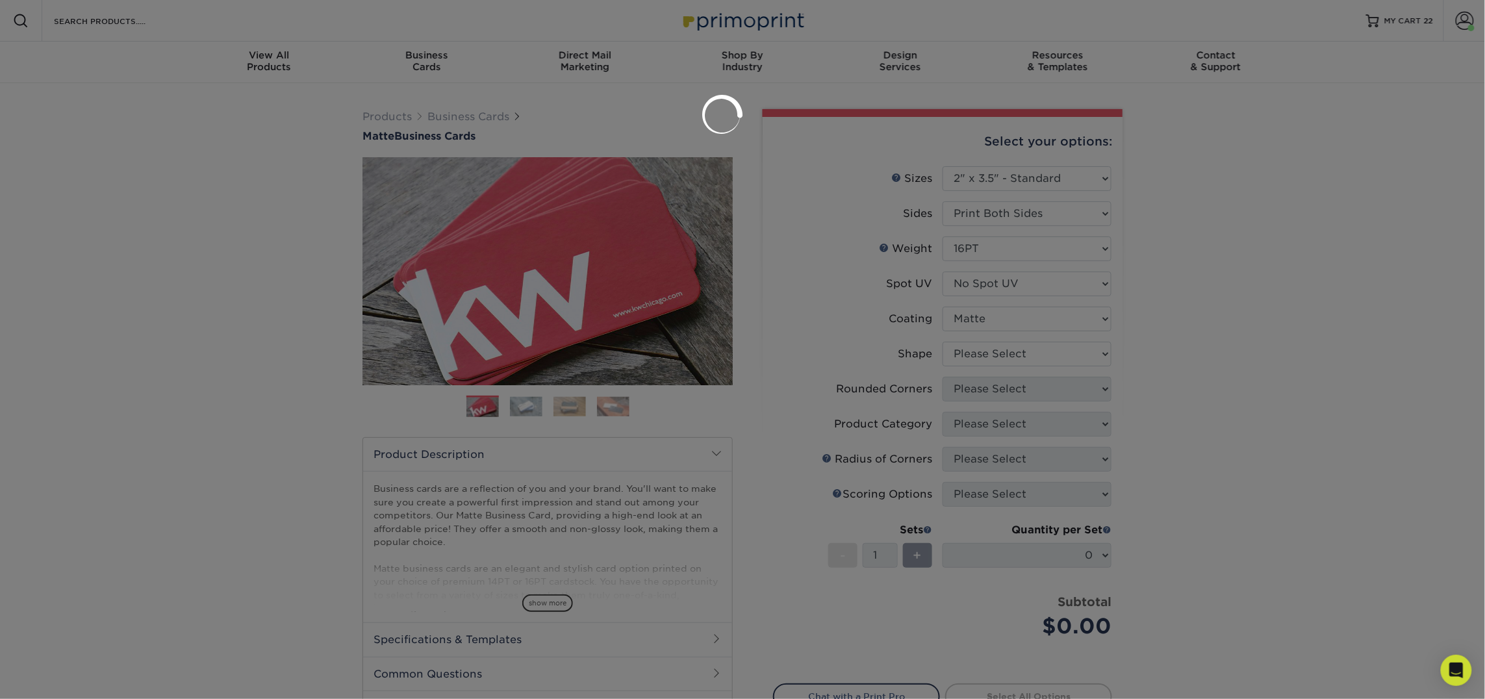
click at [987, 355] on div at bounding box center [742, 349] width 1485 height 699
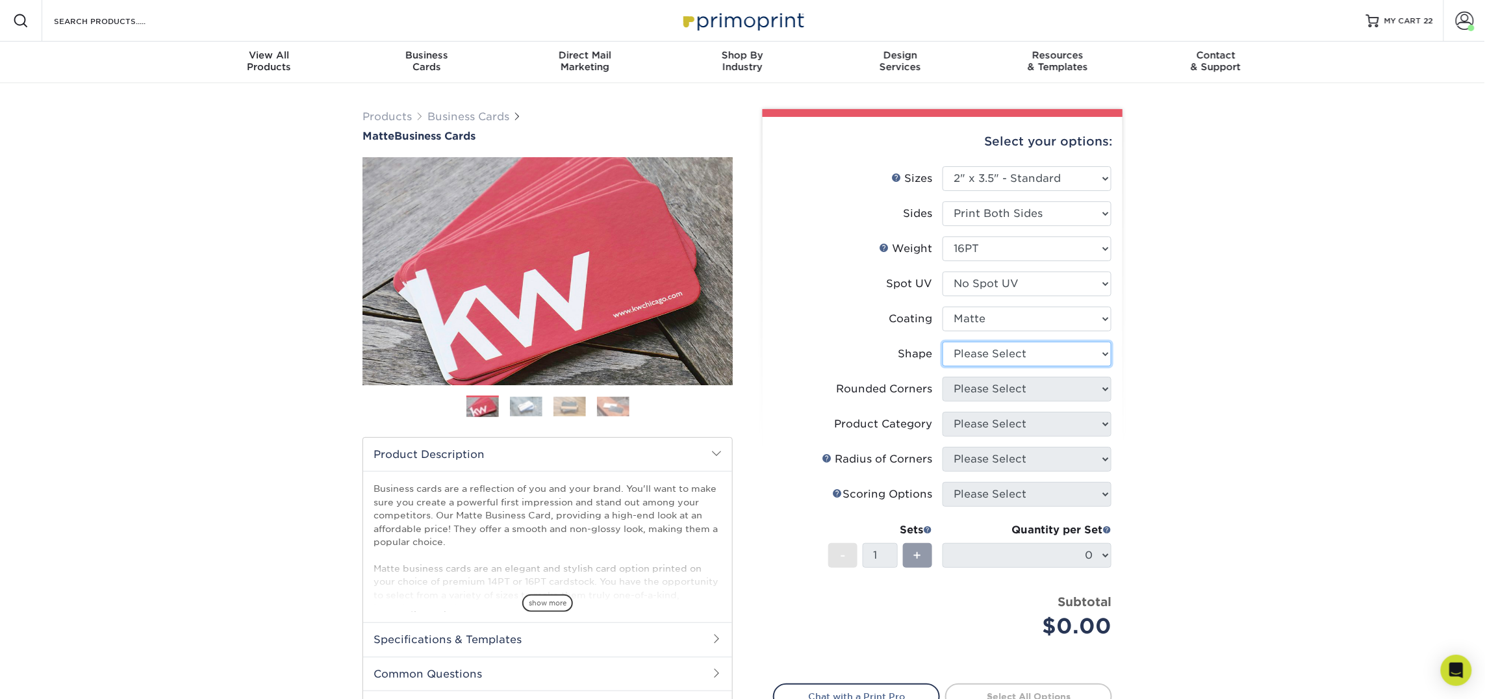
click at [984, 349] on select "Please Select Standard Oval" at bounding box center [1026, 354] width 169 height 25
select select "standard"
click at [942, 342] on select "Please Select Standard Oval" at bounding box center [1026, 354] width 169 height 25
click at [985, 388] on select "Please Select Yes - Round 2 Corners Yes - Round 4 Corners No" at bounding box center [1026, 389] width 169 height 25
select select "0"
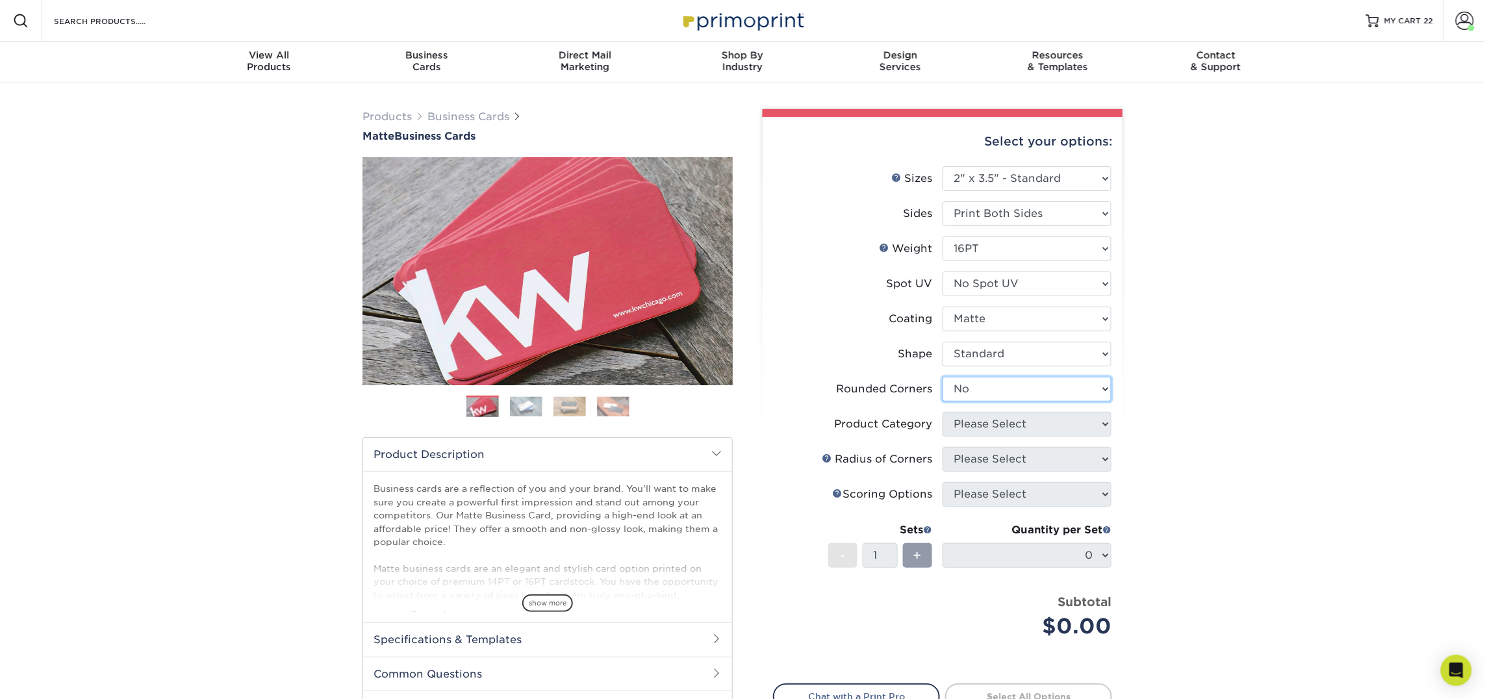
click at [942, 377] on select "Please Select Yes - Round 2 Corners Yes - Round 4 Corners No" at bounding box center [1026, 389] width 169 height 25
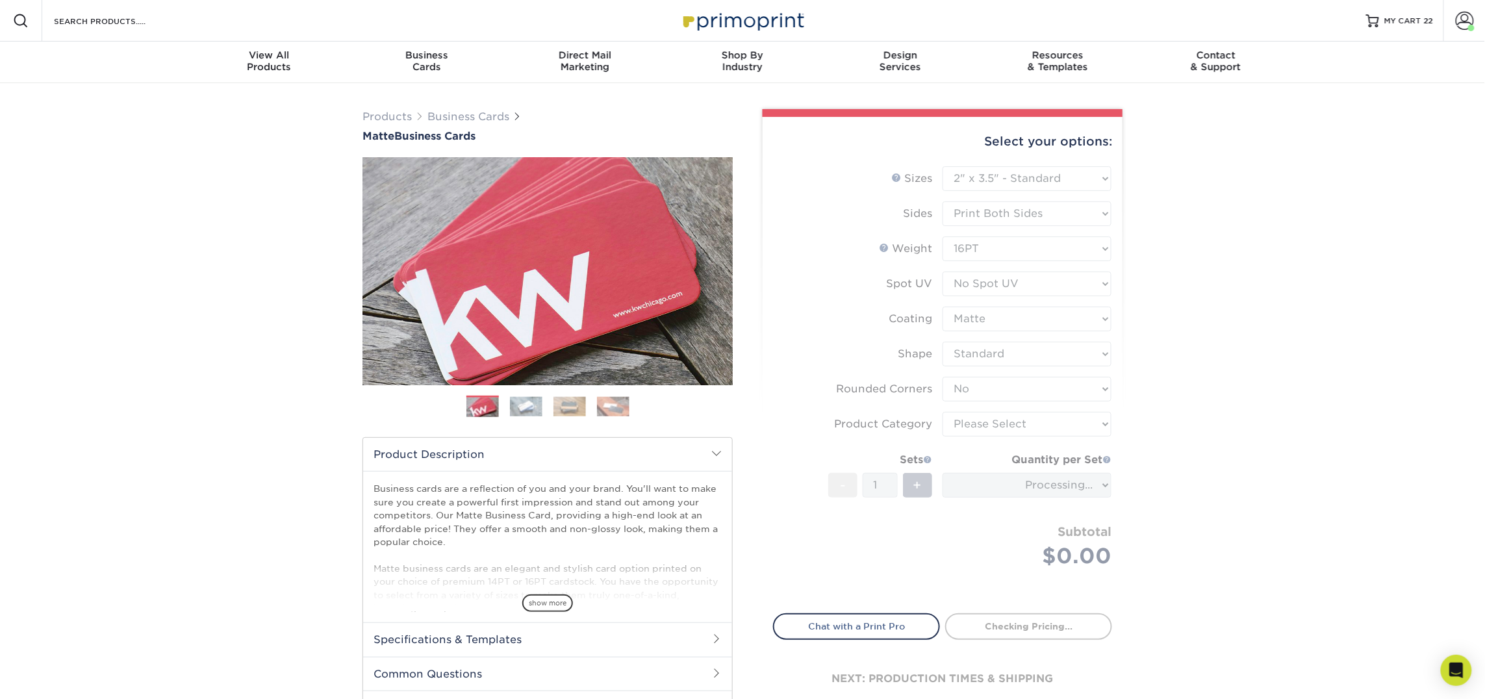
click at [997, 425] on form "Sizes Help Sizes Please Select 1.5" x 3.5" - Mini 1.75" x 3.5" - Mini 2" x 2" -…" at bounding box center [942, 382] width 339 height 432
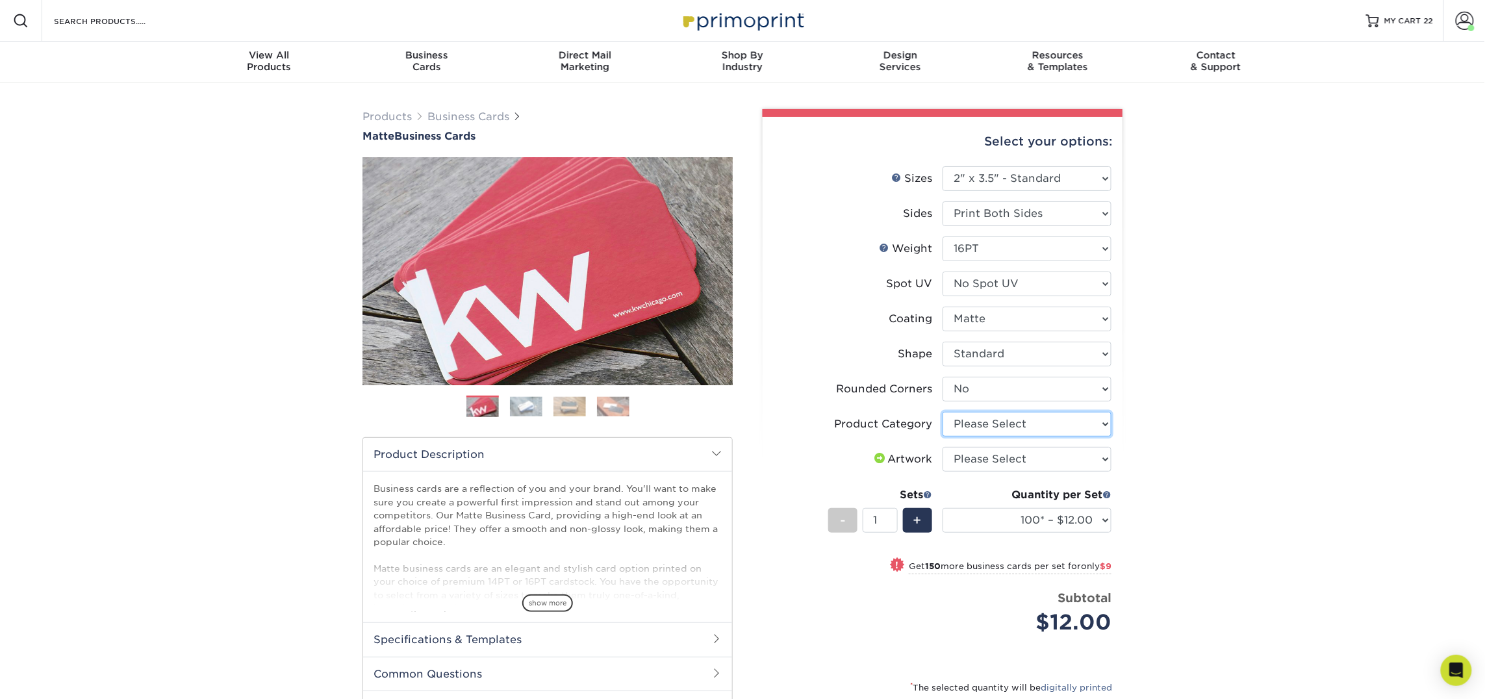
click at [1000, 422] on select "Please Select Business Cards" at bounding box center [1026, 424] width 169 height 25
select select "3b5148f1-0588-4f88-a218-97bcfdce65c1"
click at [942, 412] on select "Please Select Business Cards" at bounding box center [1026, 424] width 169 height 25
click at [1002, 460] on select "Please Select I will upload files I need a design - $100" at bounding box center [1026, 459] width 169 height 25
select select "upload"
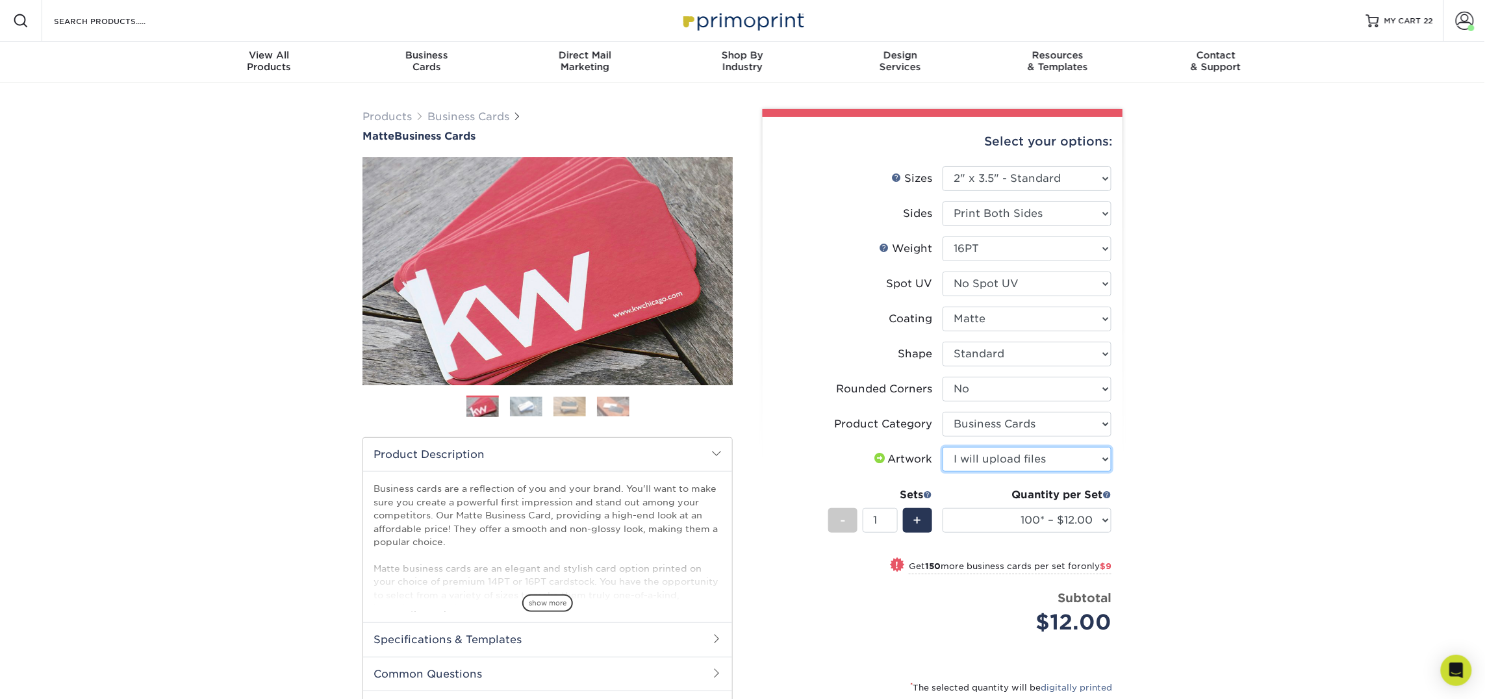
click at [942, 447] on select "Please Select I will upload files I need a design - $100" at bounding box center [1026, 459] width 169 height 25
click at [997, 525] on select "100* – $12.00 250* – $21.00 500 – $42.00 1000 – $53.00 2500 – $95.00 5000 – $18…" at bounding box center [1026, 520] width 169 height 25
select select "250* – $21.00"
click at [942, 508] on select "100* – $12.00 250* – $21.00 500 – $42.00 1000 – $53.00 2500 – $95.00 5000 – $18…" at bounding box center [1026, 520] width 169 height 25
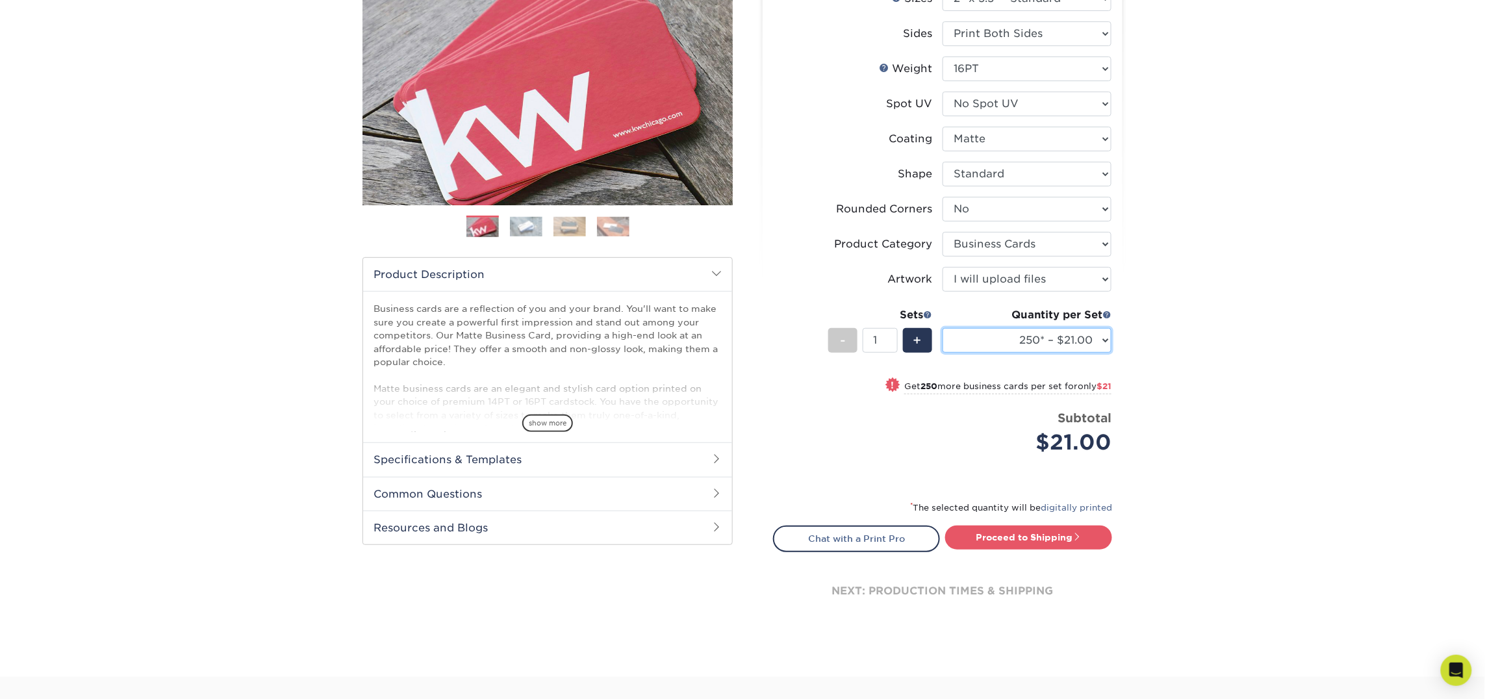
scroll to position [213, 0]
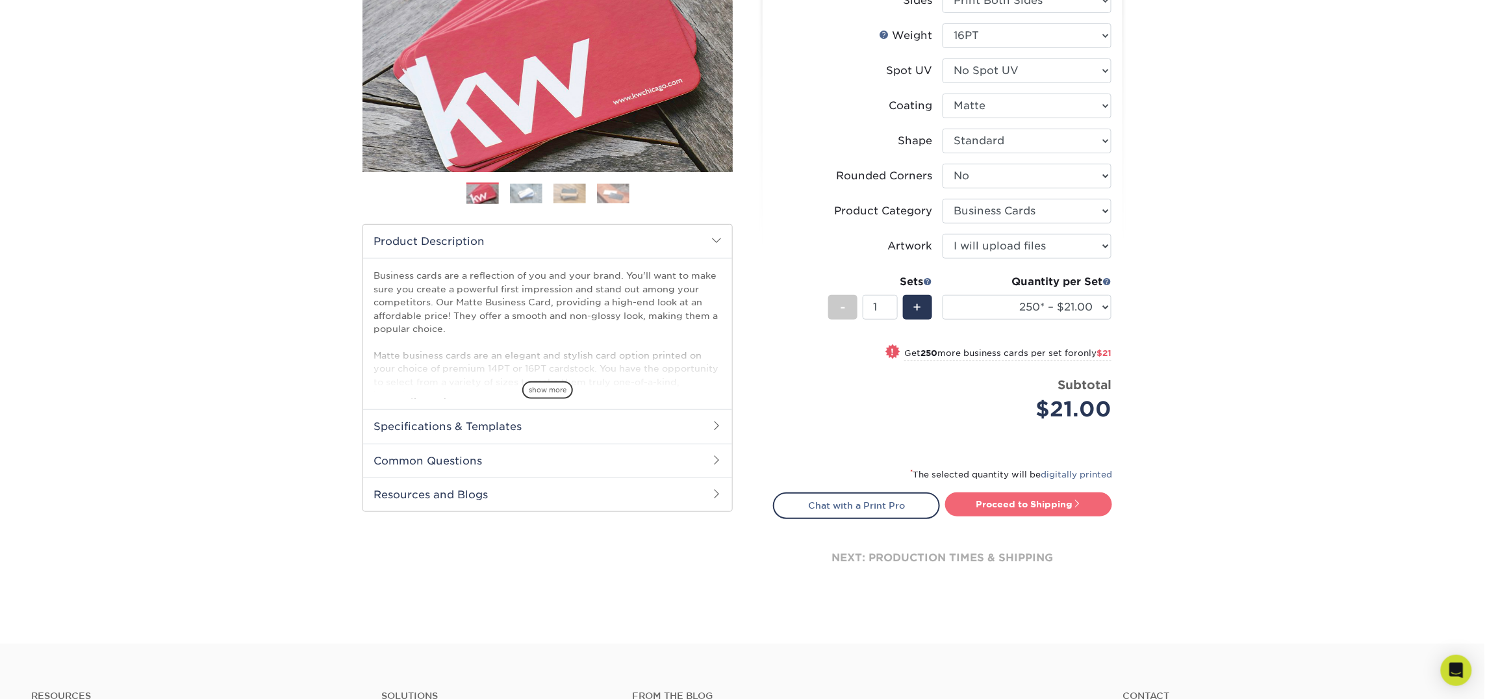
click at [1011, 505] on link "Proceed to Shipping" at bounding box center [1028, 503] width 167 height 23
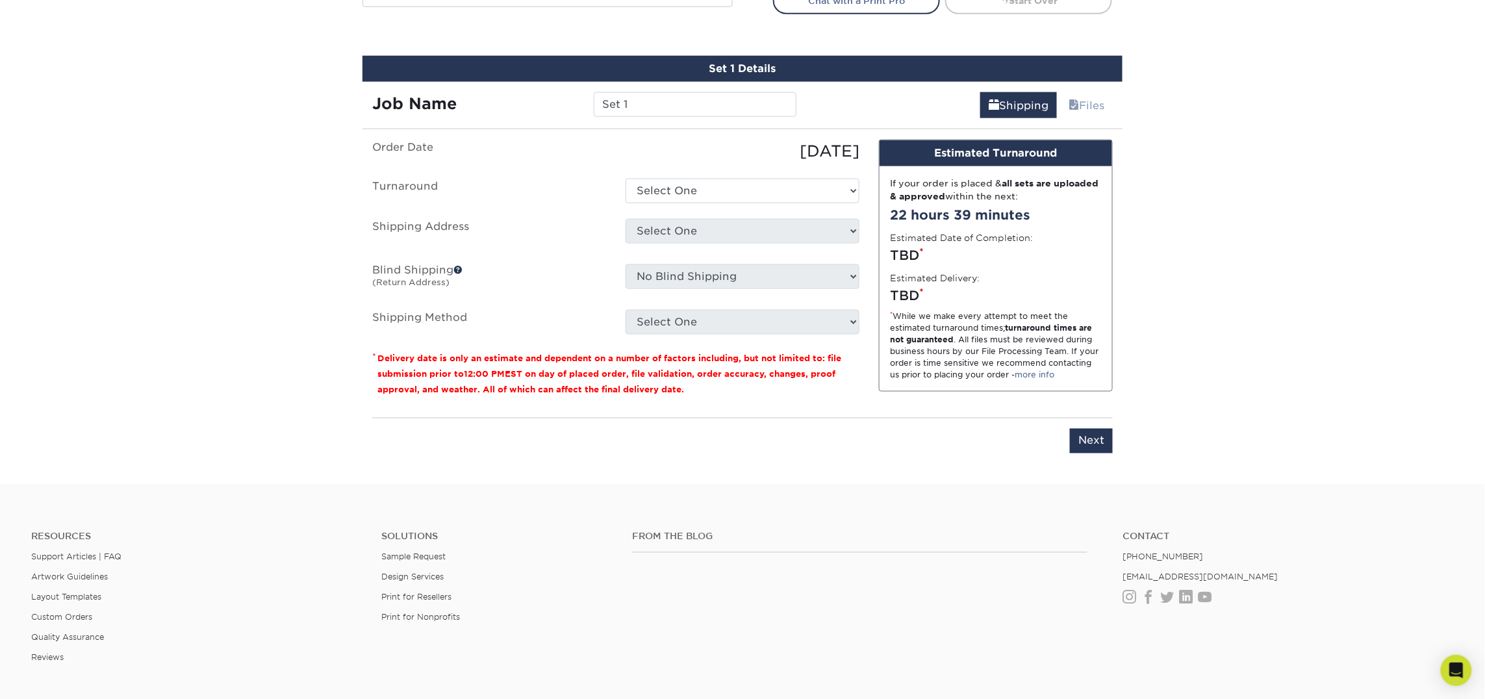
scroll to position [738, 0]
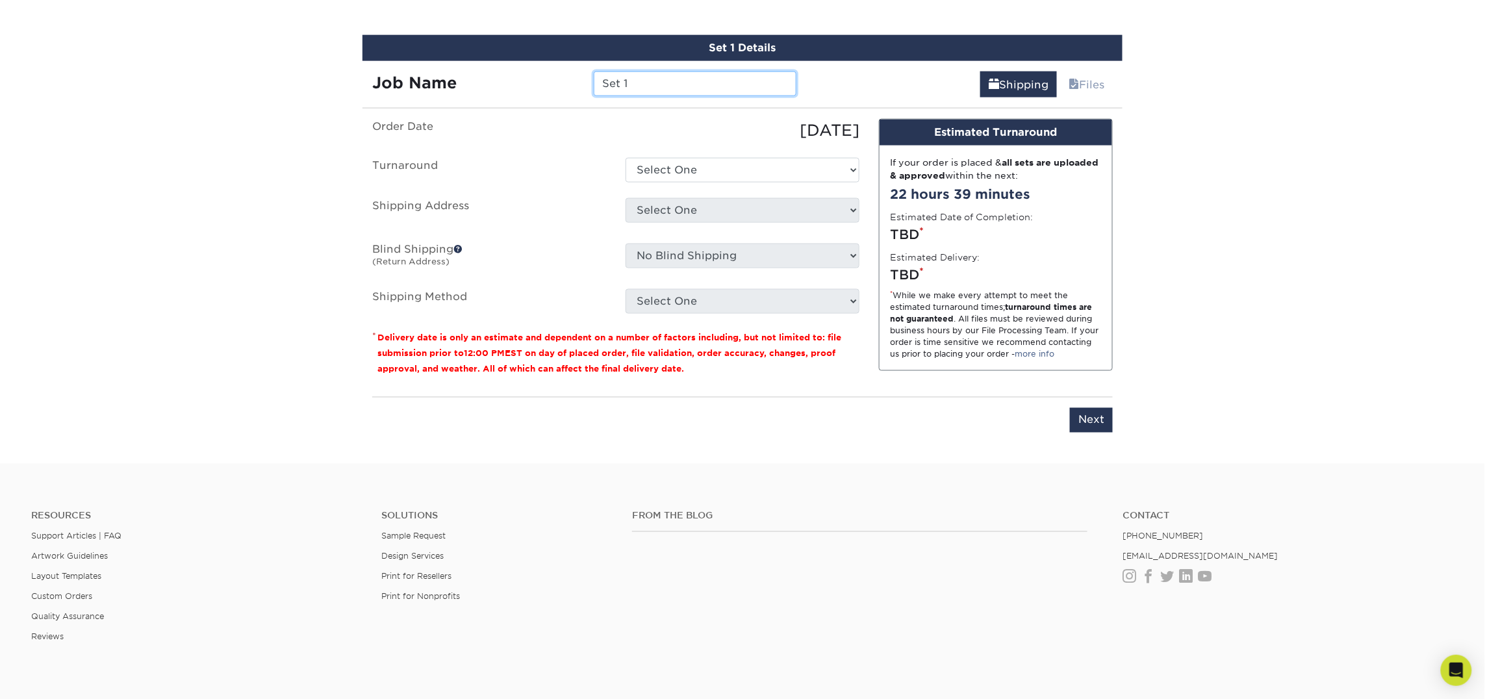
click at [638, 79] on input "Set 1" at bounding box center [695, 83] width 202 height 25
type input "[PERSON_NAME]"
click at [687, 170] on select "Select One 2-4 Business Days 2 Day Next Business Day" at bounding box center [742, 170] width 234 height 25
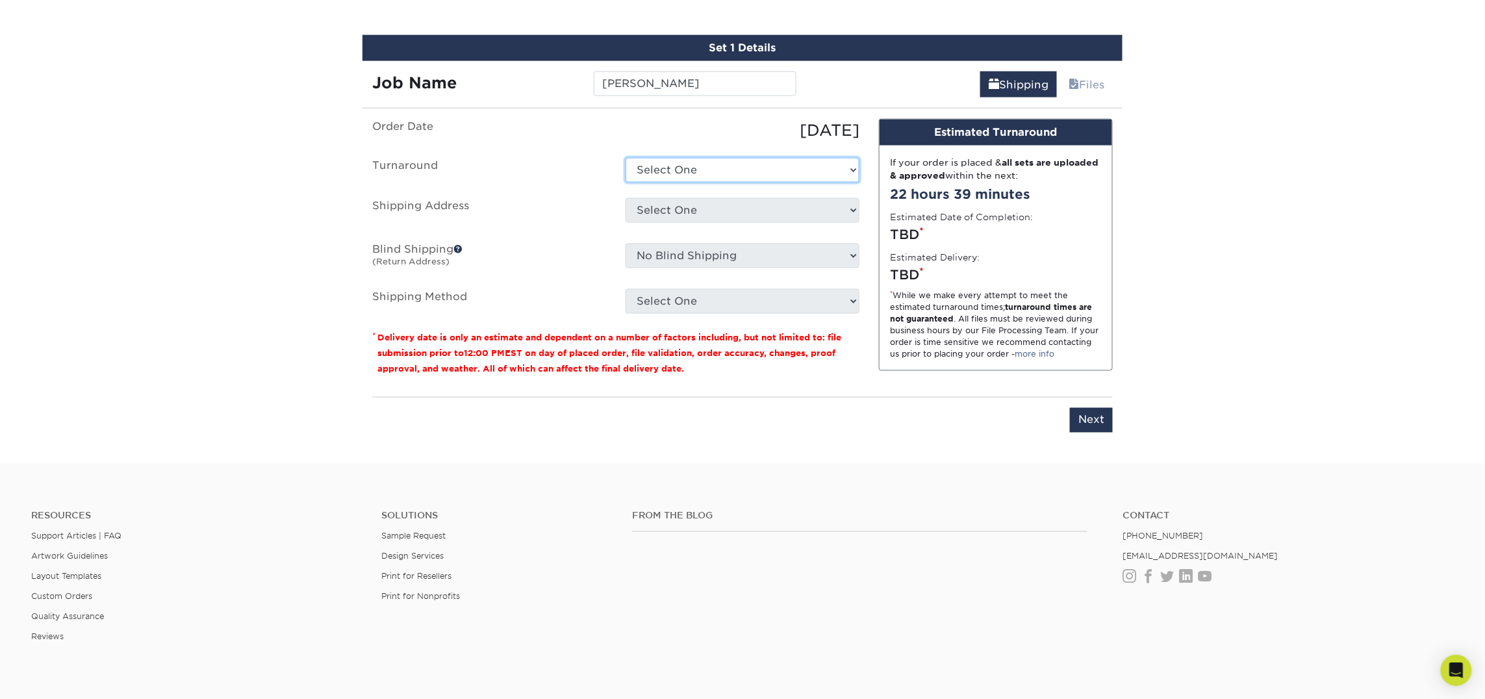
select select "23721297-b68b-4846-ba83-3171e6bd9d78"
click at [625, 158] on select "Select One 2-4 Business Days 2 Day Next Business Day" at bounding box center [742, 170] width 234 height 25
click at [686, 209] on select "Select One Atlanta Office Bingham Farms Byron Center Dawsonville, GA Office Dun…" at bounding box center [742, 210] width 234 height 25
select select "245693"
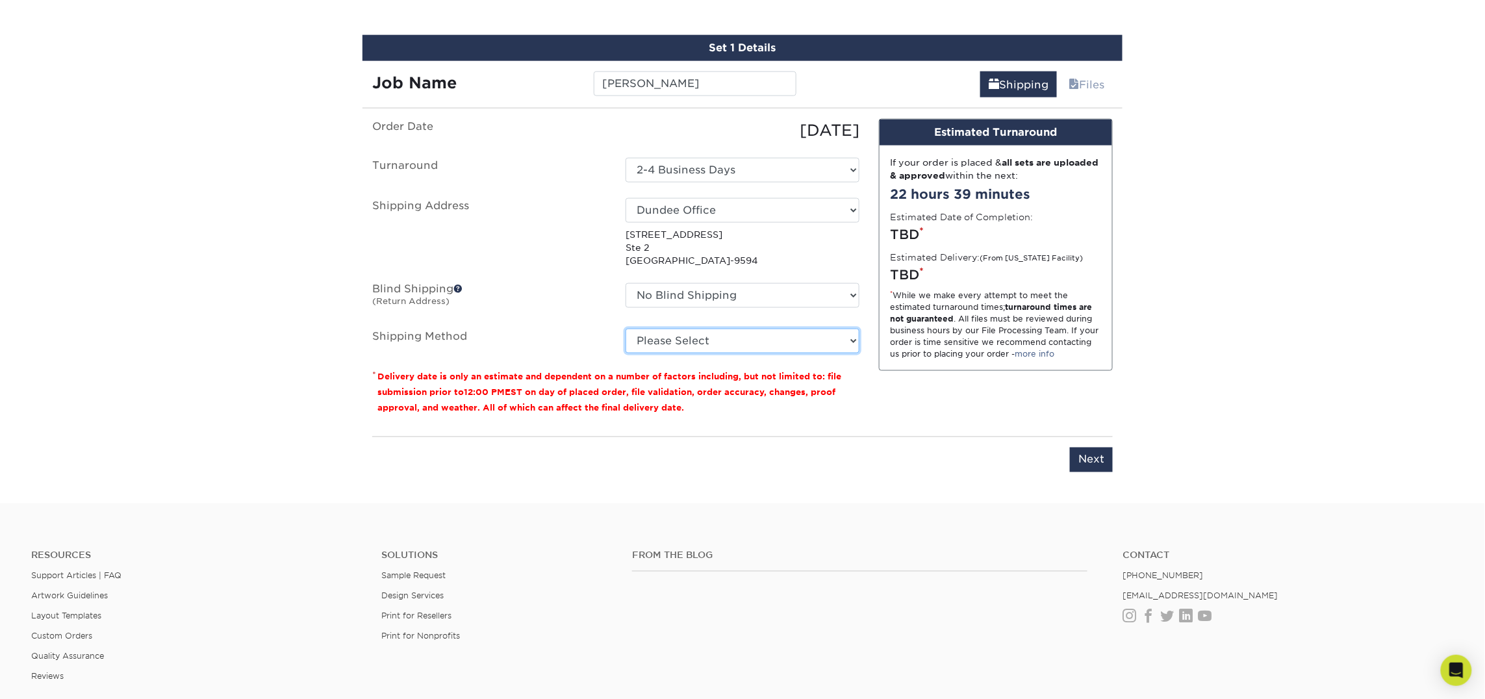
click at [719, 336] on select "Please Select Ground Shipping (+$7.84) 3 Day Shipping Service (+$18.69) 2 Day A…" at bounding box center [742, 341] width 234 height 25
select select "03"
click at [625, 329] on select "Please Select Ground Shipping (+$7.84) 3 Day Shipping Service (+$18.69) 2 Day A…" at bounding box center [742, 341] width 234 height 25
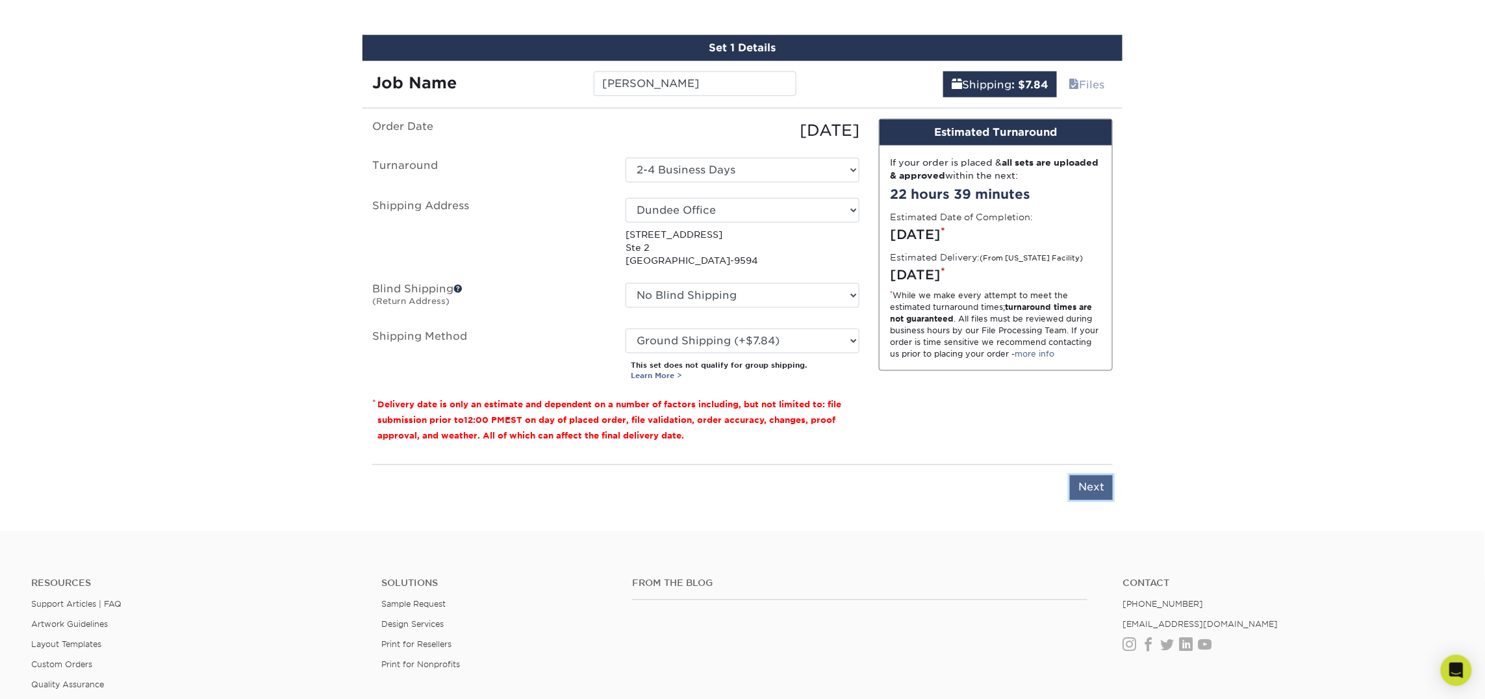
click at [1081, 494] on input "Next" at bounding box center [1091, 487] width 43 height 25
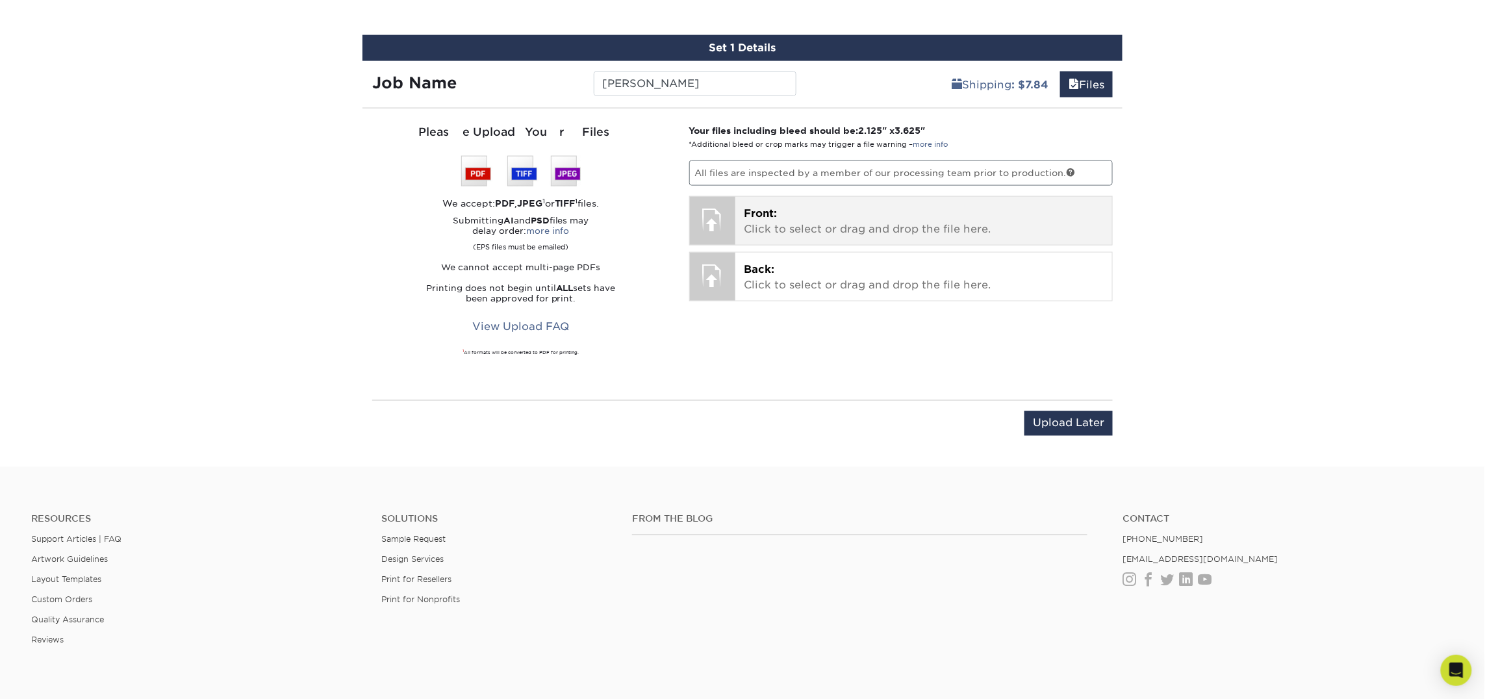
click at [835, 238] on div "Front: Click to select or drag and drop the file here. Choose file" at bounding box center [923, 221] width 377 height 48
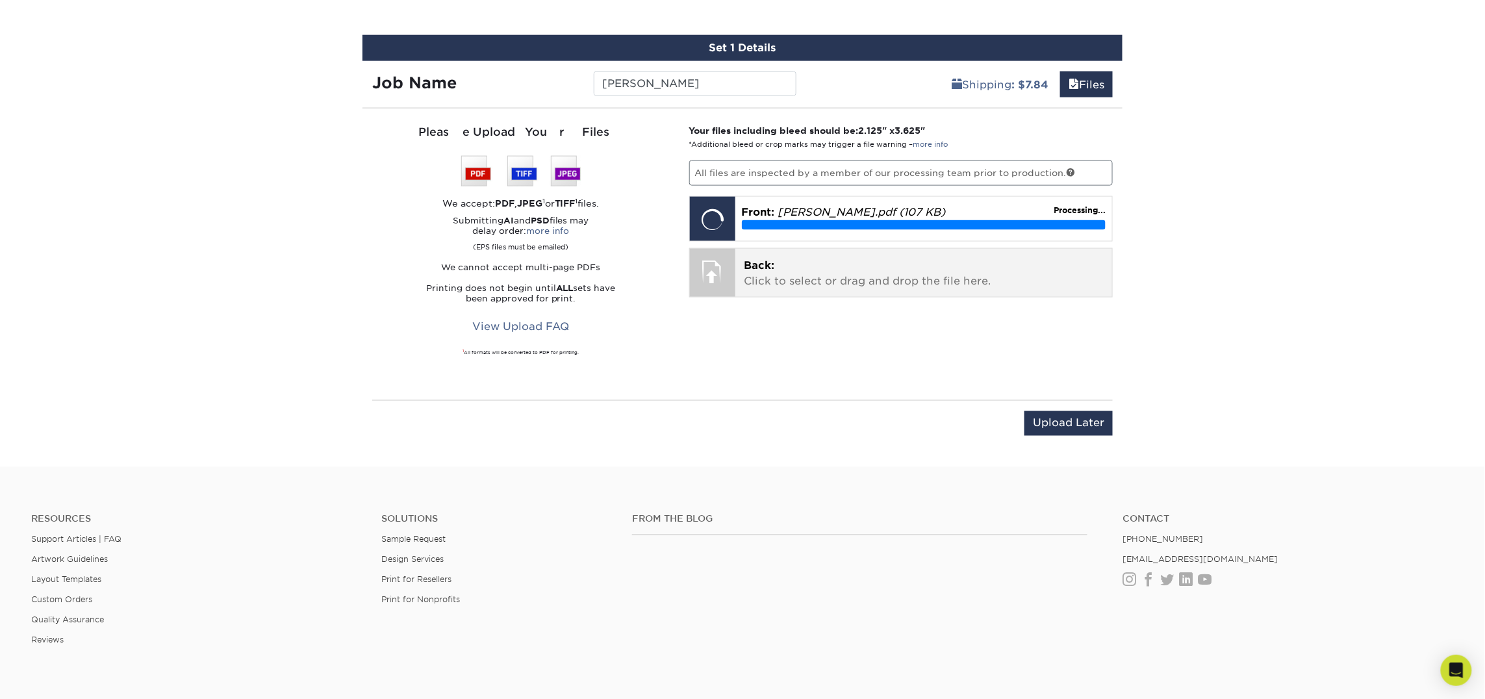
click at [737, 270] on div "Back: Click to select or drag and drop the file here. Choose file" at bounding box center [923, 273] width 377 height 48
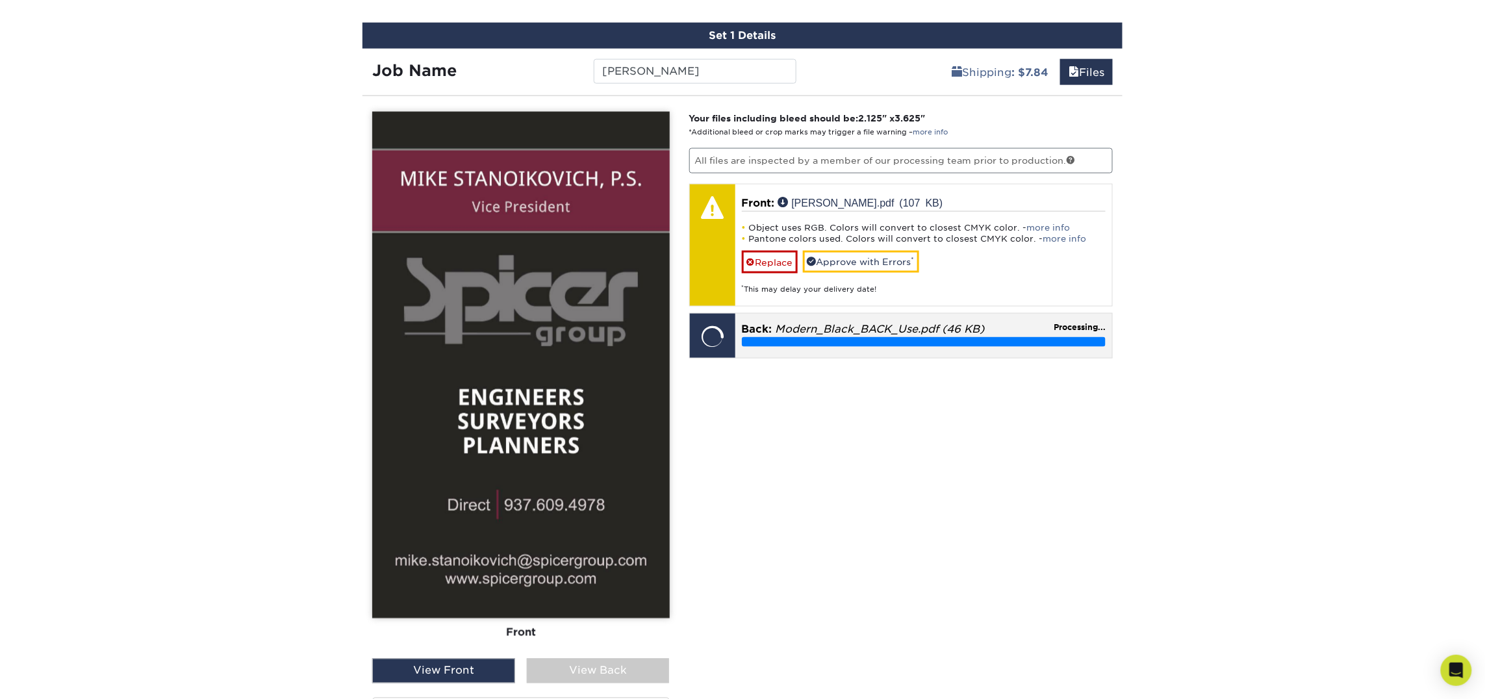
scroll to position [751, 0]
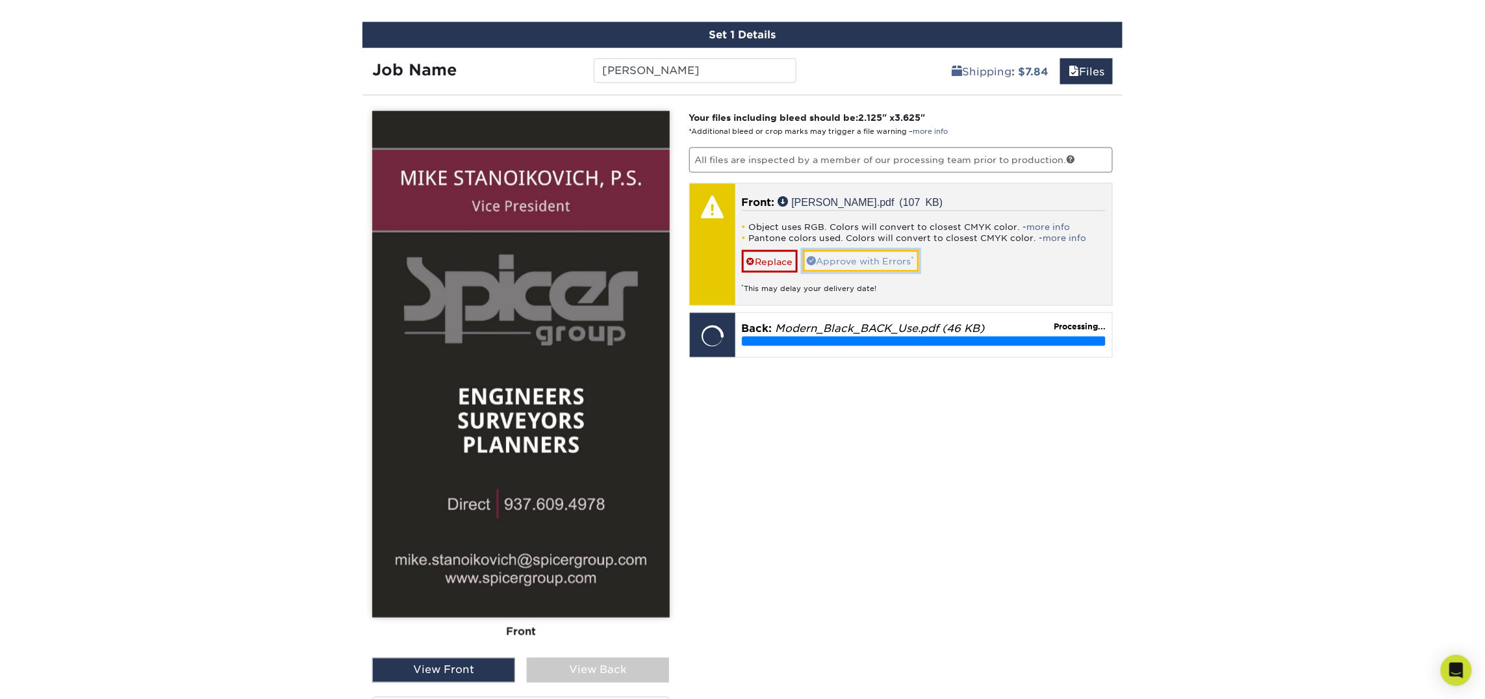
click at [892, 258] on link "Approve with Errors *" at bounding box center [861, 261] width 116 height 22
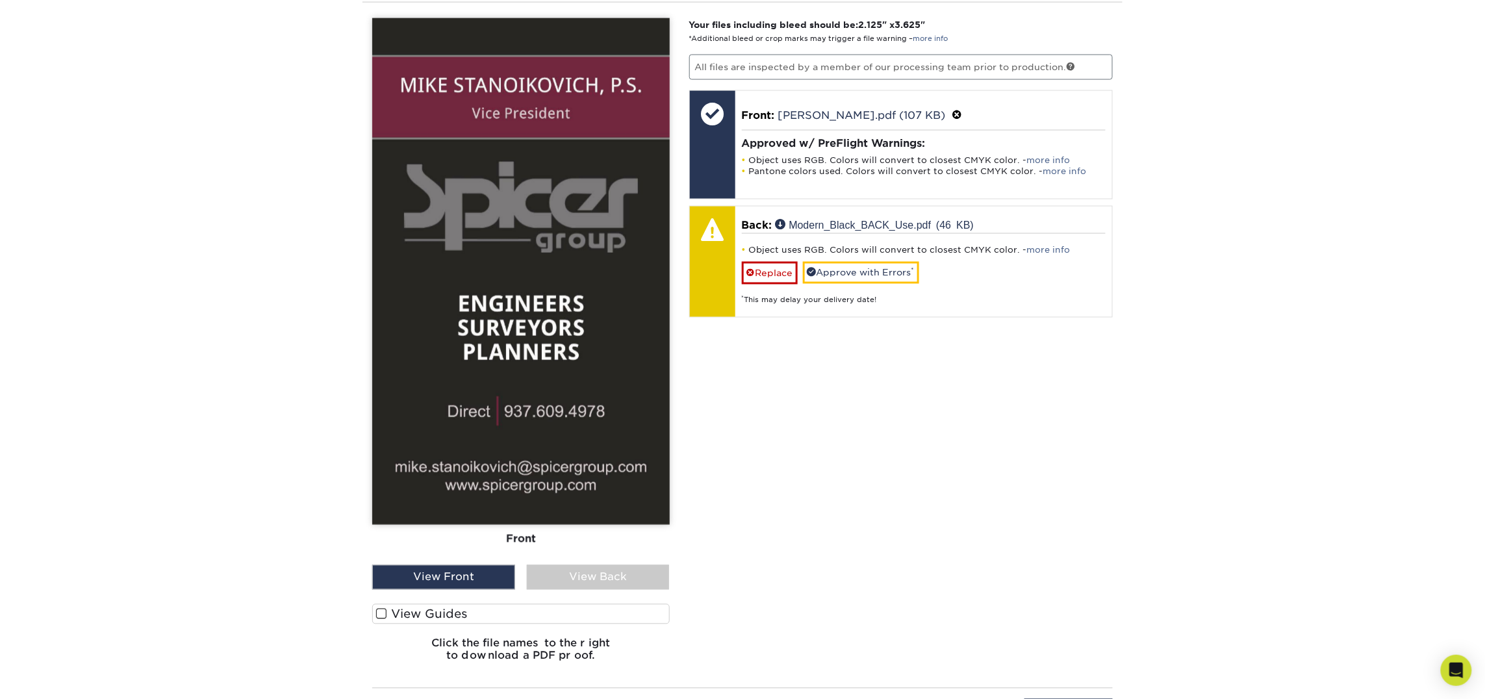
scroll to position [845, 0]
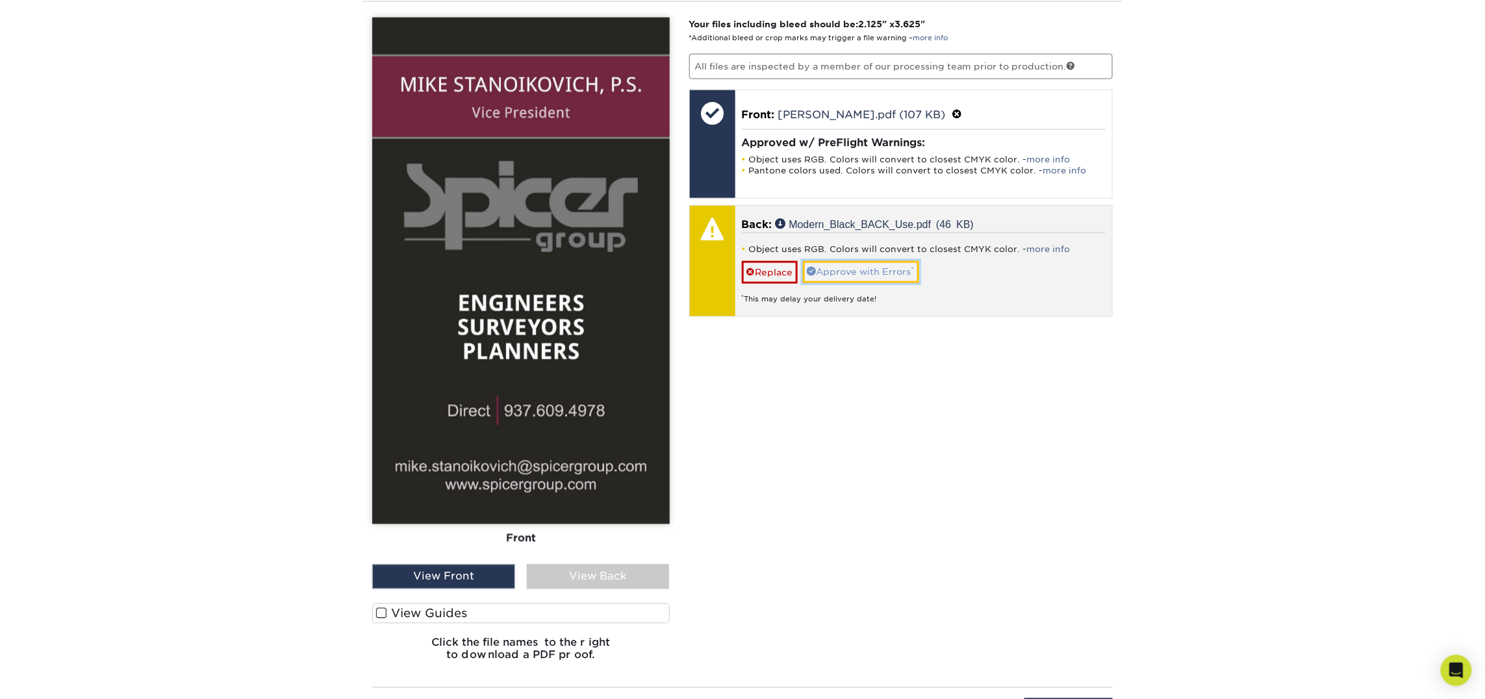
click at [851, 273] on link "Approve with Errors *" at bounding box center [861, 272] width 116 height 22
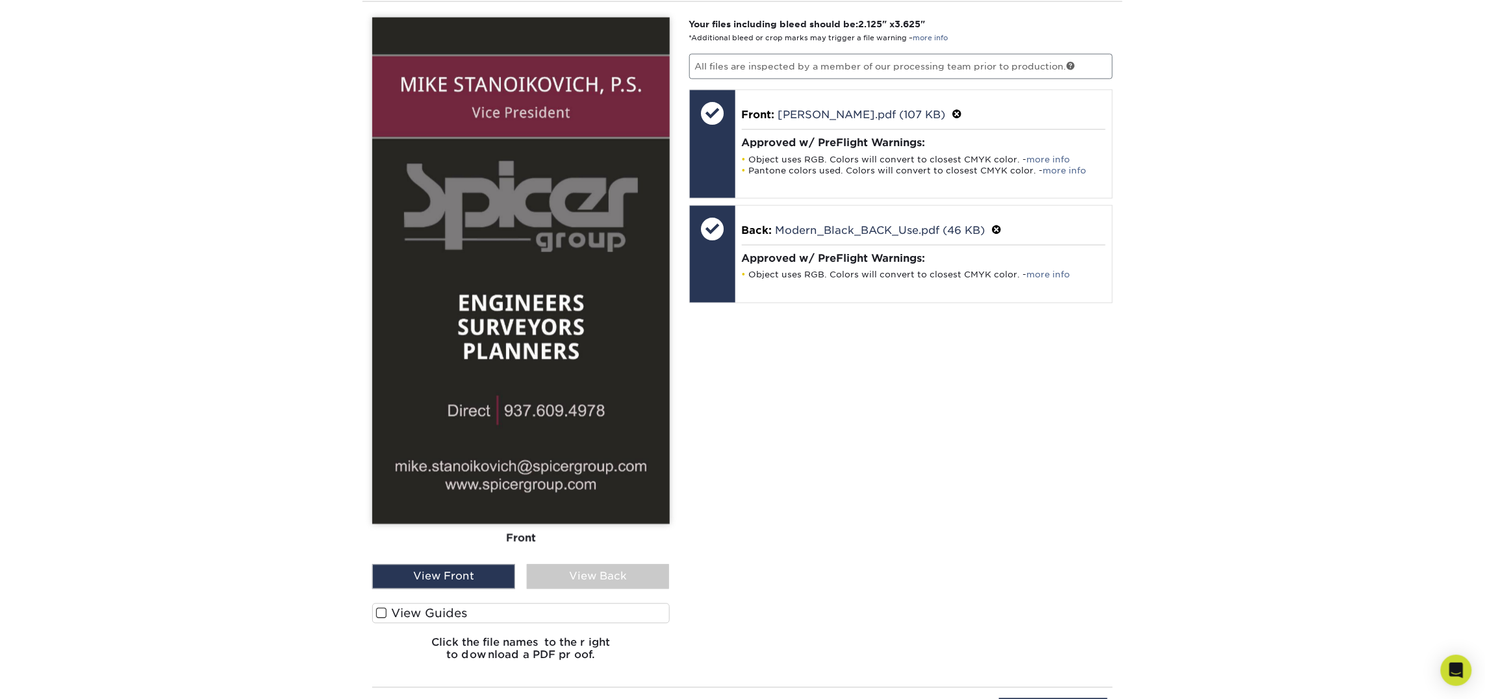
click at [557, 574] on div "View Back" at bounding box center [598, 576] width 143 height 25
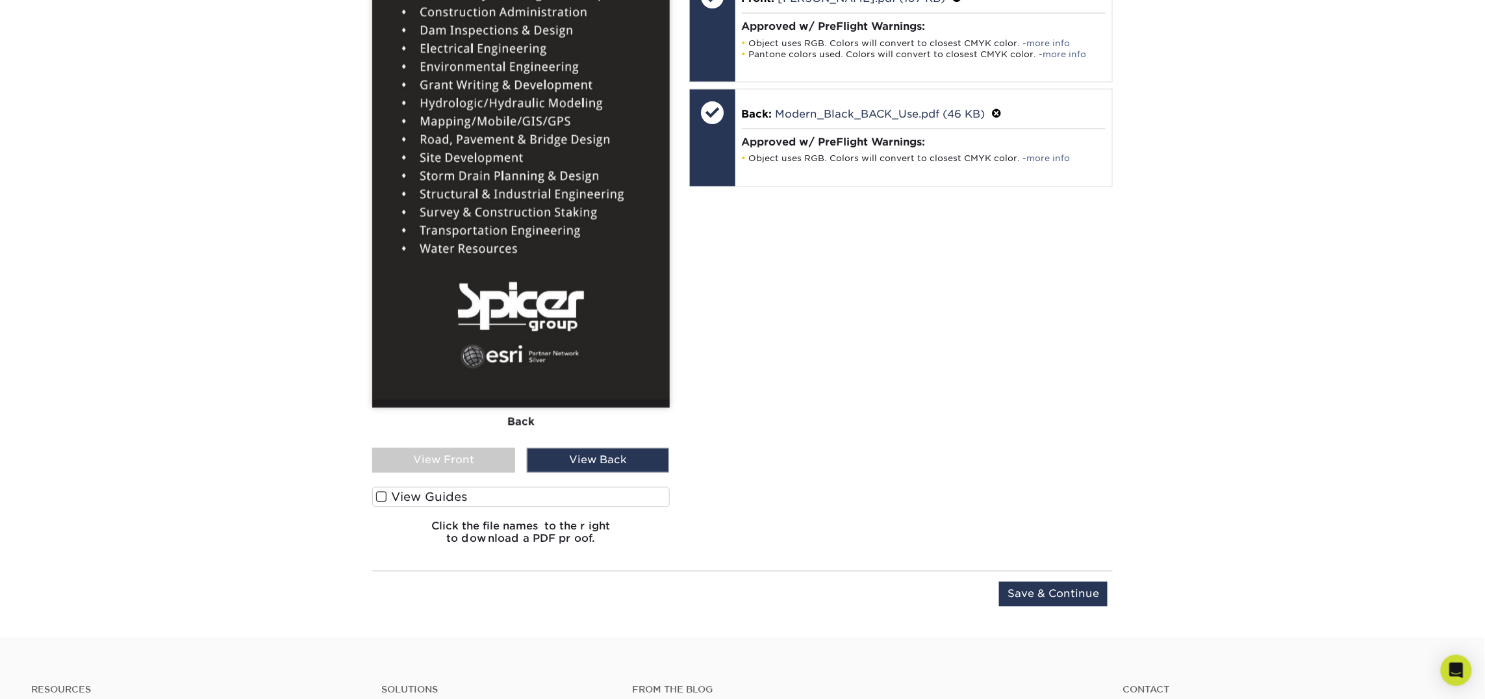
scroll to position [962, 0]
click at [1048, 598] on input "Save & Continue" at bounding box center [1053, 593] width 108 height 25
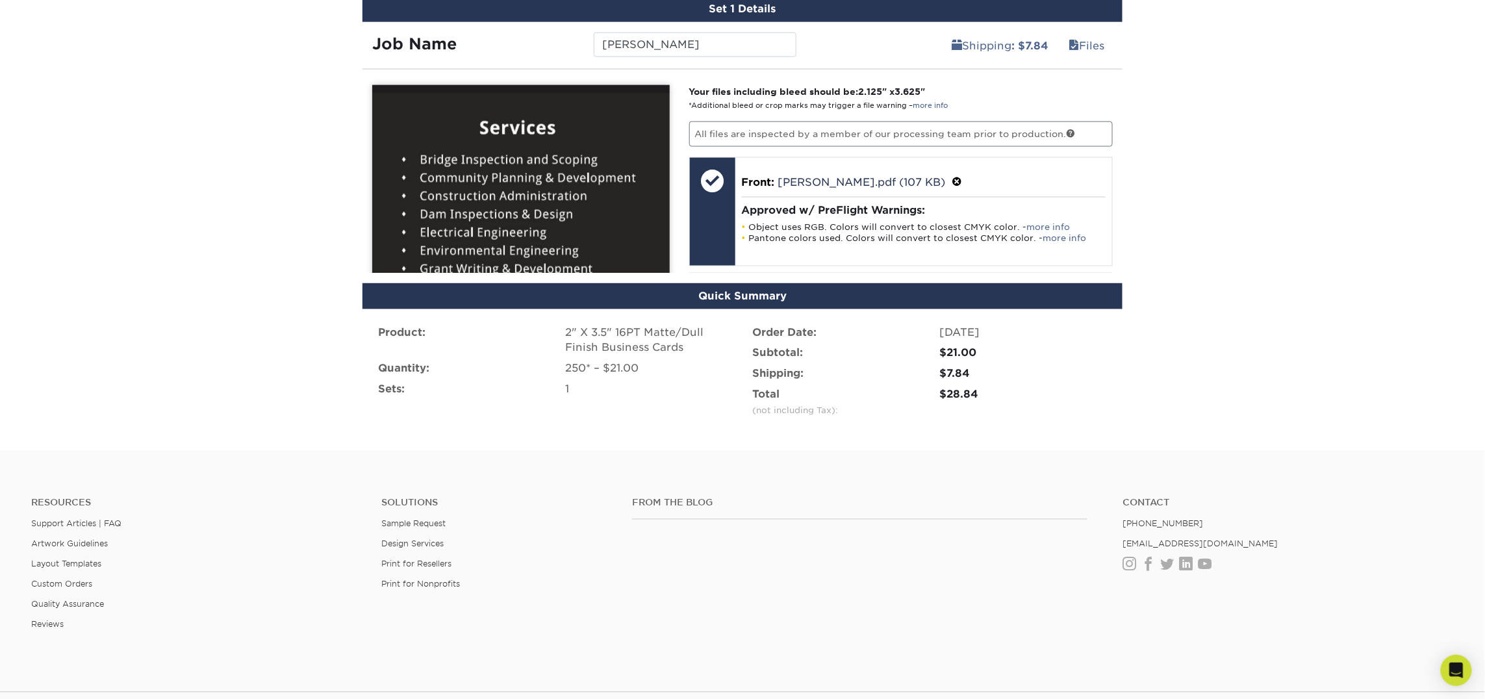
scroll to position [766, 0]
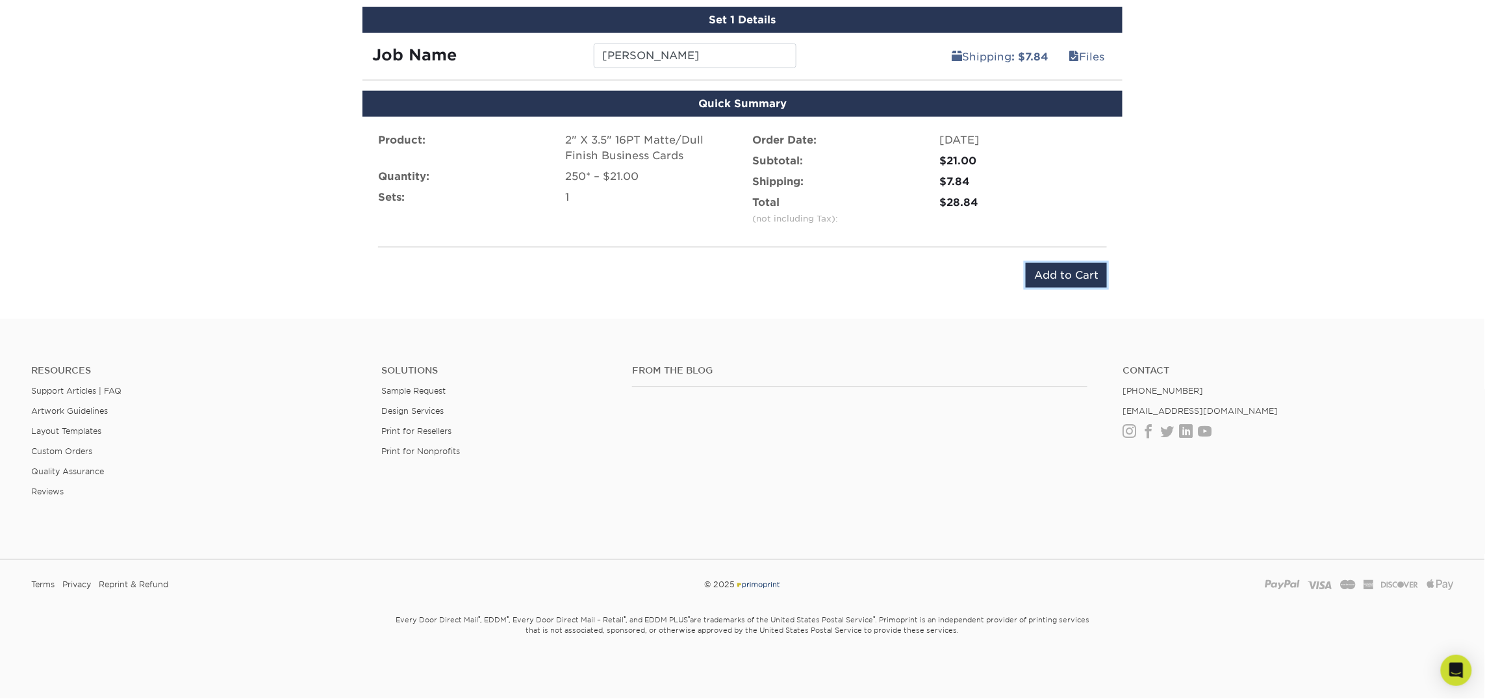
click at [1077, 271] on input "Add to Cart" at bounding box center [1066, 275] width 81 height 25
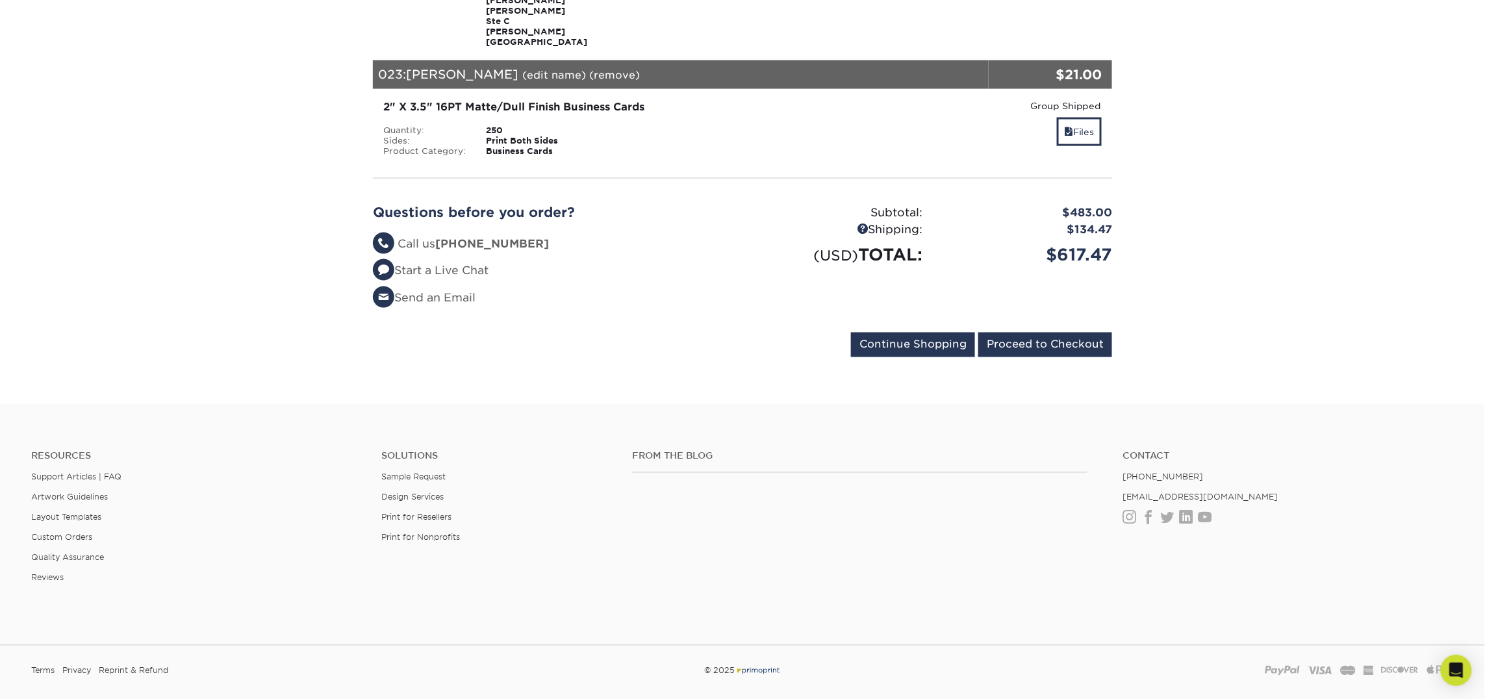
scroll to position [3105, 0]
